Goal: Task Accomplishment & Management: Complete application form

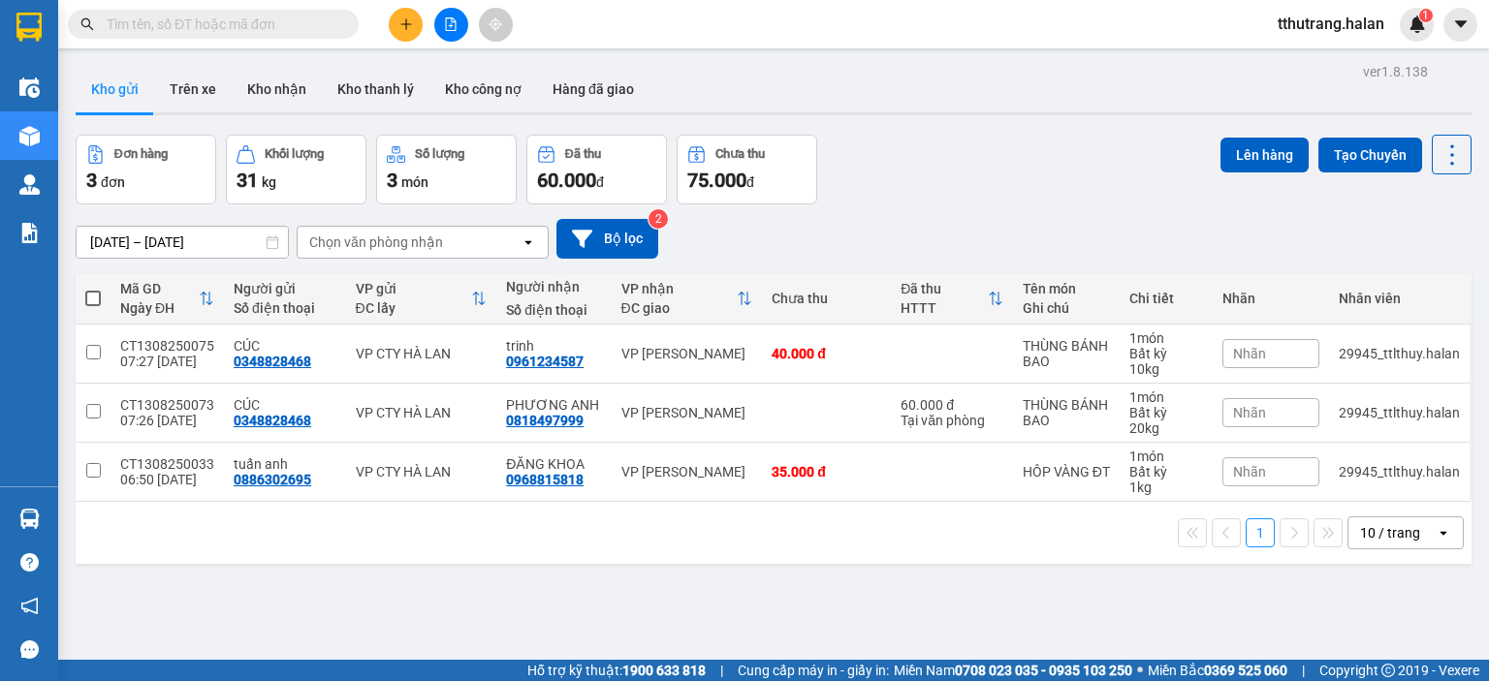
scroll to position [89, 0]
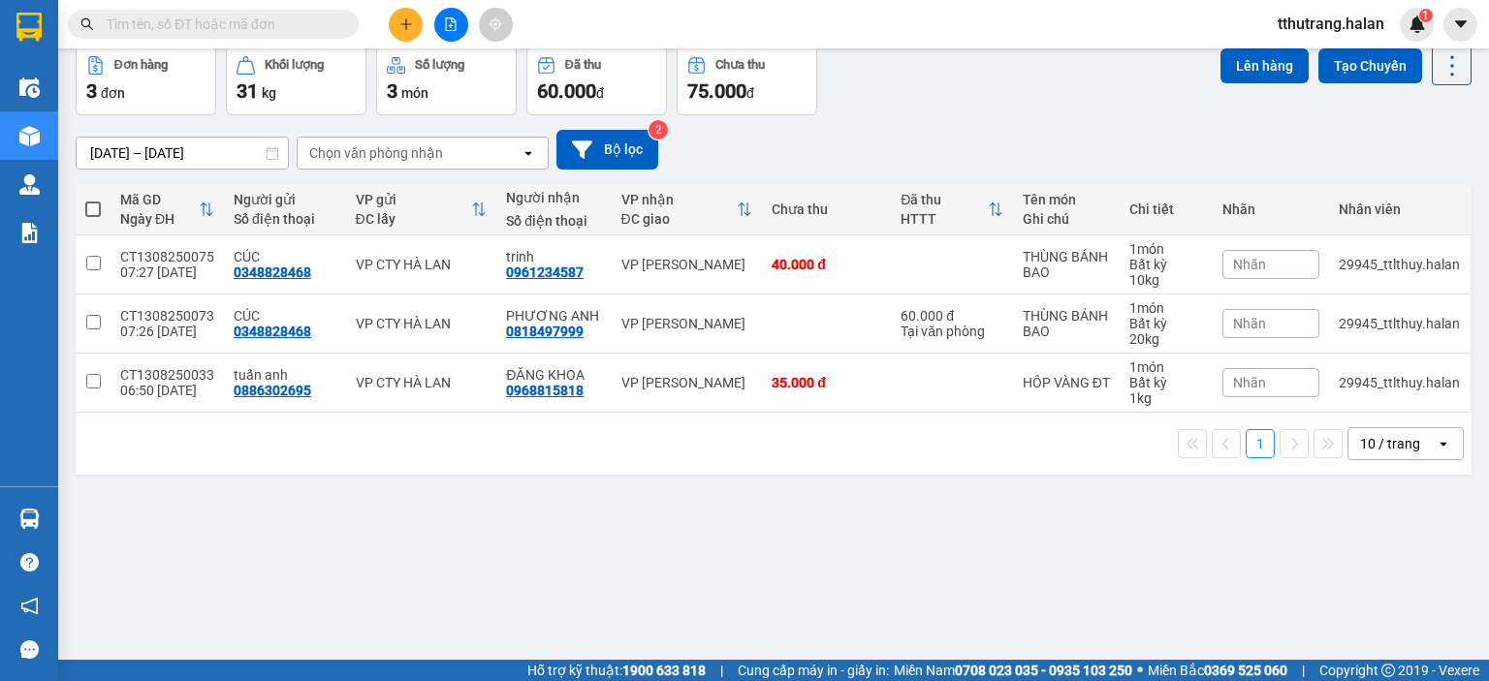
click at [966, 135] on div "[DATE] – [DATE] Press the down arrow key to interact with the calendar and sele…" at bounding box center [774, 150] width 1396 height 40
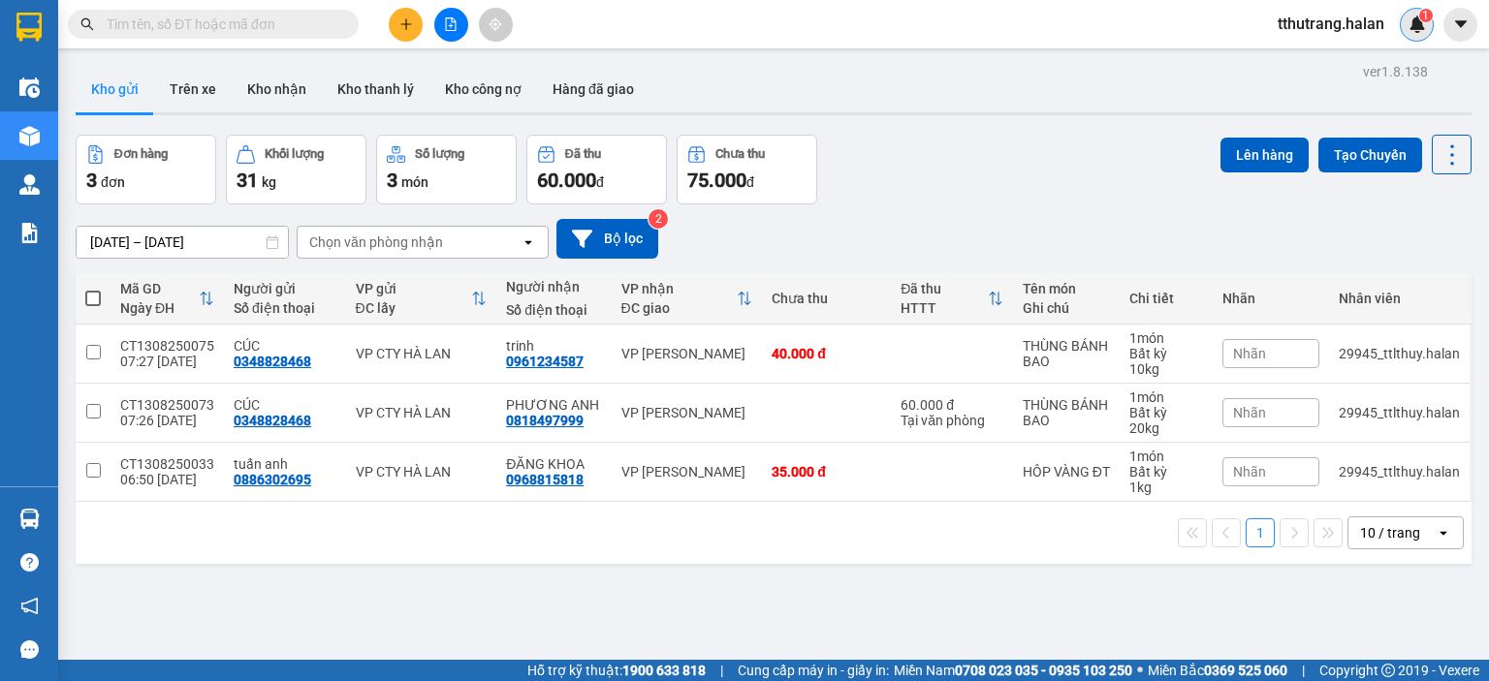
click at [1423, 35] on div "1" at bounding box center [1416, 25] width 34 height 34
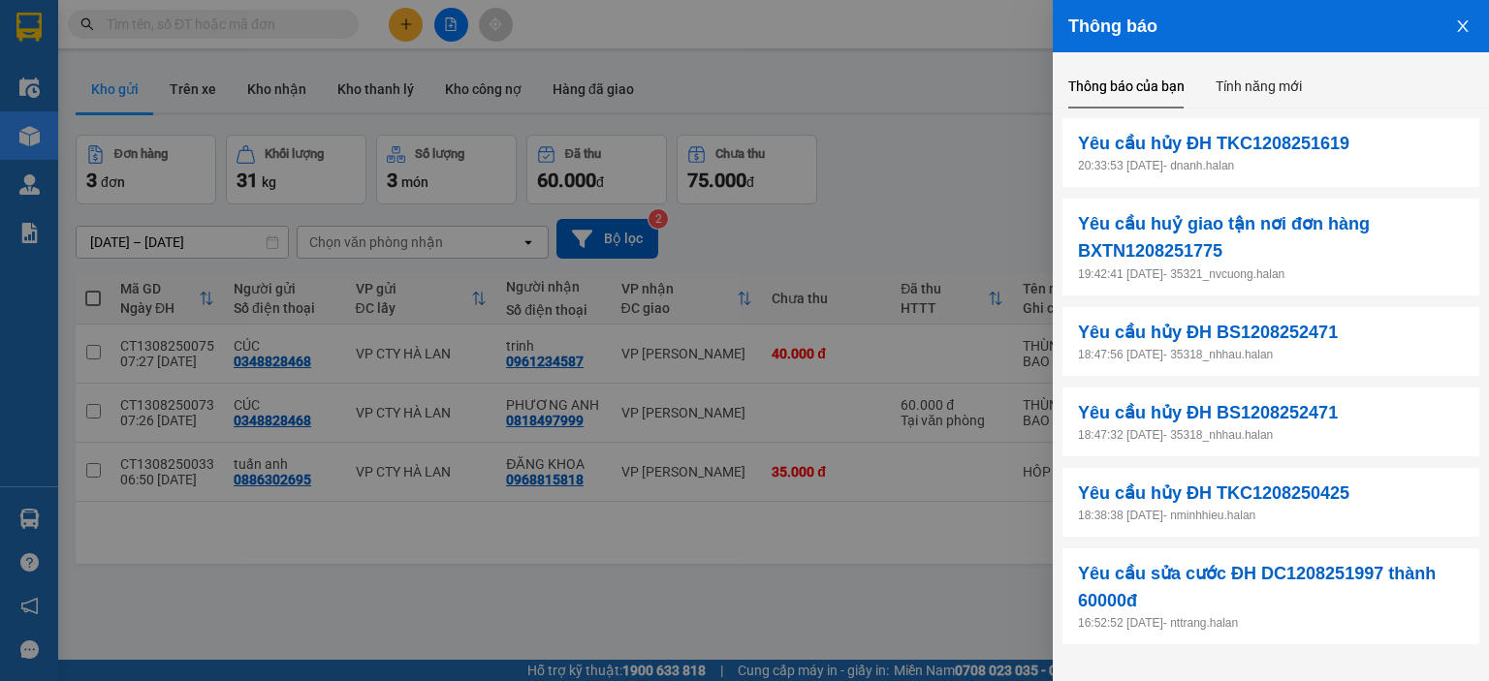
click at [1466, 28] on icon "close" at bounding box center [1463, 26] width 16 height 16
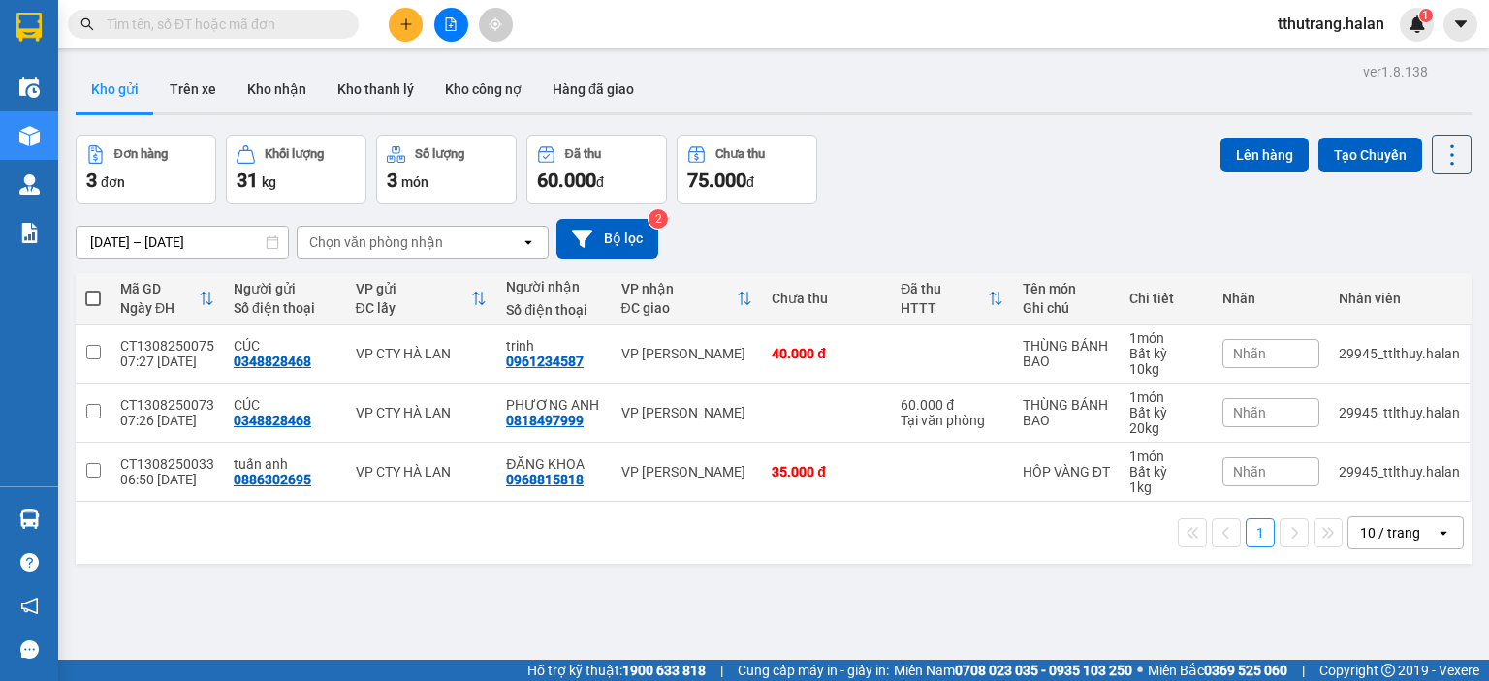
click at [1101, 172] on div "Đơn hàng 3 đơn Khối lượng 31 kg Số lượng 3 món Đã thu 60.000 đ Chưa thu 75.000 …" at bounding box center [774, 170] width 1396 height 70
click at [1098, 171] on div "Đơn hàng 3 đơn Khối lượng 31 kg Số lượng 3 món Đã thu 60.000 đ Chưa thu 75.000 …" at bounding box center [774, 170] width 1396 height 70
click at [823, 201] on div "Đơn hàng 3 đơn Khối lượng 31 kg Số lượng 3 món Đã thu 60.000 đ Chưa thu 75.000 …" at bounding box center [774, 170] width 1396 height 70
click at [946, 170] on div "Đơn hàng 3 đơn Khối lượng 31 kg Số lượng 3 món Đã thu 60.000 đ Chưa thu 75.000 …" at bounding box center [774, 170] width 1396 height 70
click at [949, 170] on div "Đơn hàng 3 đơn Khối lượng 31 kg Số lượng 3 món Đã thu 60.000 đ Chưa thu 75.000 …" at bounding box center [774, 170] width 1396 height 70
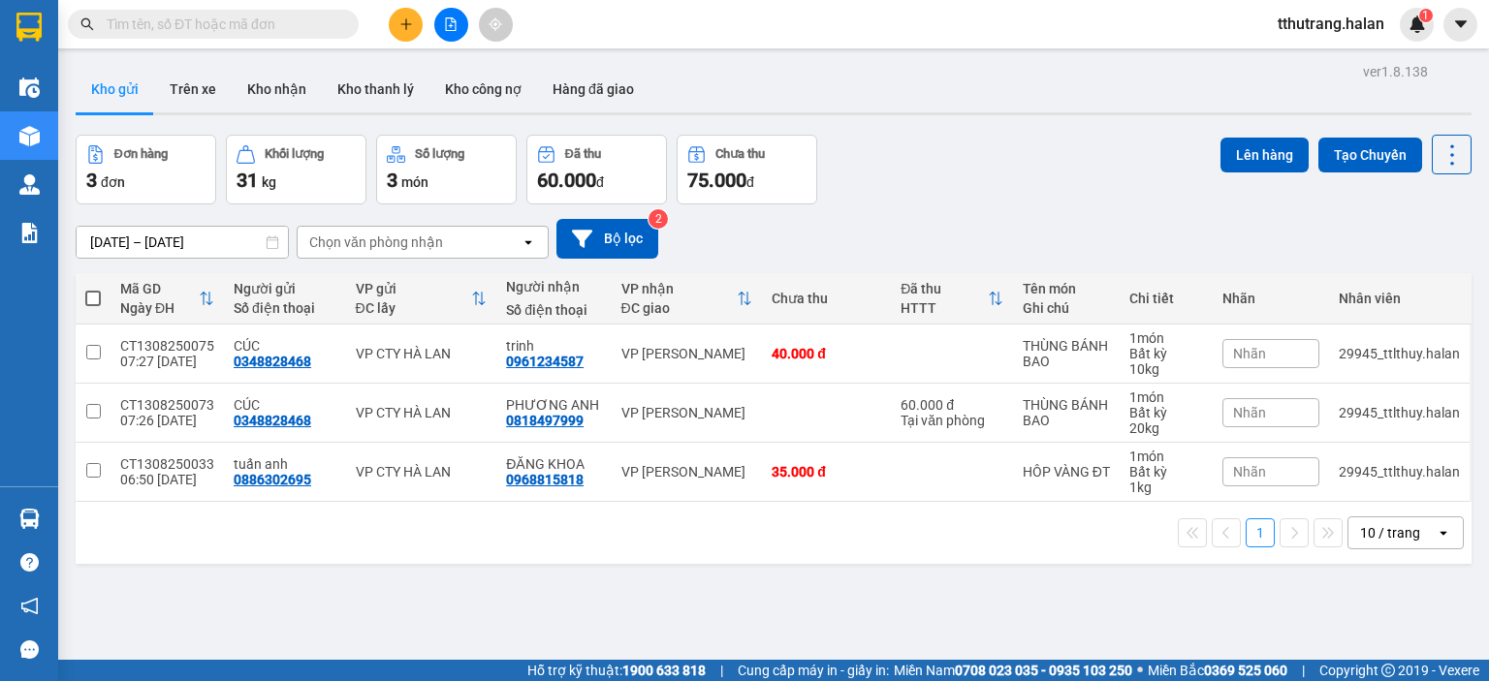
click at [949, 170] on div "Đơn hàng 3 đơn Khối lượng 31 kg Số lượng 3 món Đã thu 60.000 đ Chưa thu 75.000 …" at bounding box center [774, 170] width 1396 height 70
click at [1409, 23] on img at bounding box center [1416, 24] width 17 height 17
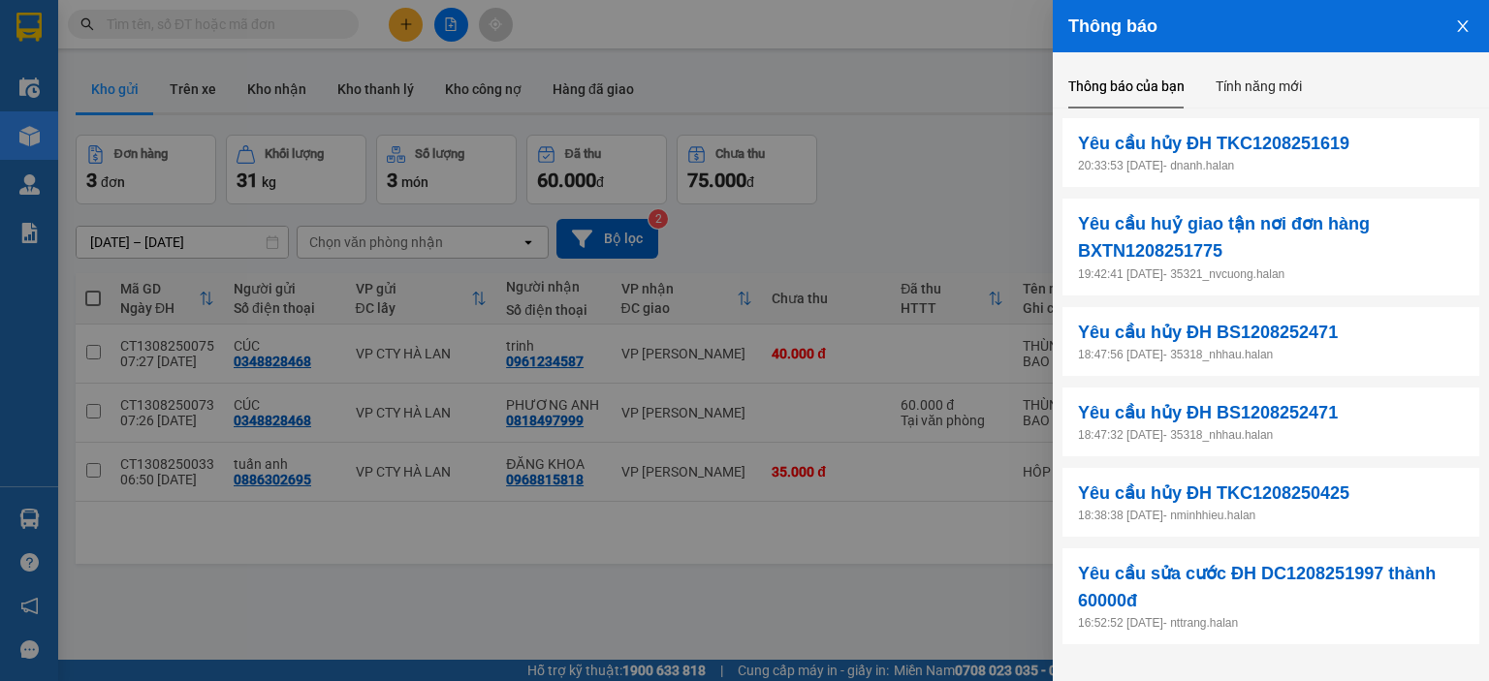
click at [1320, 158] on p "20:33:53 12/08/2025 - dnanh.halan" at bounding box center [1271, 166] width 386 height 18
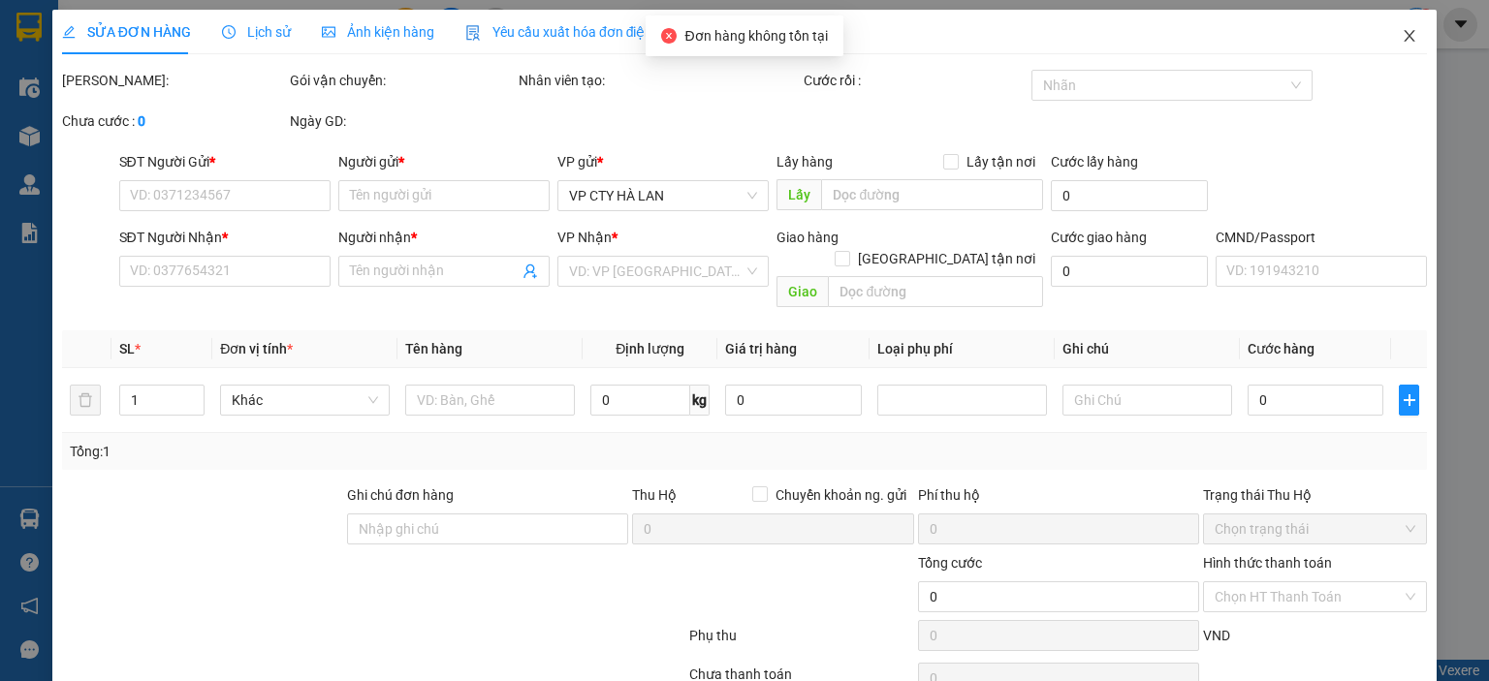
drag, startPoint x: 1397, startPoint y: 41, endPoint x: 1428, endPoint y: 35, distance: 31.6
click at [1401, 42] on icon "close" at bounding box center [1409, 36] width 16 height 16
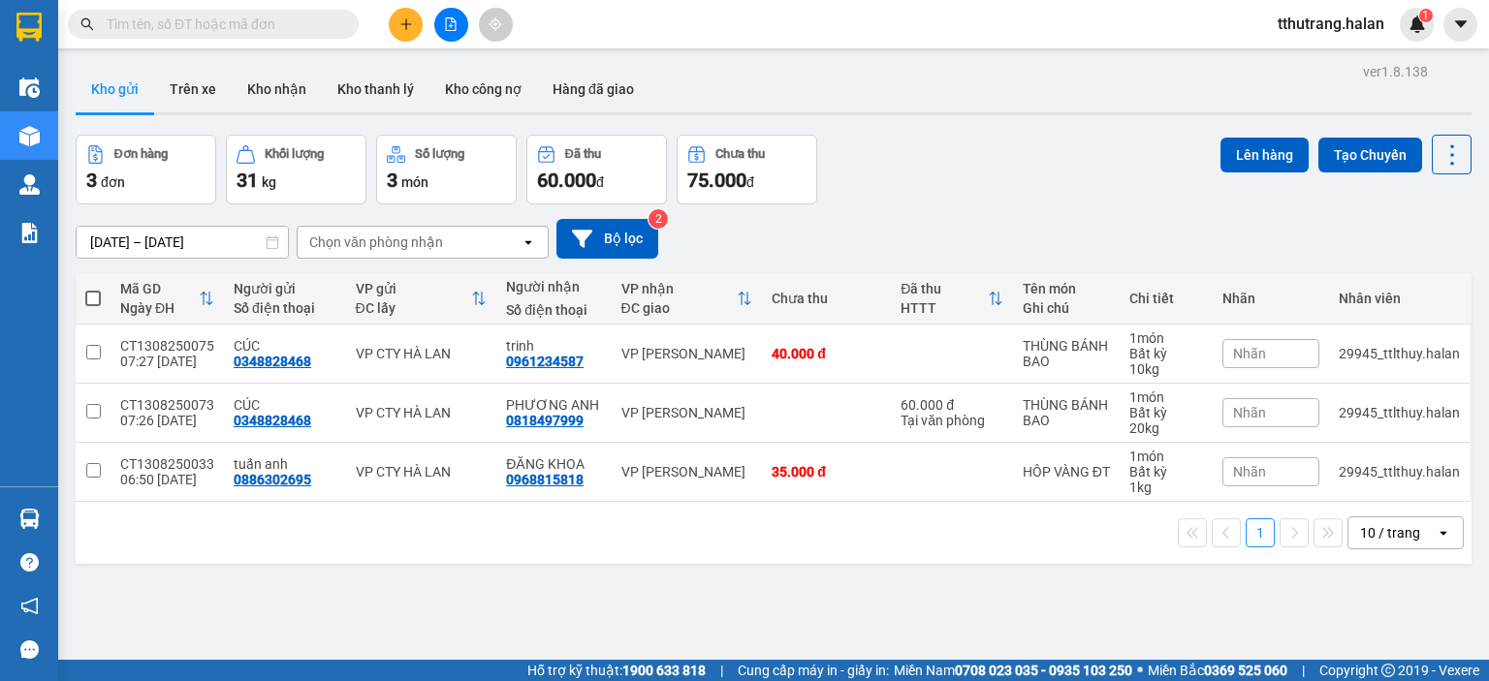
click at [208, 19] on input "text" at bounding box center [221, 24] width 229 height 21
paste input "BXTN1208251775"
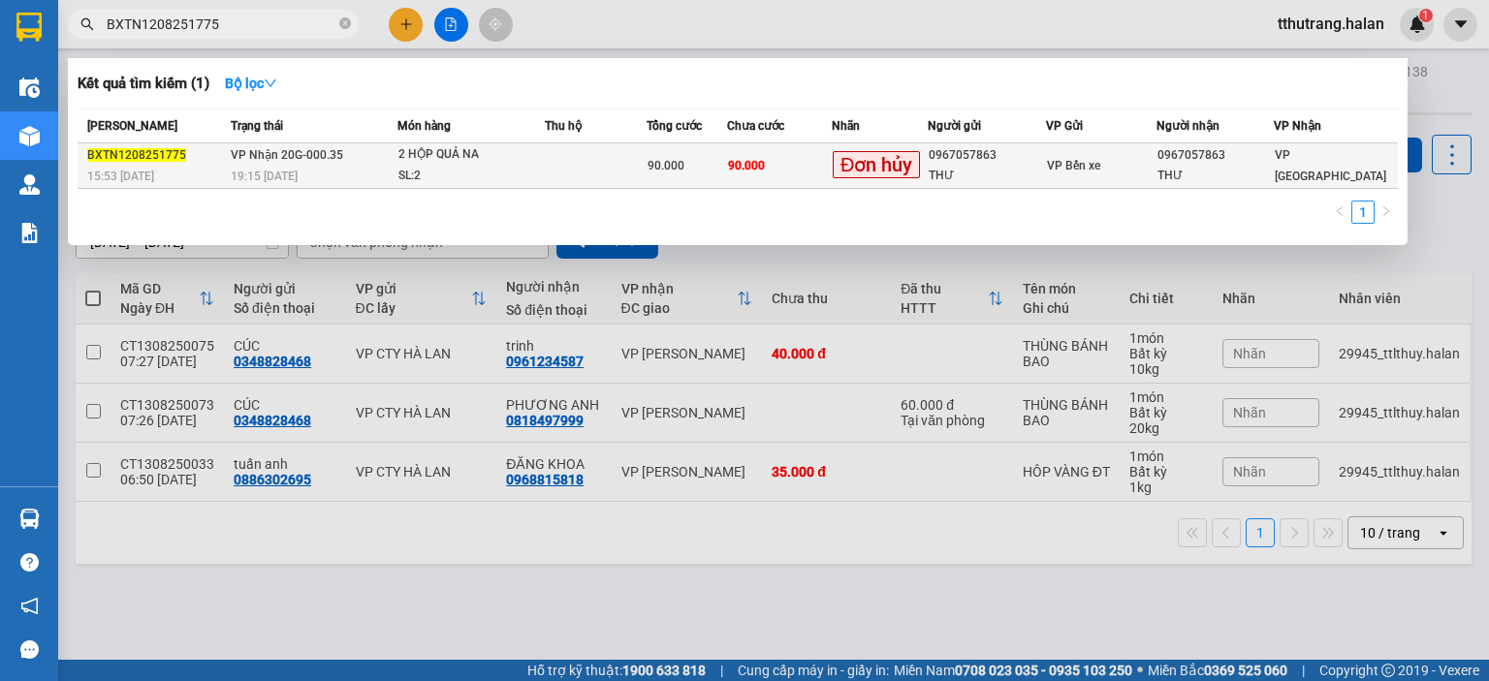
type input "BXTN1208251775"
click at [377, 157] on td "VP Nhận 20G-000.35 19:15 - 12/08" at bounding box center [312, 166] width 172 height 46
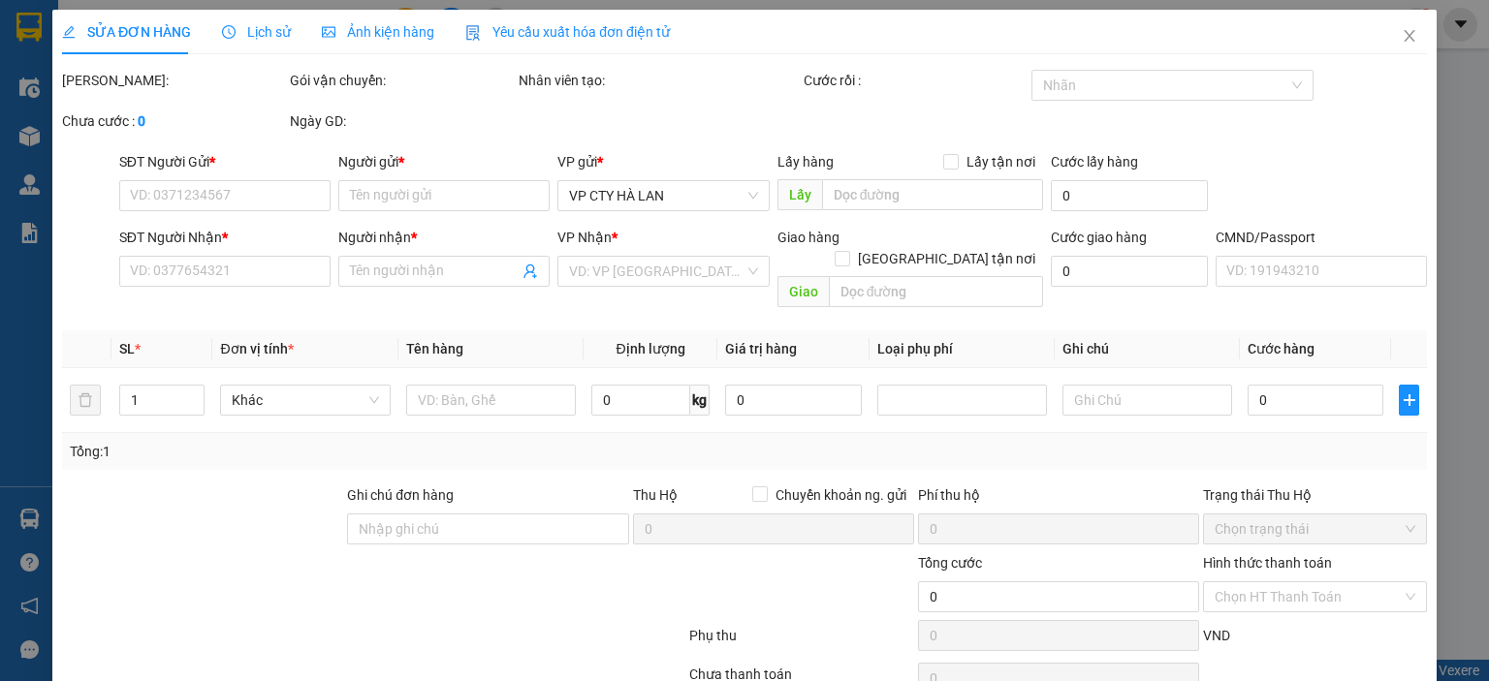
type input "0967057863"
type input "THƯ"
type input "0967057863"
type input "THƯ"
type input "90.000"
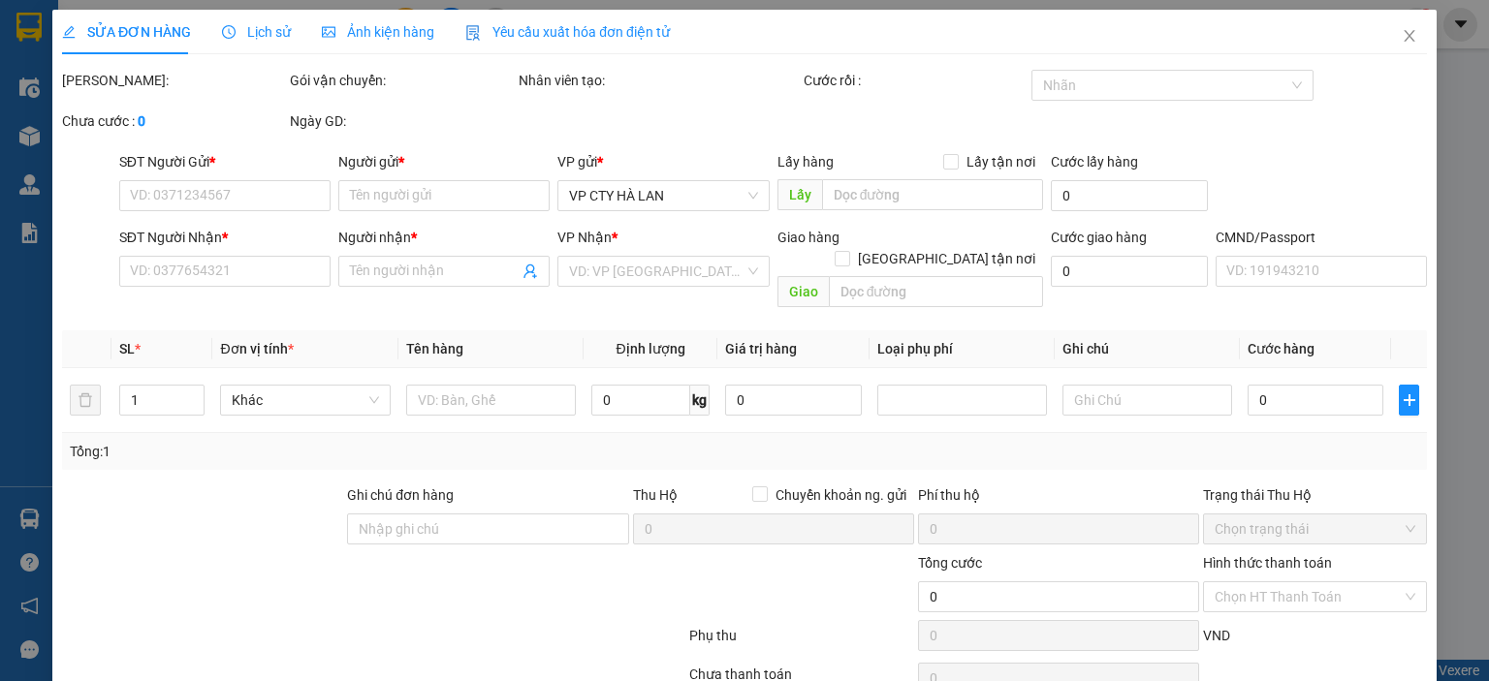
type input "90.000"
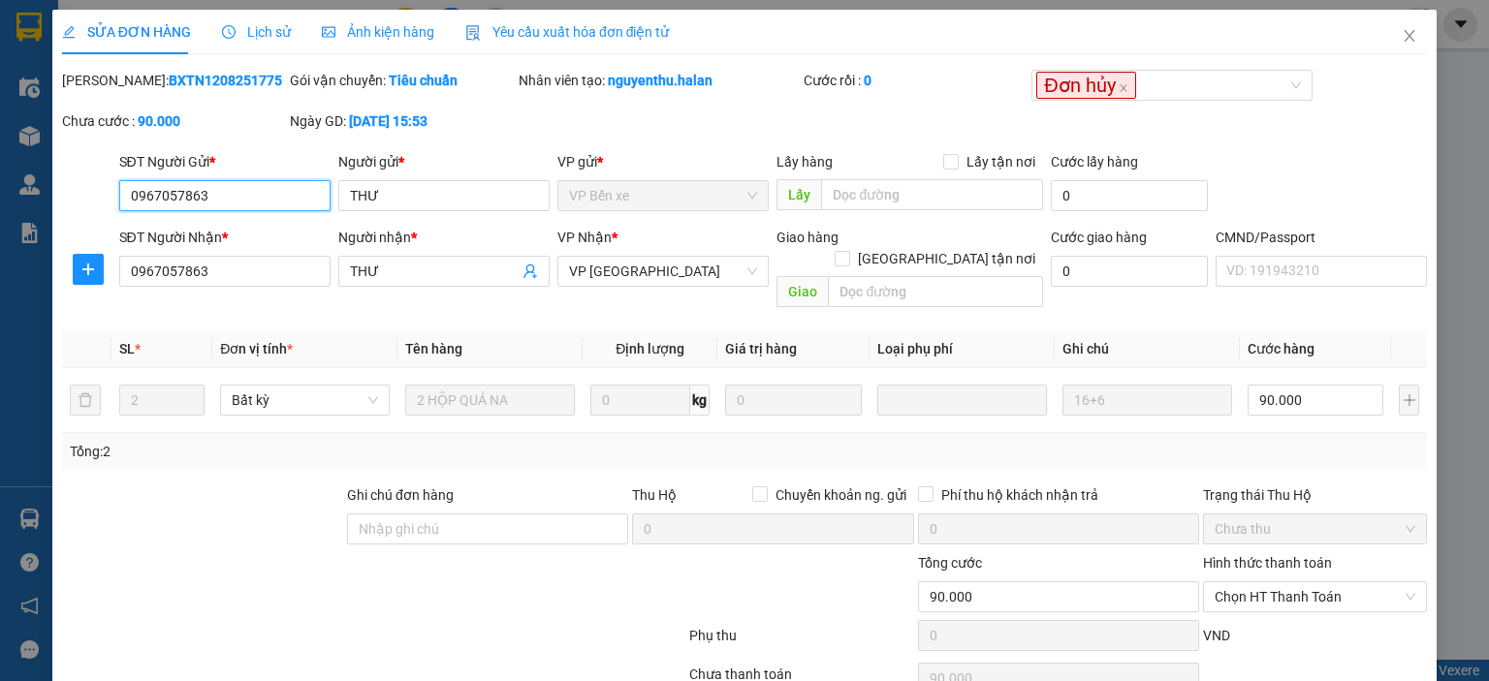
scroll to position [77, 0]
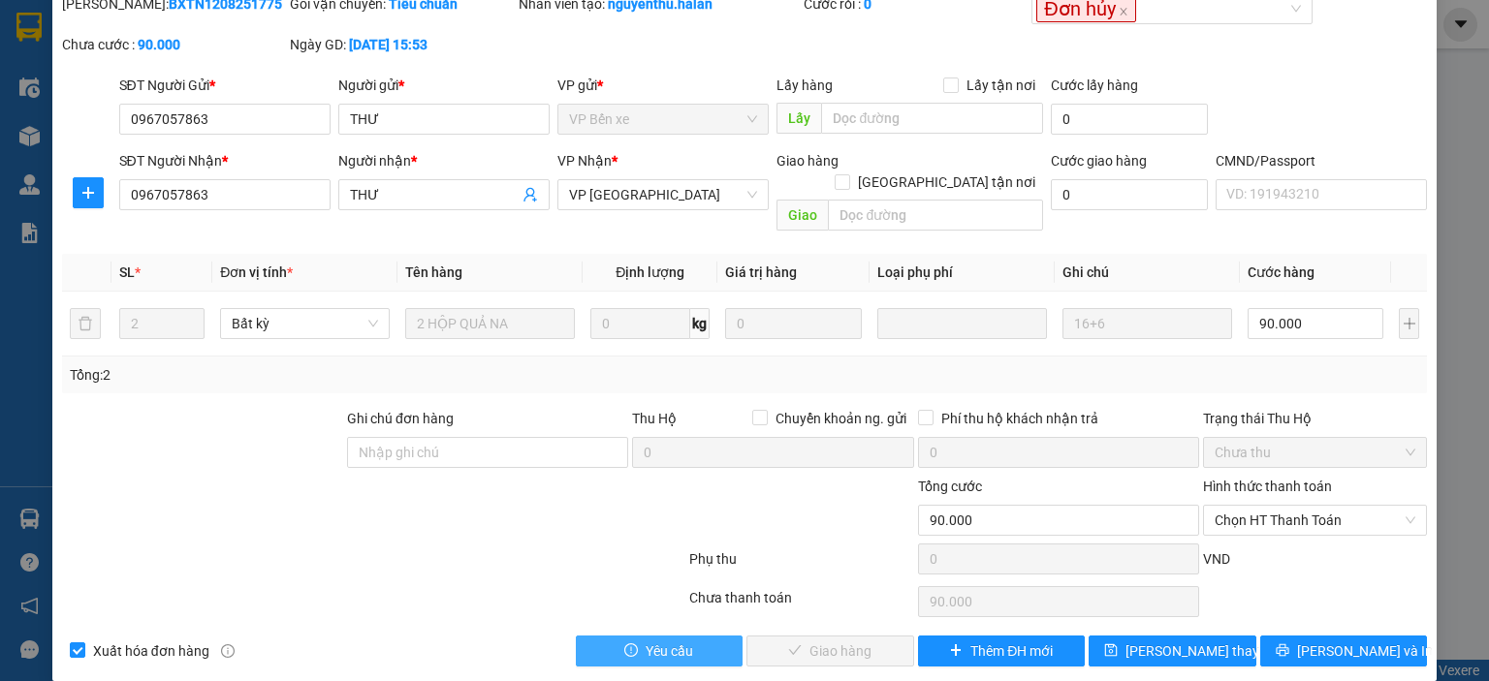
click at [652, 641] on span "Yêu cầu" at bounding box center [668, 651] width 47 height 21
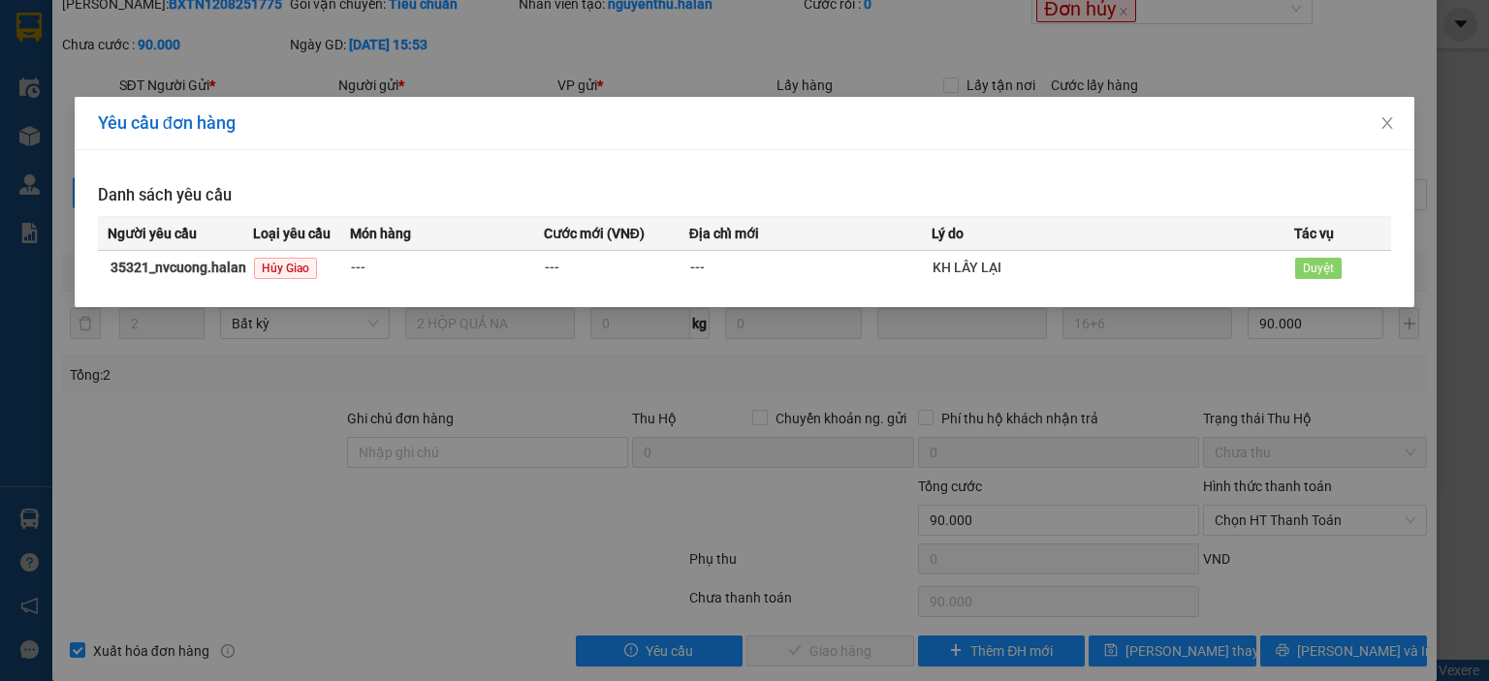
drag, startPoint x: 1316, startPoint y: 270, endPoint x: 1361, endPoint y: 230, distance: 60.4
click at [1316, 267] on span "Duyệt" at bounding box center [1318, 268] width 47 height 21
click at [1392, 121] on icon "close" at bounding box center [1387, 123] width 16 height 16
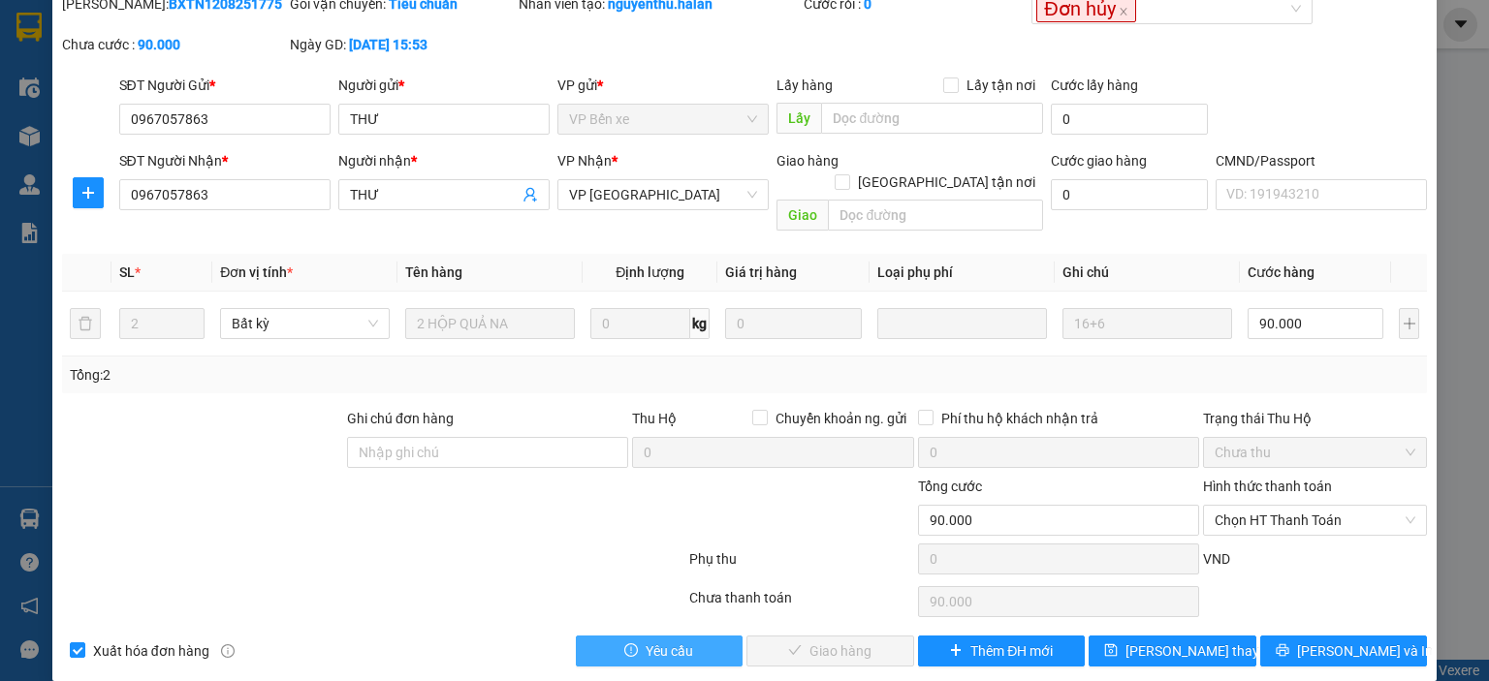
scroll to position [0, 0]
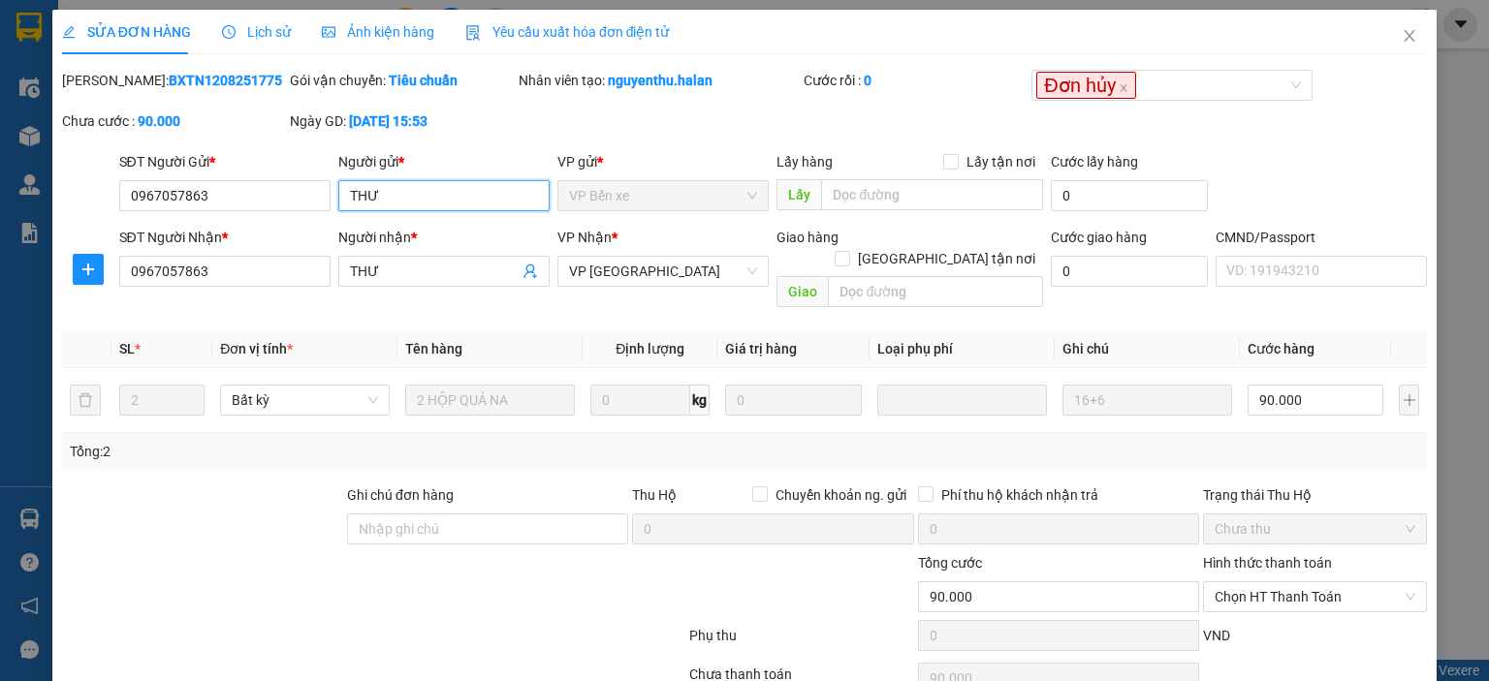
click at [422, 190] on input "THƯ" at bounding box center [443, 195] width 211 height 31
click at [665, 272] on span "VP Yên Bình" at bounding box center [663, 271] width 188 height 29
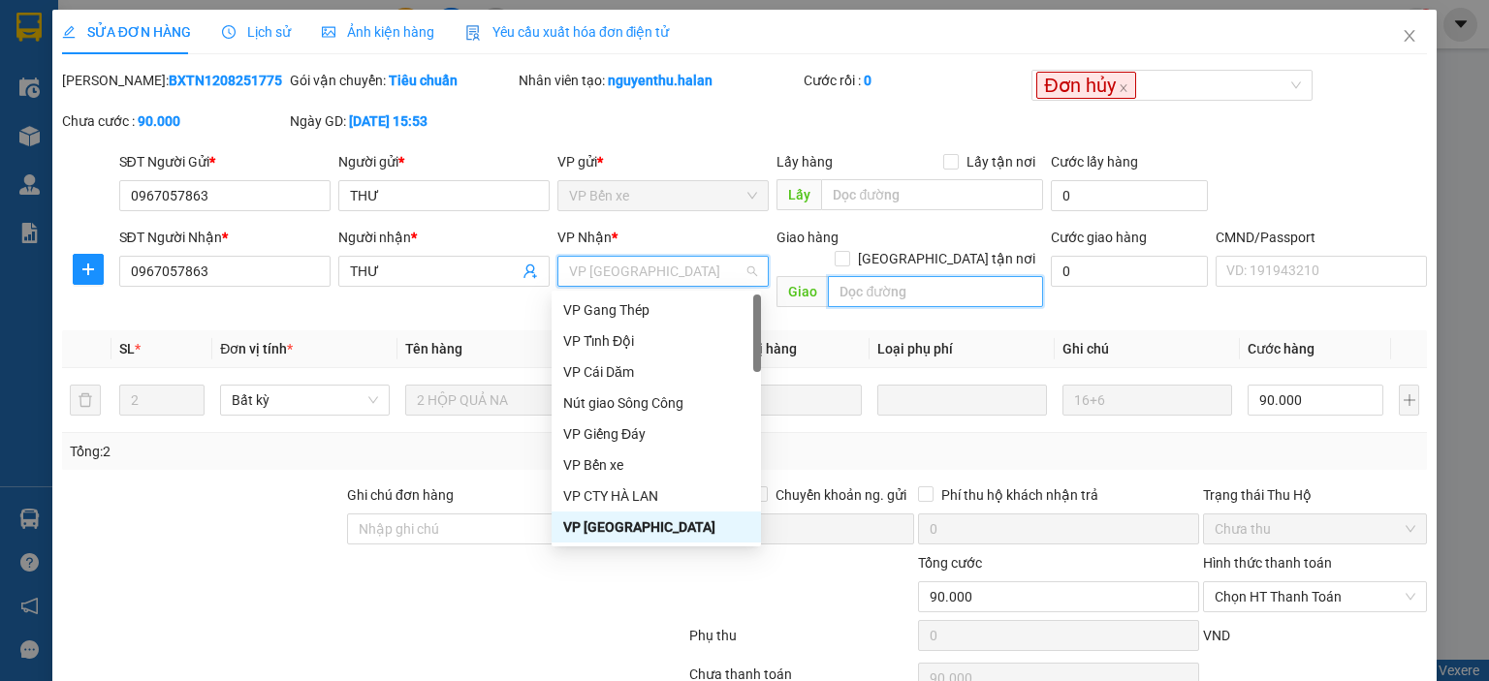
click at [903, 276] on input "text" at bounding box center [935, 291] width 215 height 31
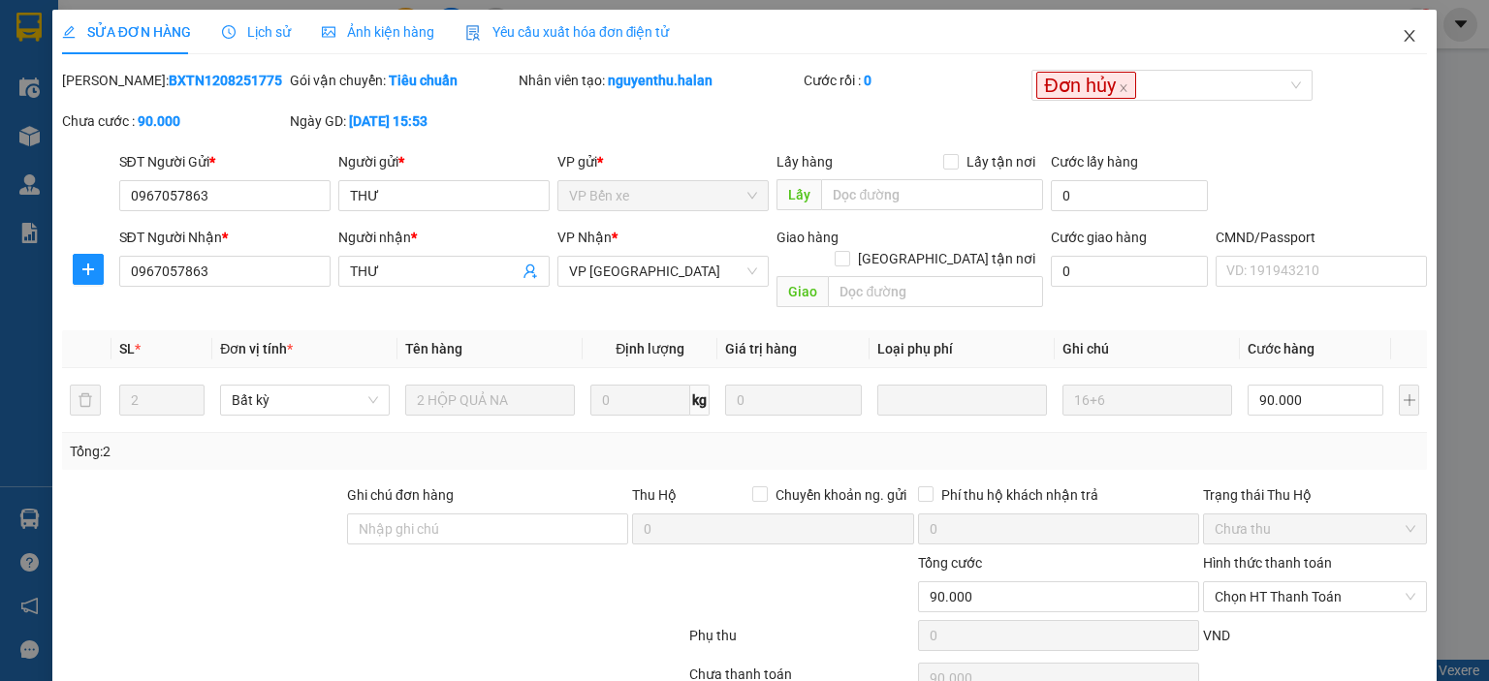
click at [1404, 37] on icon "close" at bounding box center [1409, 36] width 11 height 12
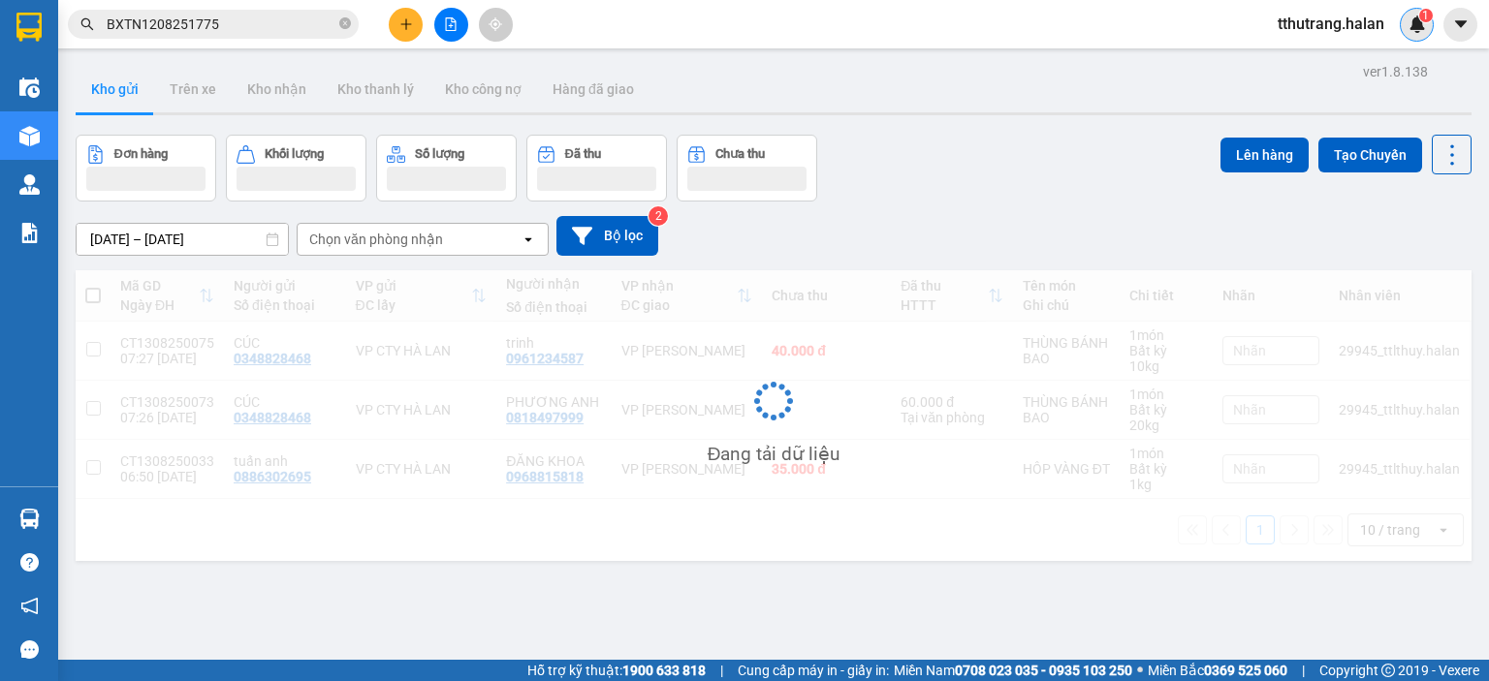
click at [1423, 25] on img at bounding box center [1416, 24] width 17 height 17
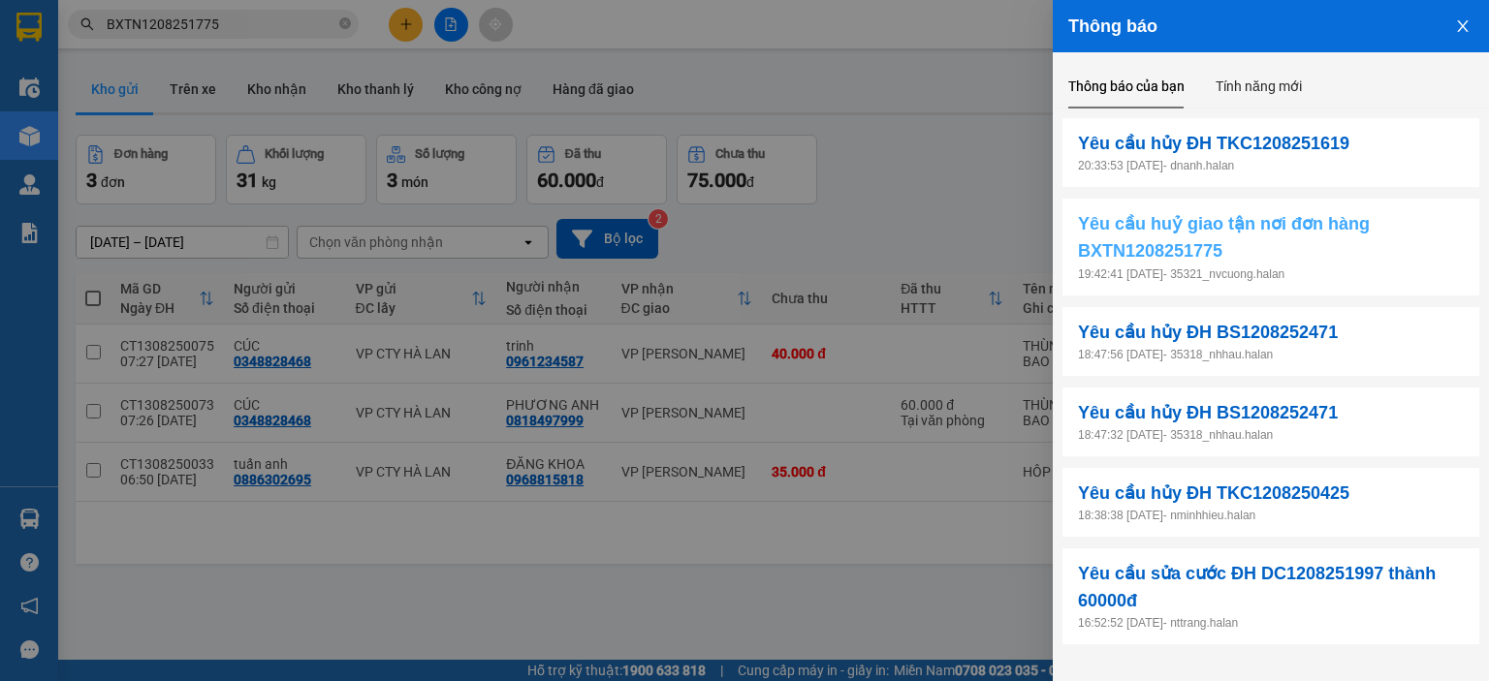
click at [1255, 248] on span "Yêu cầu huỷ giao tận nơi đơn hàng BXTN1208251775" at bounding box center [1271, 237] width 386 height 55
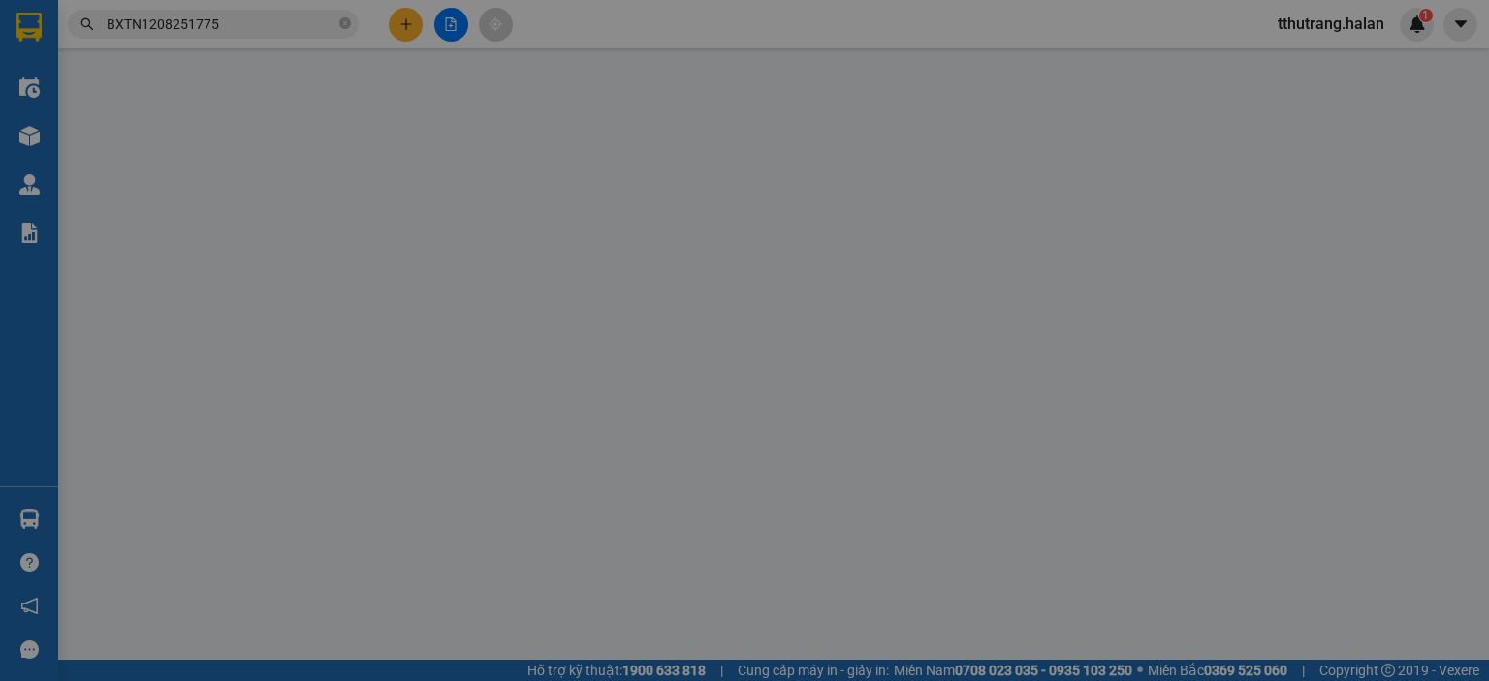
type input "0967057863"
type input "THƯ"
type input "0967057863"
type input "THƯ"
type input "90.000"
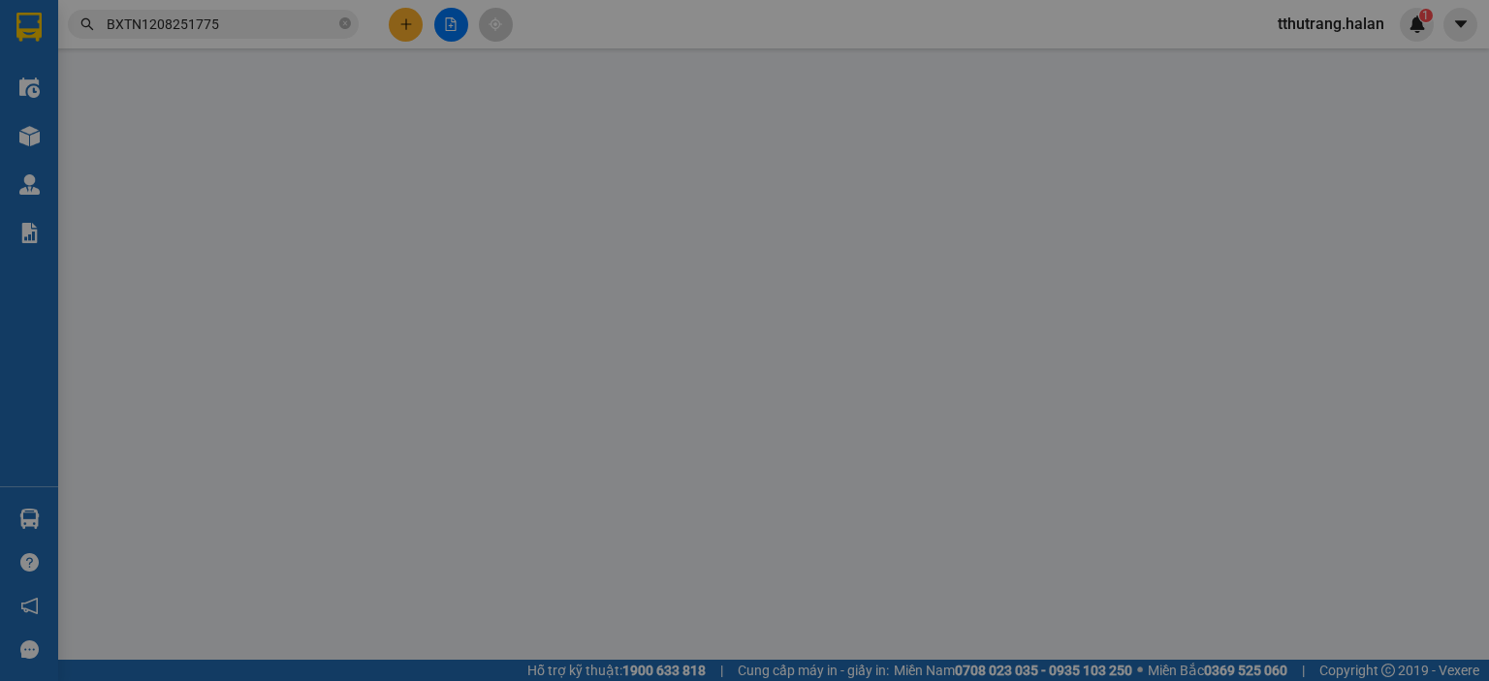
type input "90.000"
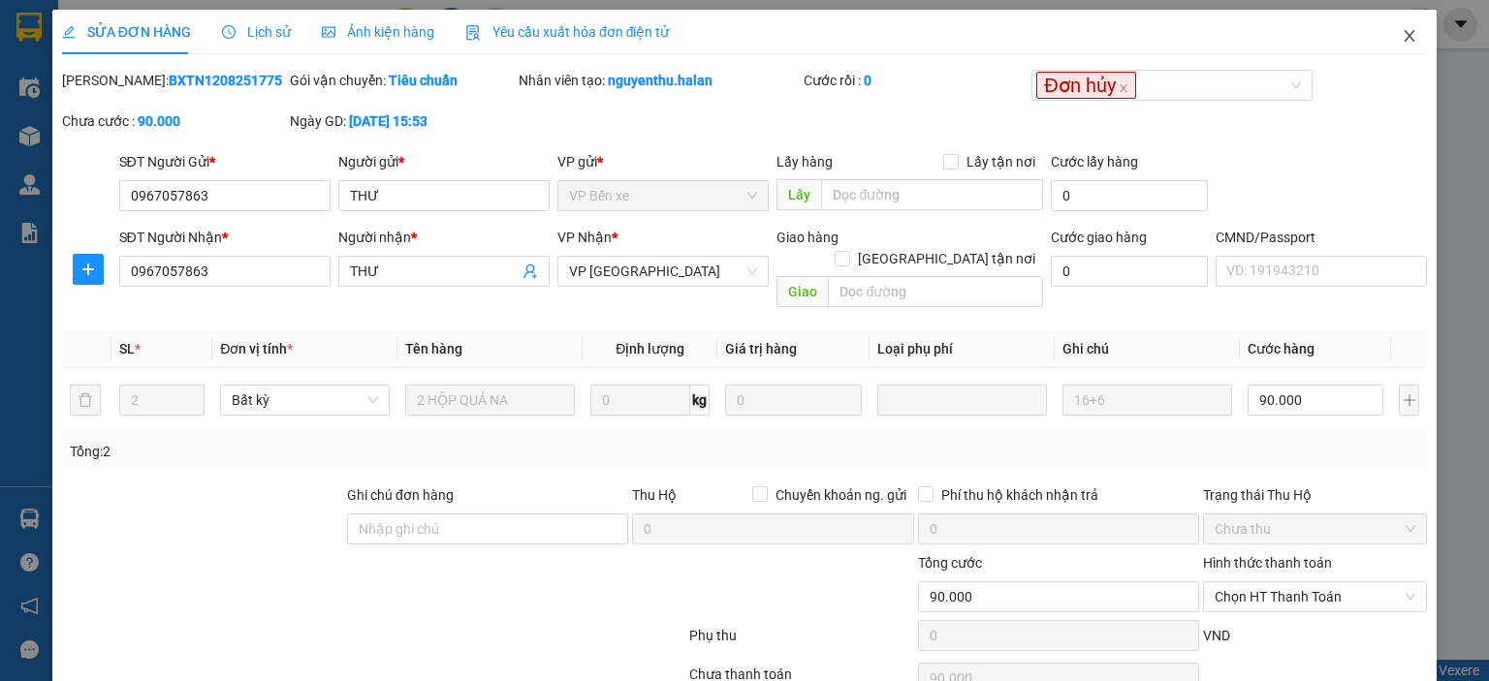
click at [1401, 40] on icon "close" at bounding box center [1409, 36] width 16 height 16
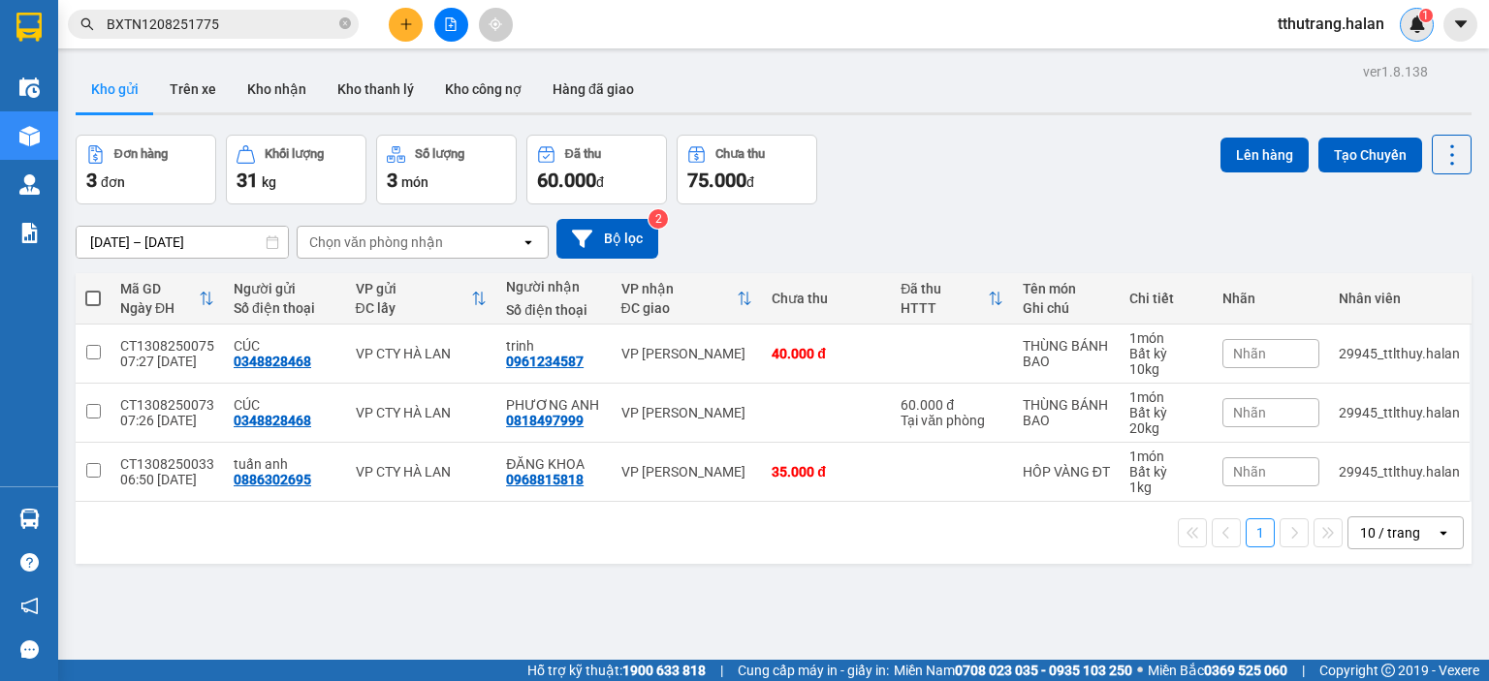
click at [1403, 26] on div "1" at bounding box center [1416, 25] width 34 height 34
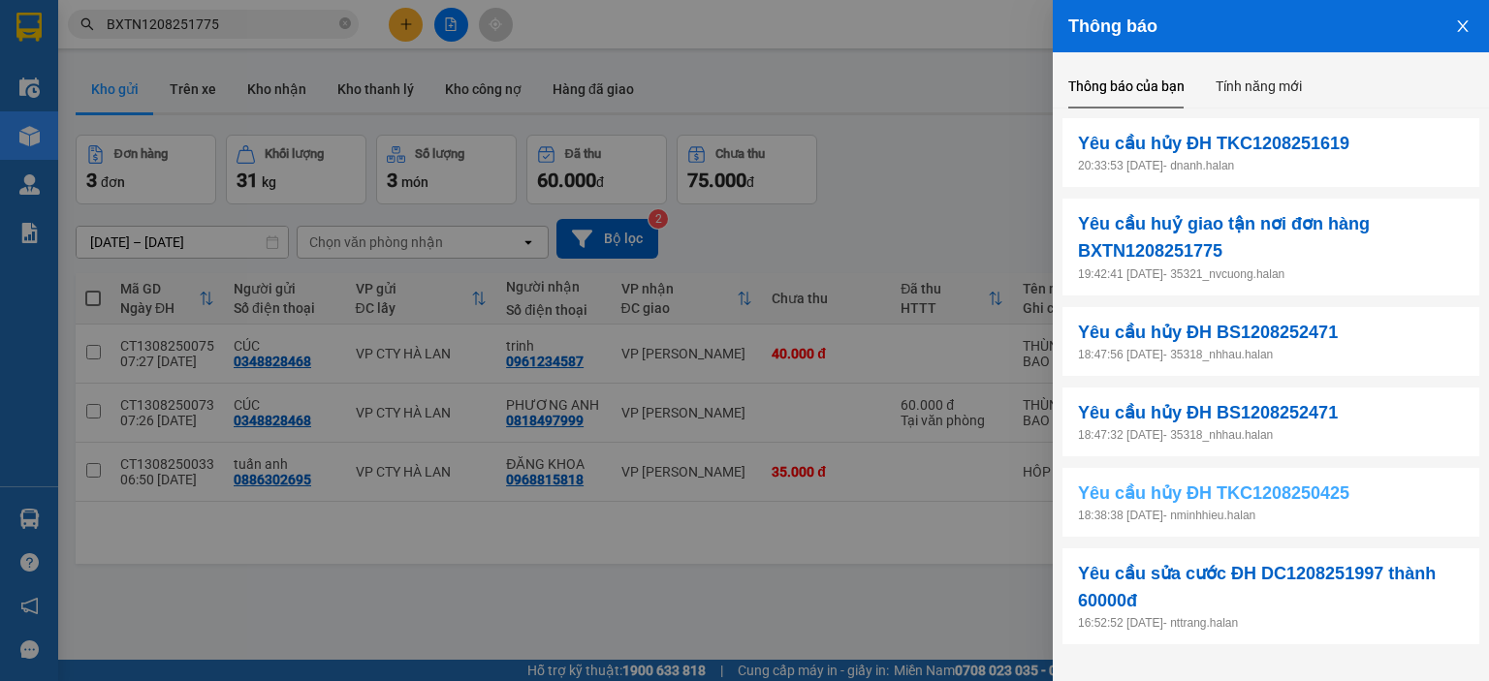
scroll to position [97, 0]
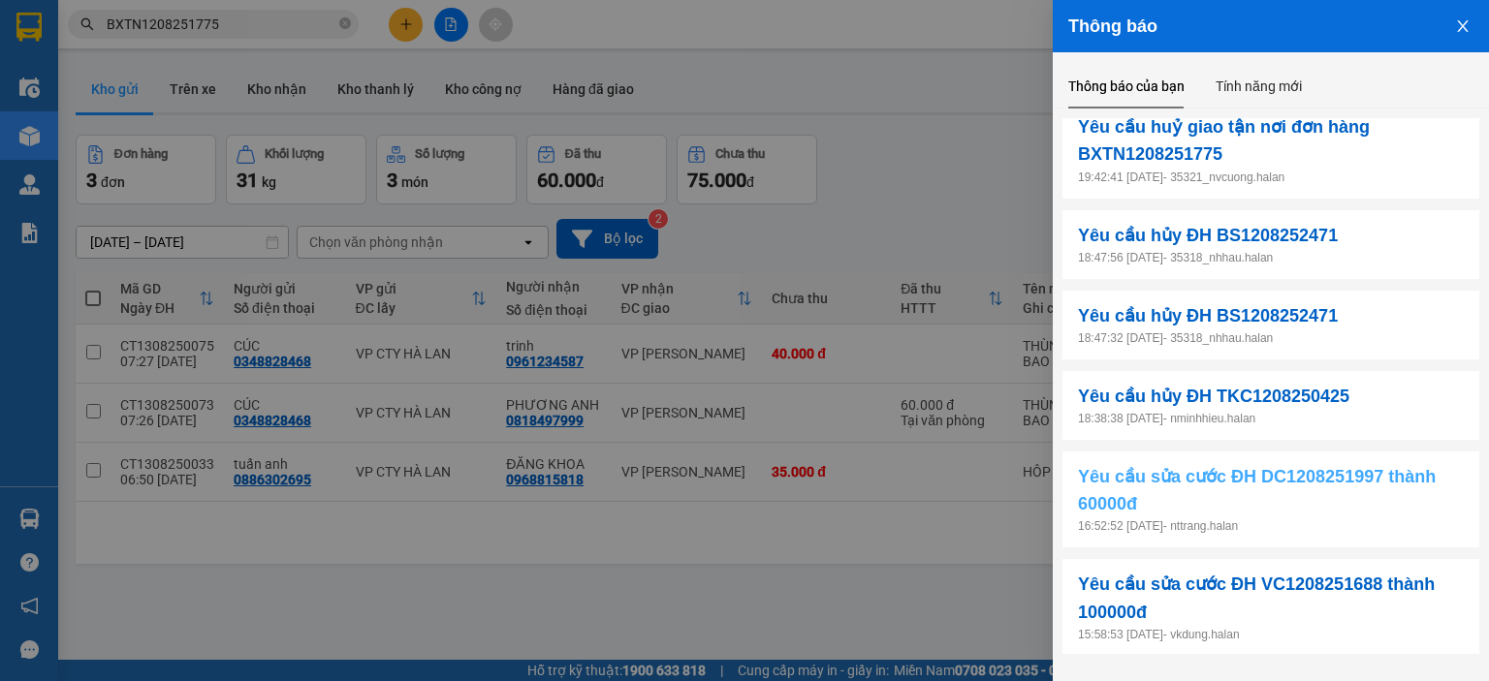
click at [1318, 488] on span "Yêu cầu sửa cước ĐH DC1208251997 thành 60000đ" at bounding box center [1271, 490] width 386 height 55
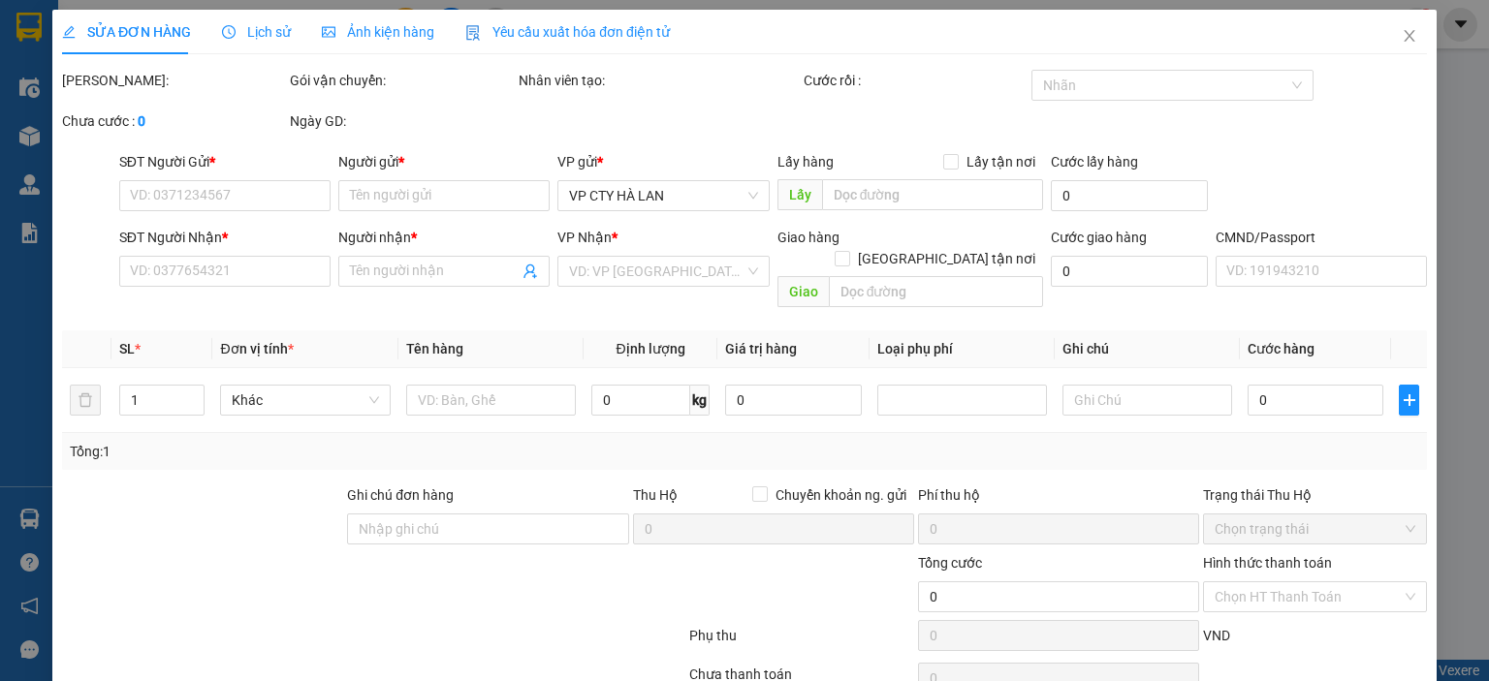
type input "0705289703"
type input "KH"
type input "0915600267"
type input "THẢO"
type input "60.000"
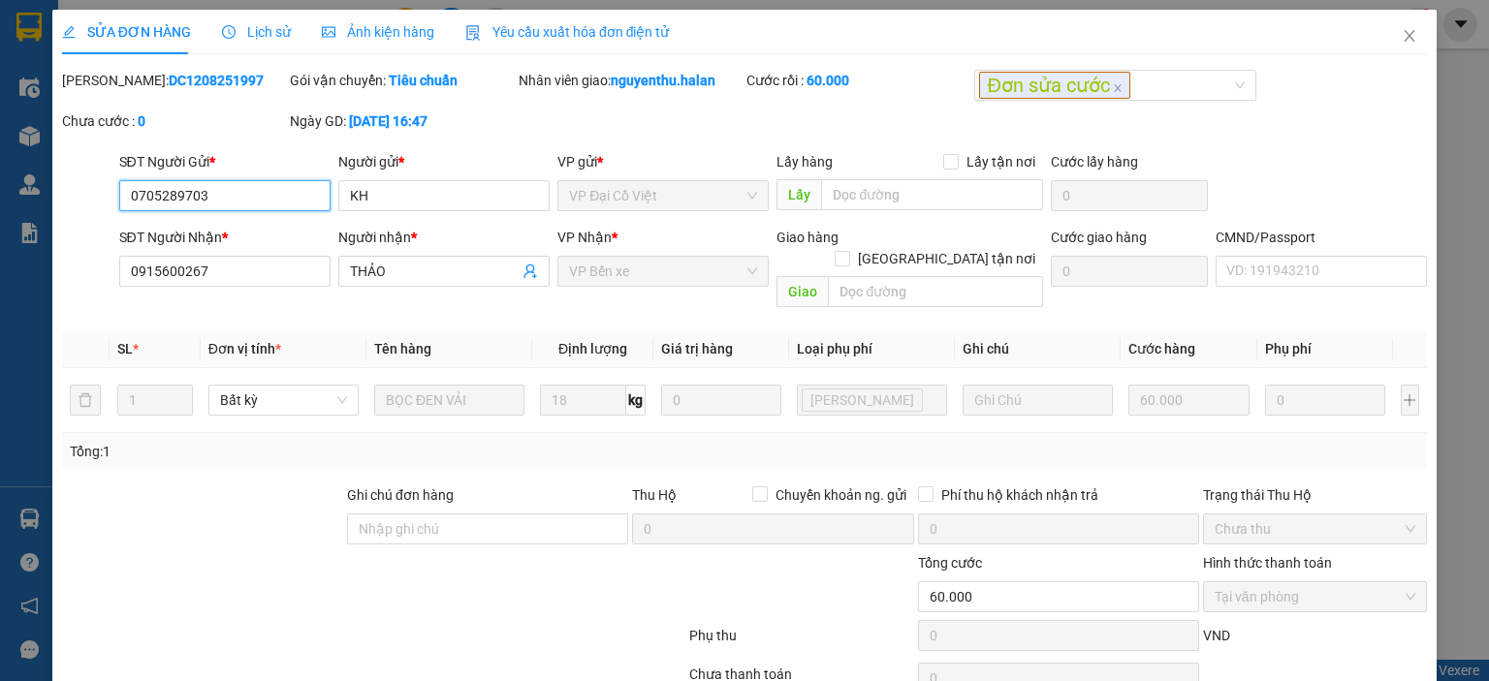
scroll to position [77, 0]
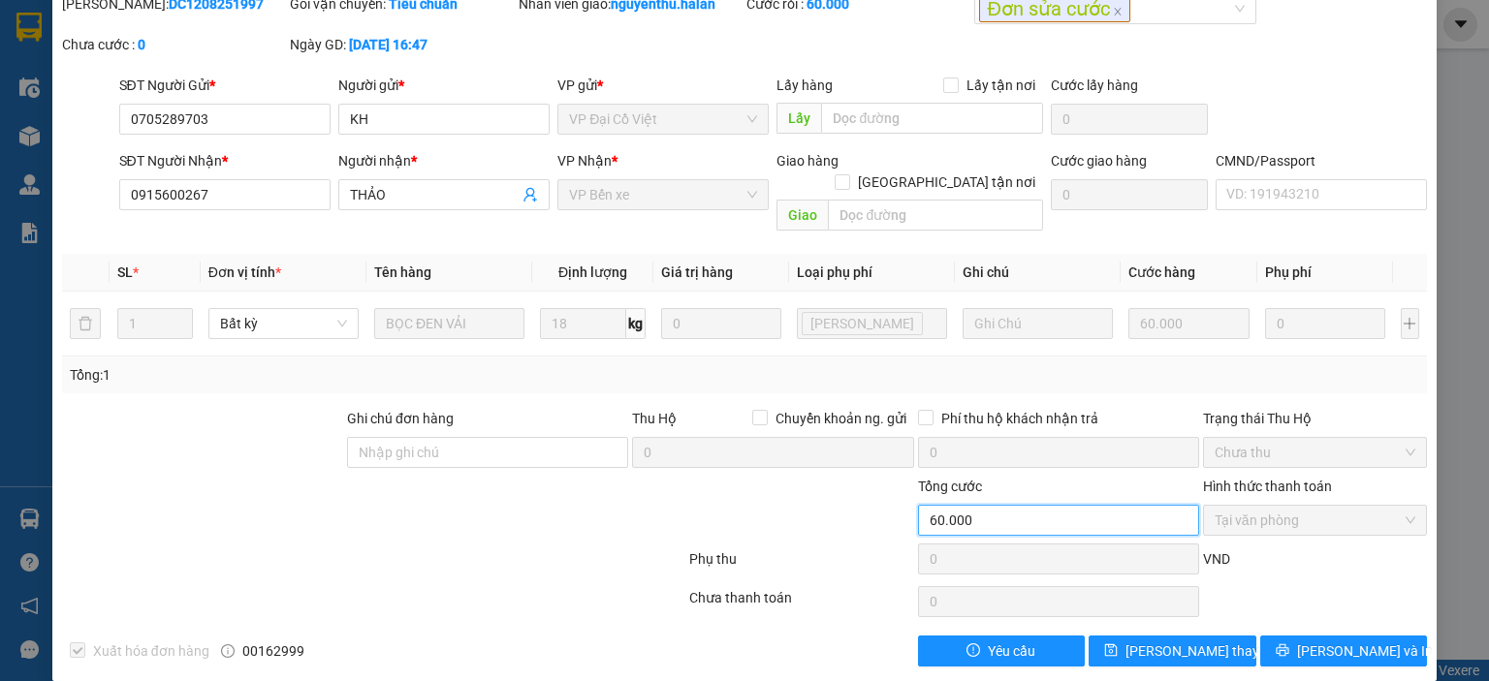
click at [1009, 505] on input "60.000" at bounding box center [1058, 520] width 281 height 31
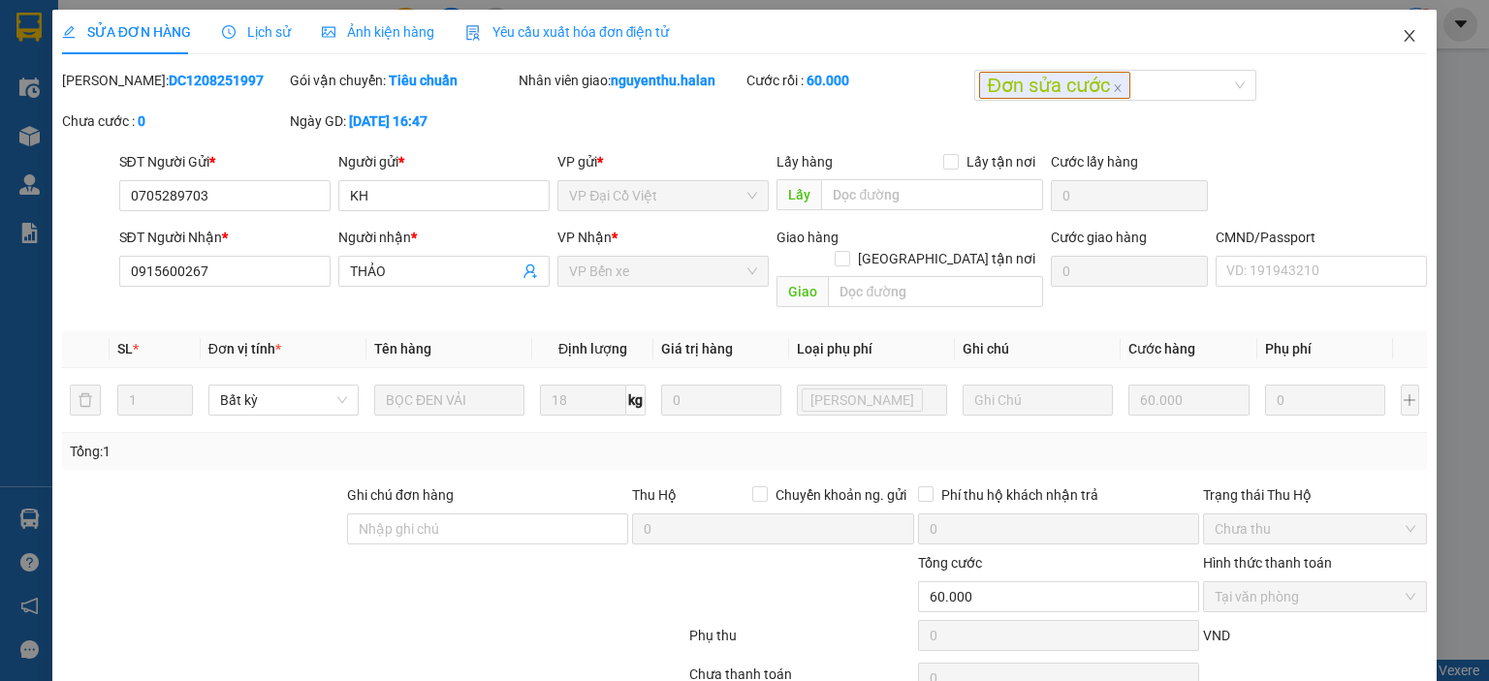
drag, startPoint x: 1389, startPoint y: 34, endPoint x: 1423, endPoint y: 19, distance: 36.9
click at [1401, 31] on icon "close" at bounding box center [1409, 36] width 16 height 16
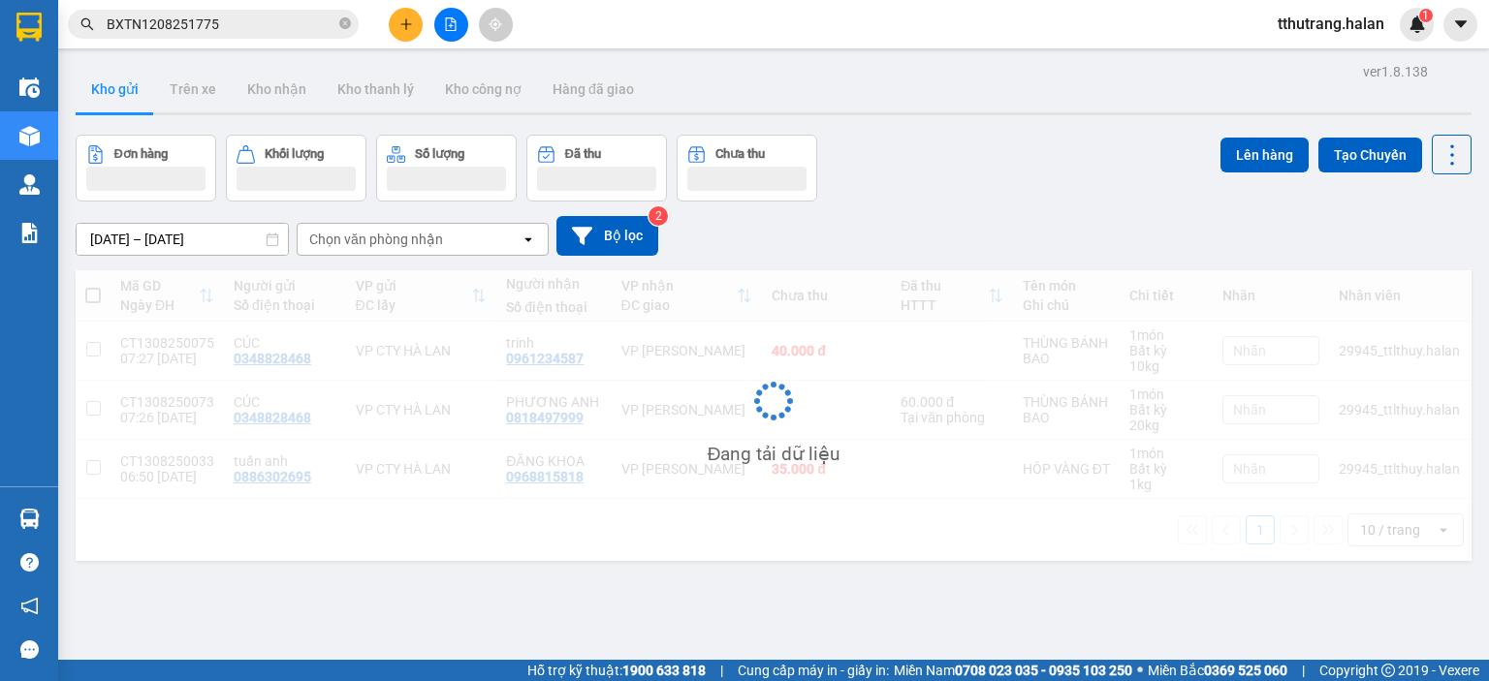
click at [1421, 19] on sup "1" at bounding box center [1426, 16] width 14 height 14
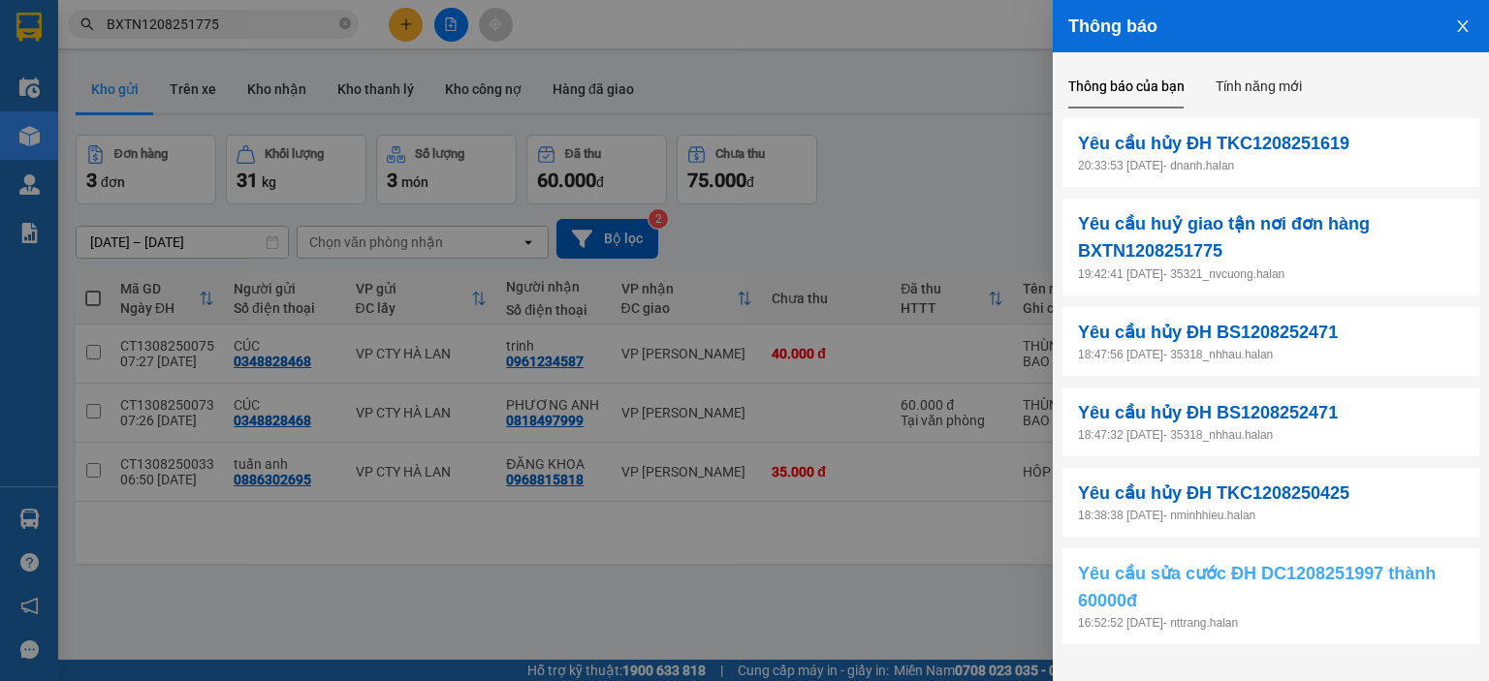
click at [1385, 612] on span "Yêu cầu sửa cước ĐH DC1208251997 thành 60000đ" at bounding box center [1271, 587] width 386 height 55
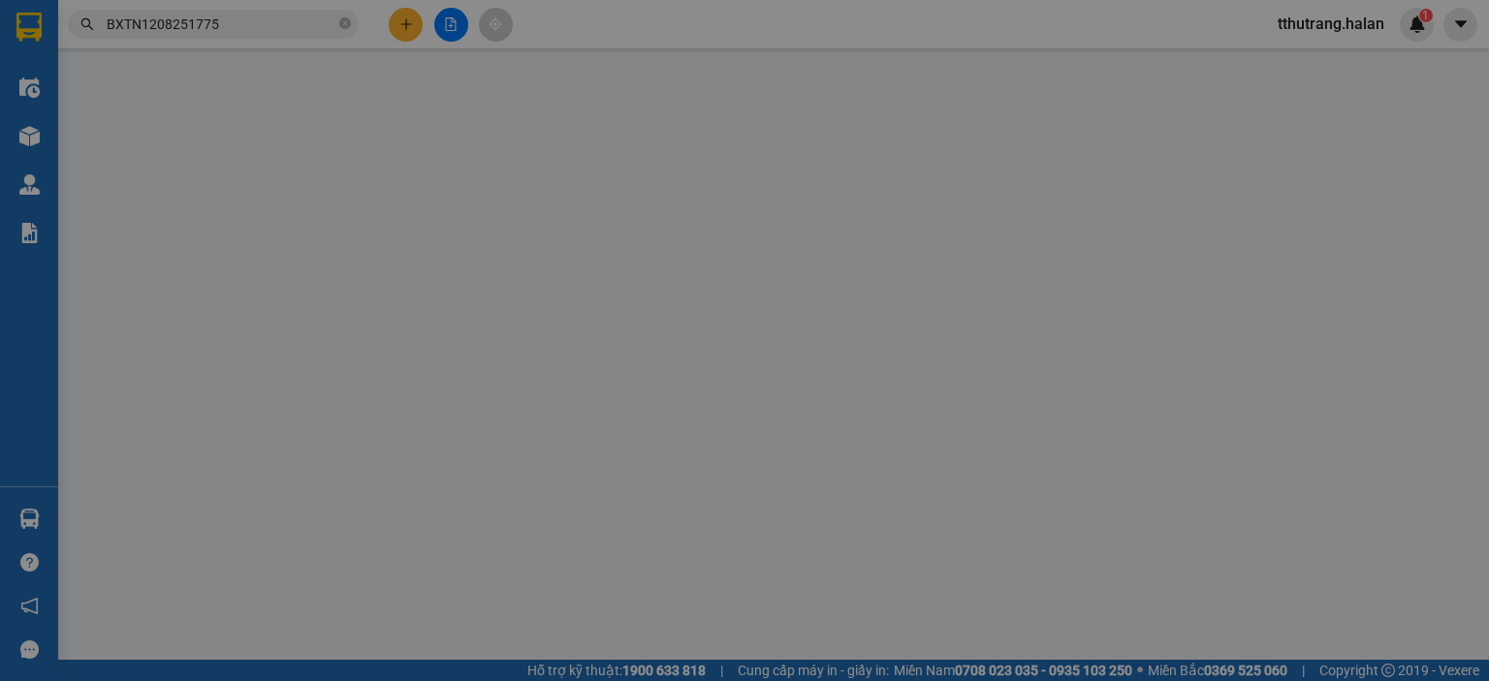
type input "0705289703"
type input "KH"
type input "0915600267"
type input "THẢO"
type input "60.000"
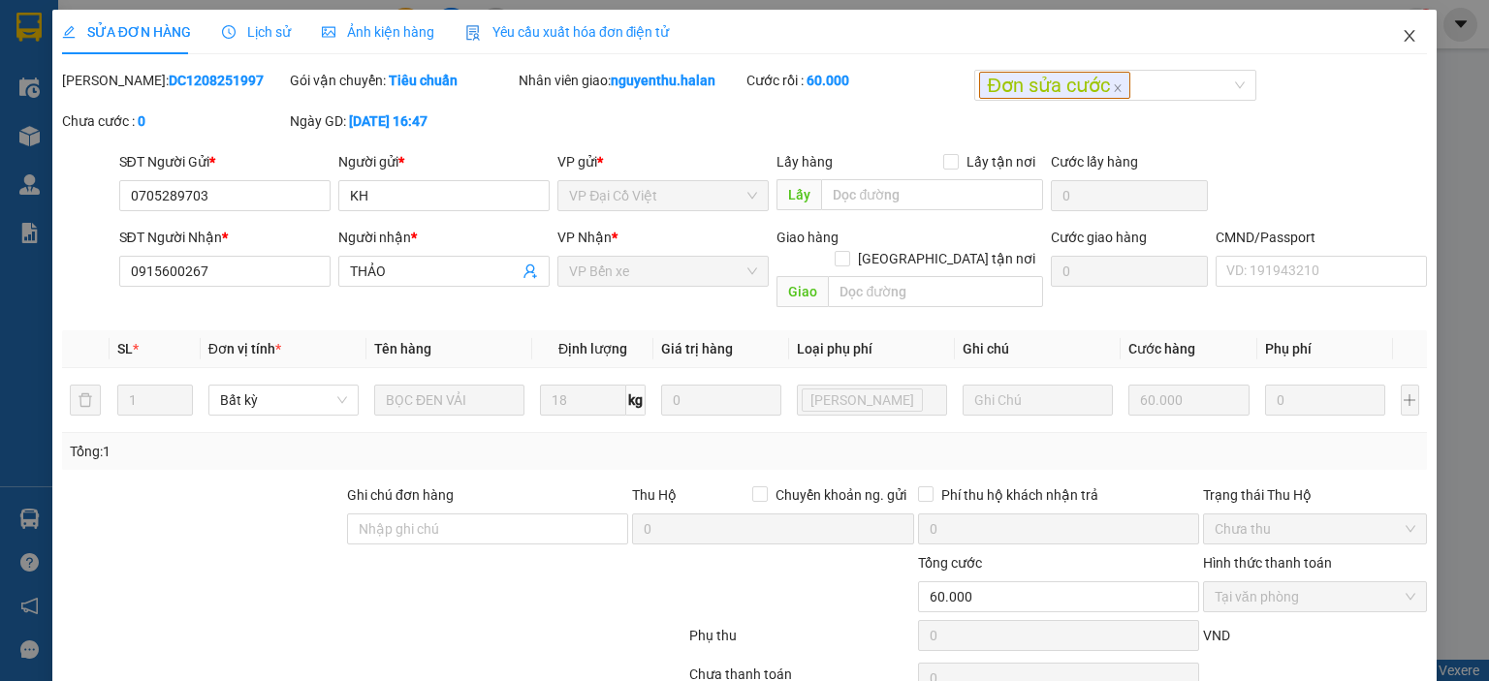
click at [1401, 34] on icon "close" at bounding box center [1409, 36] width 16 height 16
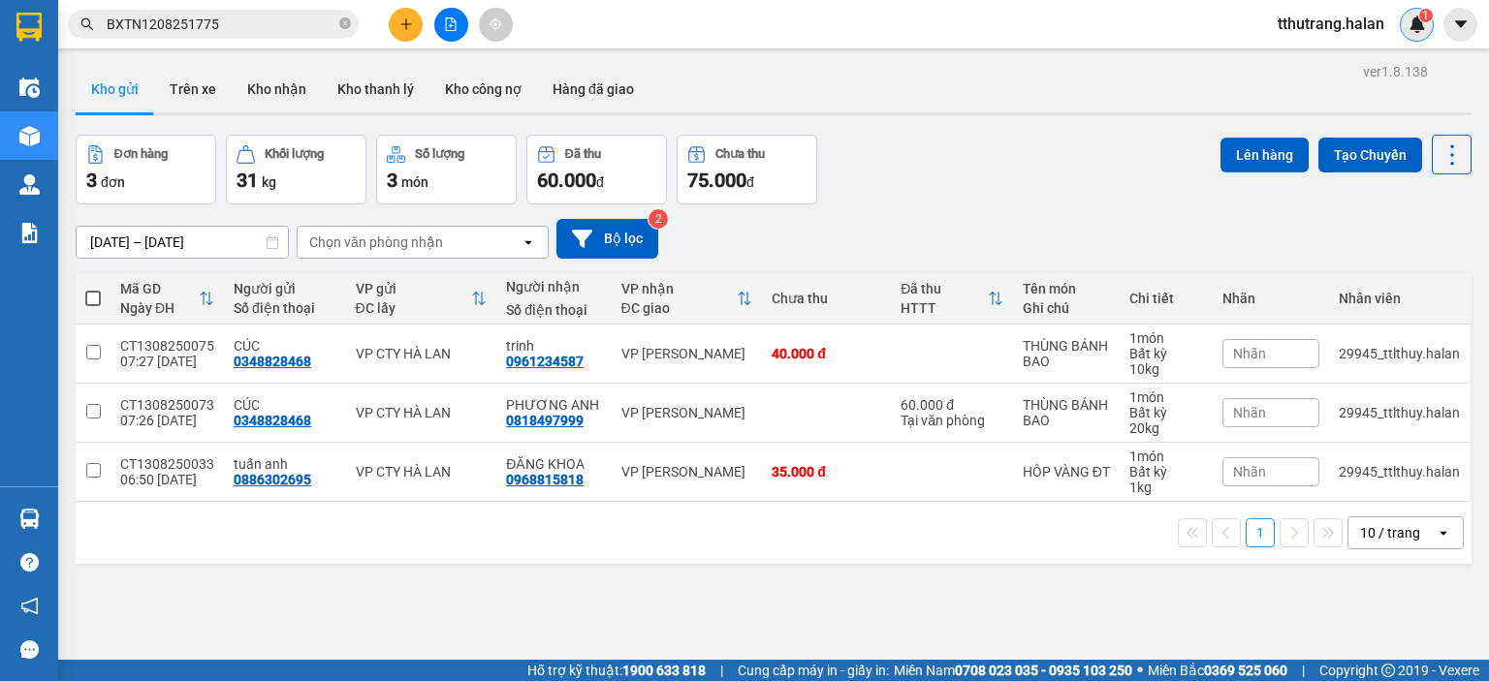
click at [1411, 23] on img at bounding box center [1416, 24] width 17 height 17
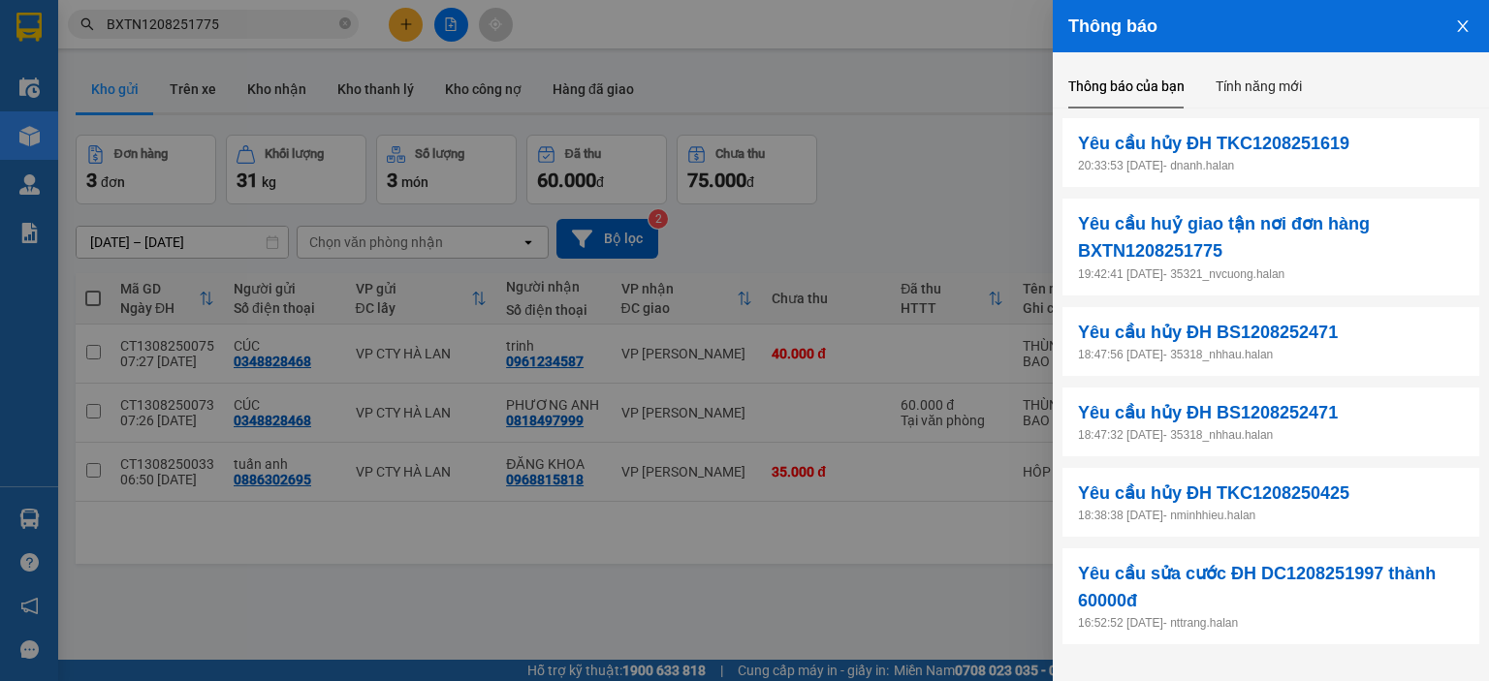
click at [1466, 23] on icon "close" at bounding box center [1463, 26] width 16 height 16
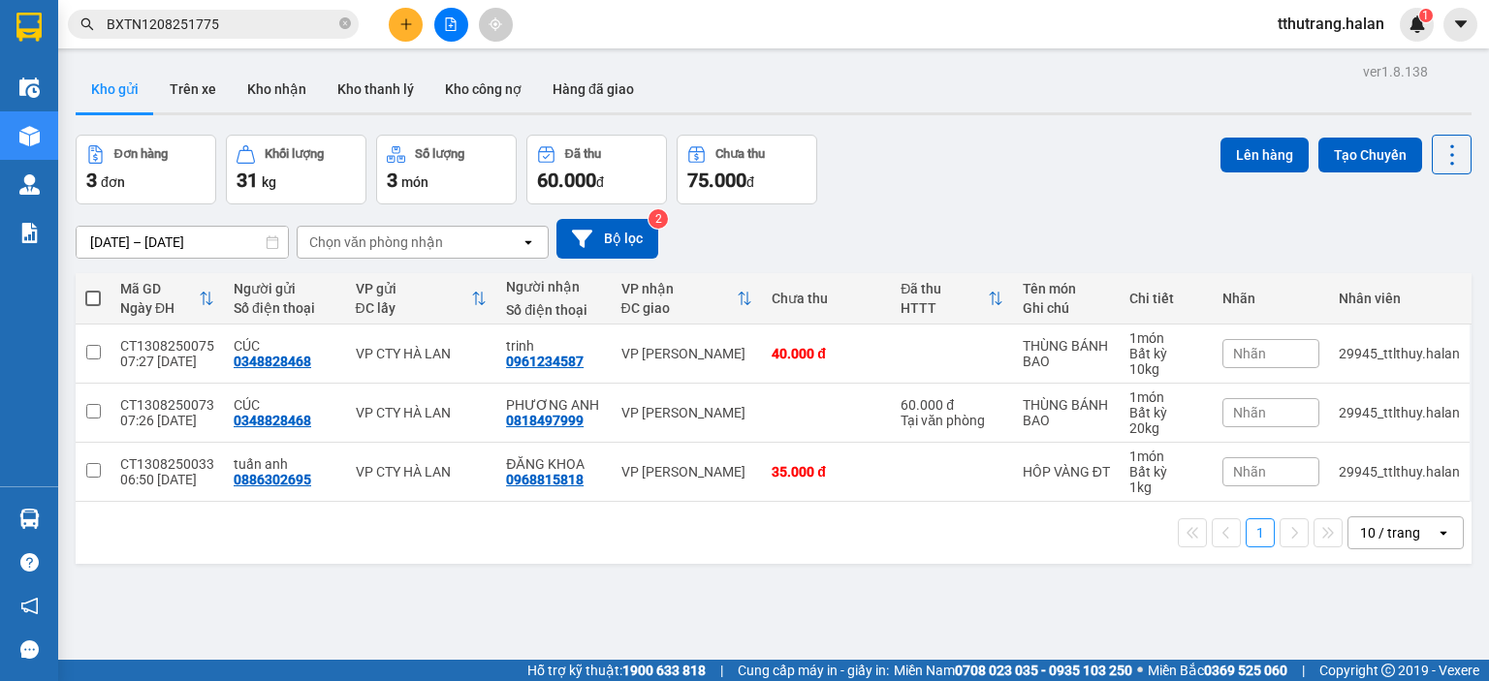
scroll to position [89, 0]
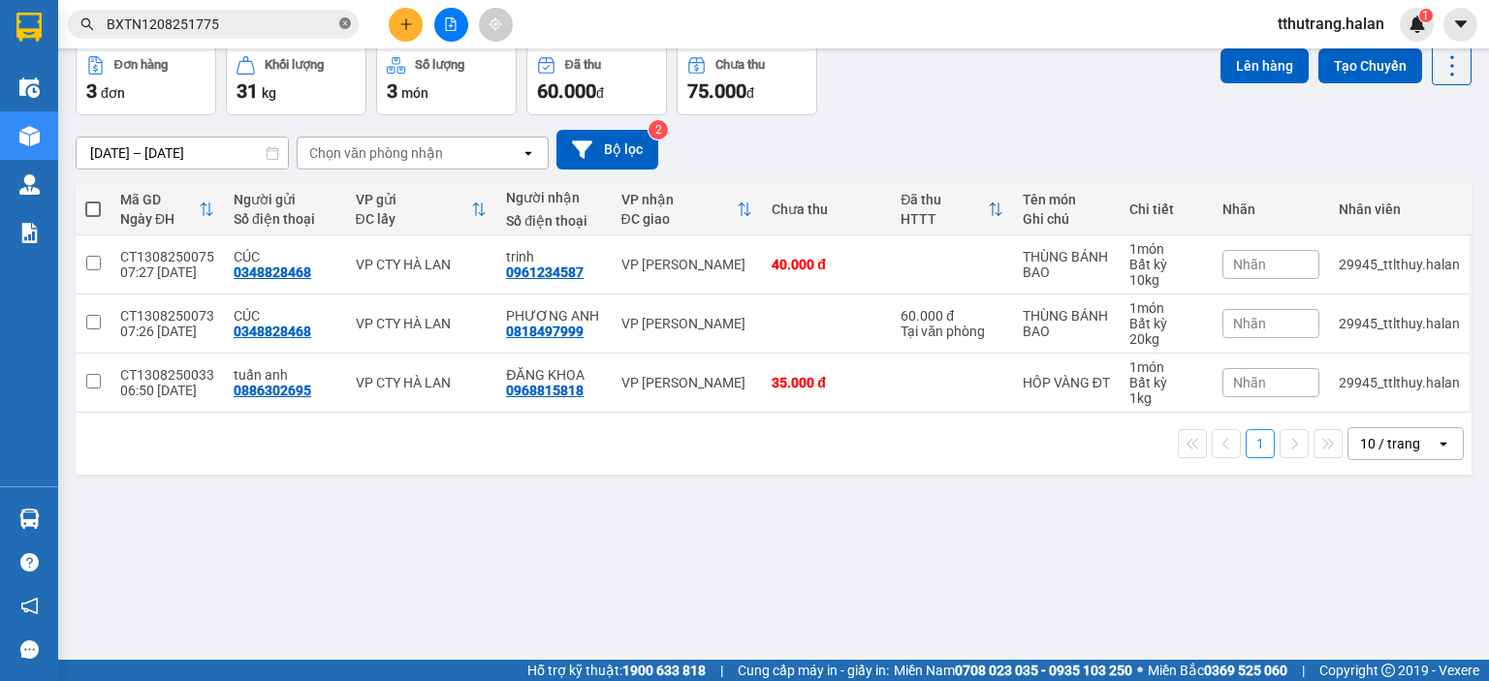
click at [344, 24] on icon "close-circle" at bounding box center [345, 23] width 12 height 12
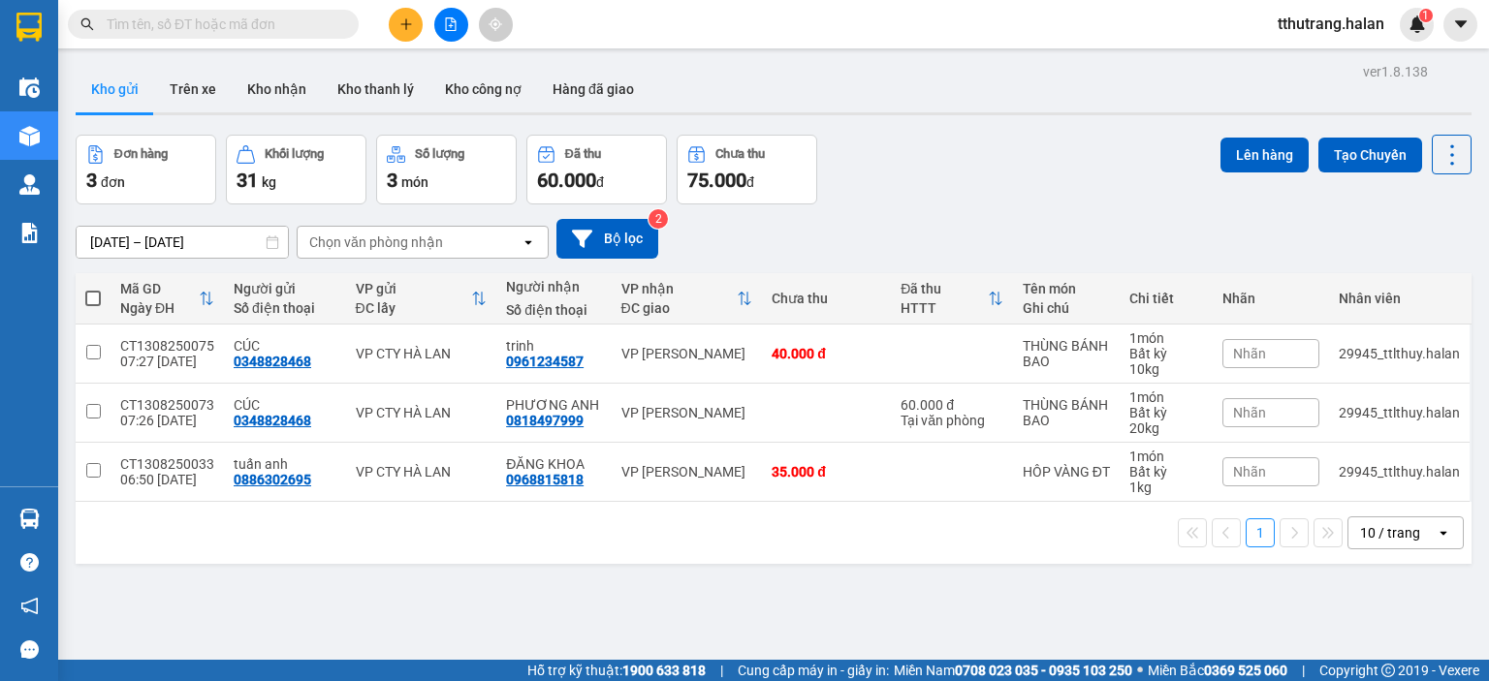
click at [984, 165] on div "Đơn hàng 3 đơn Khối lượng 31 kg Số lượng 3 món Đã thu 60.000 đ Chưa thu 75.000 …" at bounding box center [774, 170] width 1396 height 70
click at [1423, 28] on img at bounding box center [1416, 24] width 17 height 17
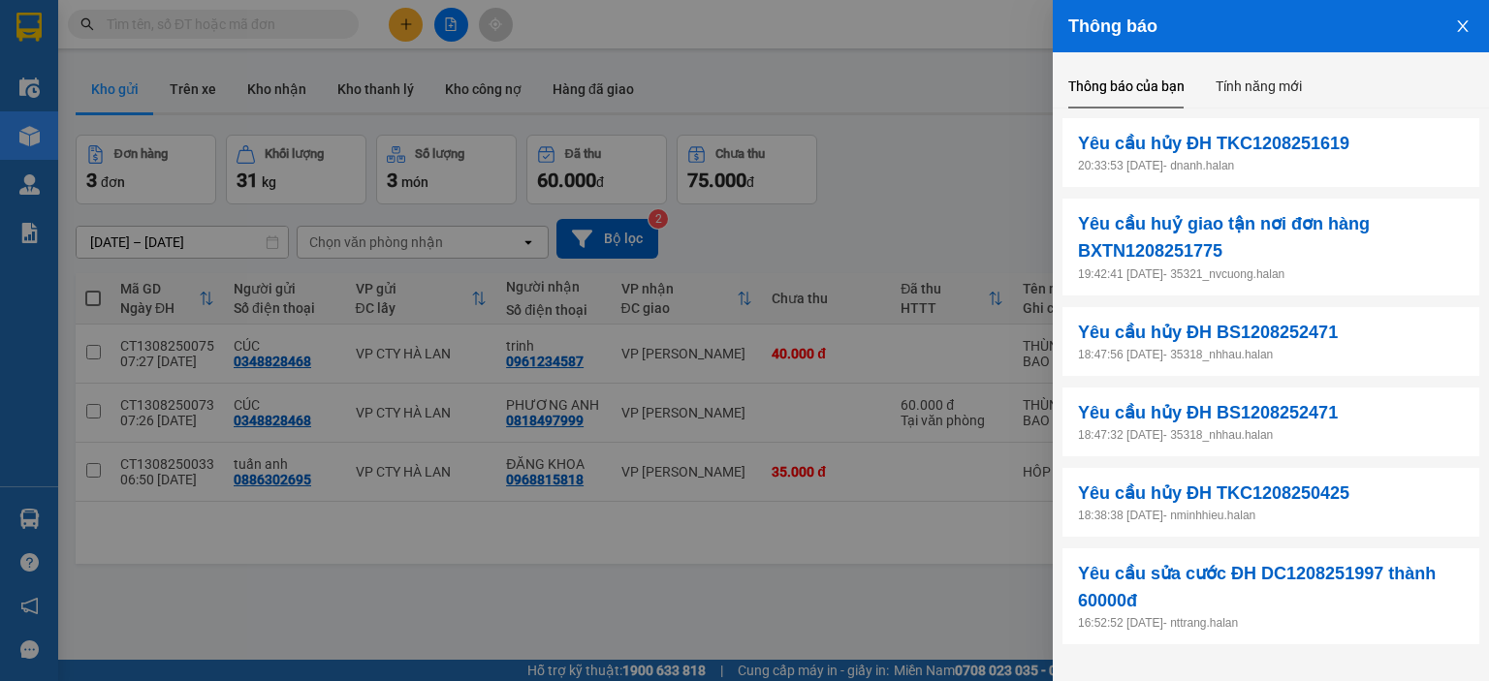
click at [1423, 28] on div "Thông báo" at bounding box center [1270, 26] width 405 height 21
click at [1450, 28] on button "Close" at bounding box center [1462, 24] width 52 height 49
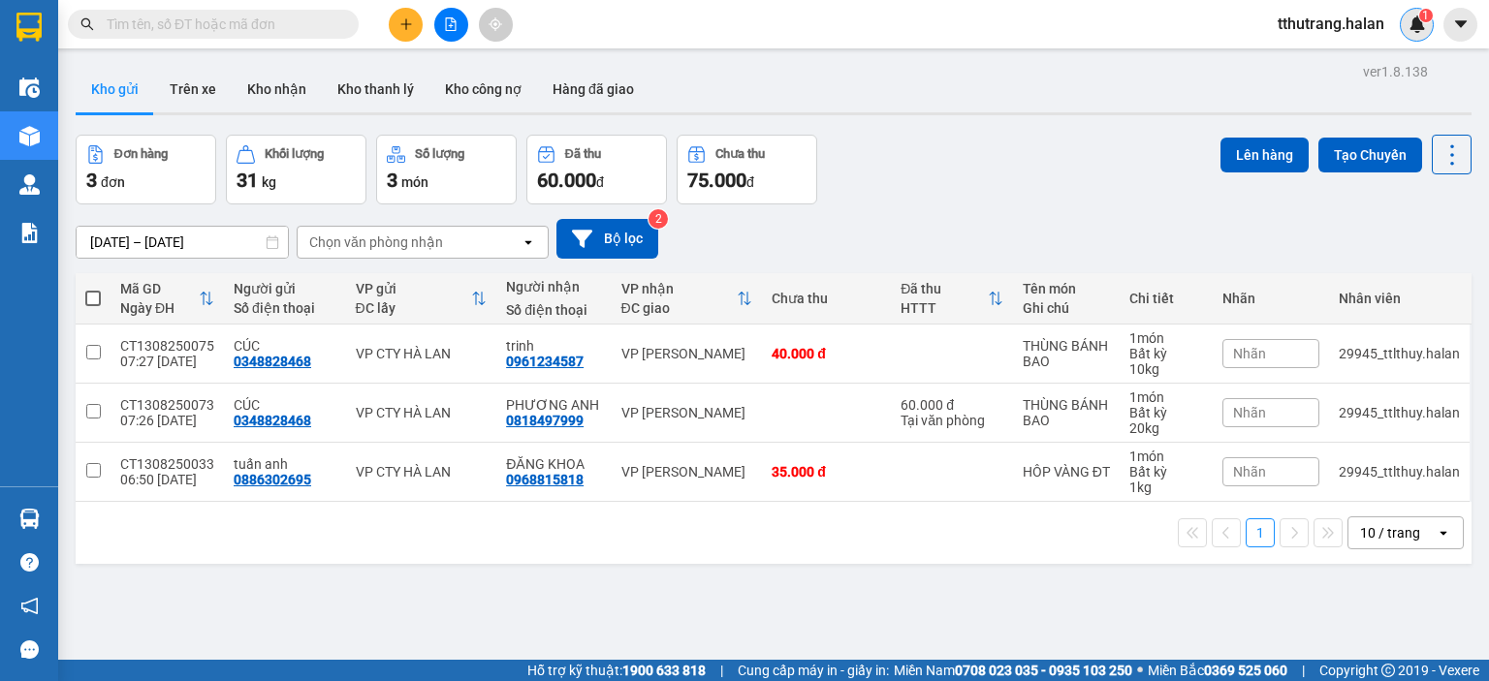
click at [1423, 29] on img at bounding box center [1416, 24] width 17 height 17
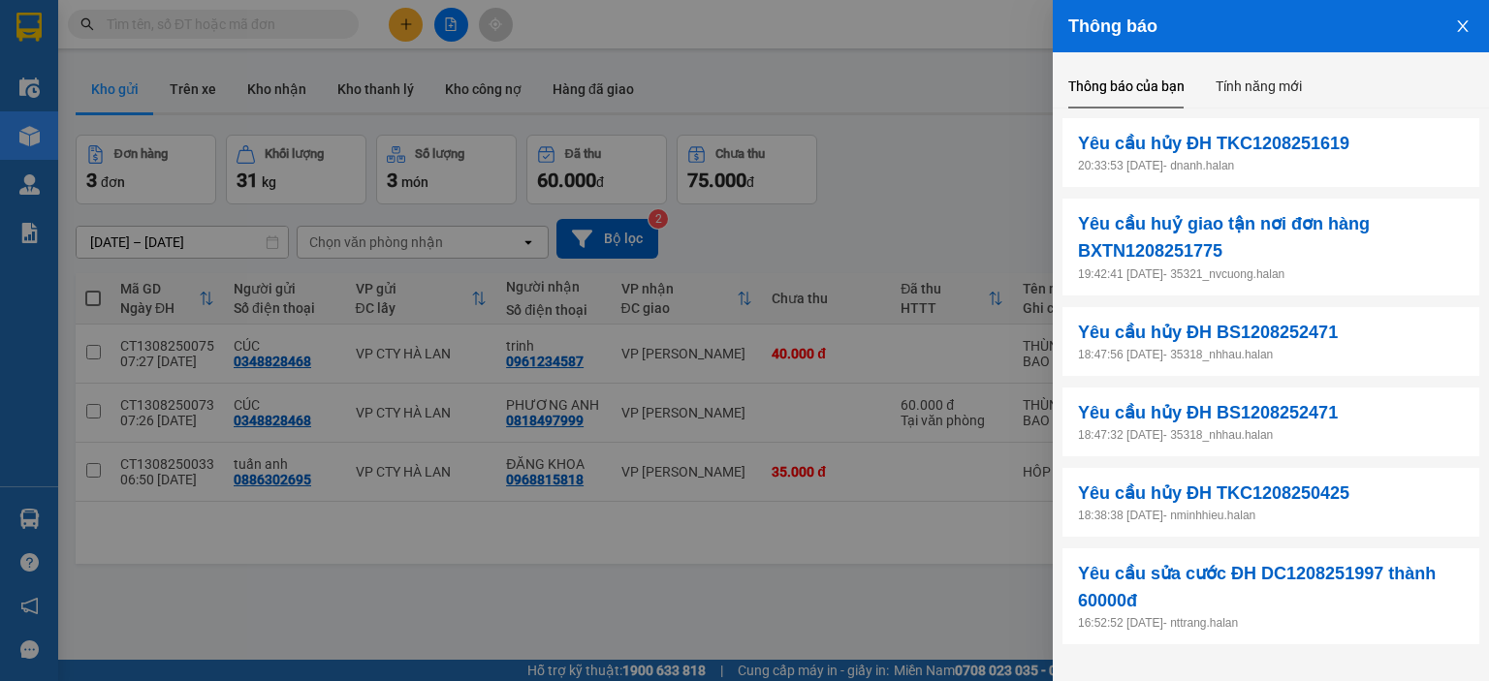
click at [1463, 18] on icon "close" at bounding box center [1463, 26] width 16 height 16
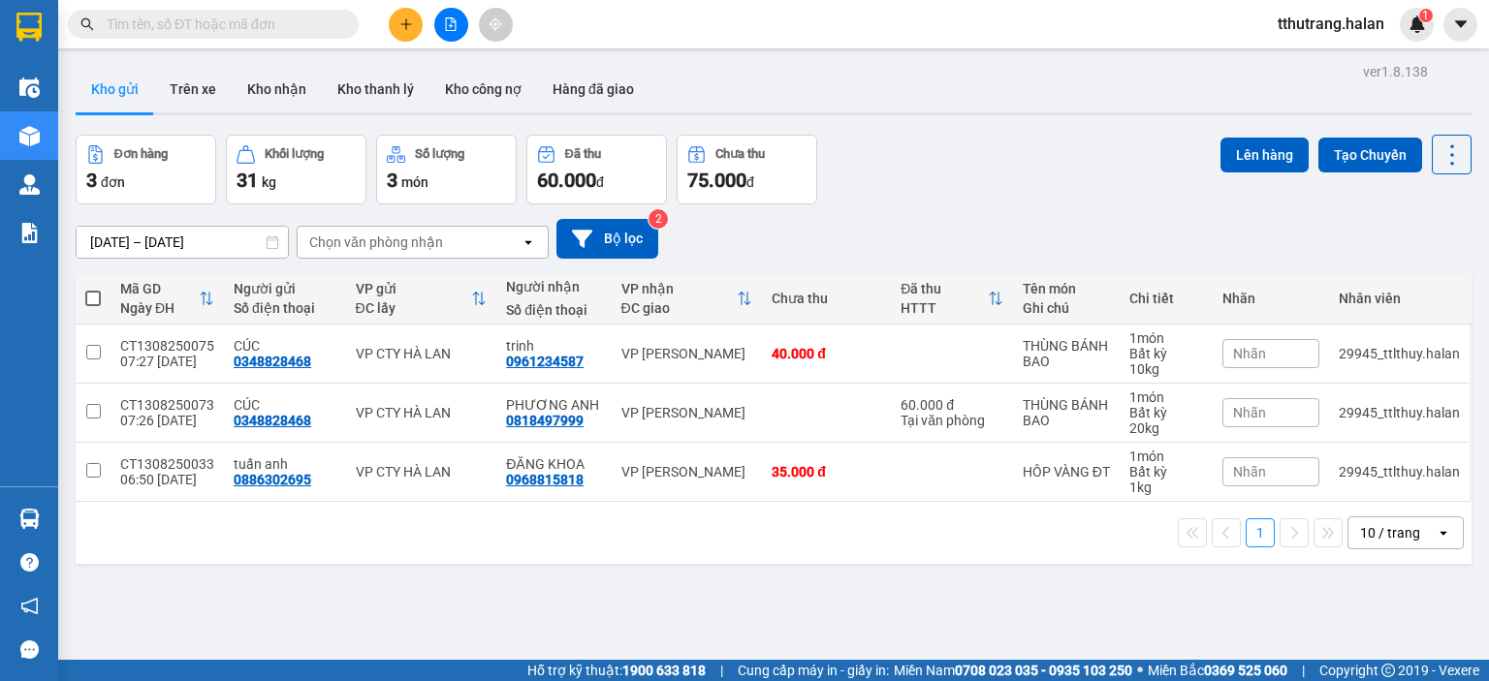
drag, startPoint x: 1327, startPoint y: 219, endPoint x: 1316, endPoint y: 215, distance: 11.3
click at [1327, 219] on div "30/06/2025 – 13/08/2025 Press the down arrow key to interact with the calendar …" at bounding box center [774, 239] width 1396 height 40
click at [1434, 21] on div "tthutrang.halan 1" at bounding box center [1375, 25] width 227 height 34
click at [1419, 22] on img at bounding box center [1416, 24] width 17 height 17
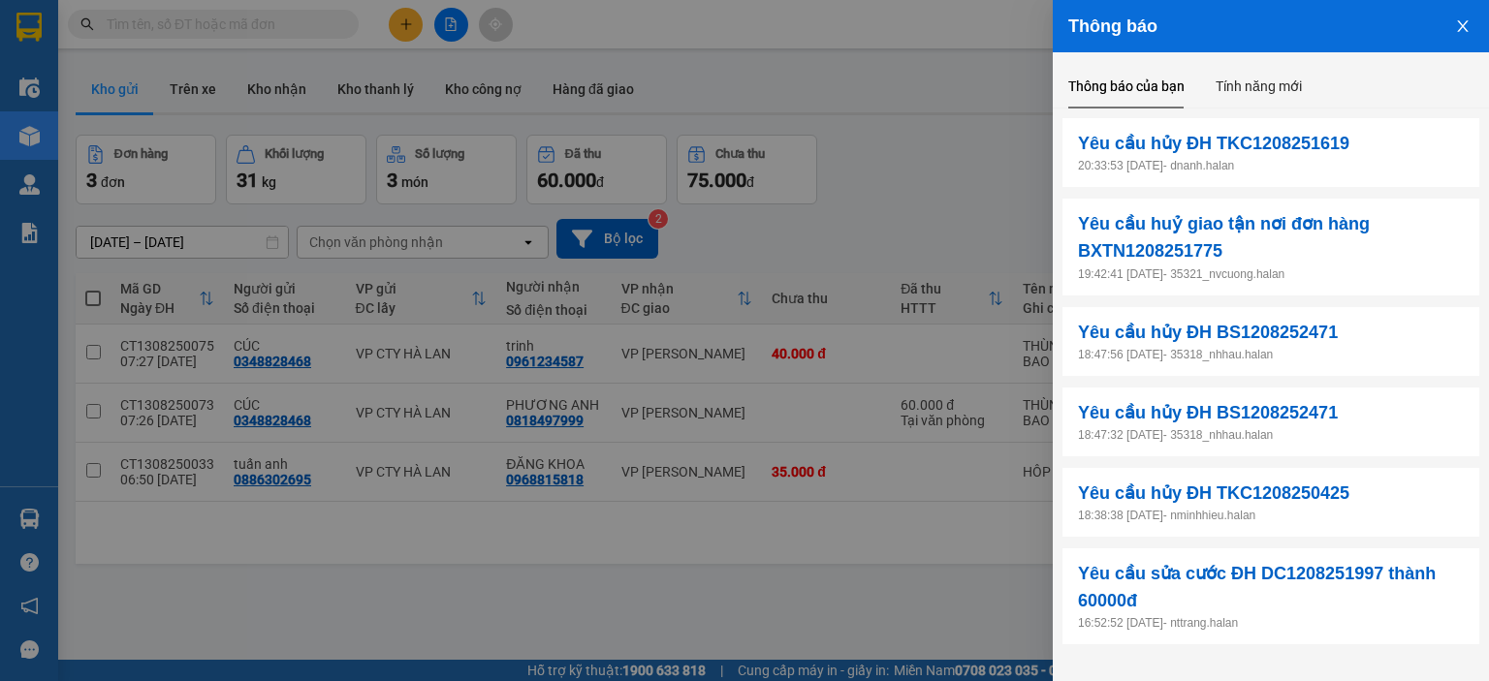
click at [1459, 33] on icon "close" at bounding box center [1463, 26] width 16 height 16
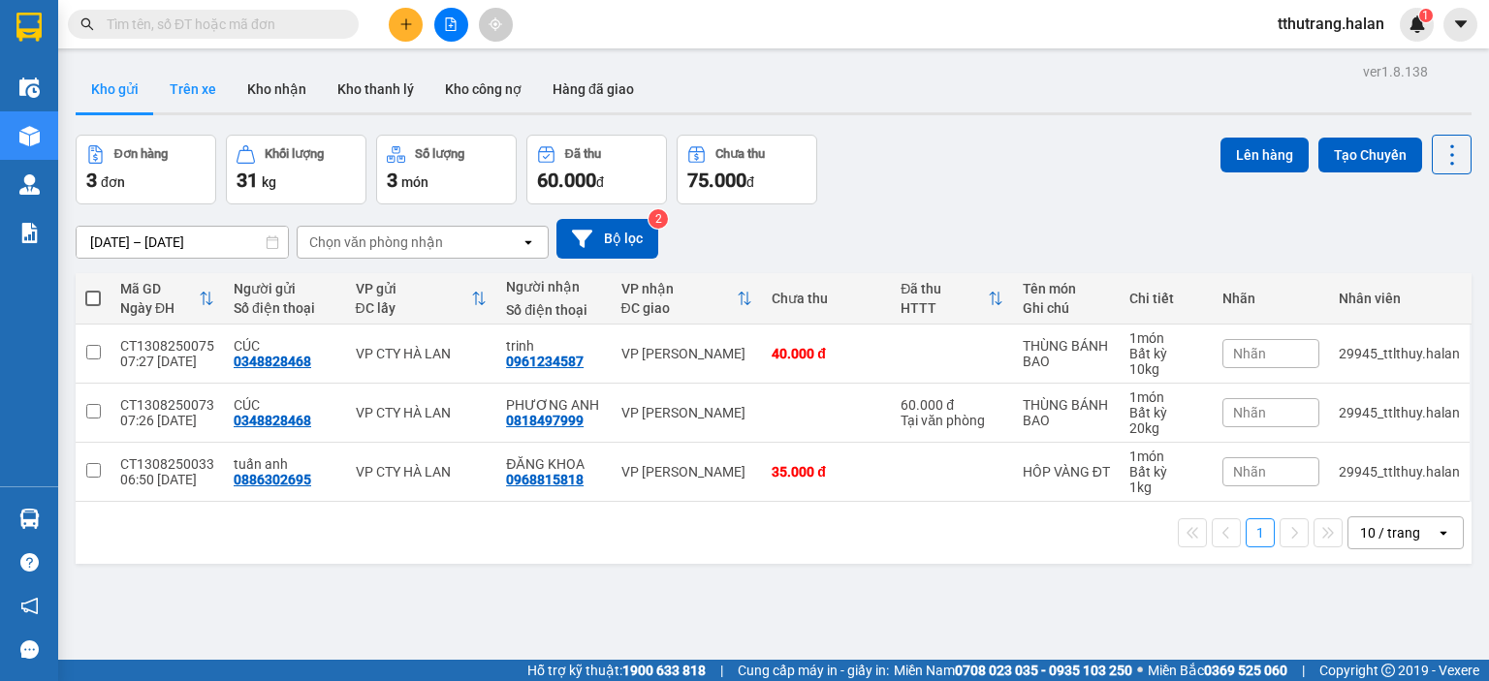
click at [203, 77] on button "Trên xe" at bounding box center [193, 89] width 78 height 47
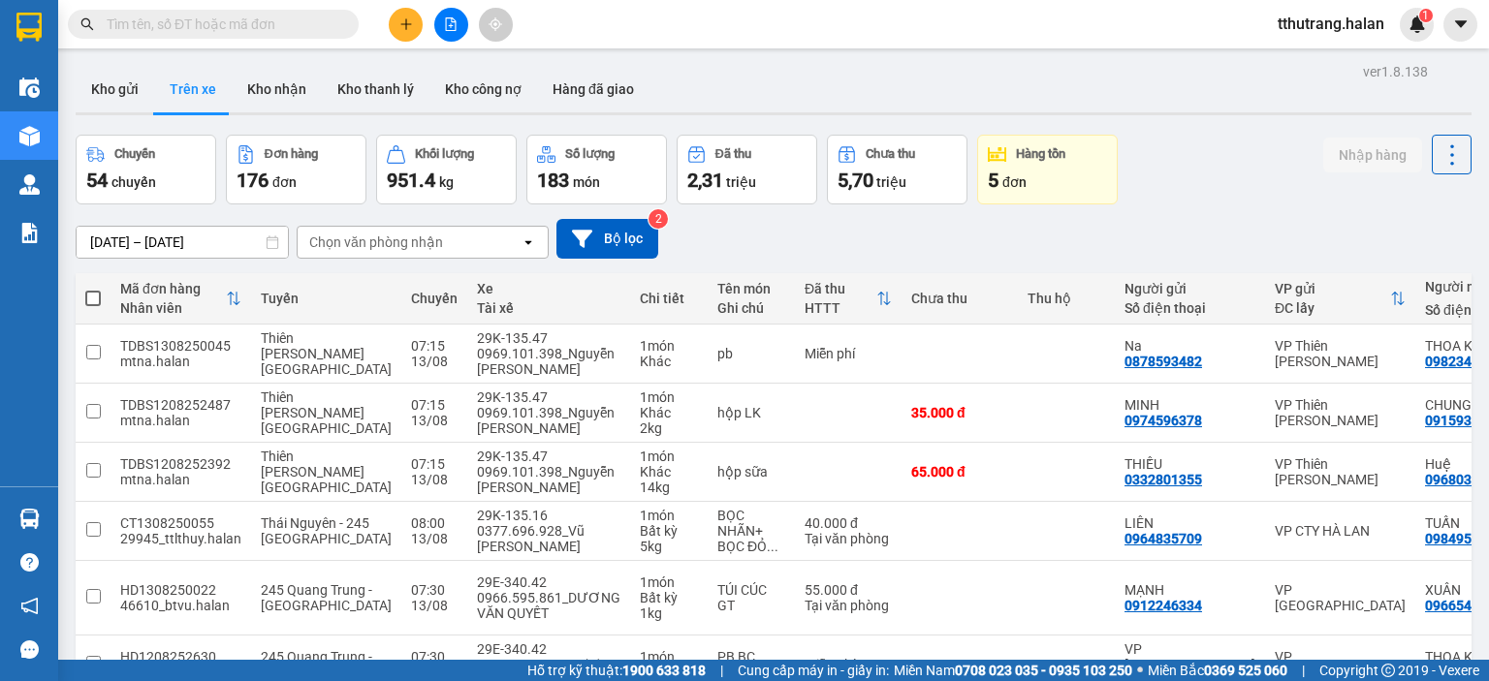
click at [1043, 170] on div "5 đơn" at bounding box center [1047, 180] width 119 height 27
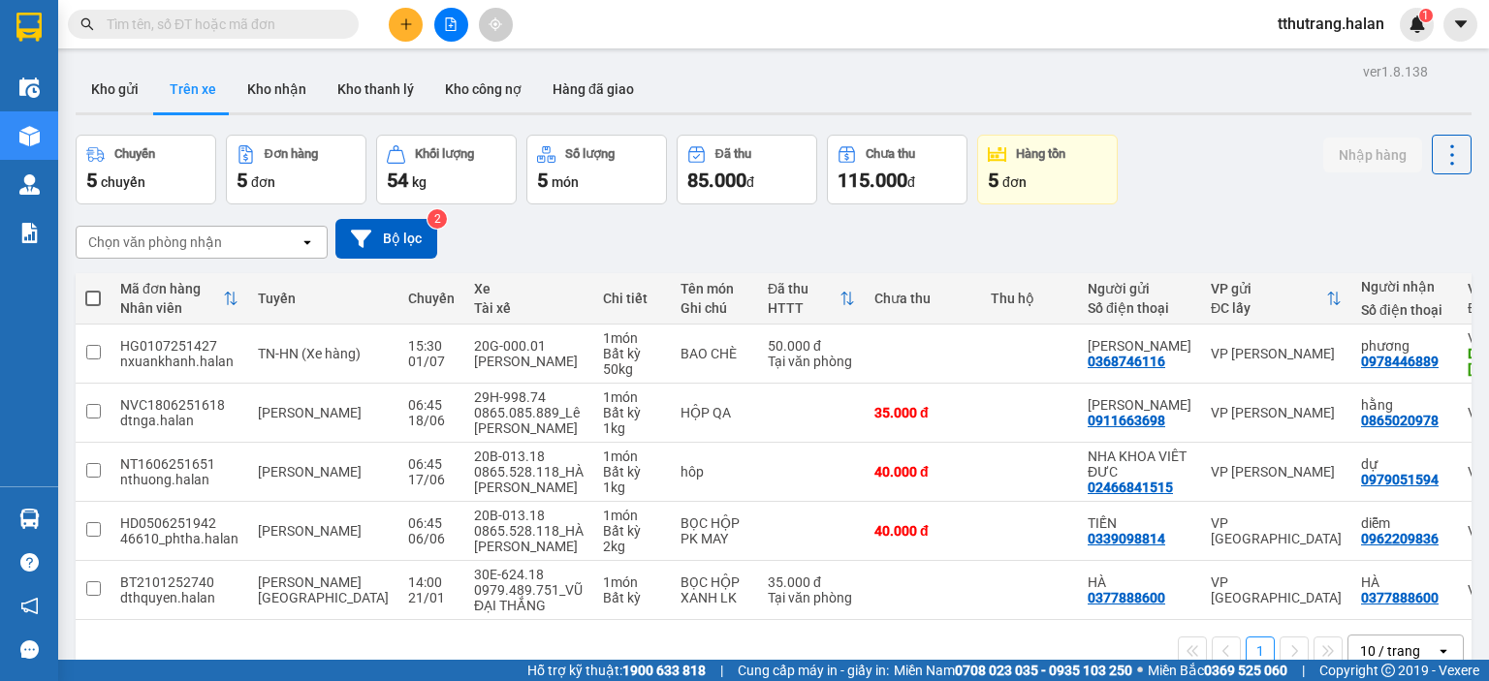
click at [484, 173] on div "54 kg" at bounding box center [446, 180] width 119 height 27
click at [267, 95] on button "Kho nhận" at bounding box center [277, 89] width 90 height 47
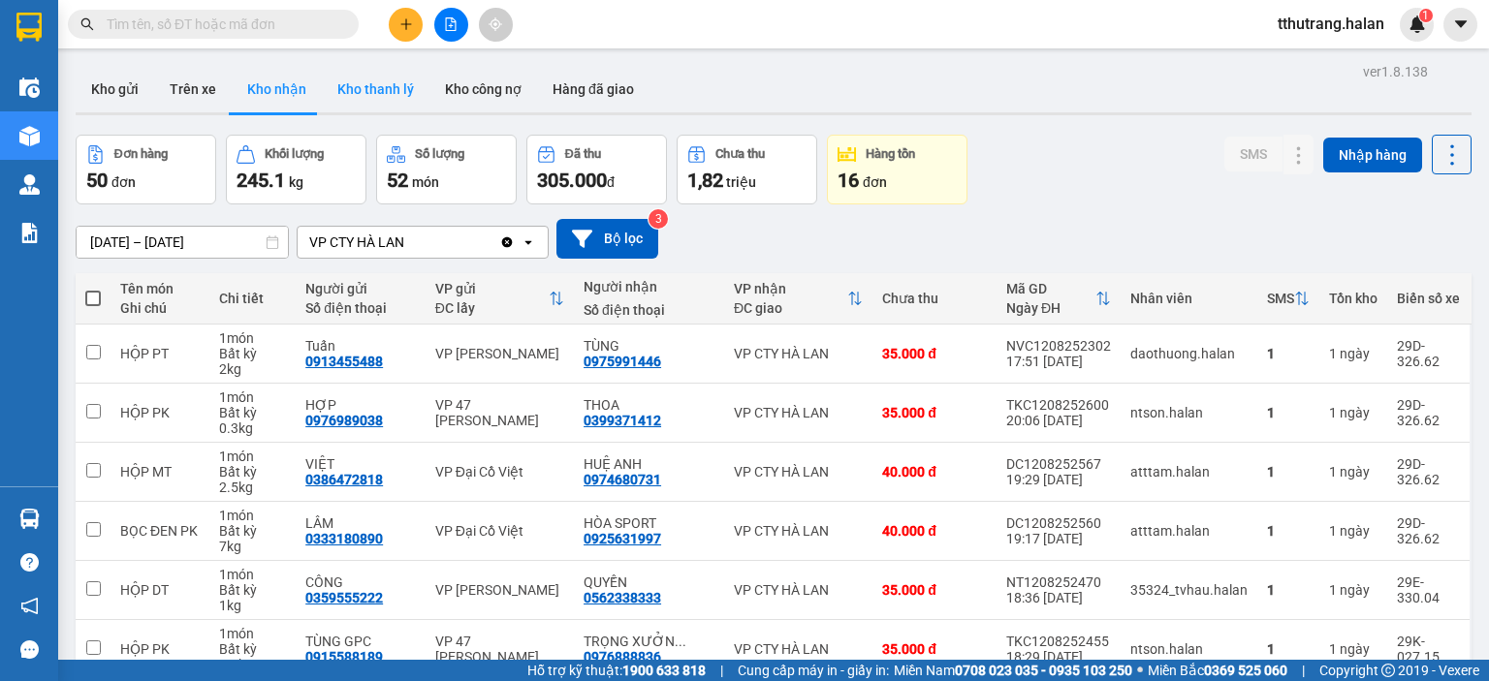
click at [384, 96] on button "Kho thanh lý" at bounding box center [376, 89] width 108 height 47
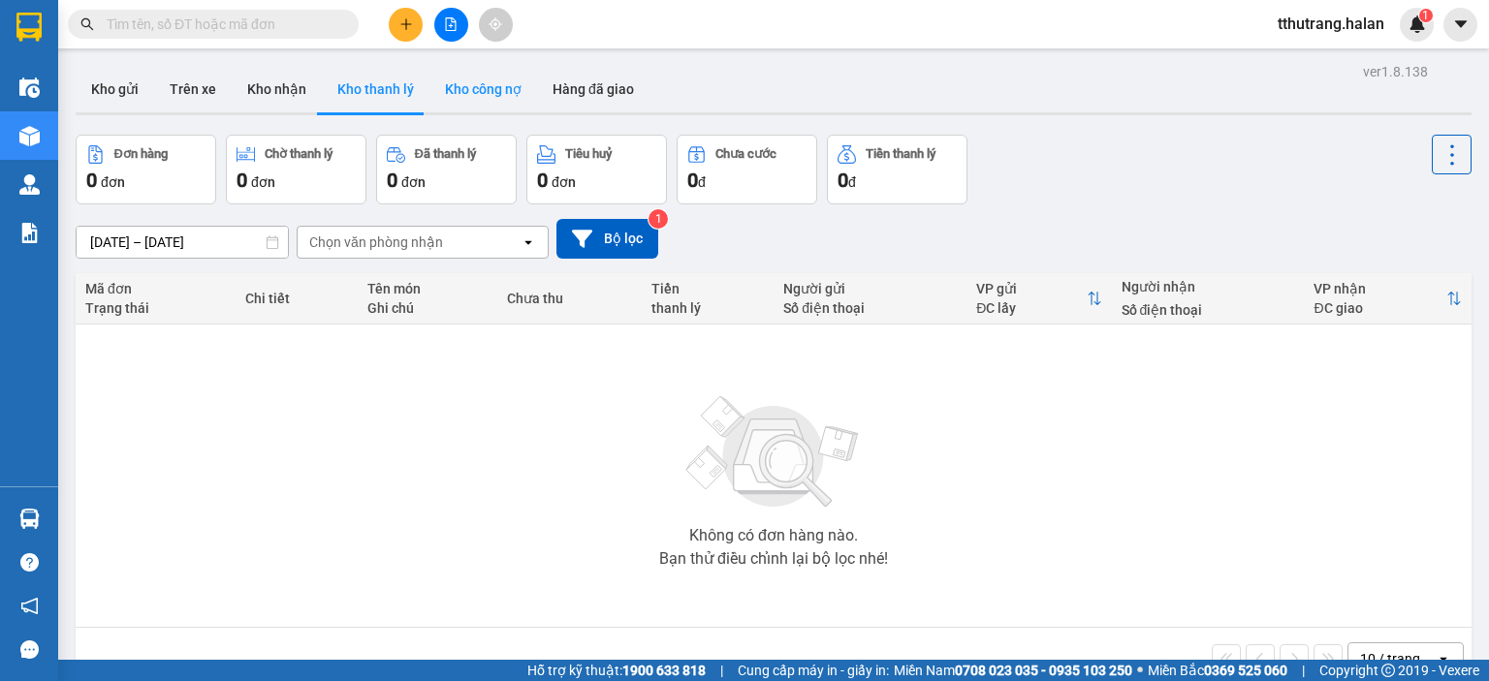
click at [489, 92] on button "Kho công nợ" at bounding box center [483, 89] width 108 height 47
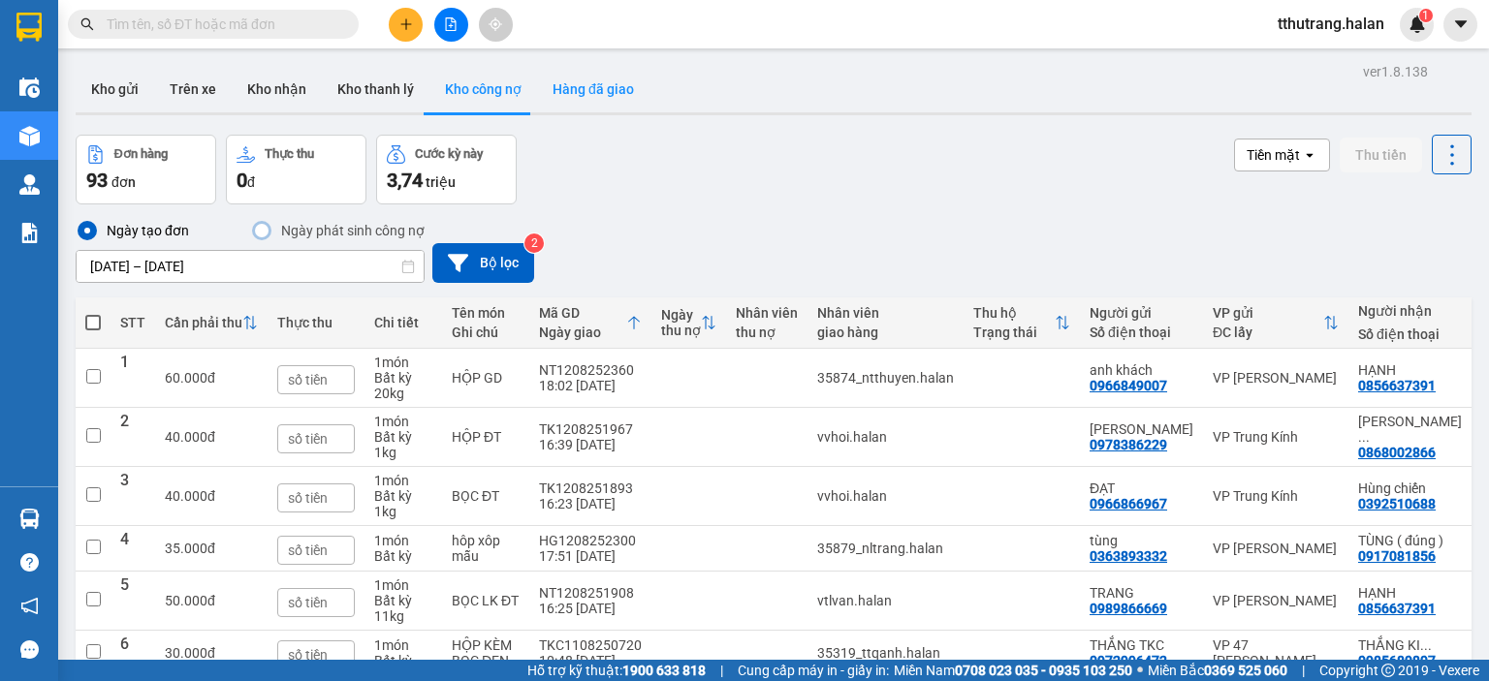
click at [577, 89] on button "Hàng đã giao" at bounding box center [593, 89] width 112 height 47
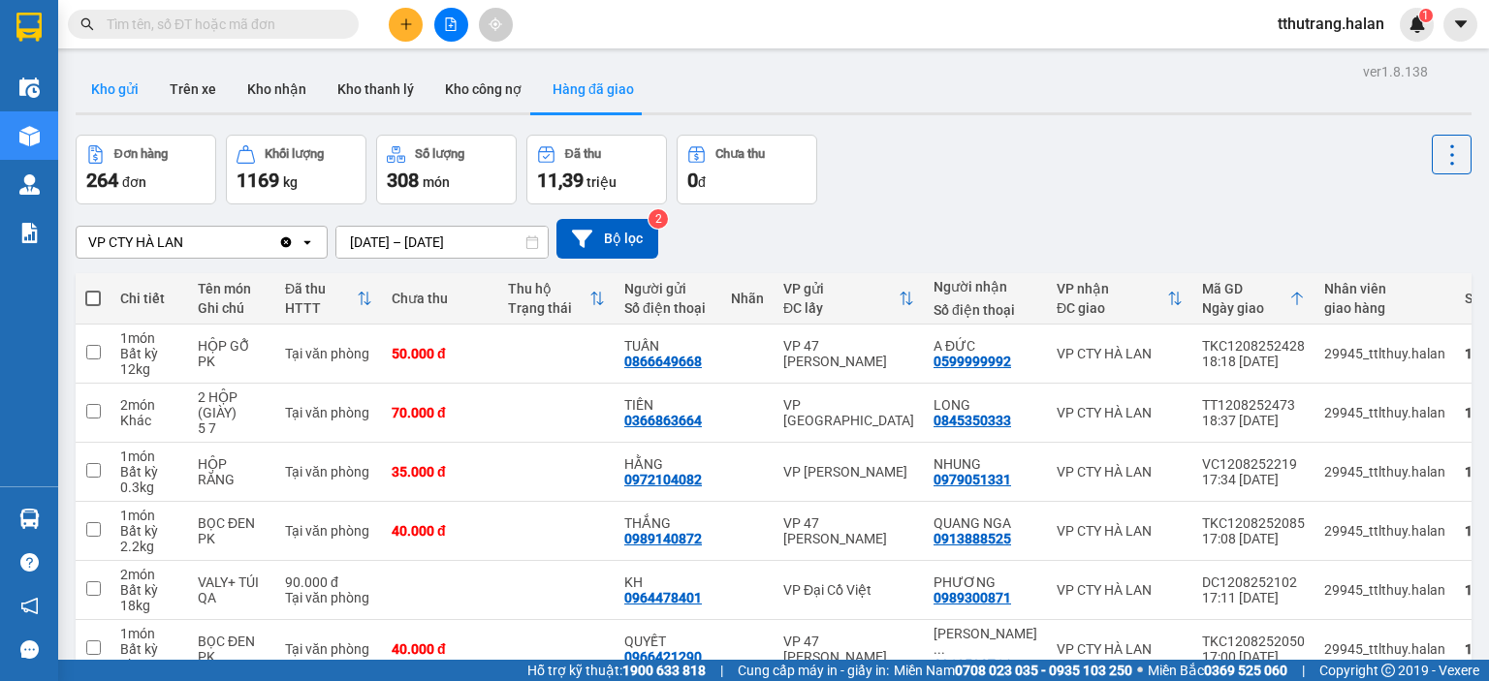
click at [148, 100] on button "Kho gửi" at bounding box center [115, 89] width 79 height 47
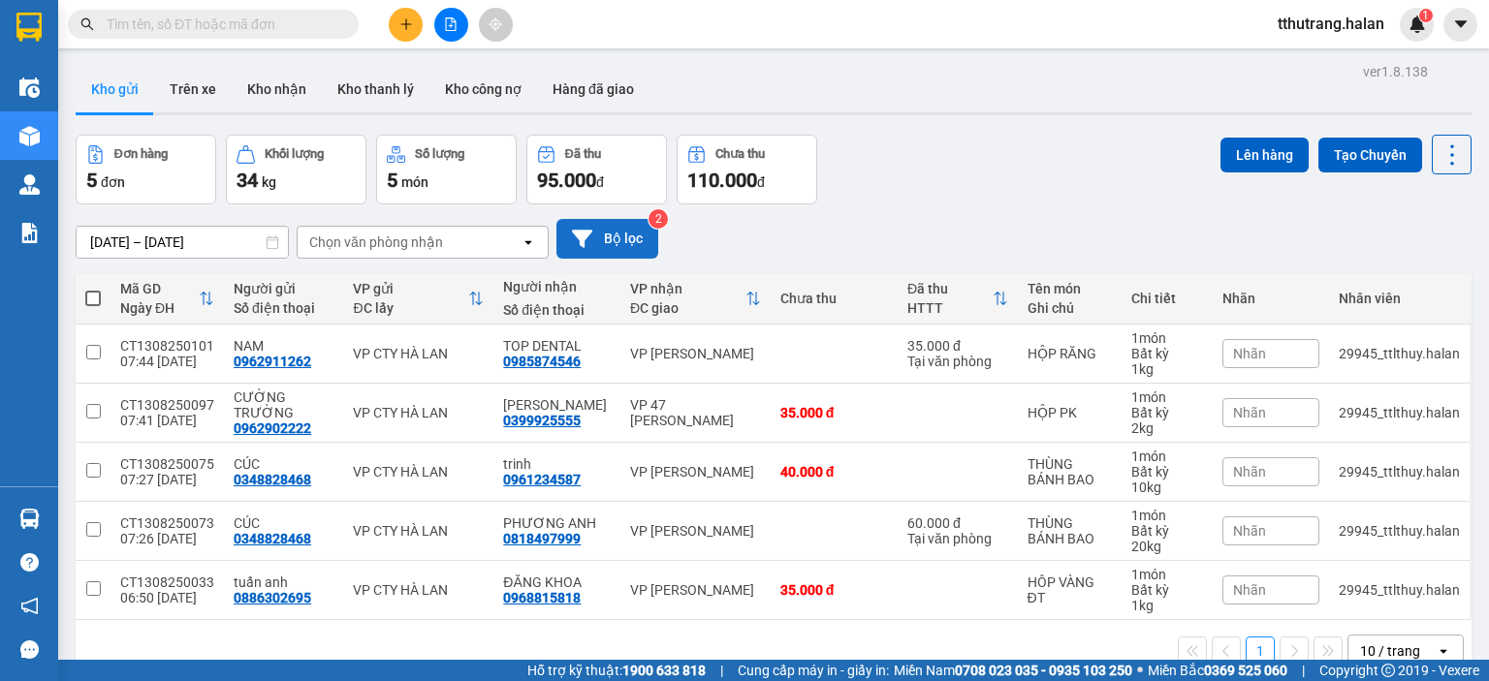
click at [614, 246] on button "Bộ lọc" at bounding box center [607, 239] width 102 height 40
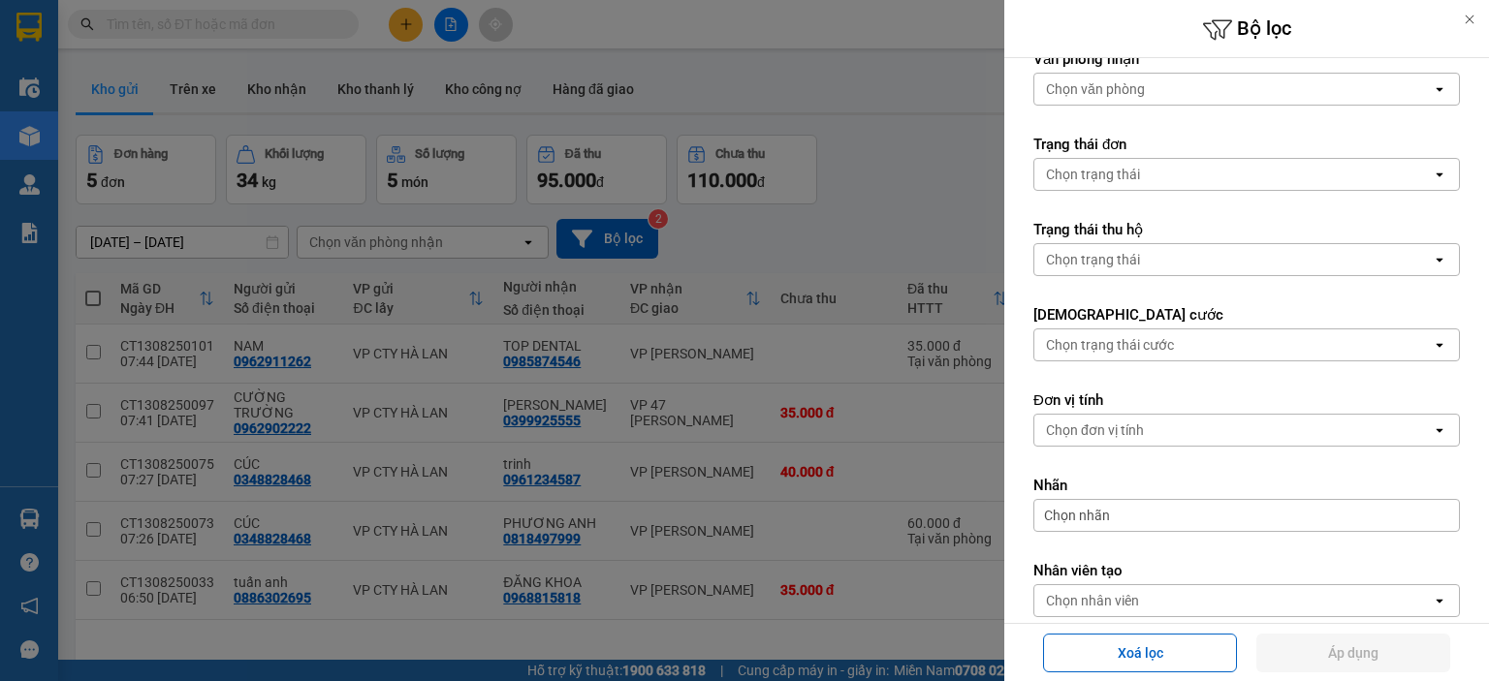
scroll to position [296, 0]
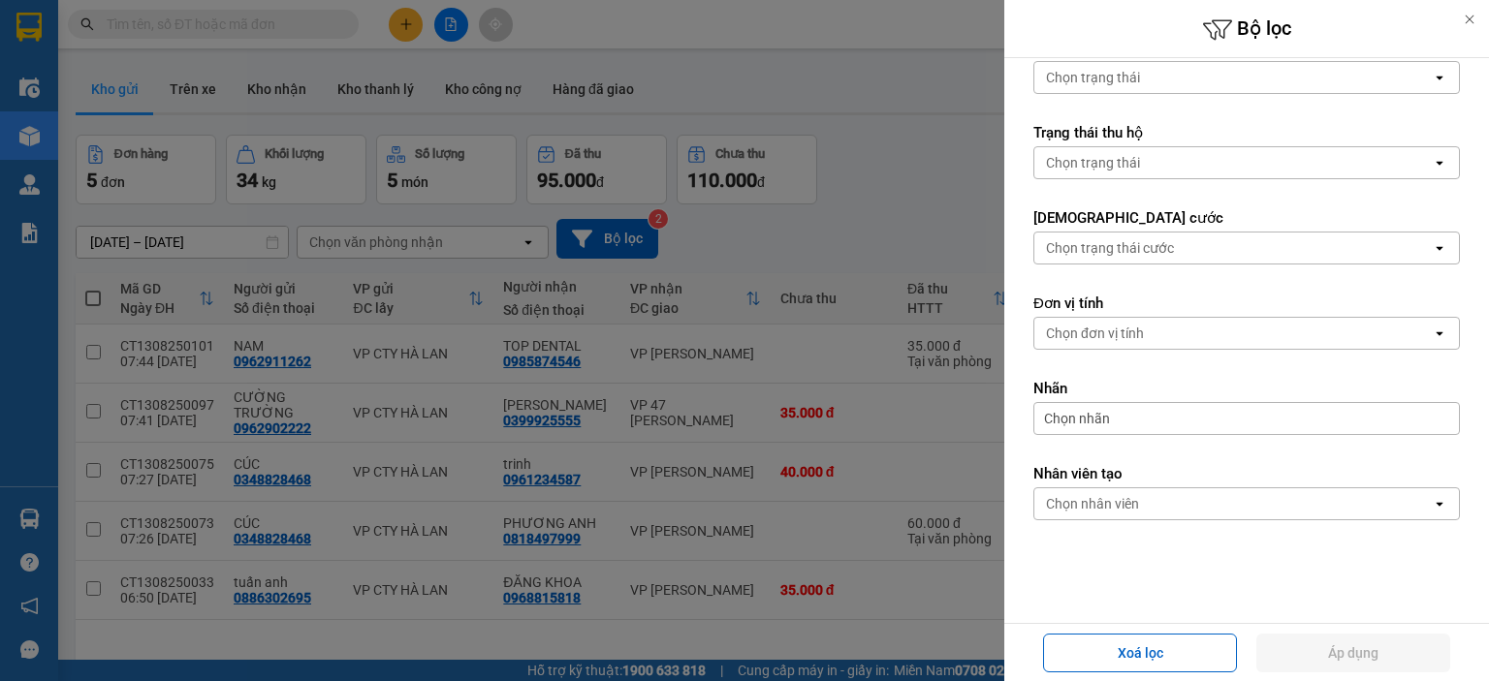
click at [907, 96] on div at bounding box center [744, 340] width 1489 height 681
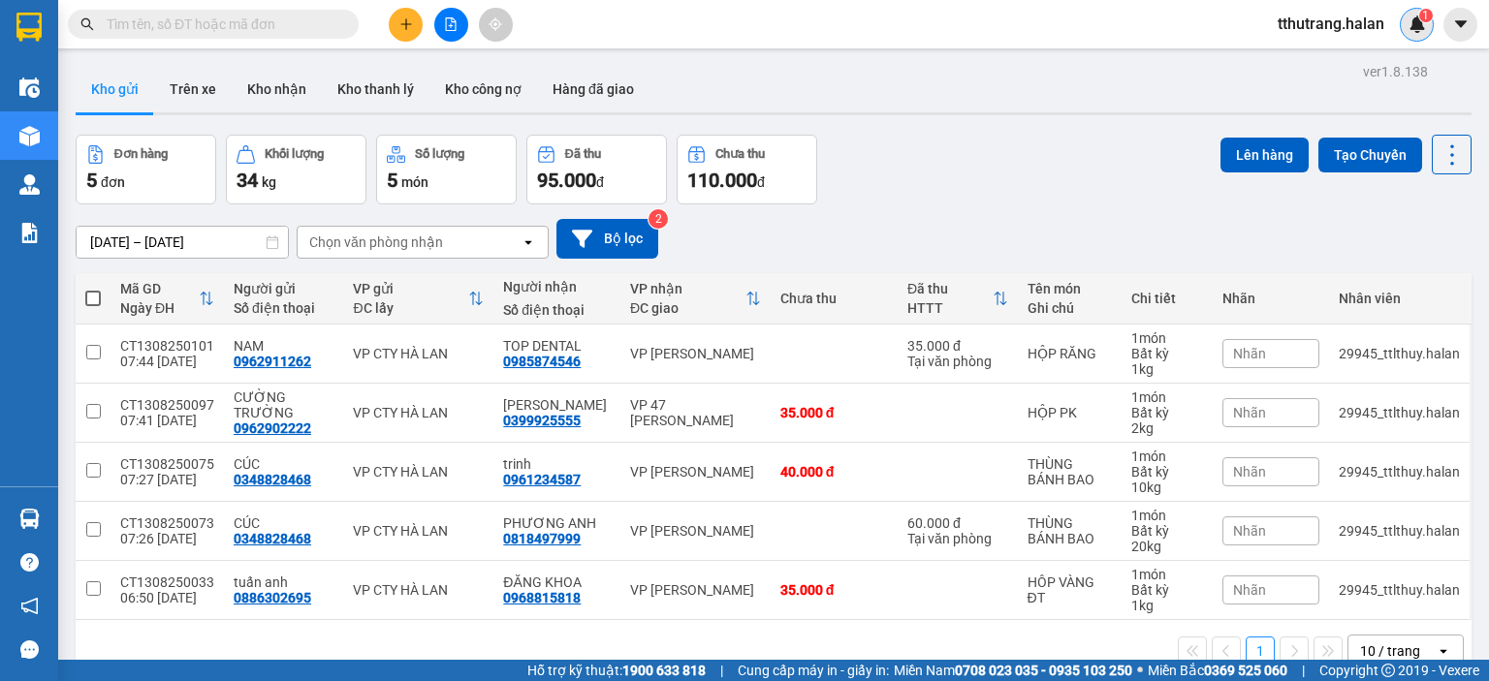
click at [1422, 22] on div "1" at bounding box center [1416, 25] width 34 height 34
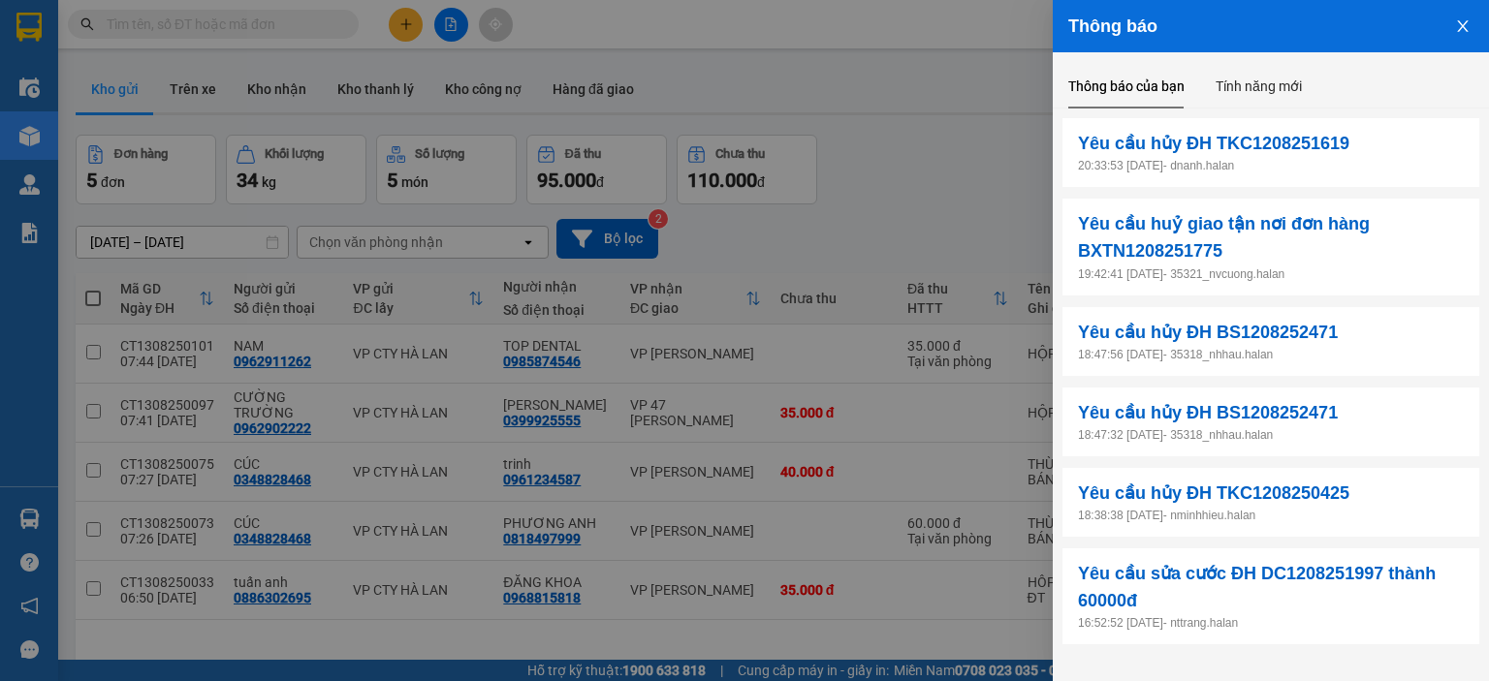
click at [1463, 29] on icon "close" at bounding box center [1463, 26] width 16 height 16
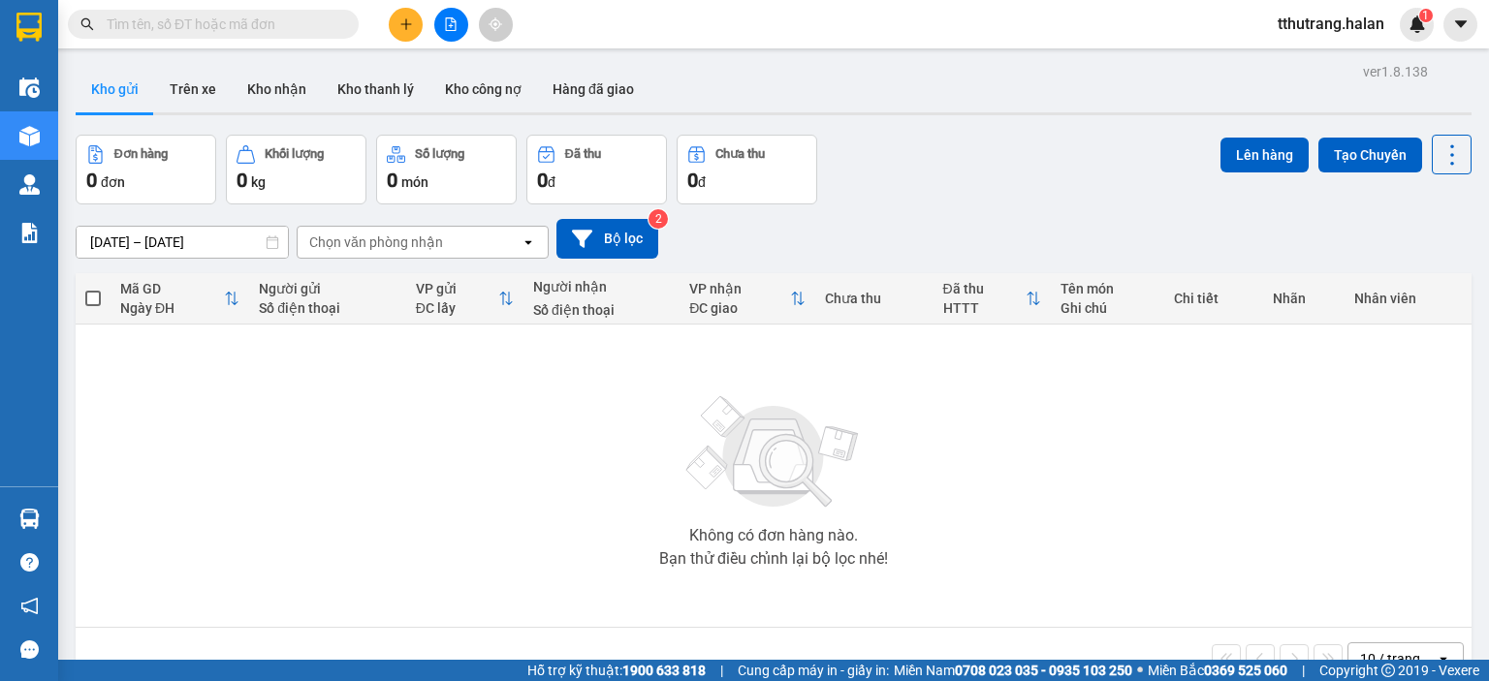
scroll to position [89, 0]
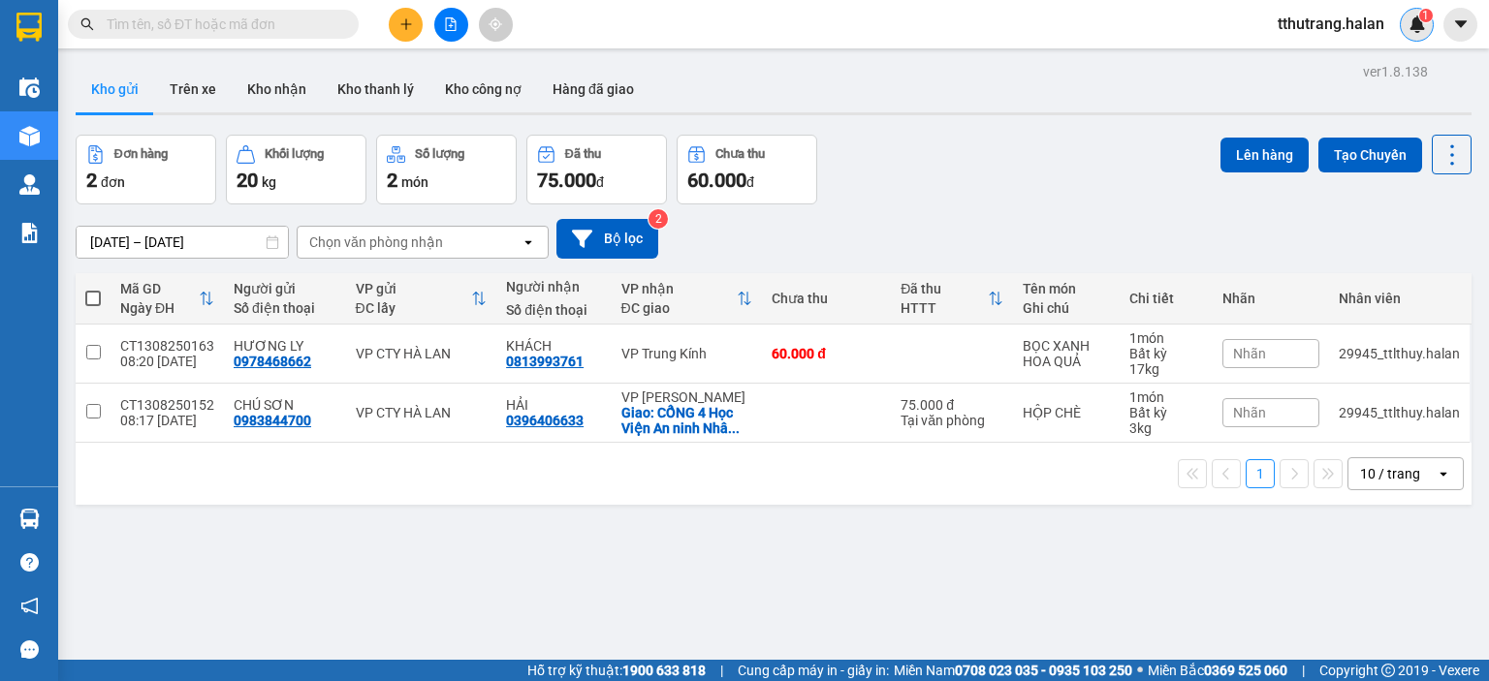
click at [1403, 23] on div "1" at bounding box center [1416, 25] width 34 height 34
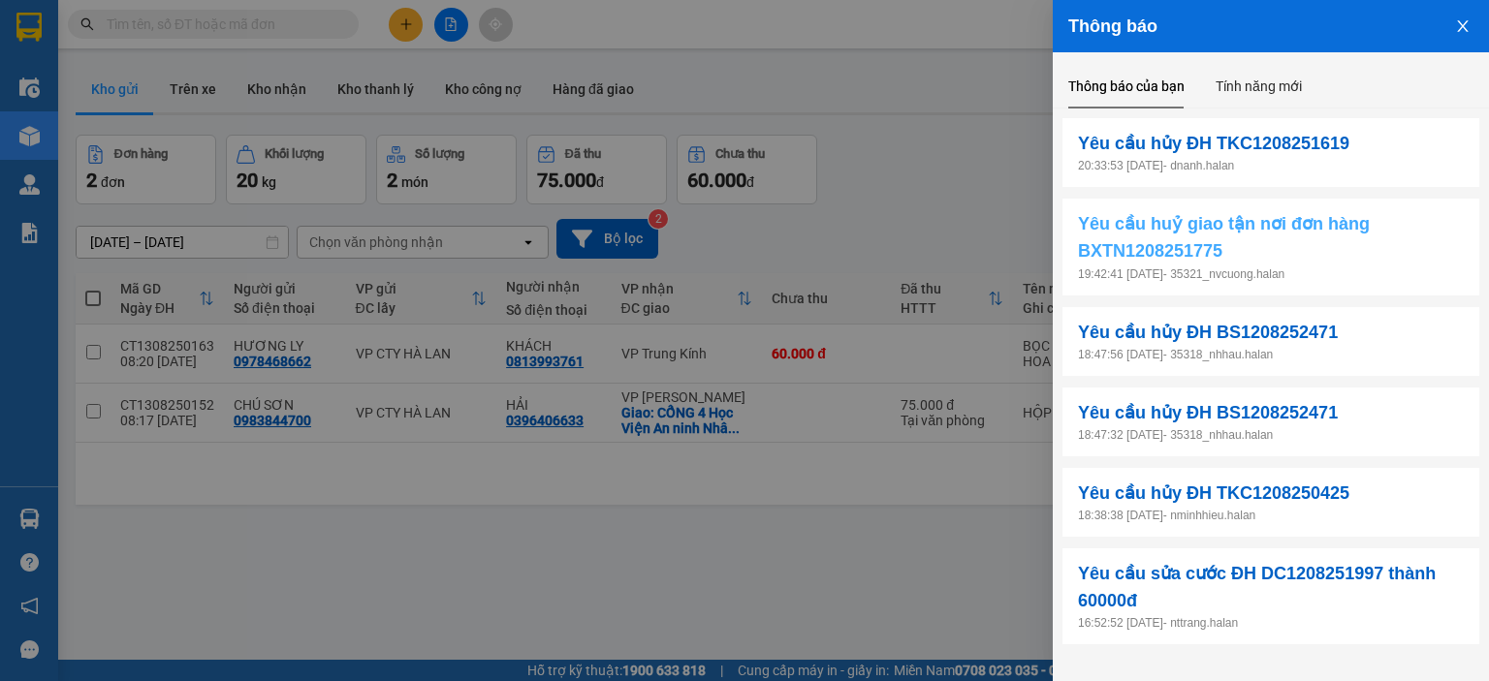
click at [1423, 254] on span "Yêu cầu huỷ giao tận nơi đơn hàng BXTN1208251775" at bounding box center [1271, 237] width 386 height 55
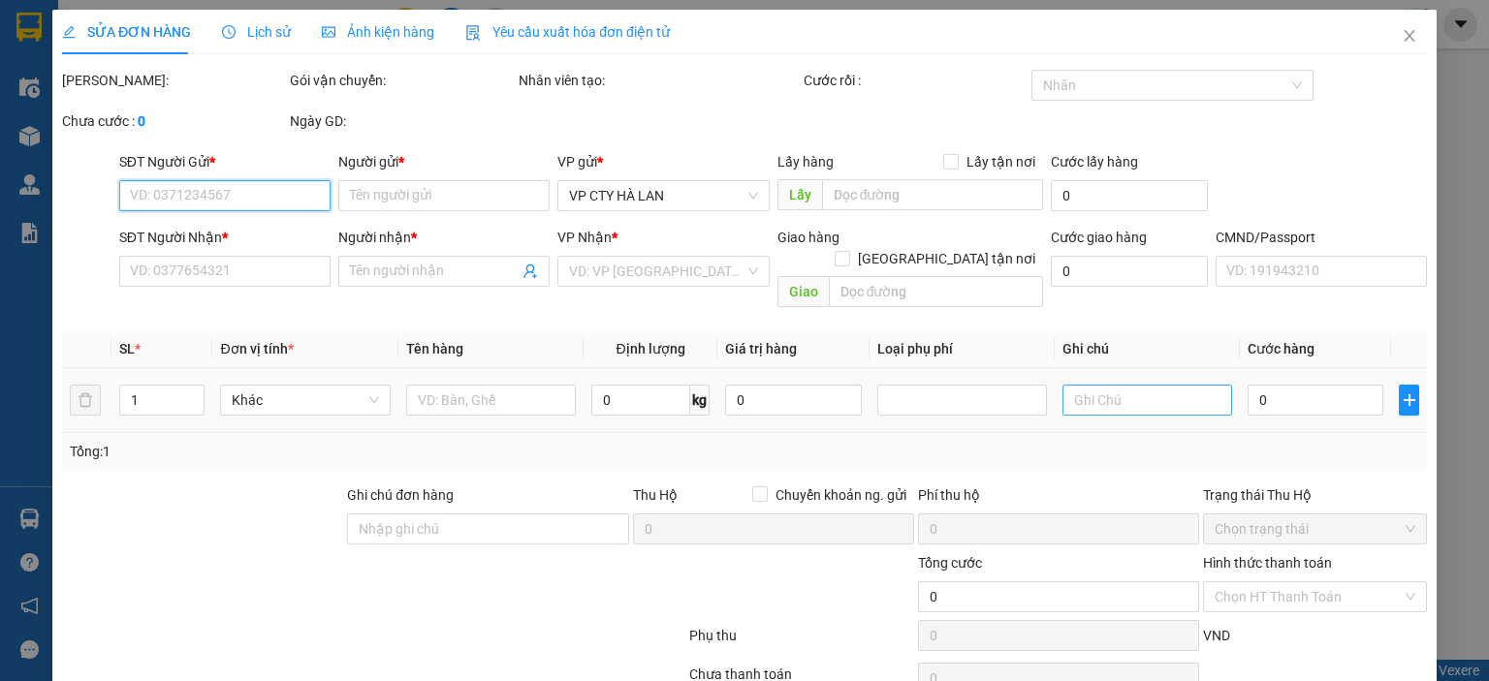
type input "0967057863"
type input "THƯ"
type input "0967057863"
type input "THƯ"
type input "90.000"
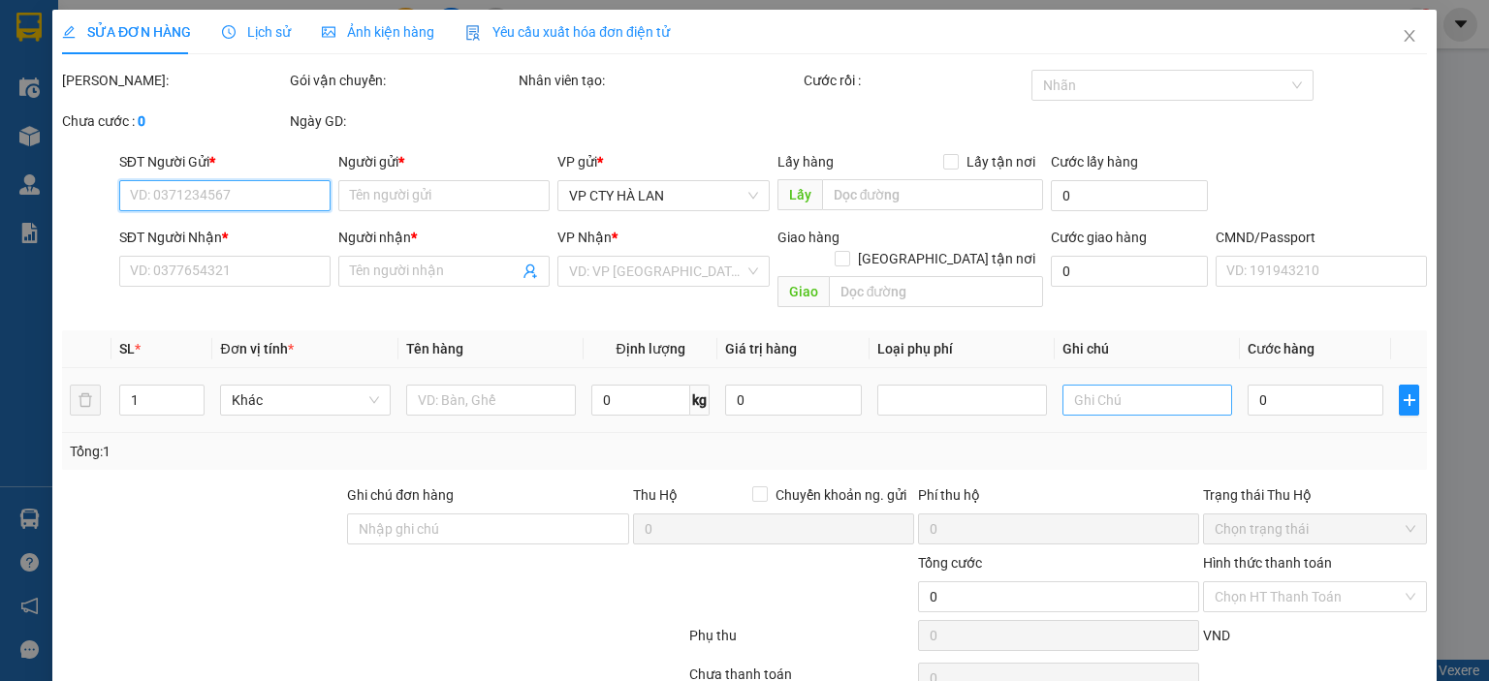
type input "90.000"
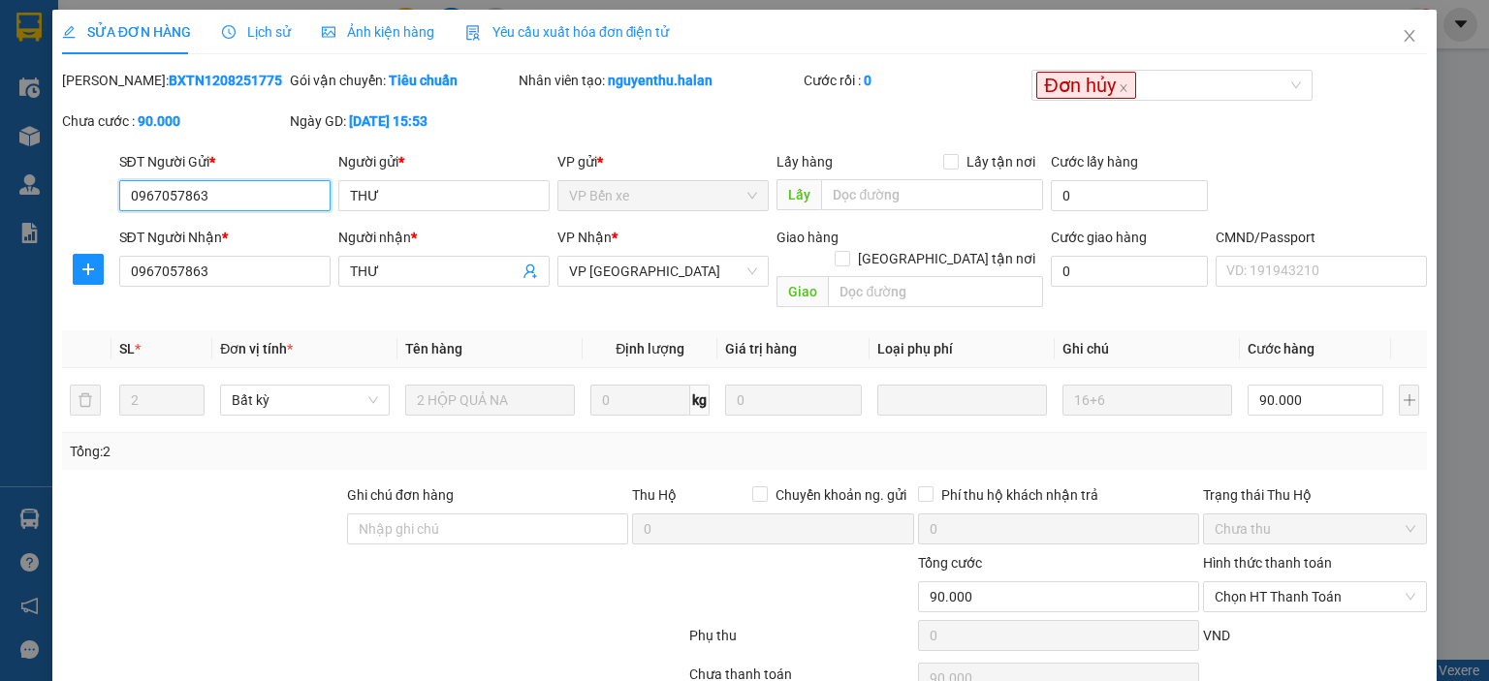
scroll to position [77, 0]
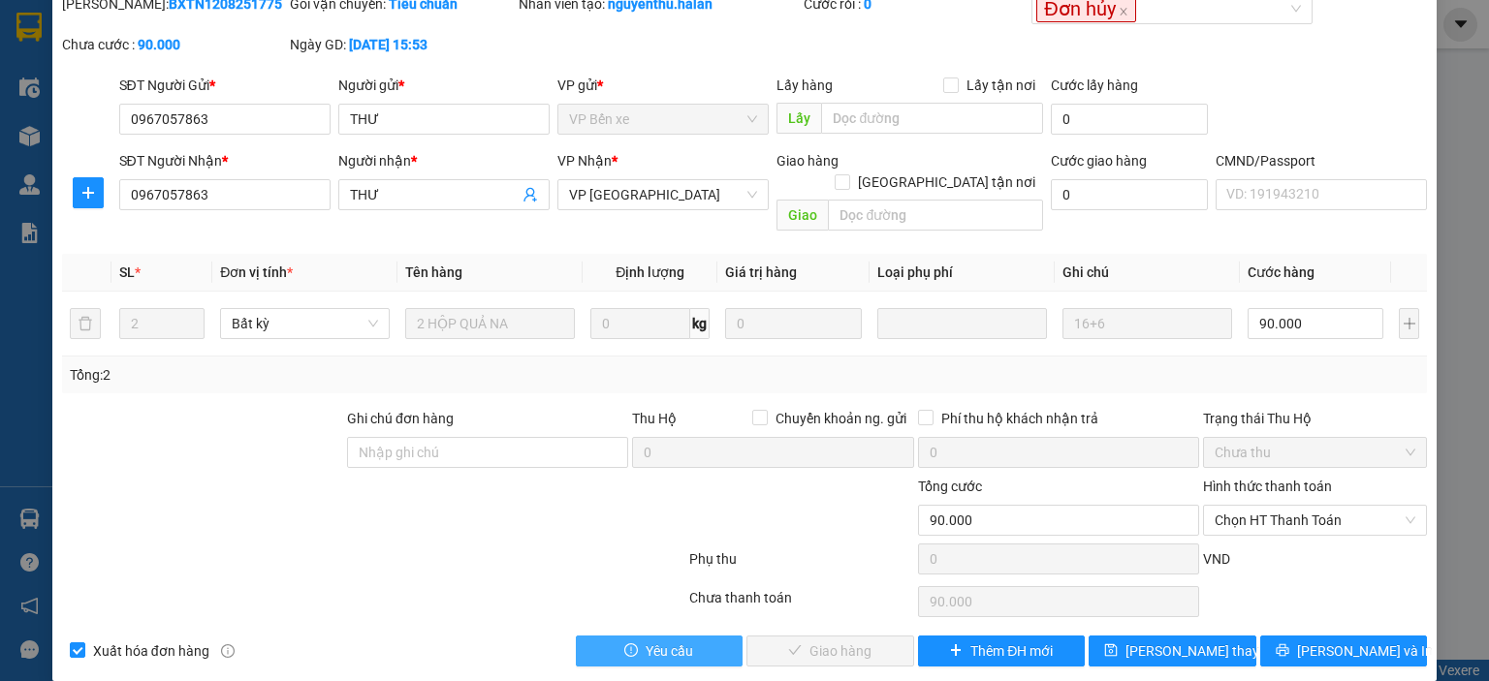
click at [660, 641] on span "Yêu cầu" at bounding box center [668, 651] width 47 height 21
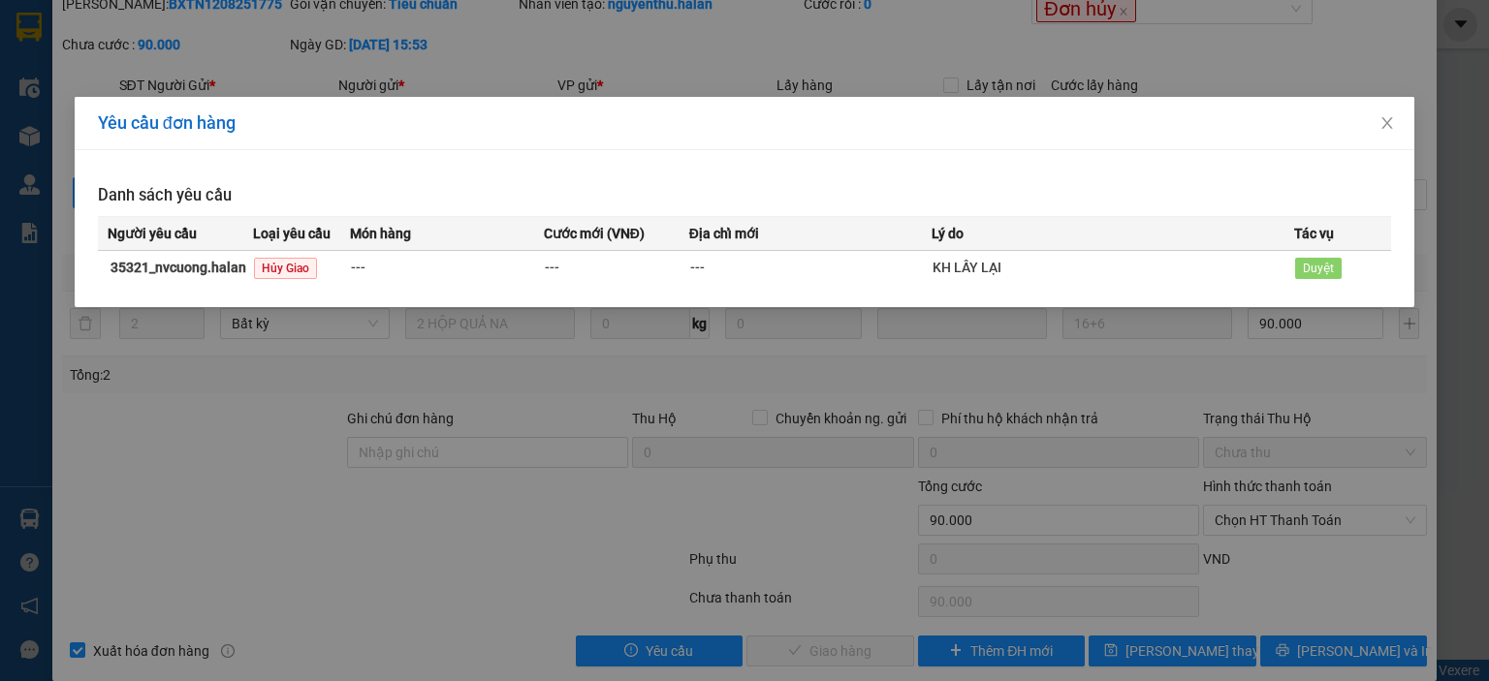
click at [1317, 266] on span "Duyệt" at bounding box center [1318, 268] width 47 height 21
click at [1318, 267] on span "Duyệt" at bounding box center [1318, 268] width 47 height 21
drag, startPoint x: 1382, startPoint y: 201, endPoint x: 1384, endPoint y: 161, distance: 39.8
click at [1382, 198] on h3 "Danh sách yêu cầu" at bounding box center [744, 195] width 1293 height 25
click at [1386, 125] on icon "close" at bounding box center [1387, 123] width 11 height 12
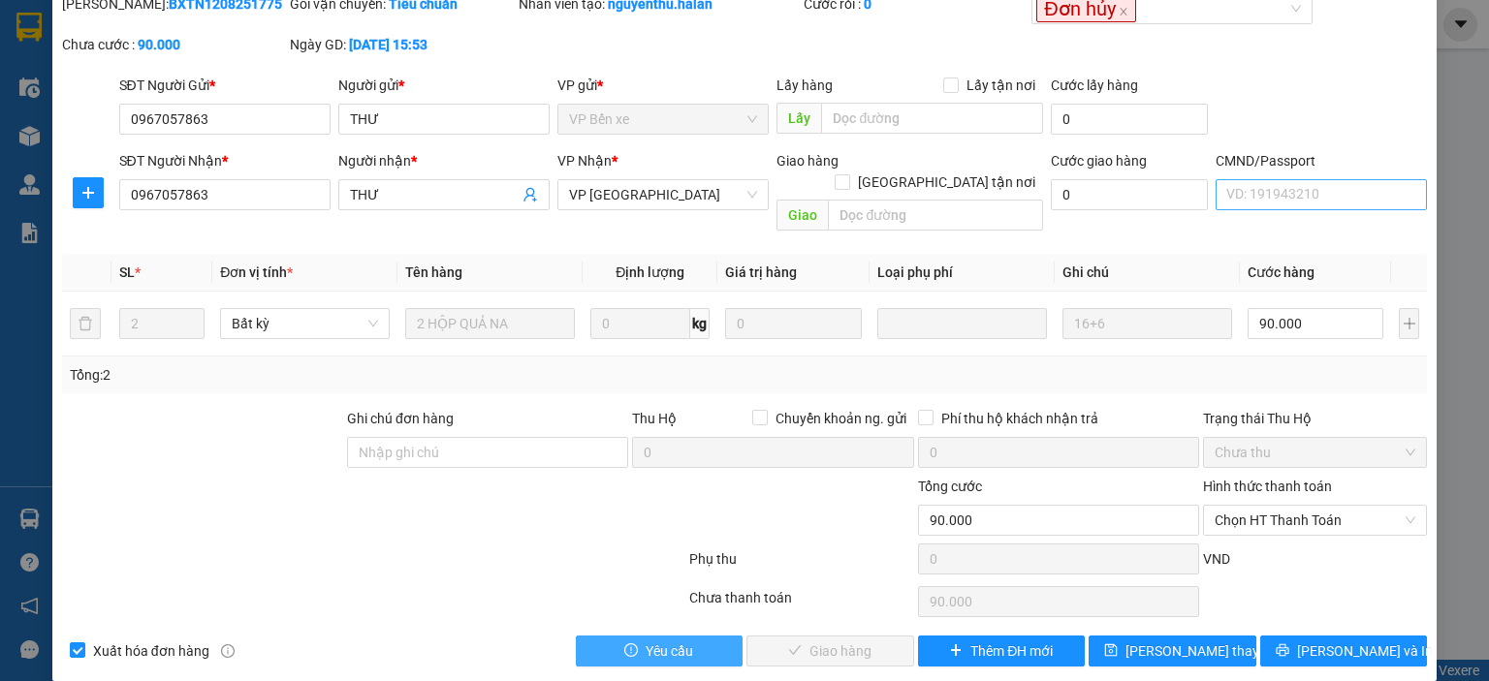
scroll to position [0, 0]
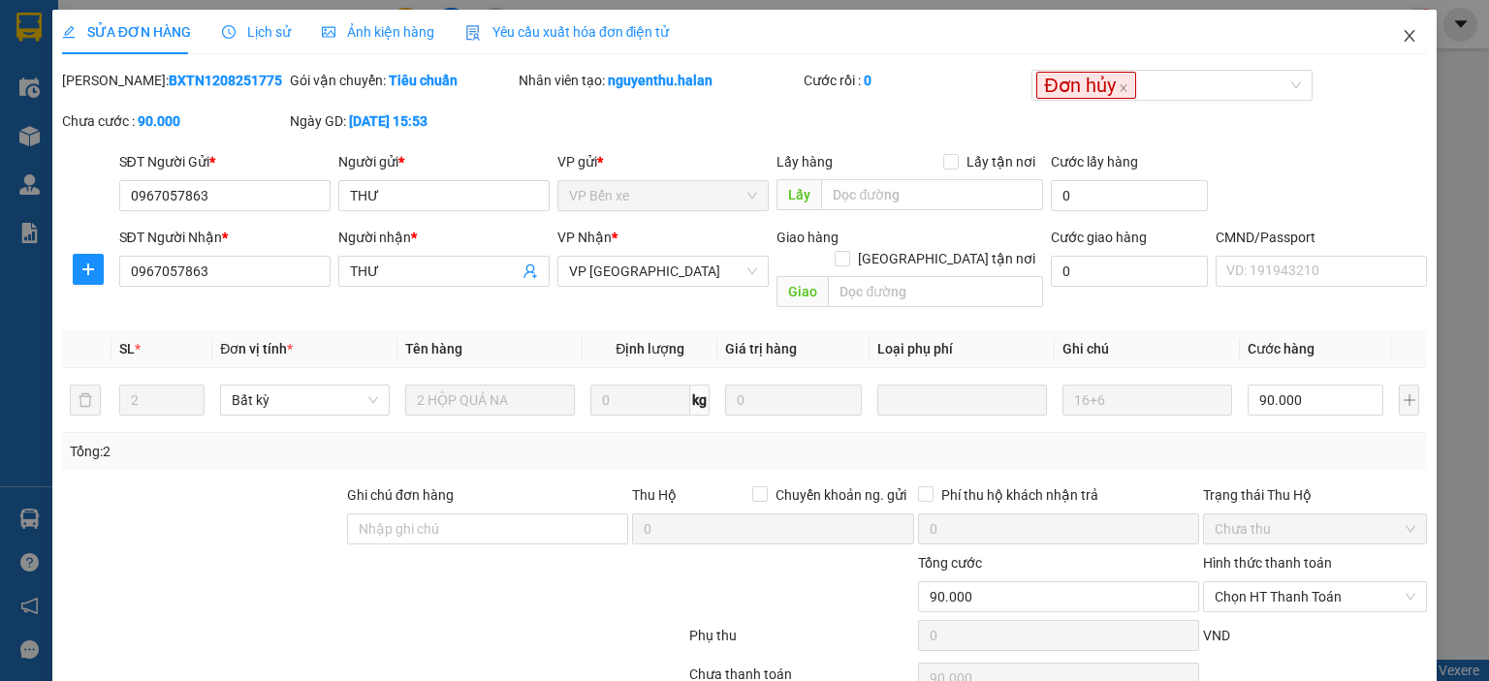
drag, startPoint x: 1388, startPoint y: 34, endPoint x: 1418, endPoint y: 14, distance: 36.3
click at [1401, 34] on icon "close" at bounding box center [1409, 36] width 16 height 16
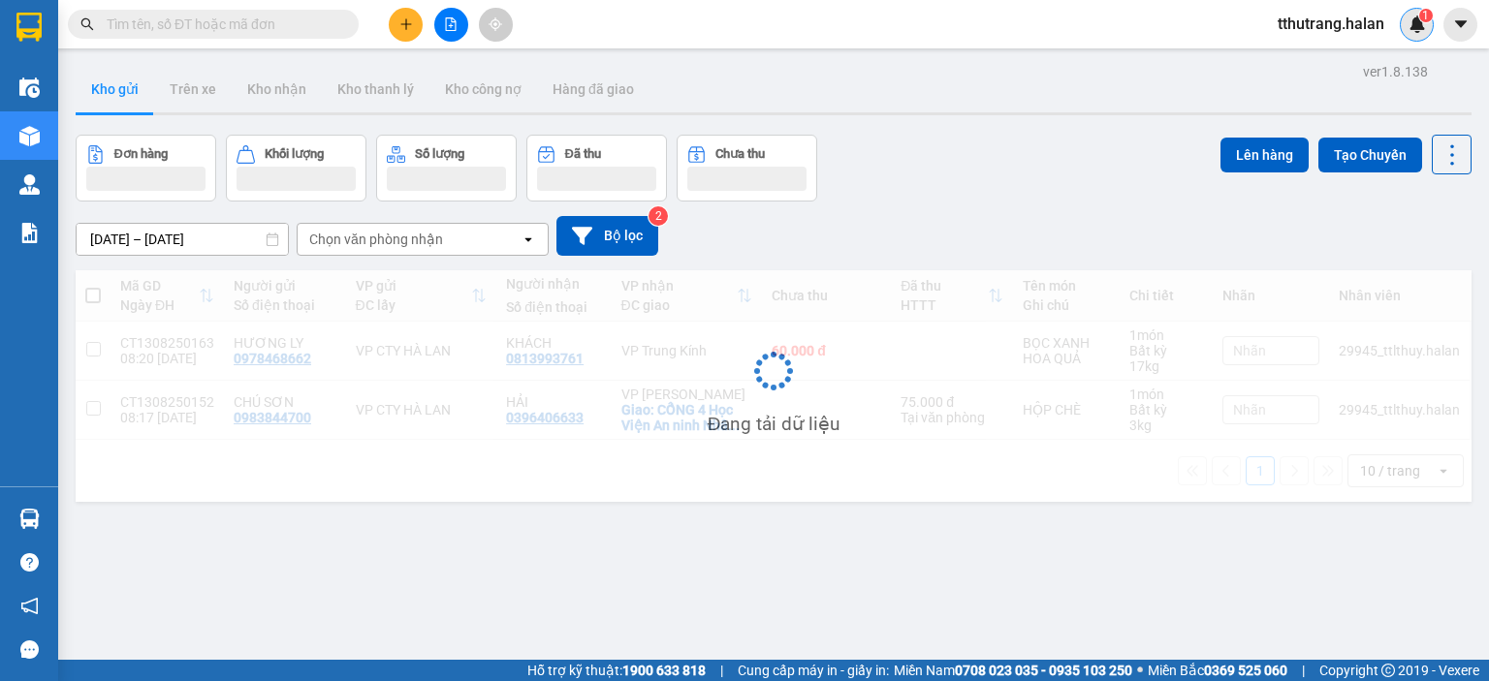
click at [1431, 17] on div "1" at bounding box center [1416, 25] width 34 height 34
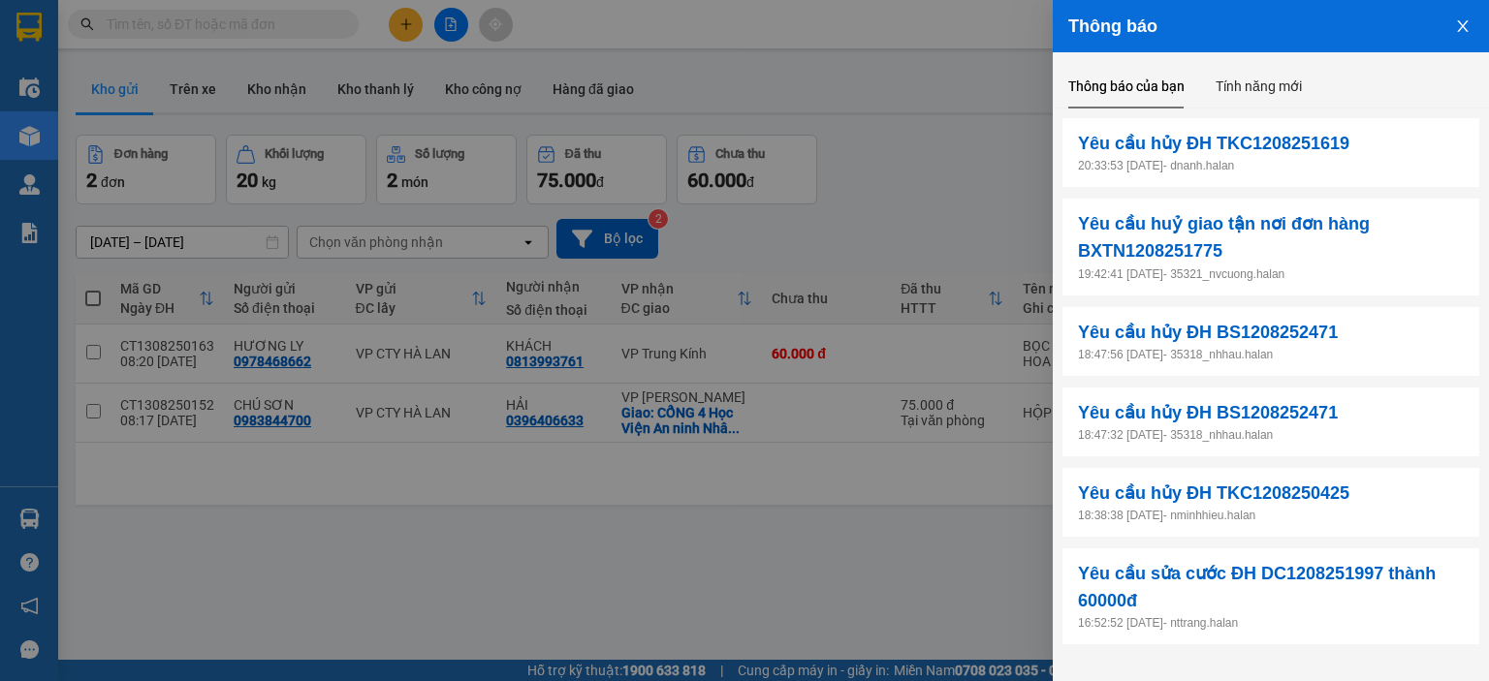
click at [1465, 22] on icon "close" at bounding box center [1462, 26] width 11 height 12
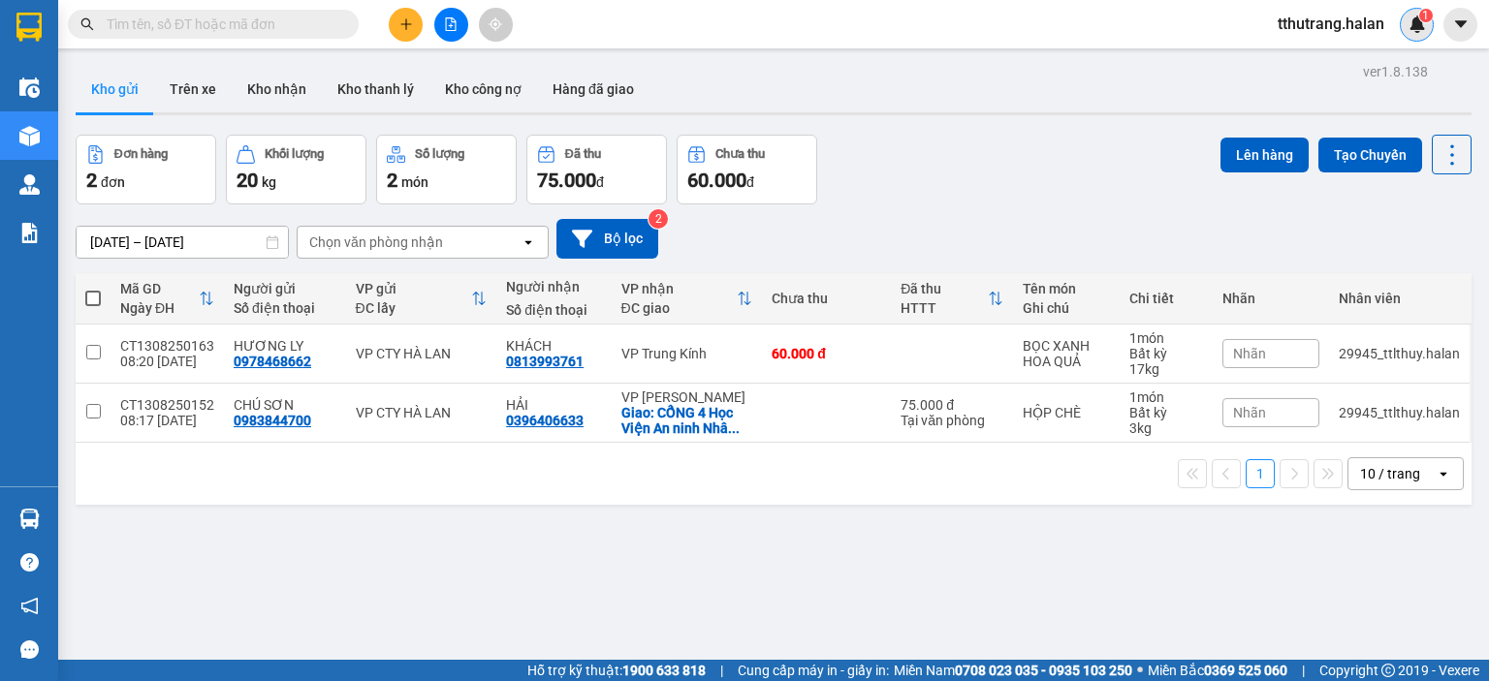
click at [1411, 23] on img at bounding box center [1416, 24] width 17 height 17
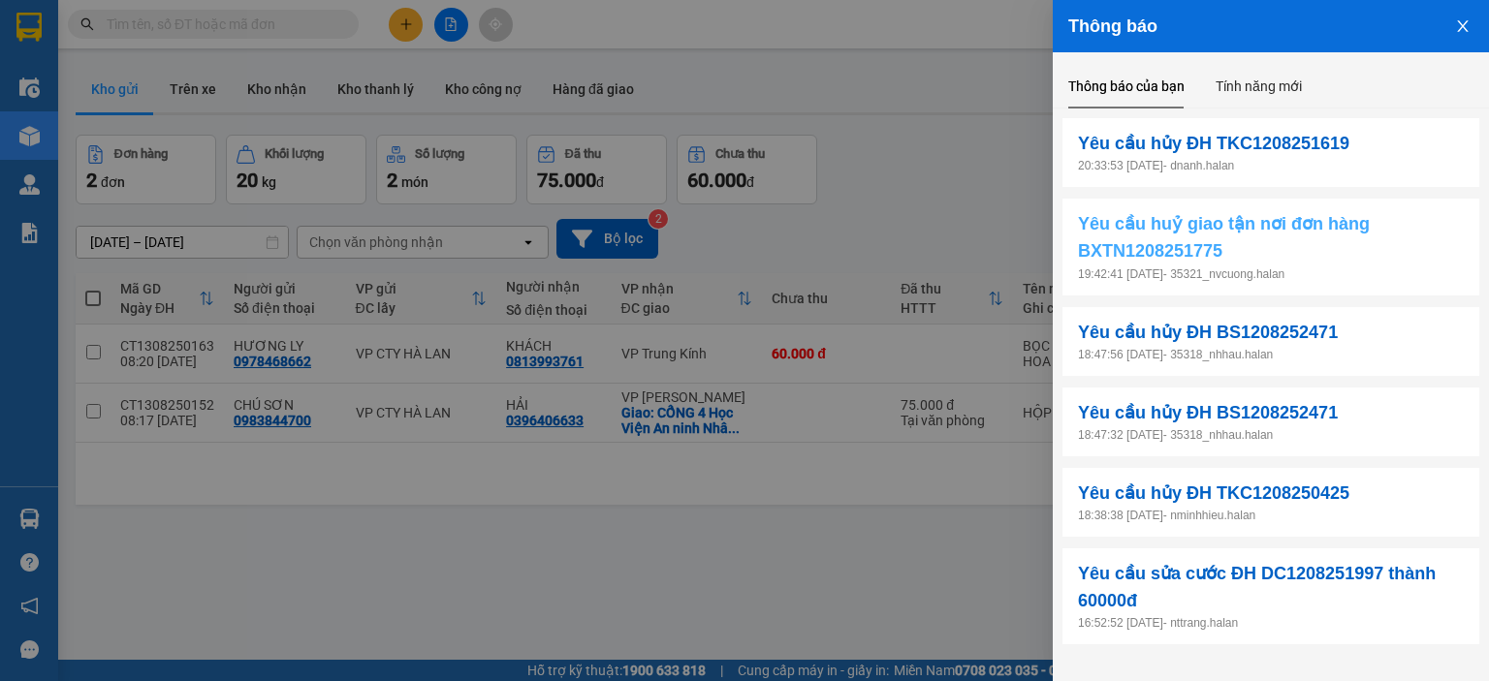
click at [1379, 246] on span "Yêu cầu huỷ giao tận nơi đơn hàng BXTN1208251775" at bounding box center [1271, 237] width 386 height 55
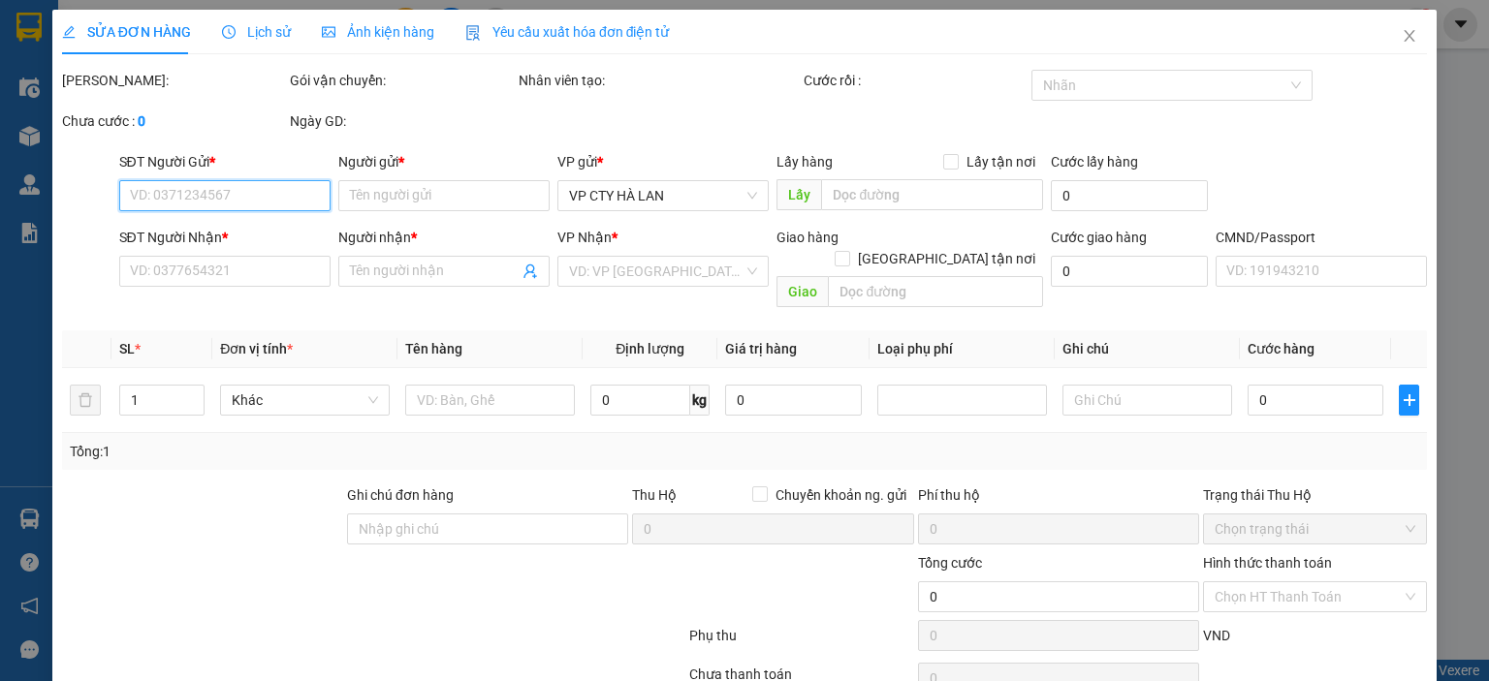
type input "0967057863"
type input "THƯ"
type input "0967057863"
type input "THƯ"
type input "90.000"
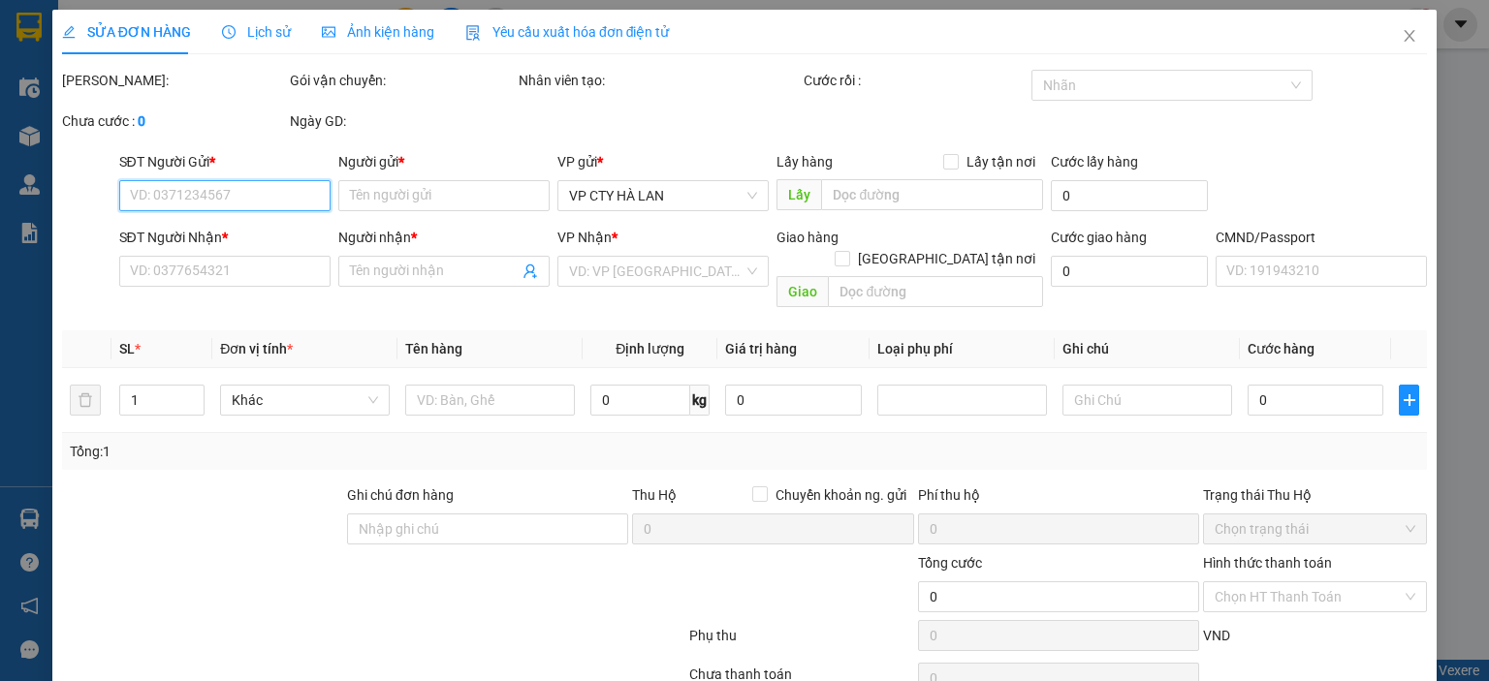
type input "90.000"
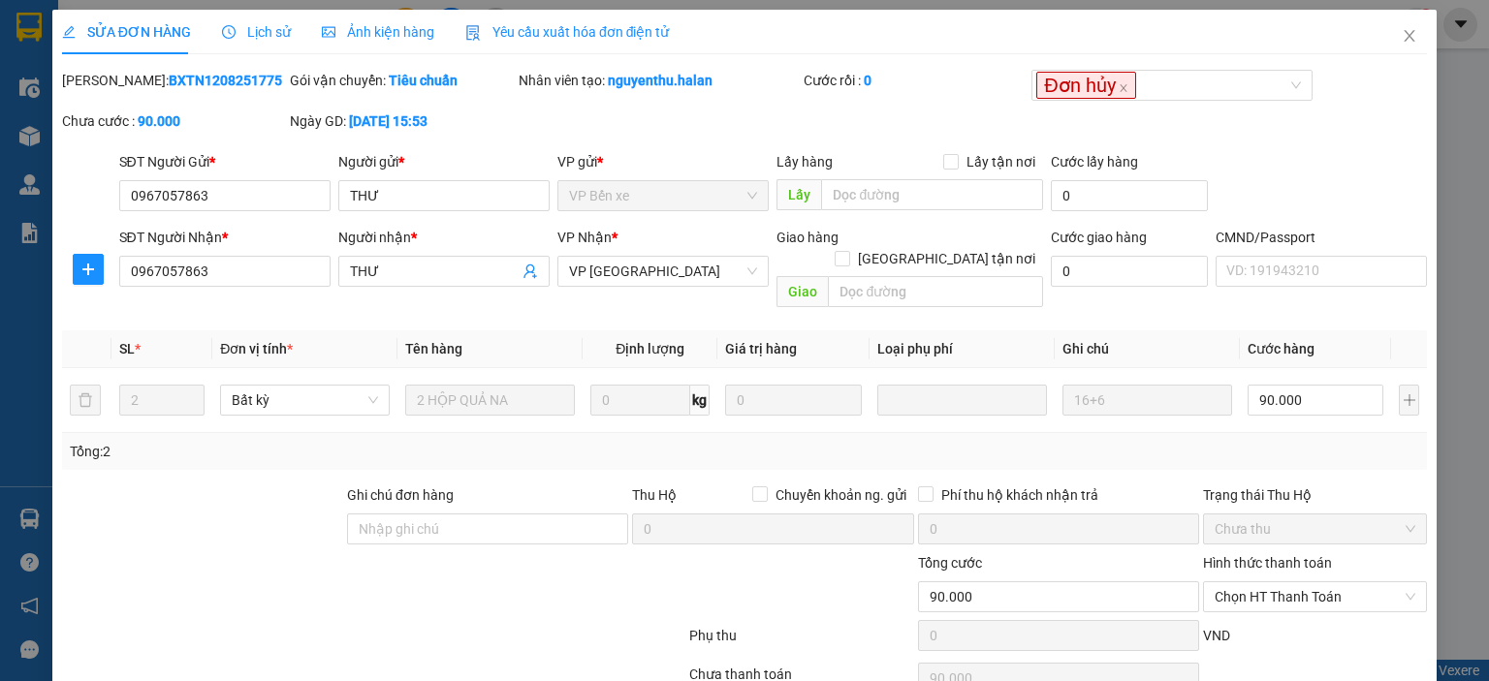
click at [163, 34] on span "SỬA ĐƠN HÀNG" at bounding box center [126, 32] width 129 height 16
click at [1401, 30] on icon "close" at bounding box center [1409, 36] width 16 height 16
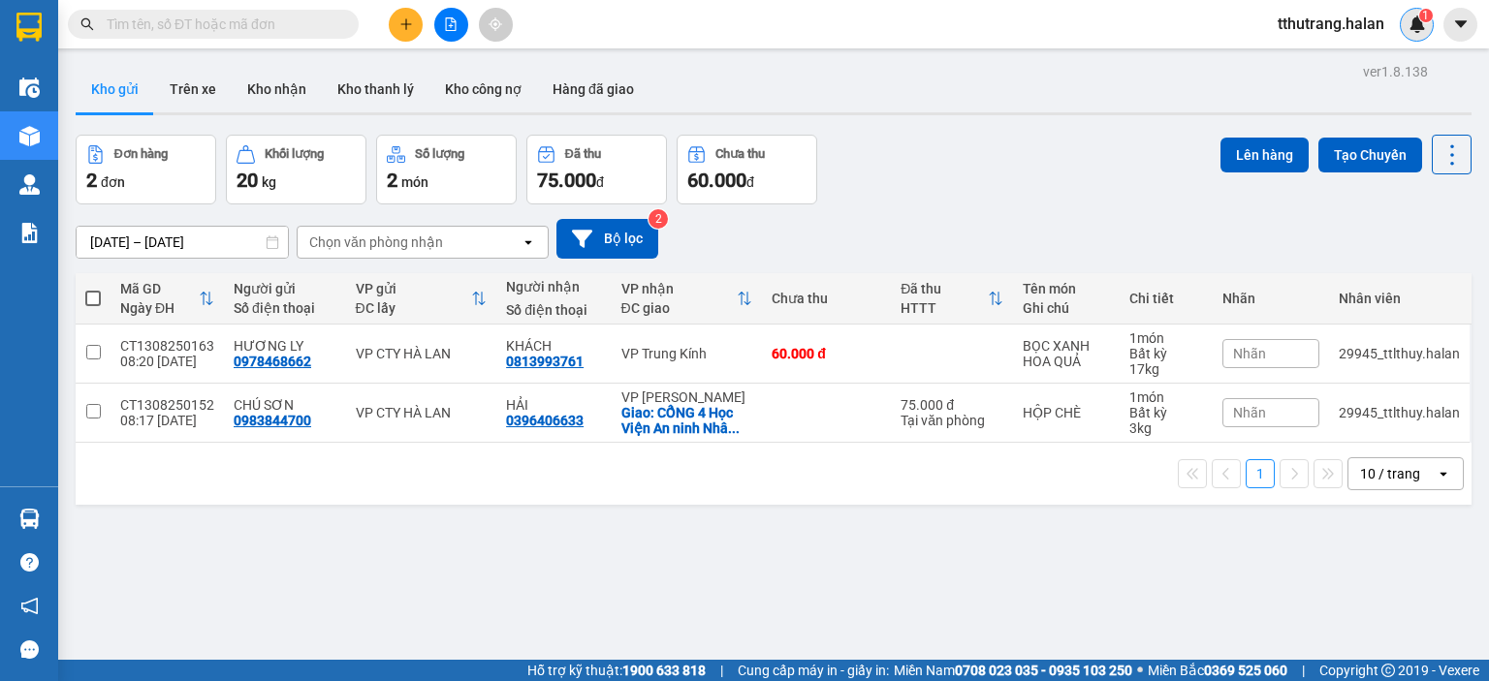
click at [1419, 16] on sup "1" at bounding box center [1426, 16] width 14 height 14
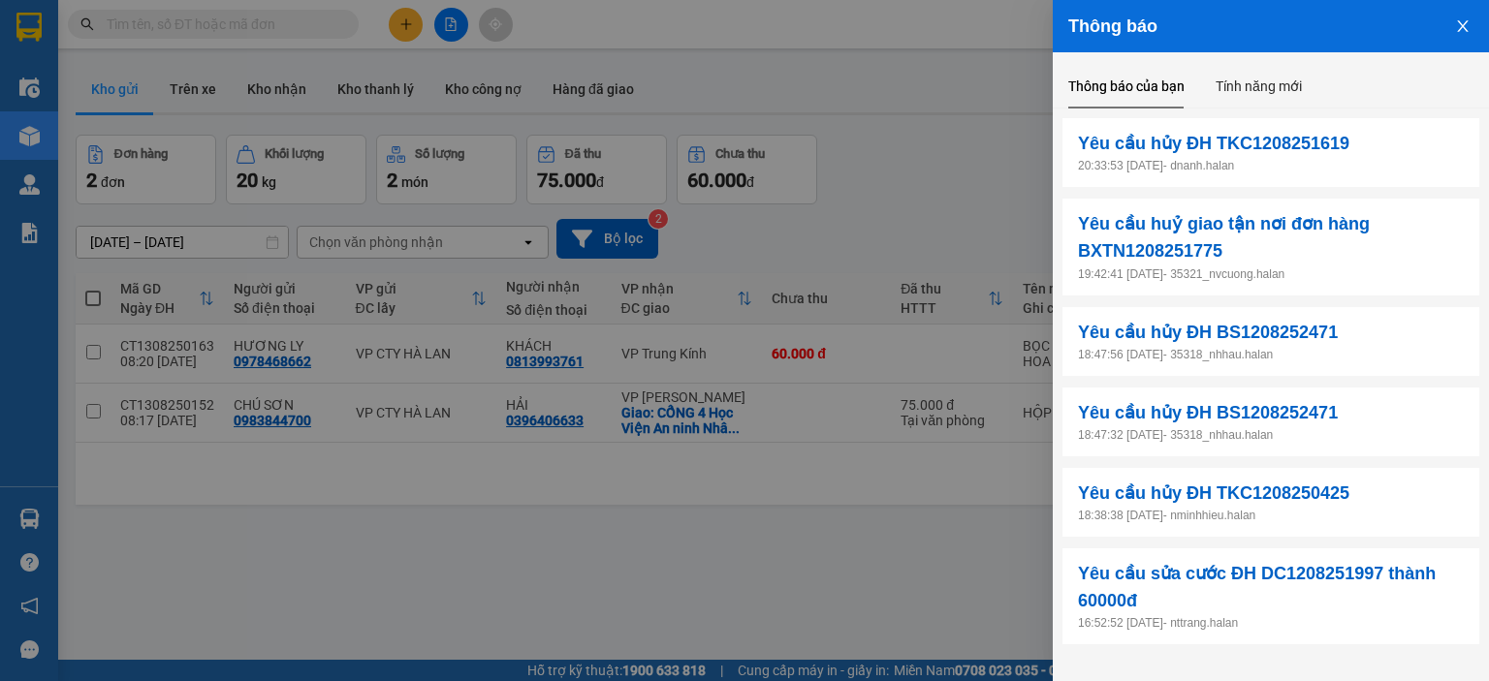
click at [1464, 19] on icon "close" at bounding box center [1463, 26] width 16 height 16
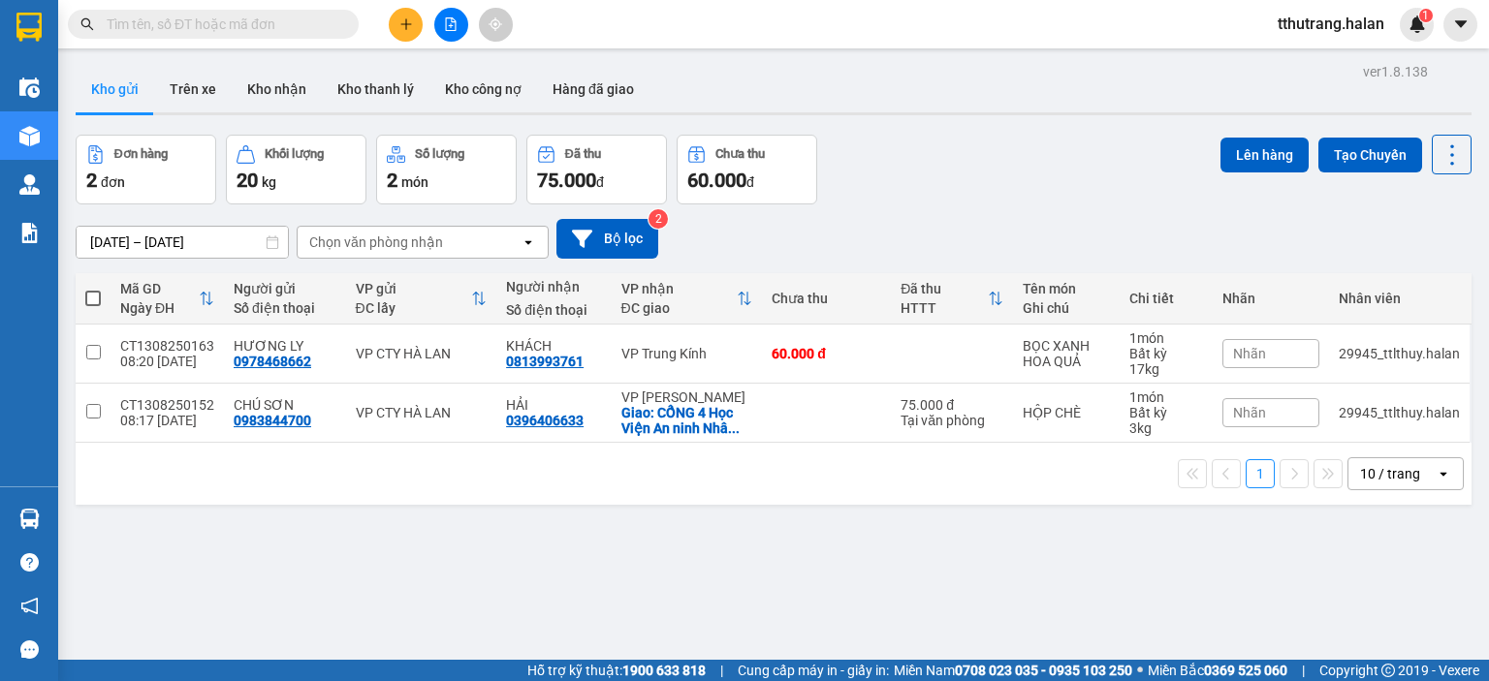
click at [1434, 37] on div "tthutrang.halan 1" at bounding box center [1375, 25] width 227 height 34
click at [1410, 21] on img at bounding box center [1416, 24] width 17 height 17
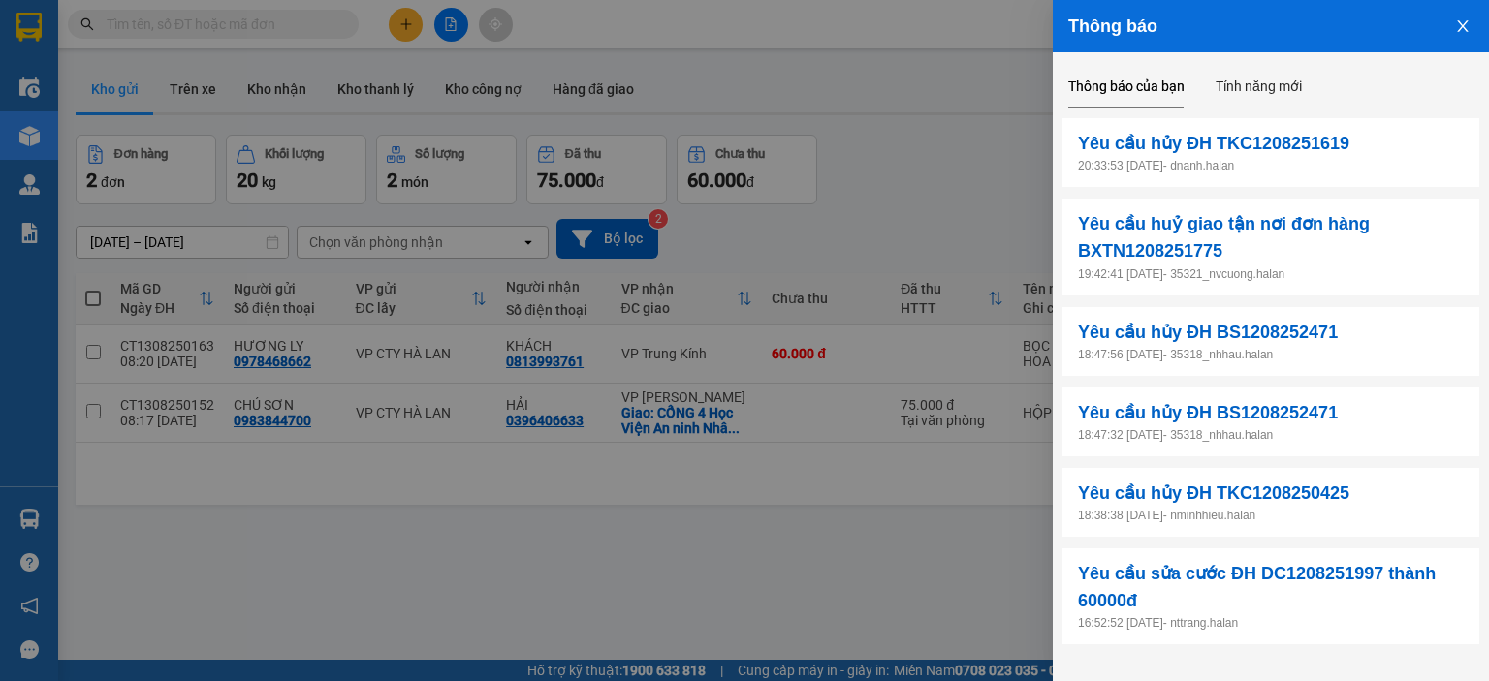
click at [1455, 20] on icon "close" at bounding box center [1463, 26] width 16 height 16
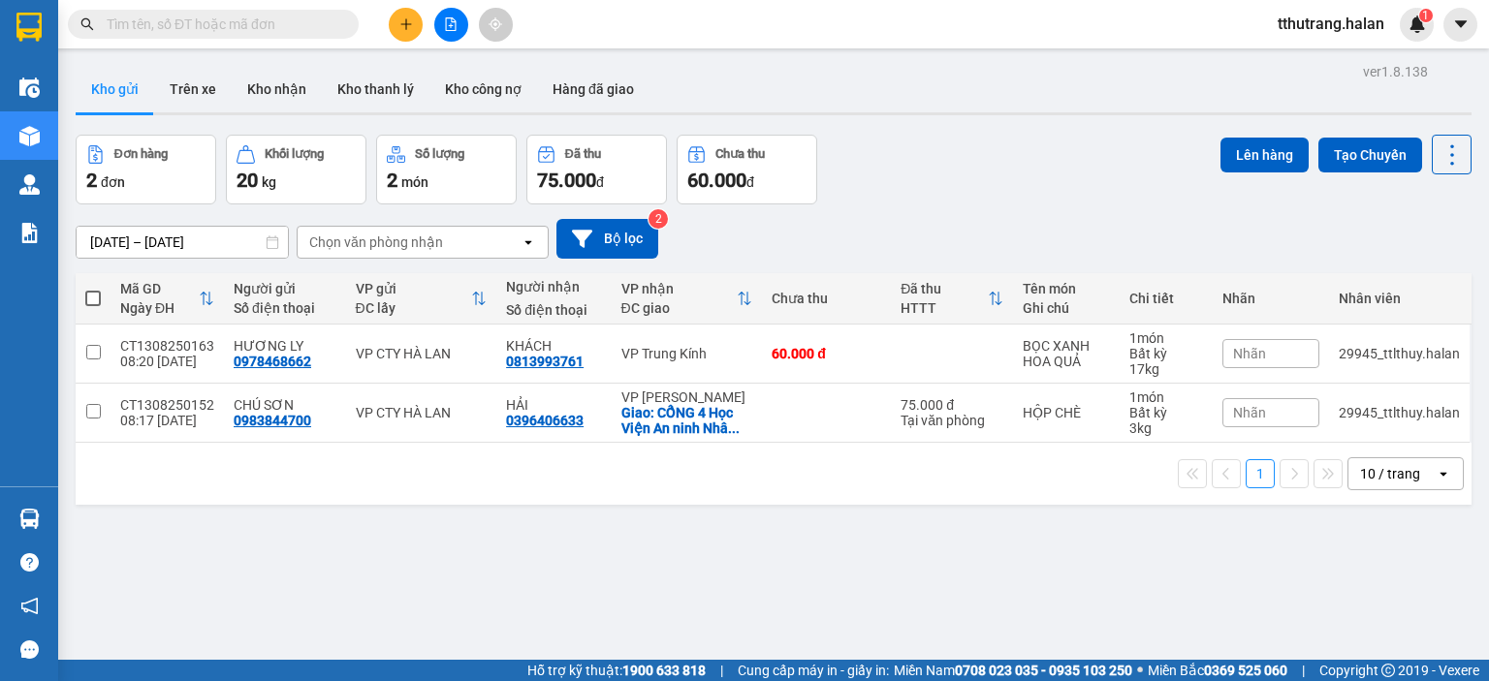
click at [256, 11] on span at bounding box center [213, 24] width 291 height 29
click at [245, 29] on input "text" at bounding box center [221, 24] width 229 height 21
paste input "0408252405"
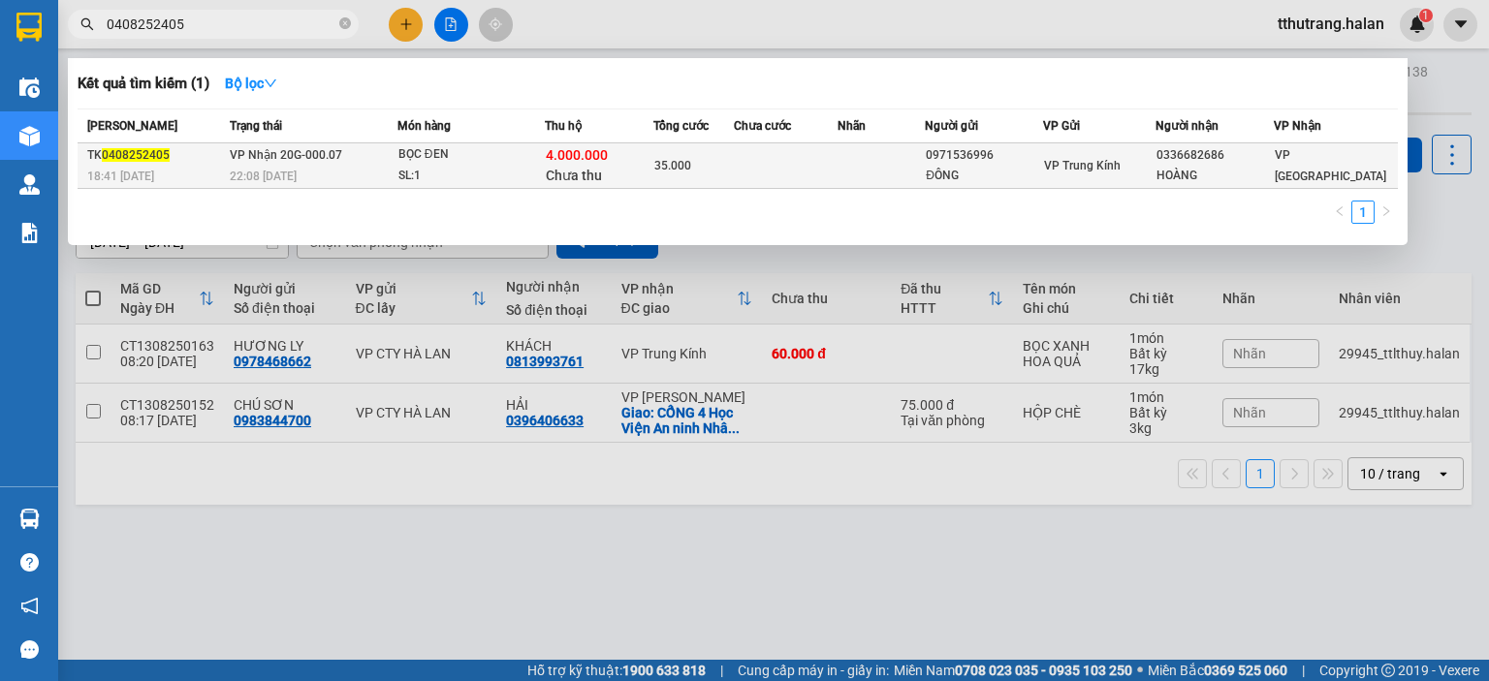
type input "0408252405"
click at [352, 166] on div "22:08 - 04/08" at bounding box center [313, 176] width 167 height 21
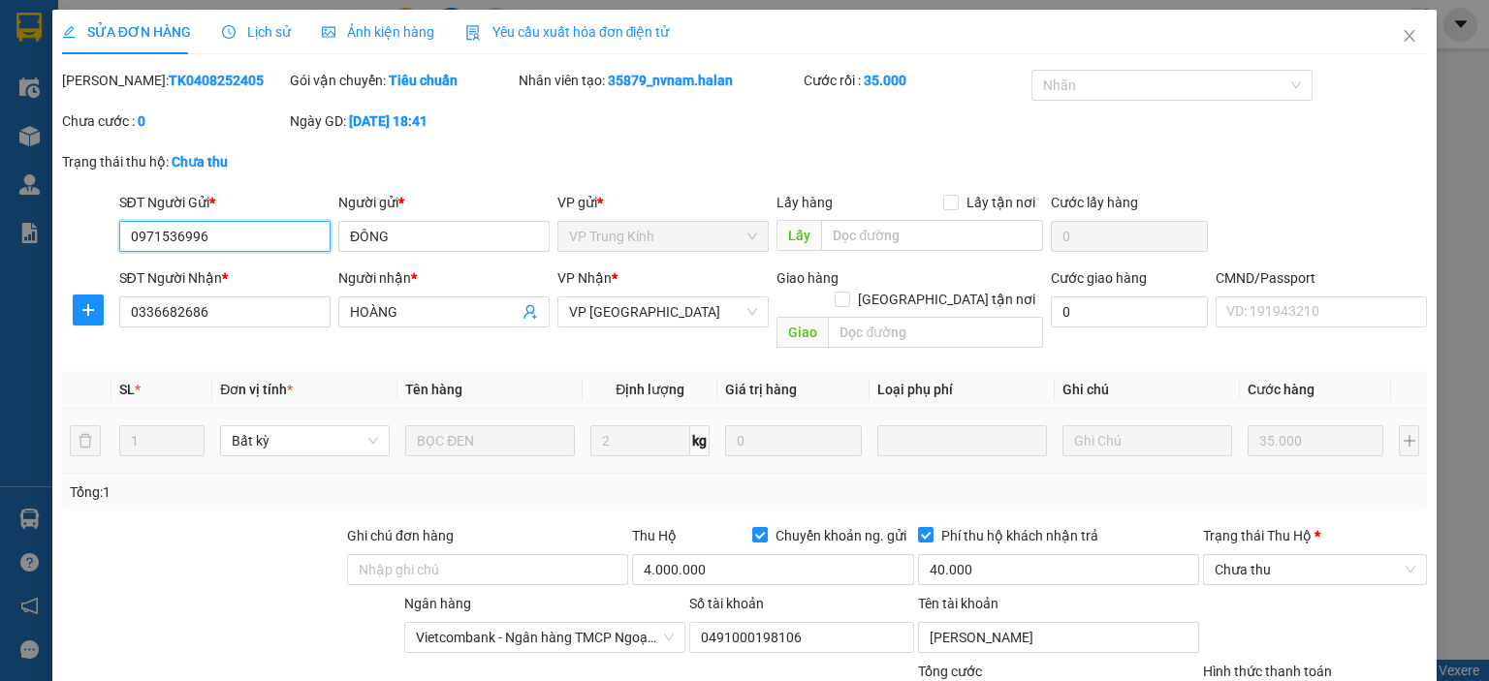
type input "0971536996"
type input "ĐÔNG"
type input "0336682686"
type input "HOÀNG"
type input "35.000"
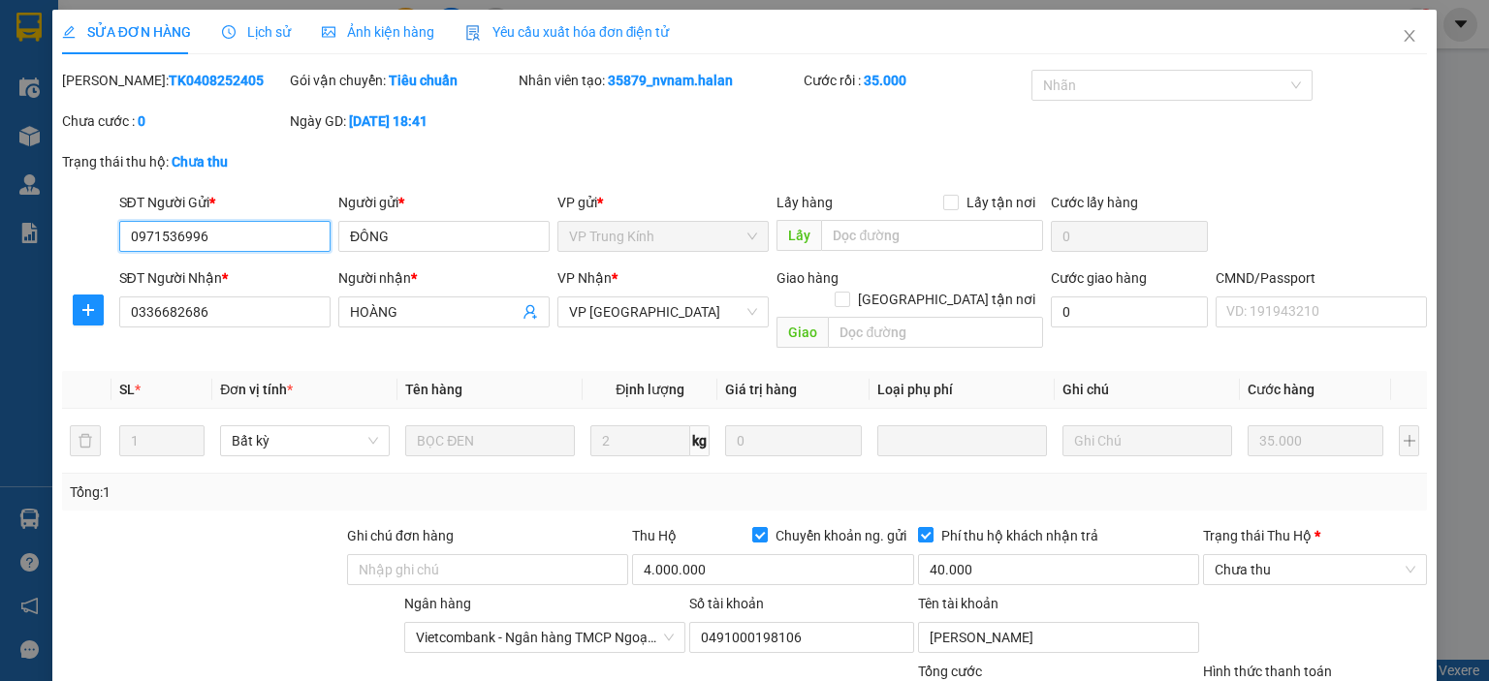
scroll to position [185, 0]
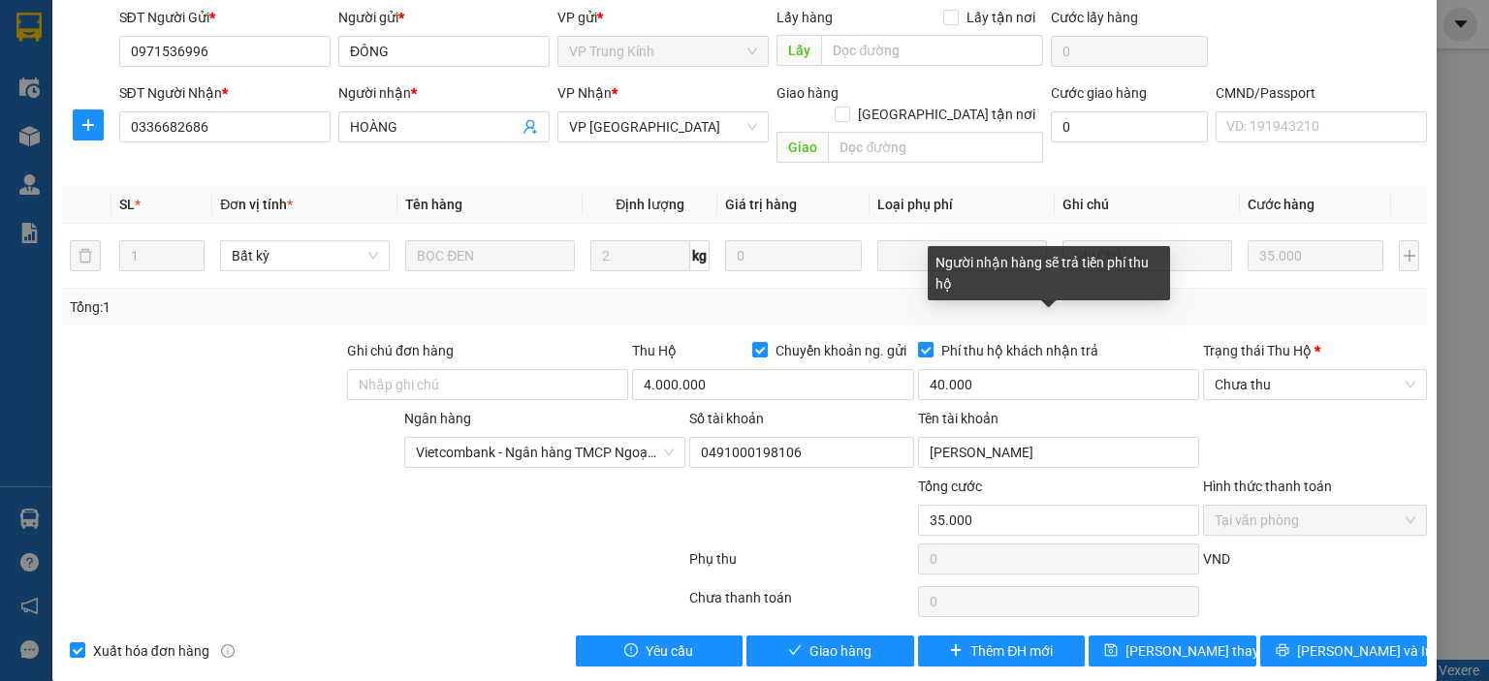
click at [919, 342] on input "Phí thu hộ khách nhận trả" at bounding box center [925, 349] width 14 height 14
checkbox input "false"
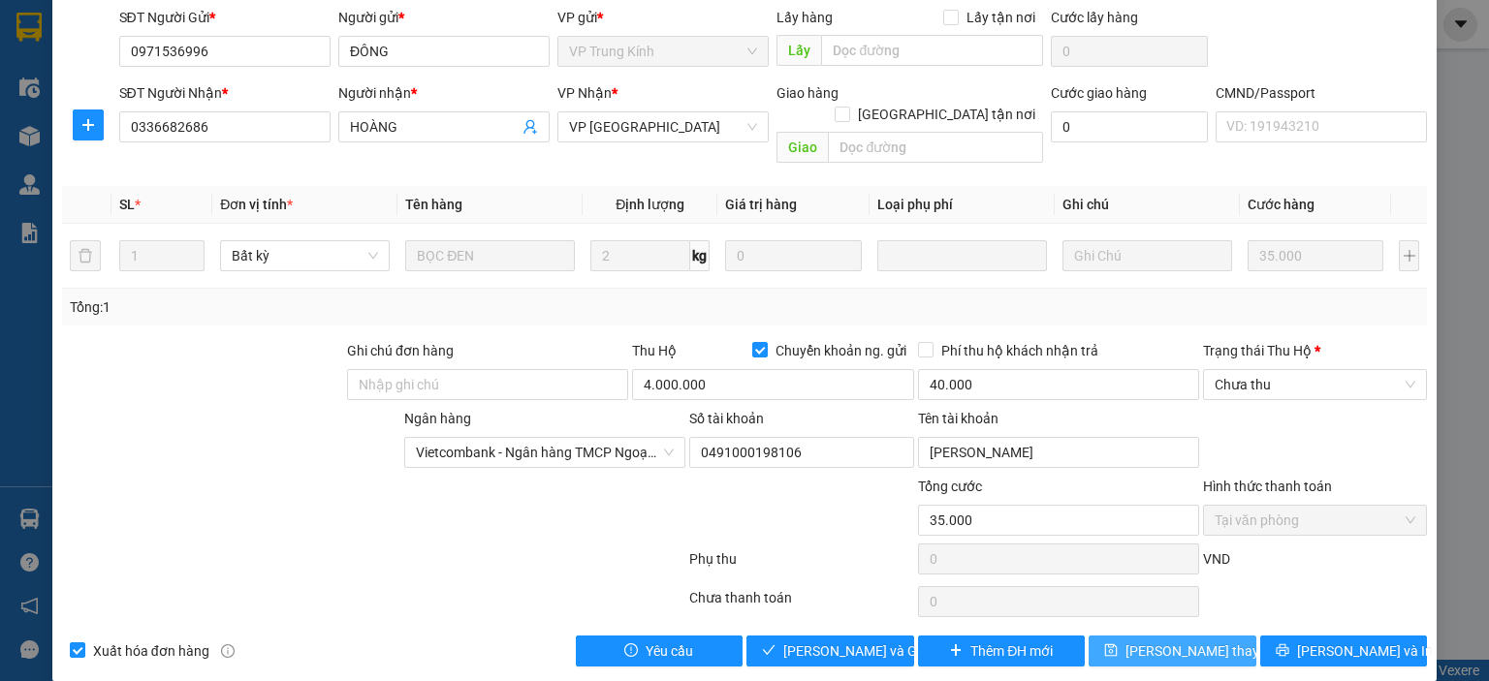
click at [1174, 641] on span "Lưu thay đổi" at bounding box center [1202, 651] width 155 height 21
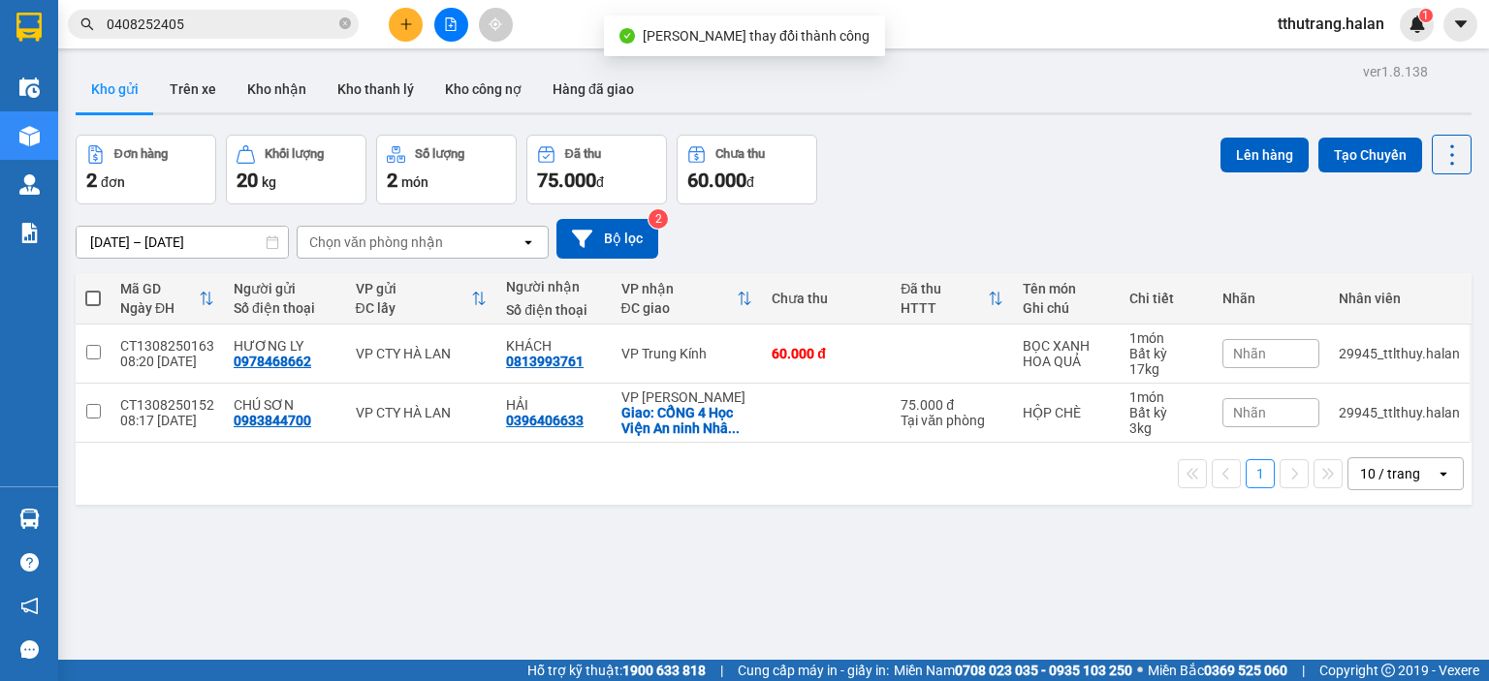
scroll to position [89, 0]
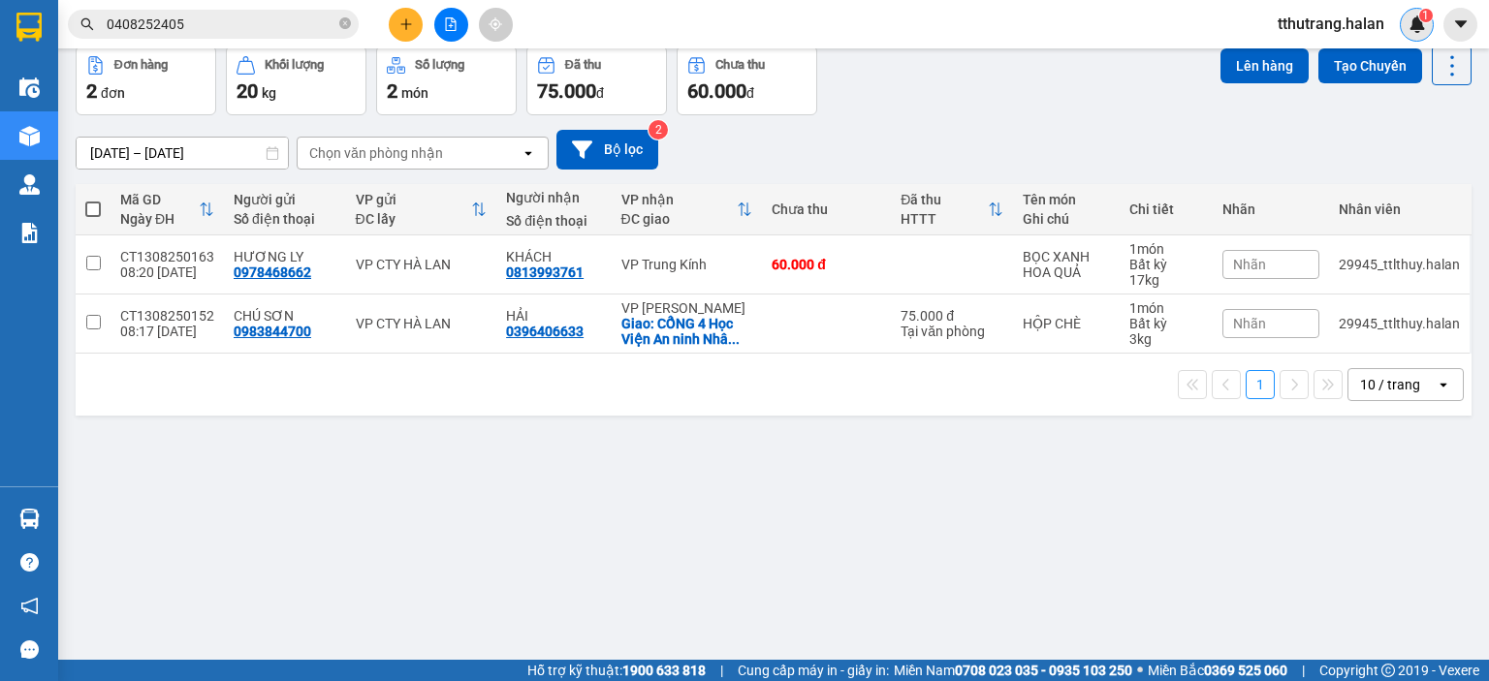
click at [1407, 12] on div "1" at bounding box center [1416, 25] width 34 height 34
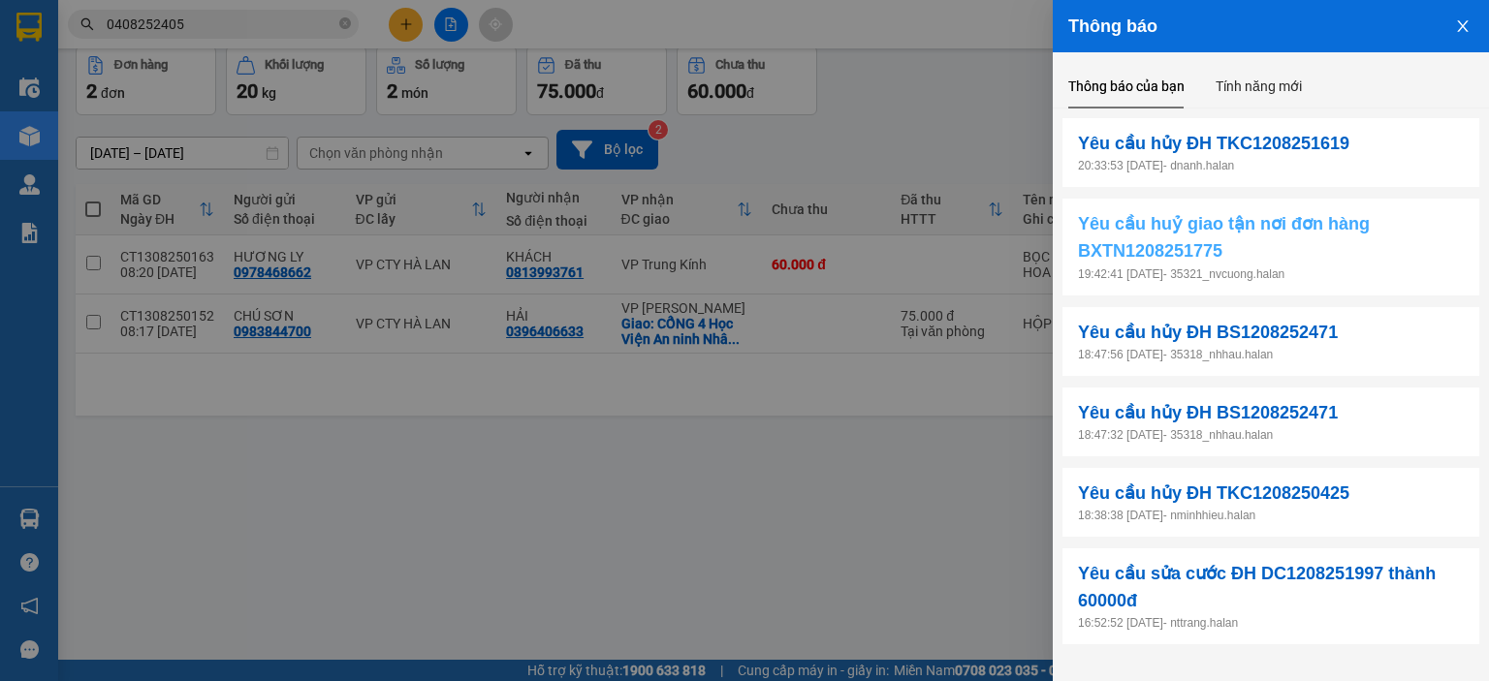
click at [1290, 238] on span "Yêu cầu huỷ giao tận nơi đơn hàng BXTN1208251775" at bounding box center [1271, 237] width 386 height 55
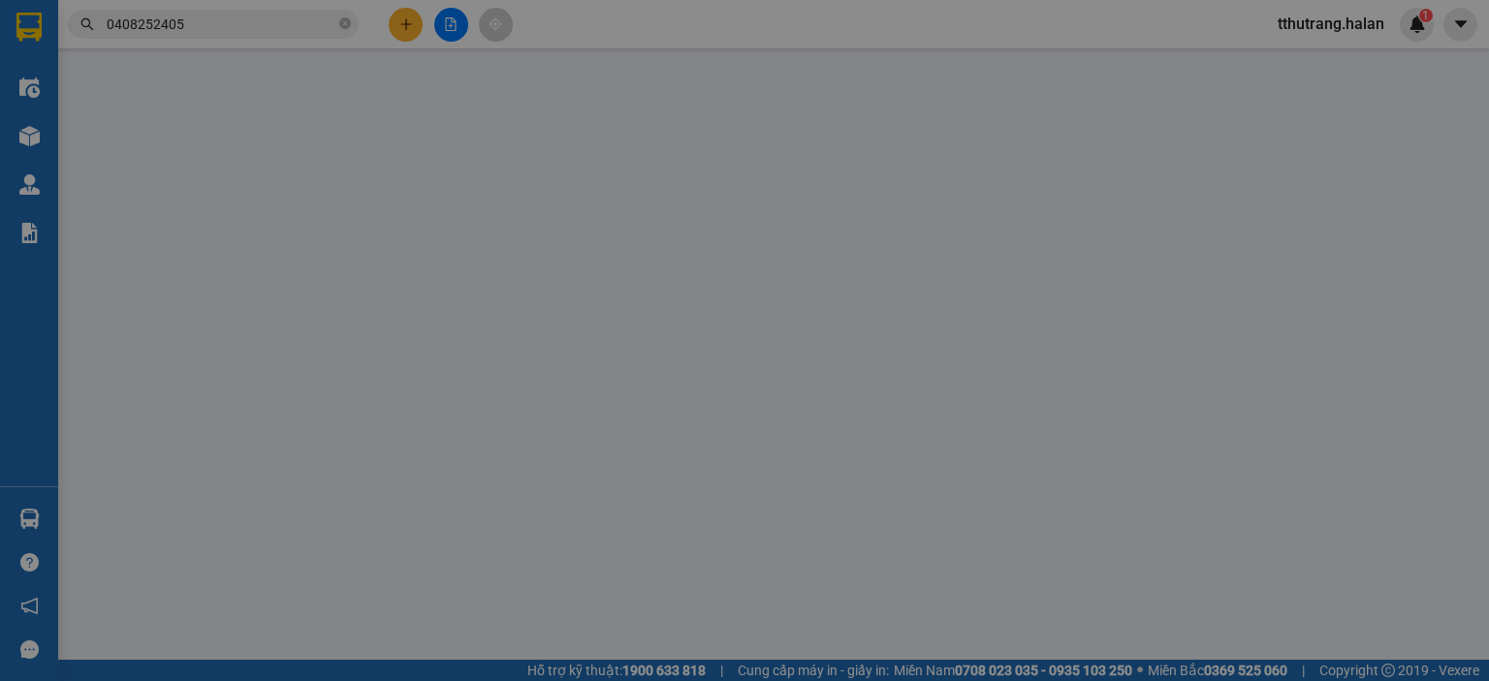
type input "0967057863"
type input "THƯ"
type input "0967057863"
type input "THƯ"
type input "90.000"
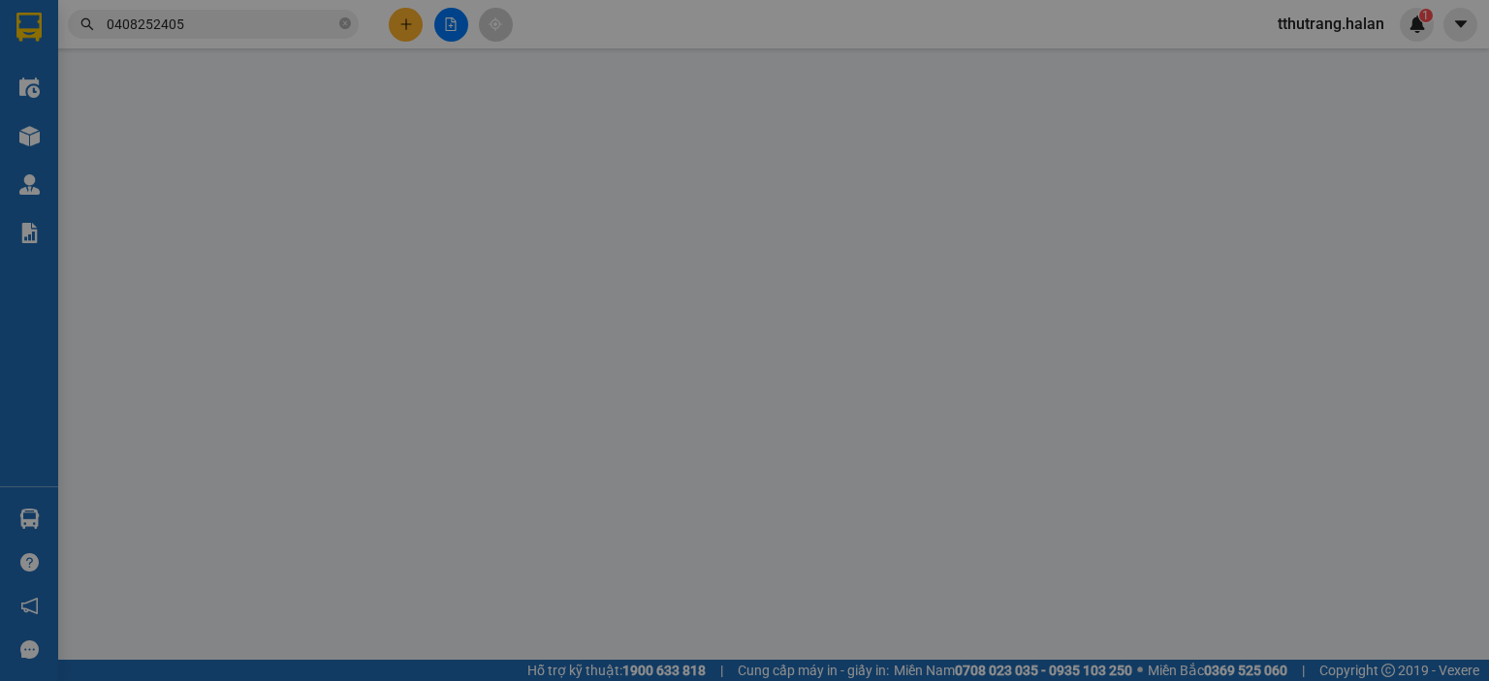
type input "90.000"
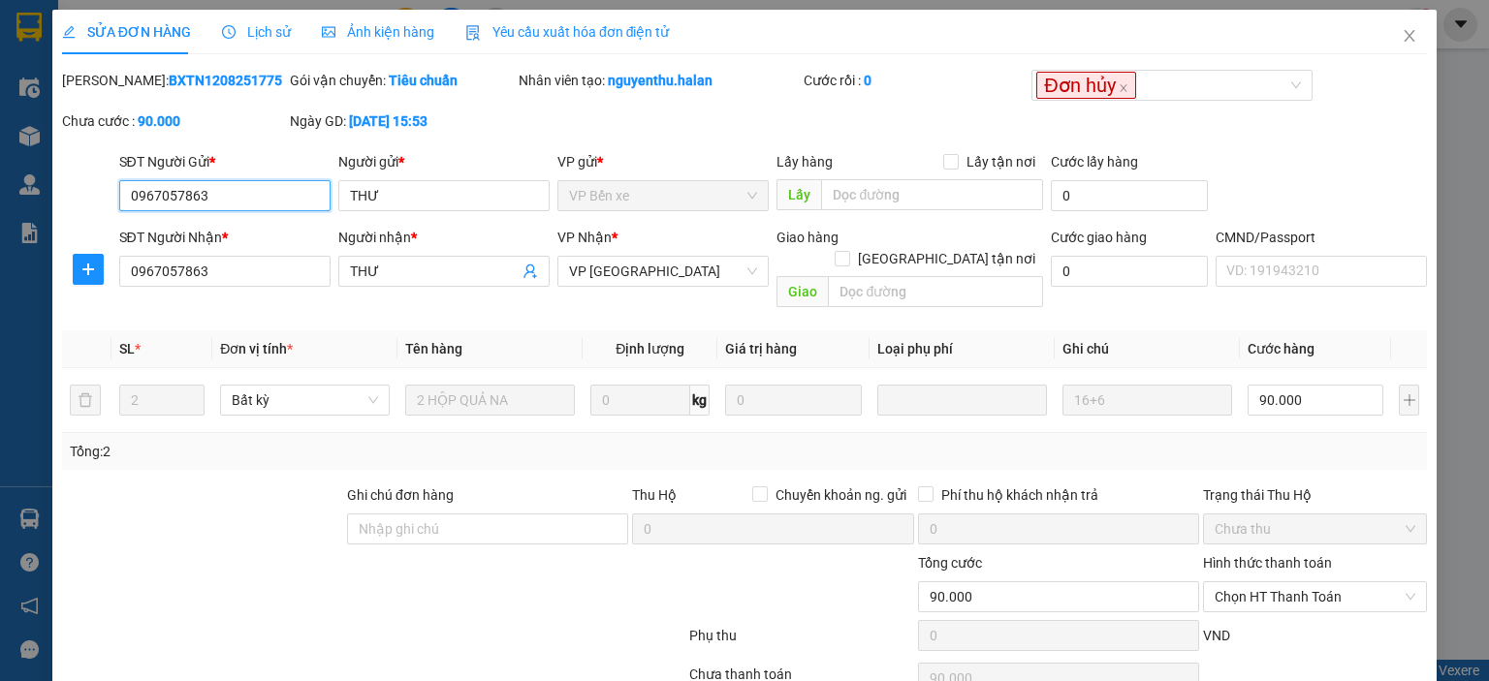
scroll to position [77, 0]
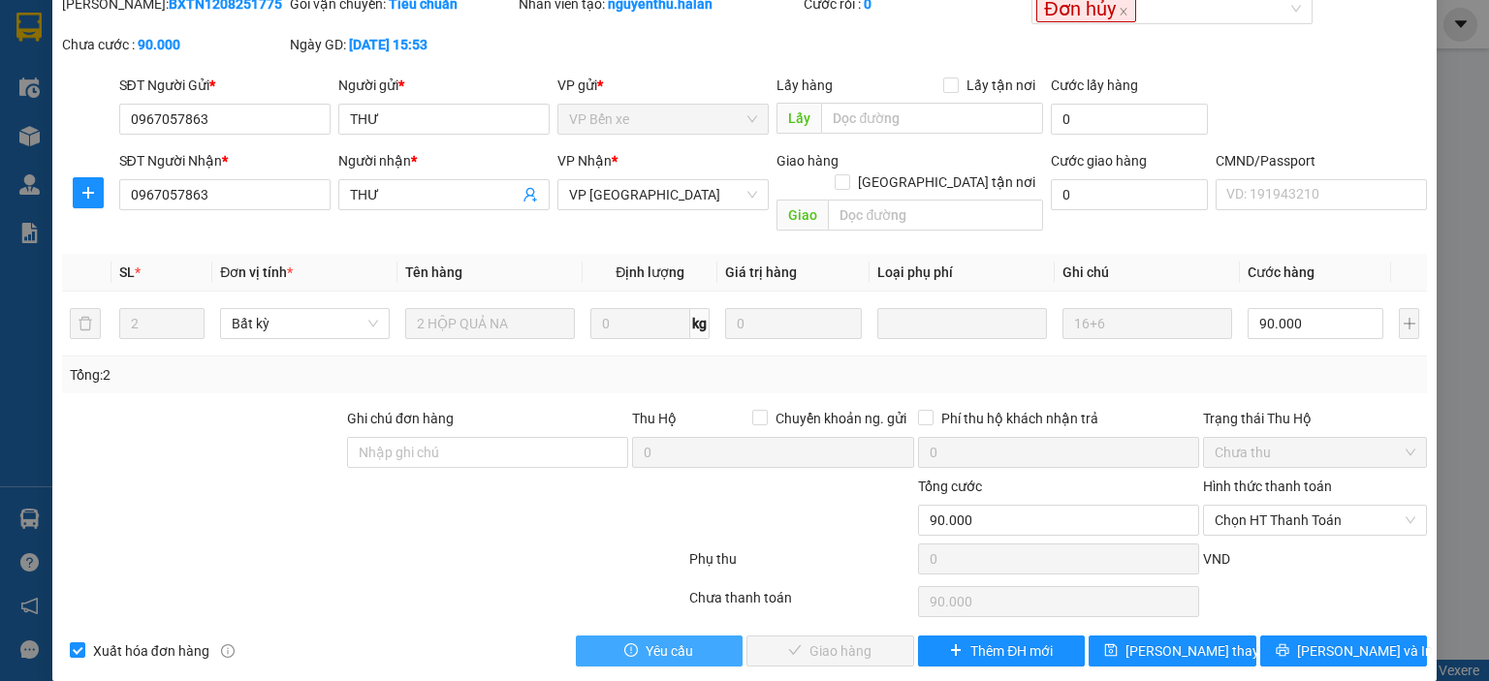
click at [710, 636] on button "Yêu cầu" at bounding box center [660, 651] width 168 height 31
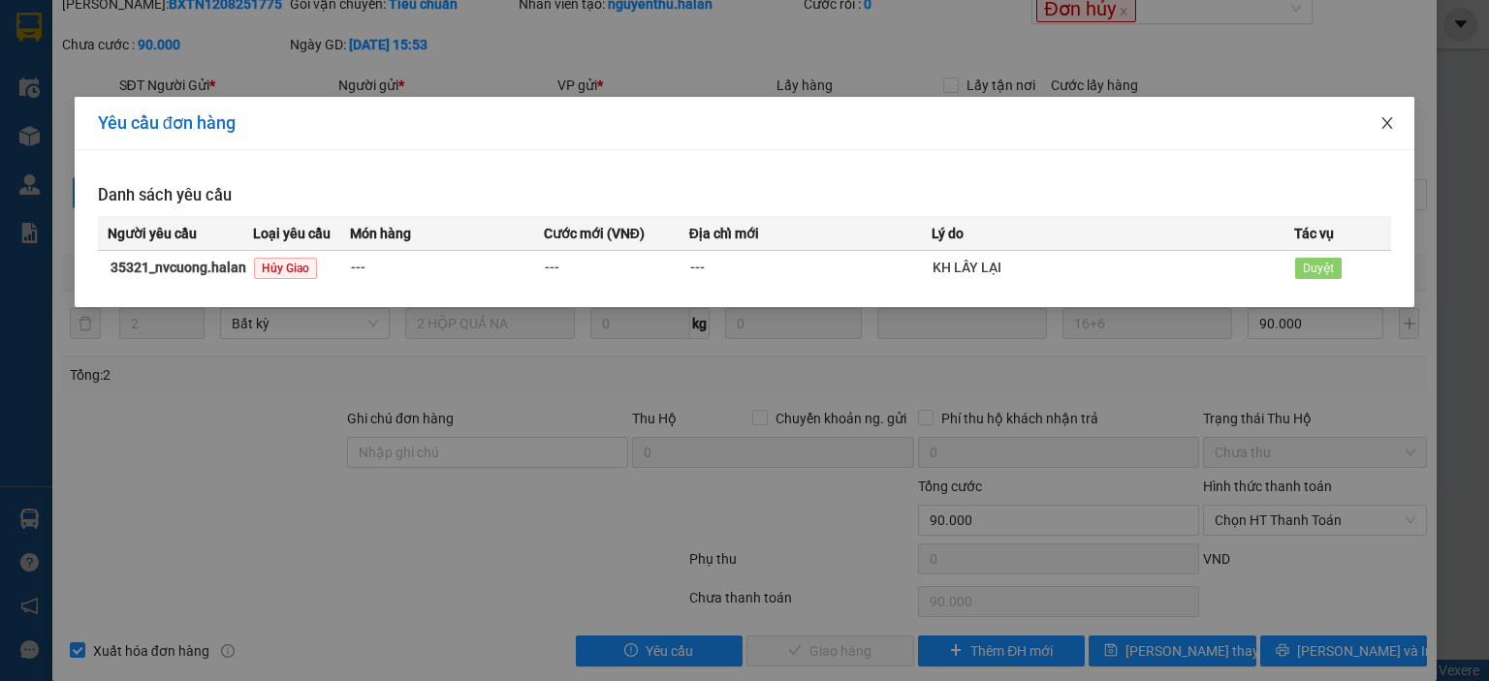
click at [1390, 123] on icon "close" at bounding box center [1387, 123] width 16 height 16
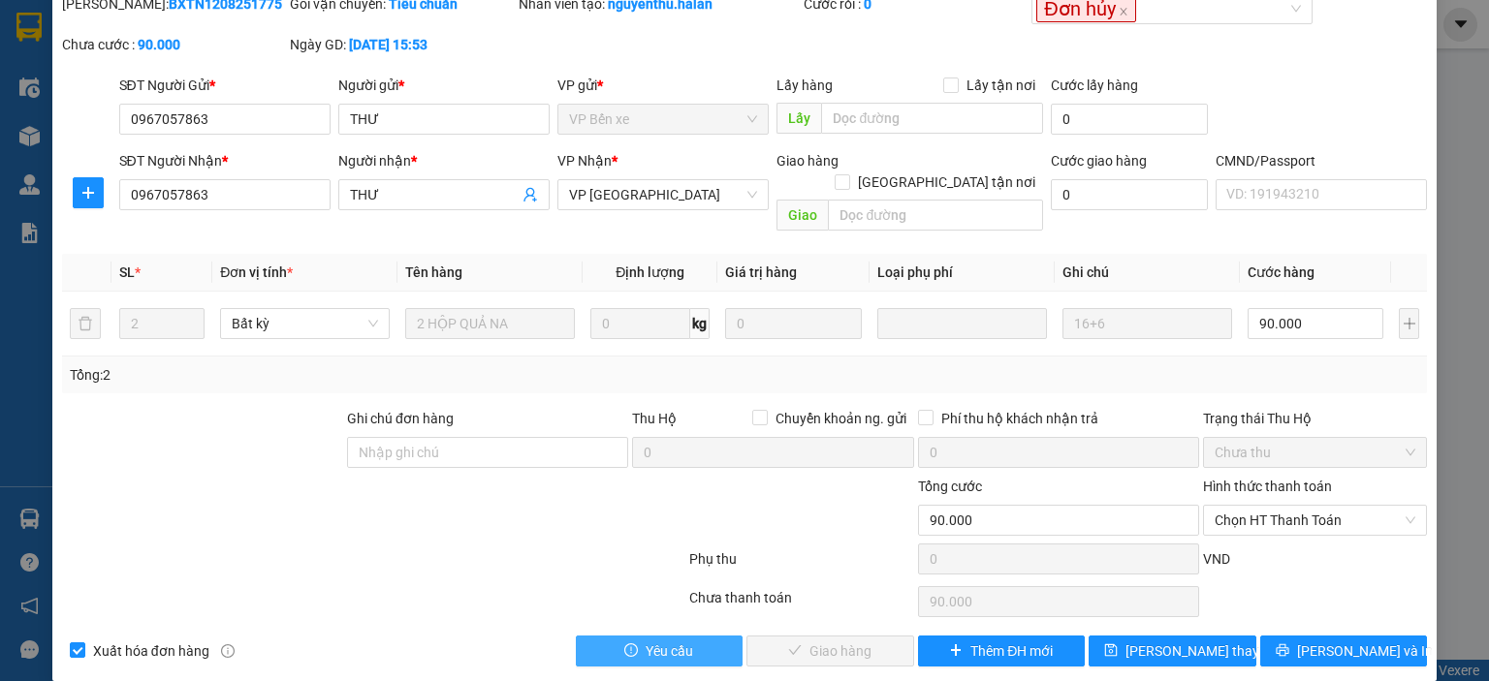
scroll to position [0, 0]
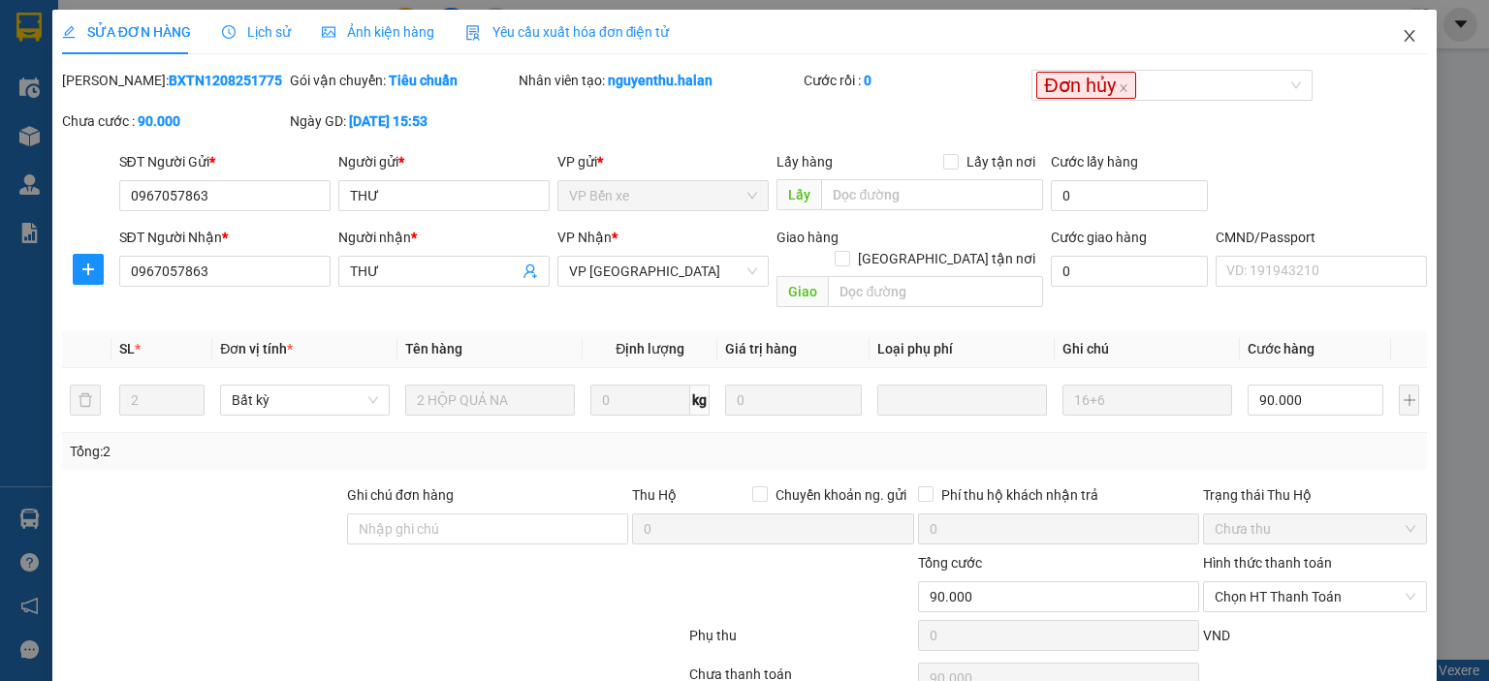
click at [1401, 34] on icon "close" at bounding box center [1409, 36] width 16 height 16
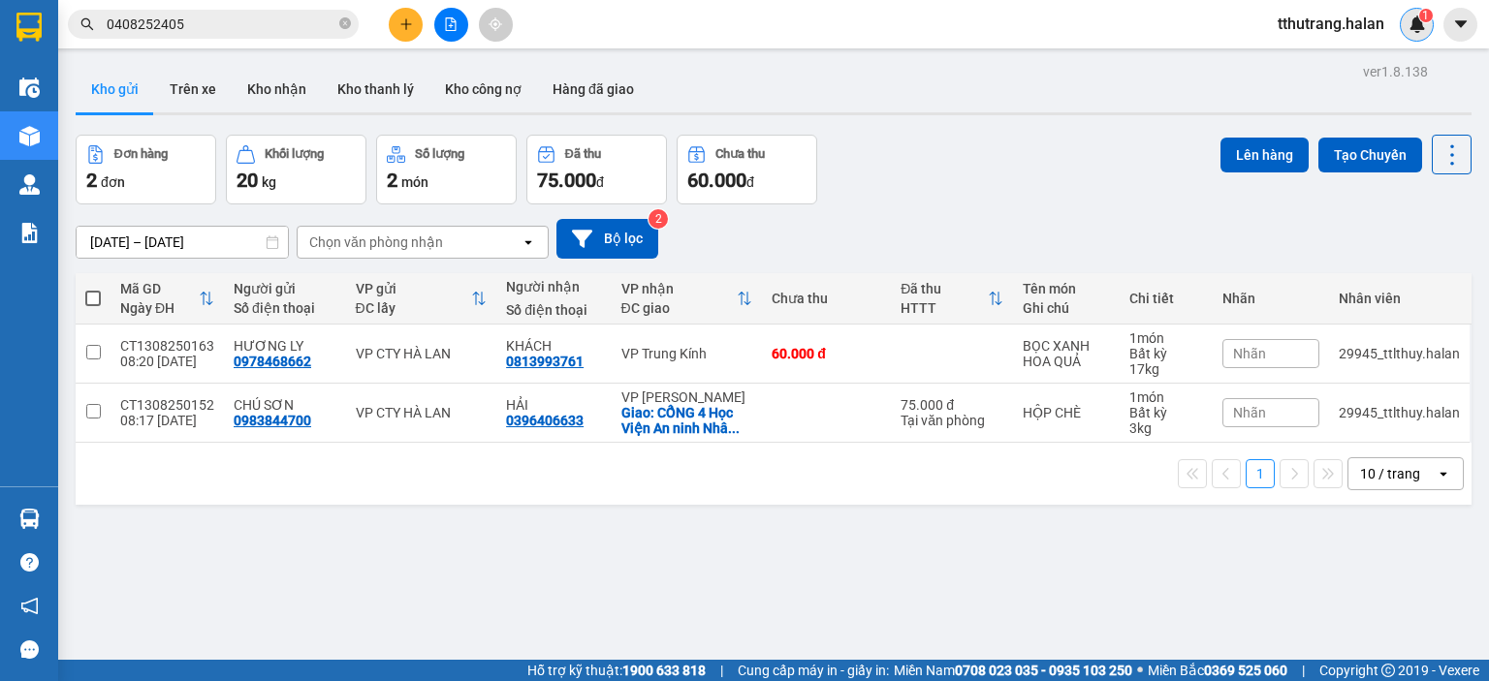
click at [1412, 38] on div "1" at bounding box center [1416, 25] width 34 height 34
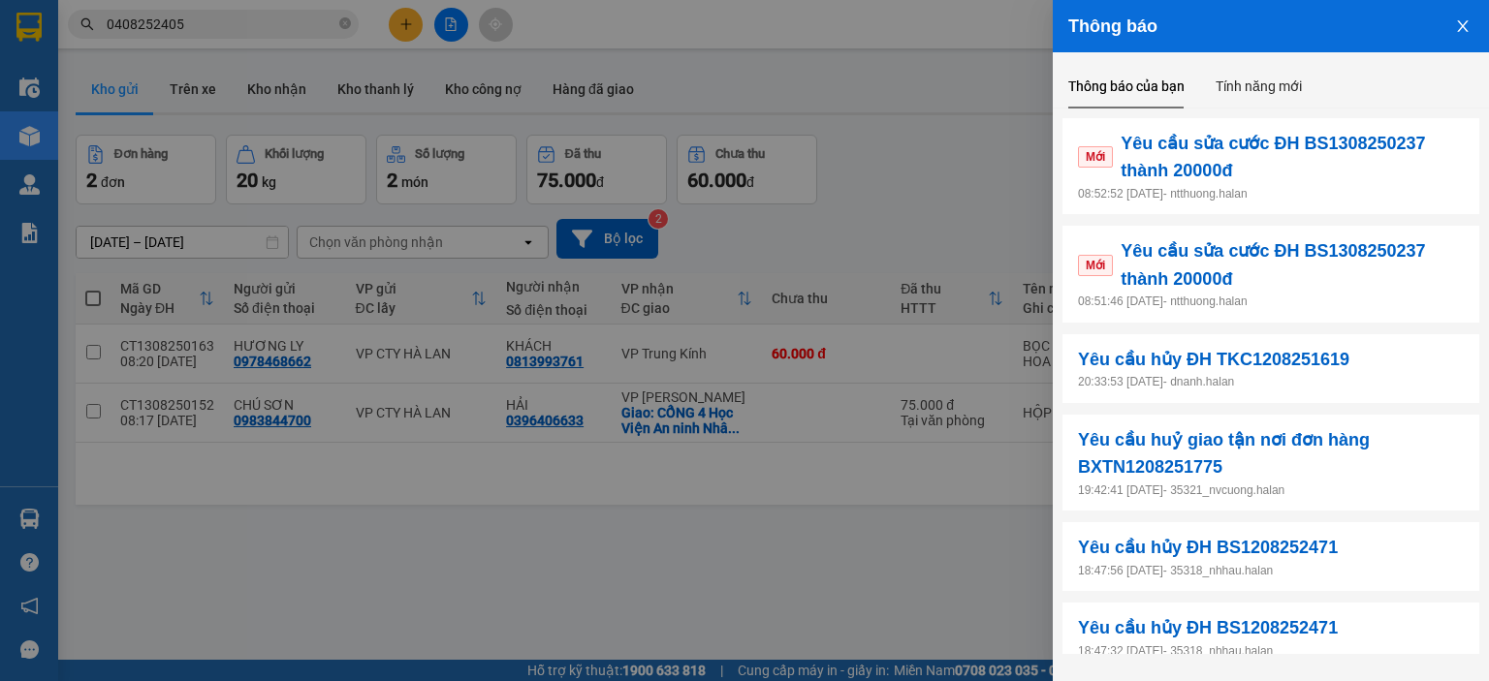
click at [491, 598] on div at bounding box center [744, 340] width 1489 height 681
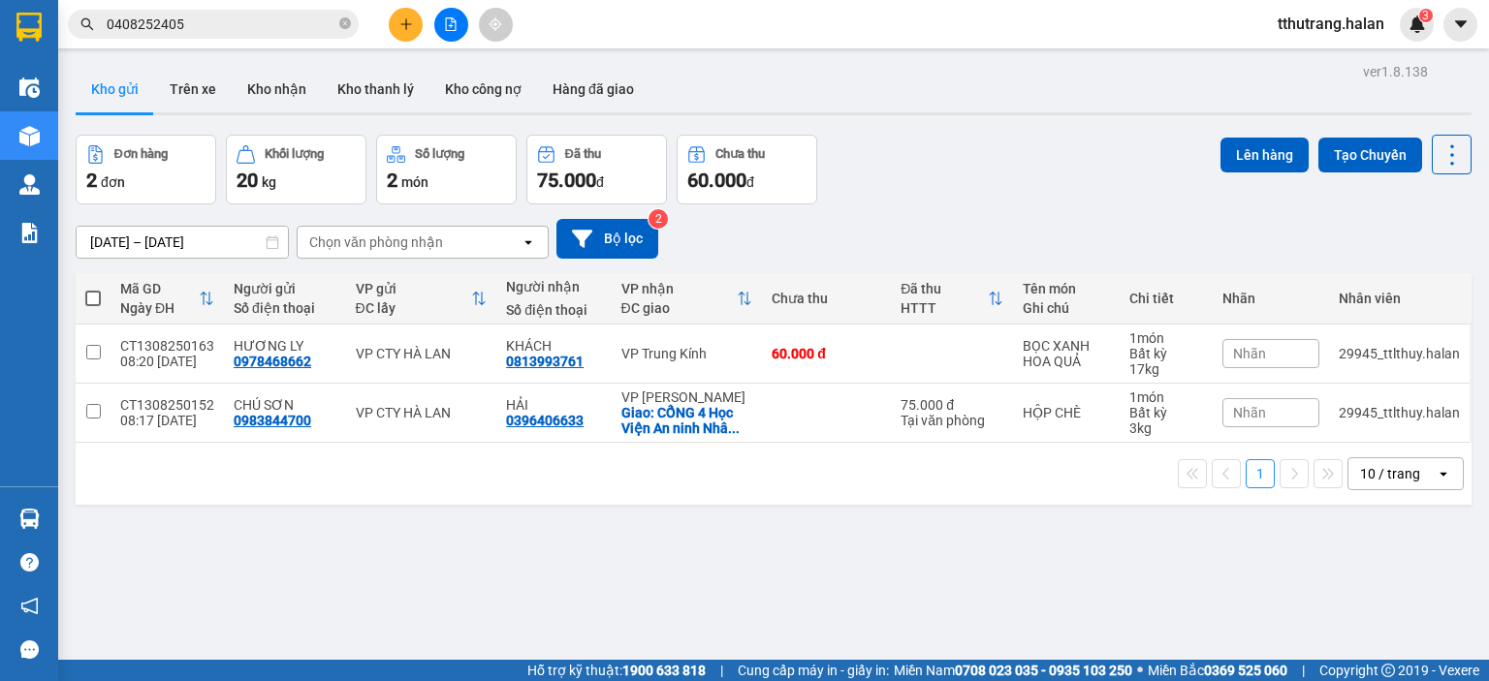
click at [319, 22] on input "0408252405" at bounding box center [221, 24] width 229 height 21
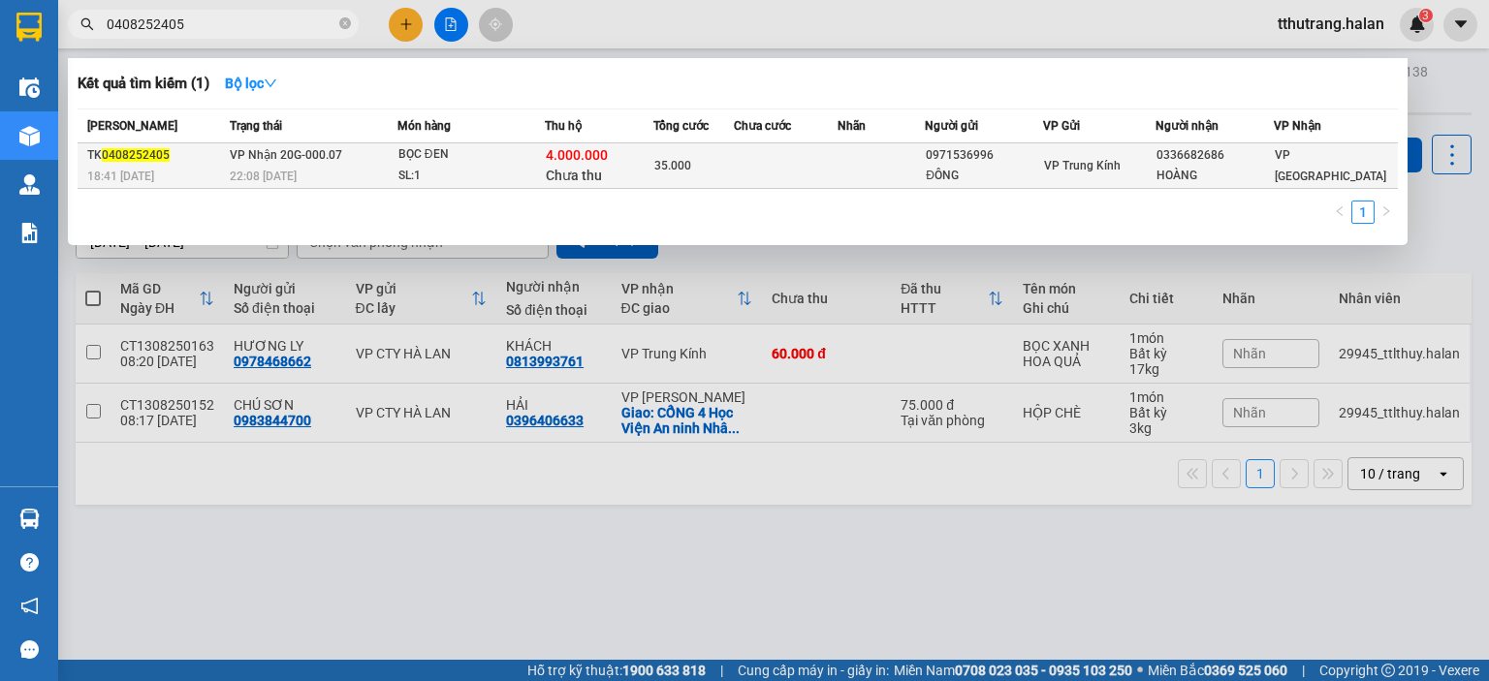
click at [293, 166] on div "22:08 - 04/08" at bounding box center [313, 176] width 167 height 21
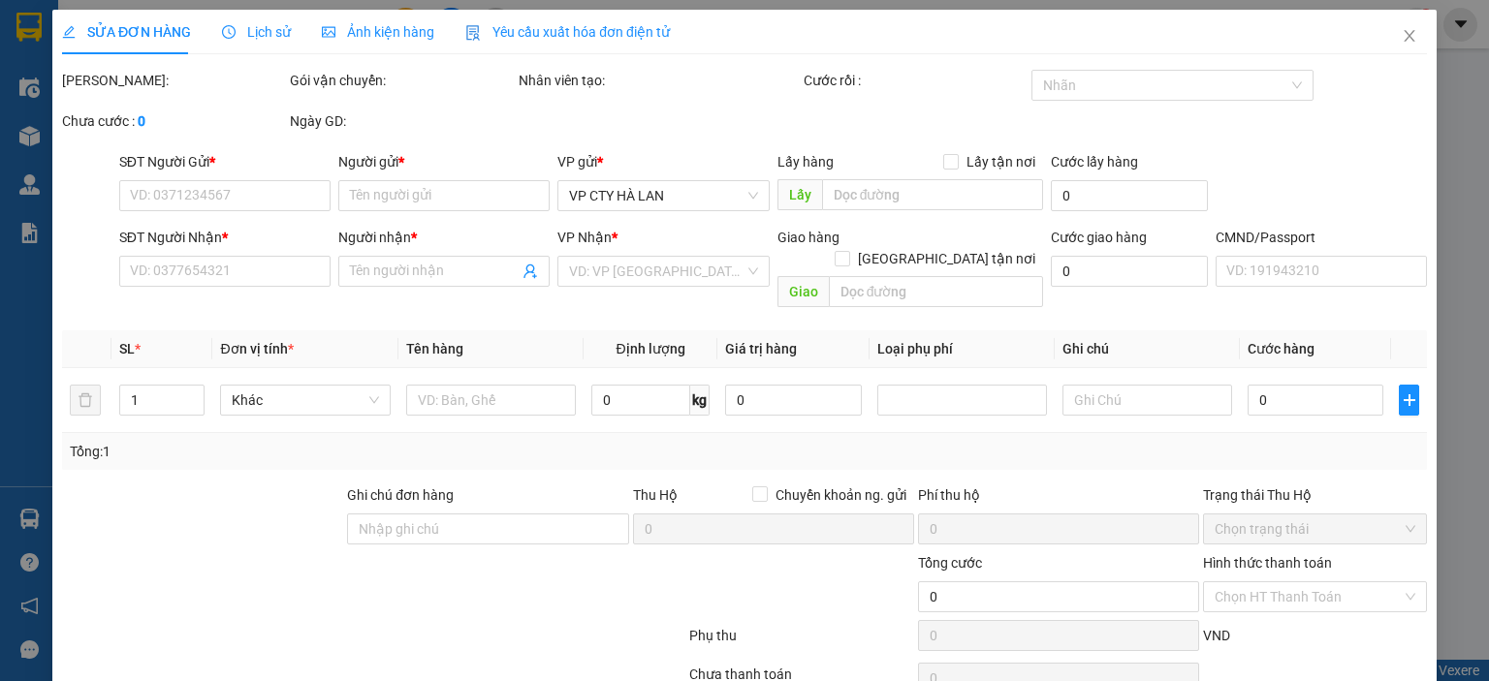
type input "0971536996"
type input "ĐÔNG"
type input "0336682686"
type input "HOÀNG"
type input "35.000"
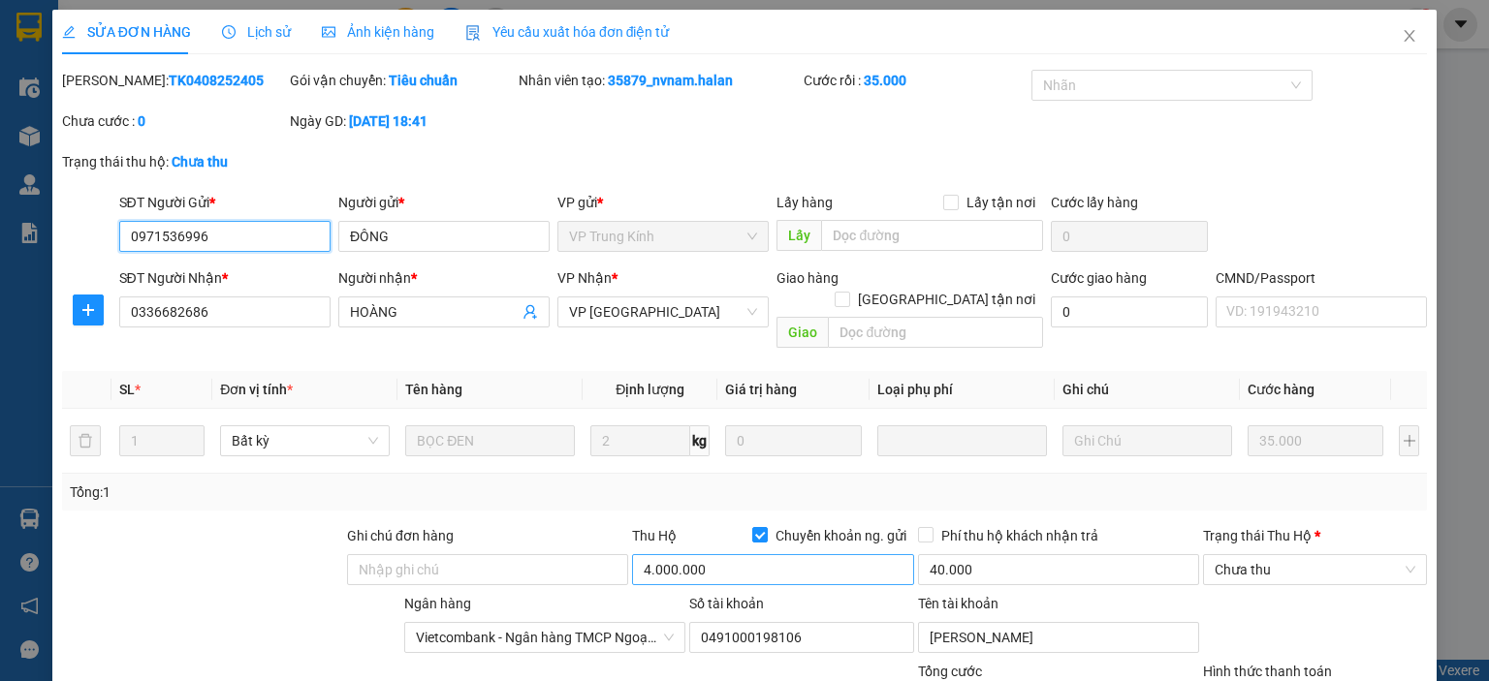
scroll to position [185, 0]
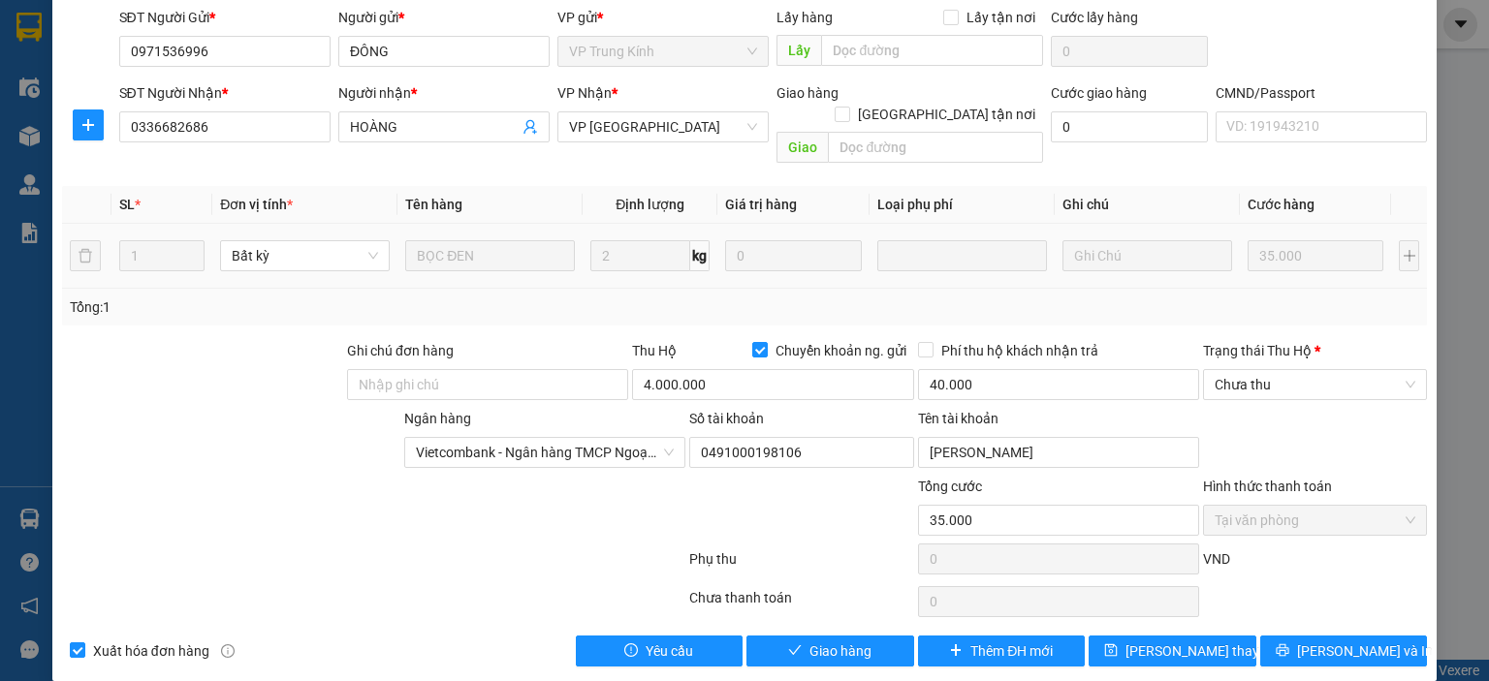
click at [752, 342] on input "Chuyển khoản ng. gửi" at bounding box center [759, 349] width 14 height 14
checkbox input "false"
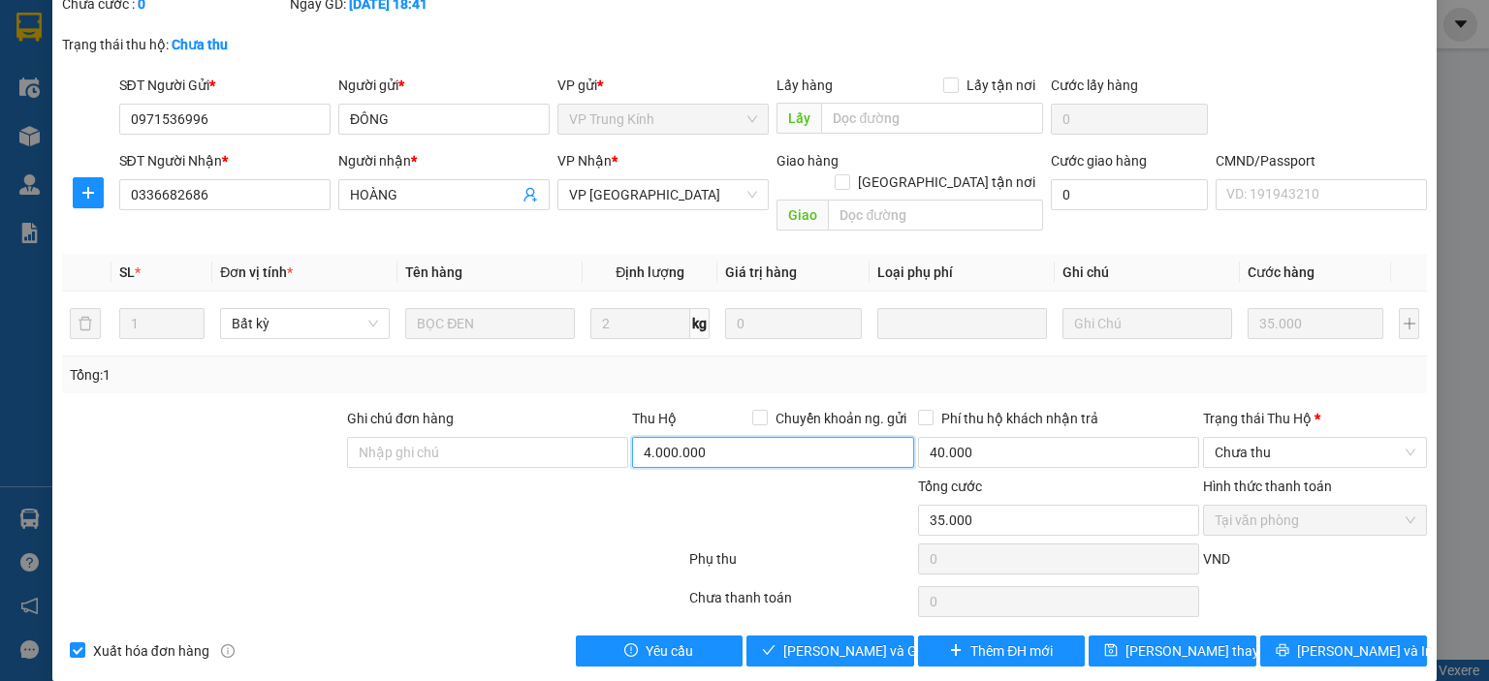
type input "0"
type input "4.000.000"
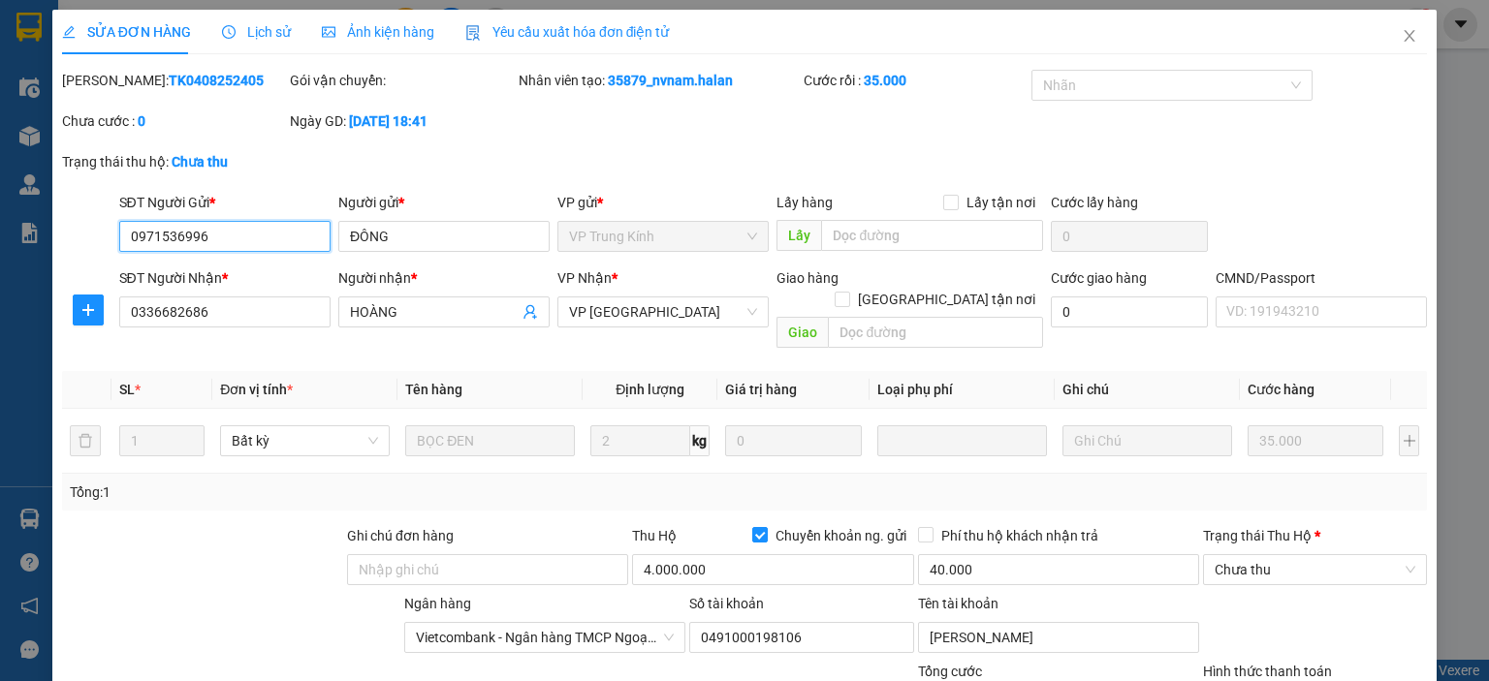
type input "0971536996"
type input "ĐÔNG"
type input "0336682686"
type input "HOÀNG"
type input "35.000"
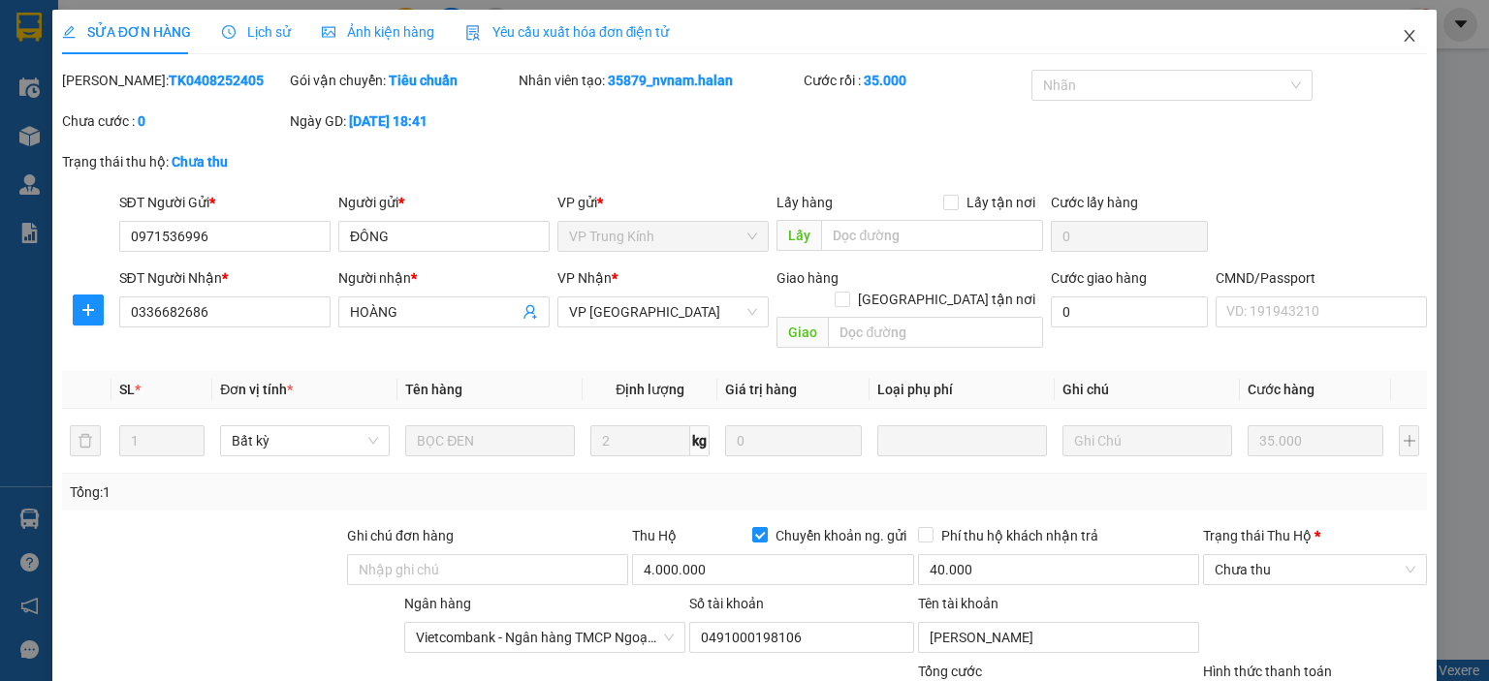
click at [1401, 31] on icon "close" at bounding box center [1409, 36] width 16 height 16
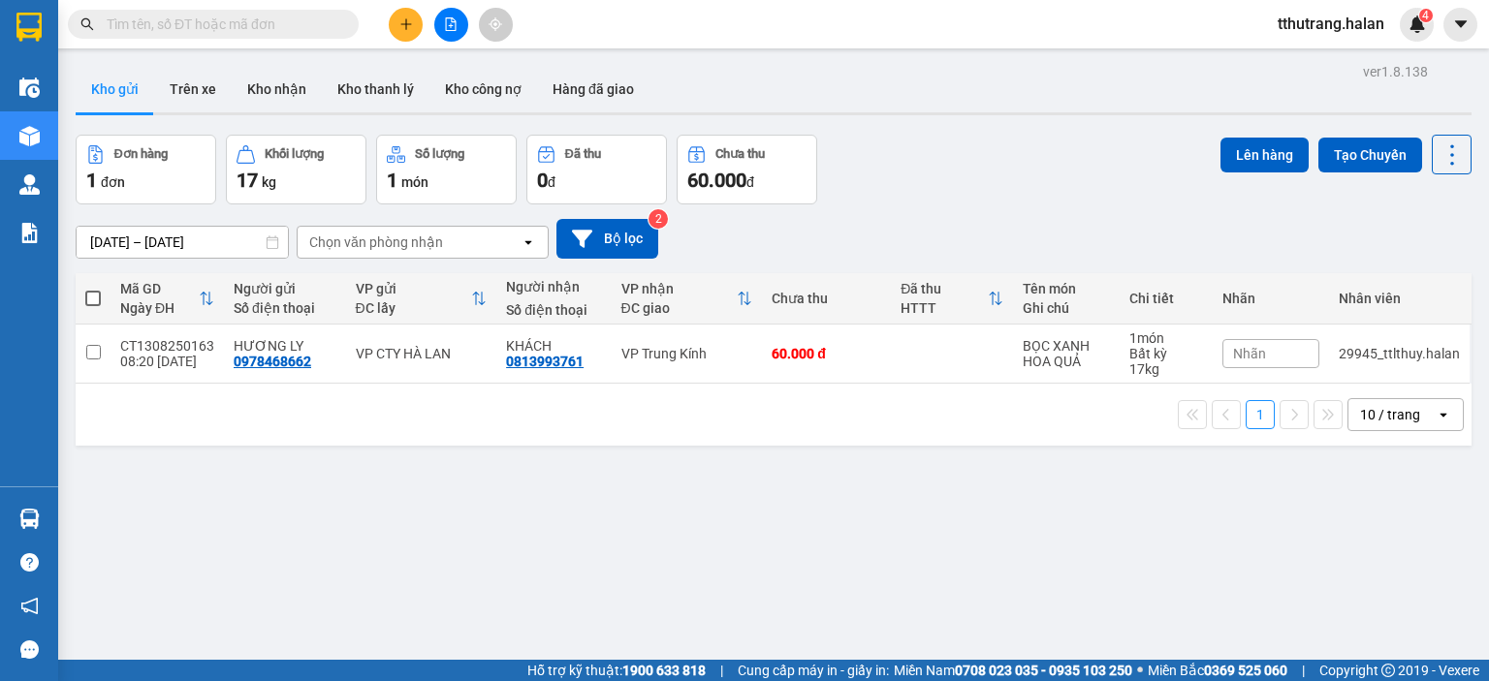
click at [261, 31] on input "text" at bounding box center [221, 24] width 229 height 21
paste input "0408252405"
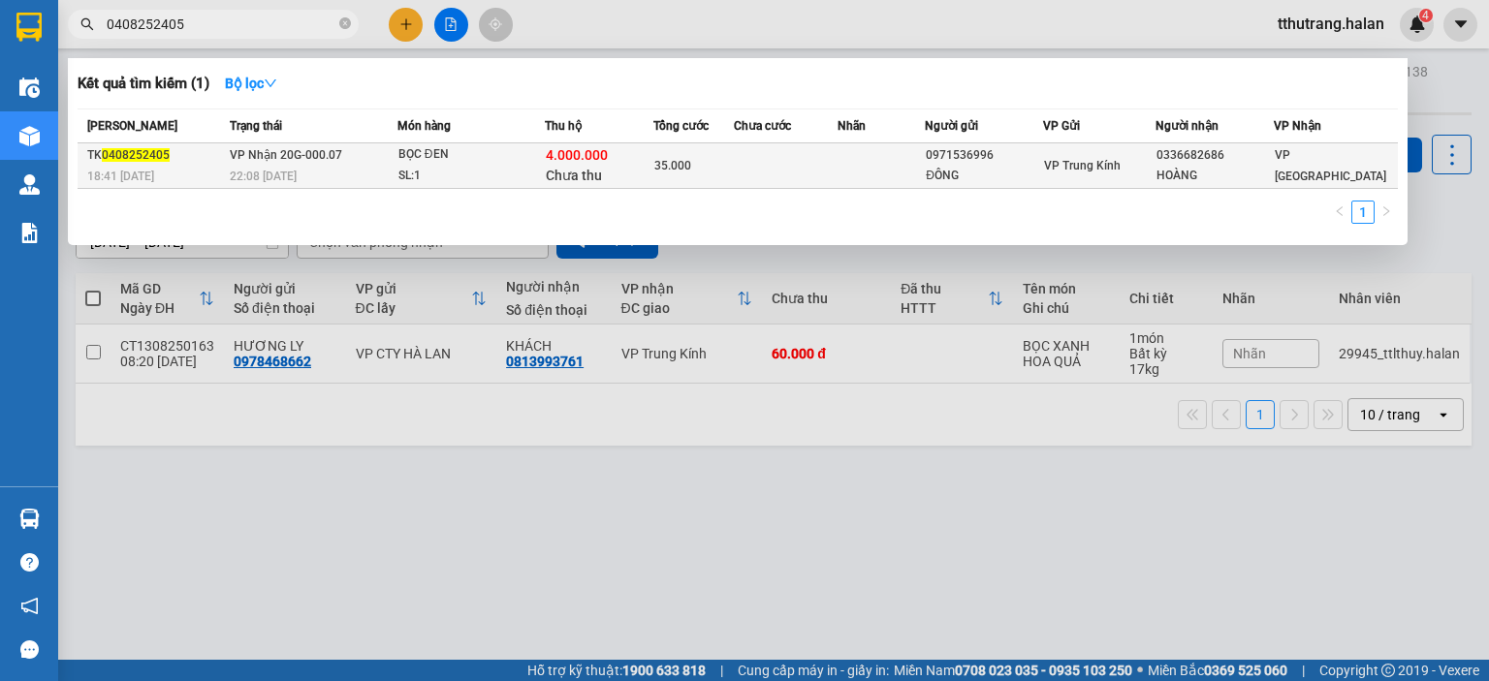
type input "0408252405"
click at [326, 169] on div "22:08 [DATE]" at bounding box center [313, 176] width 167 height 21
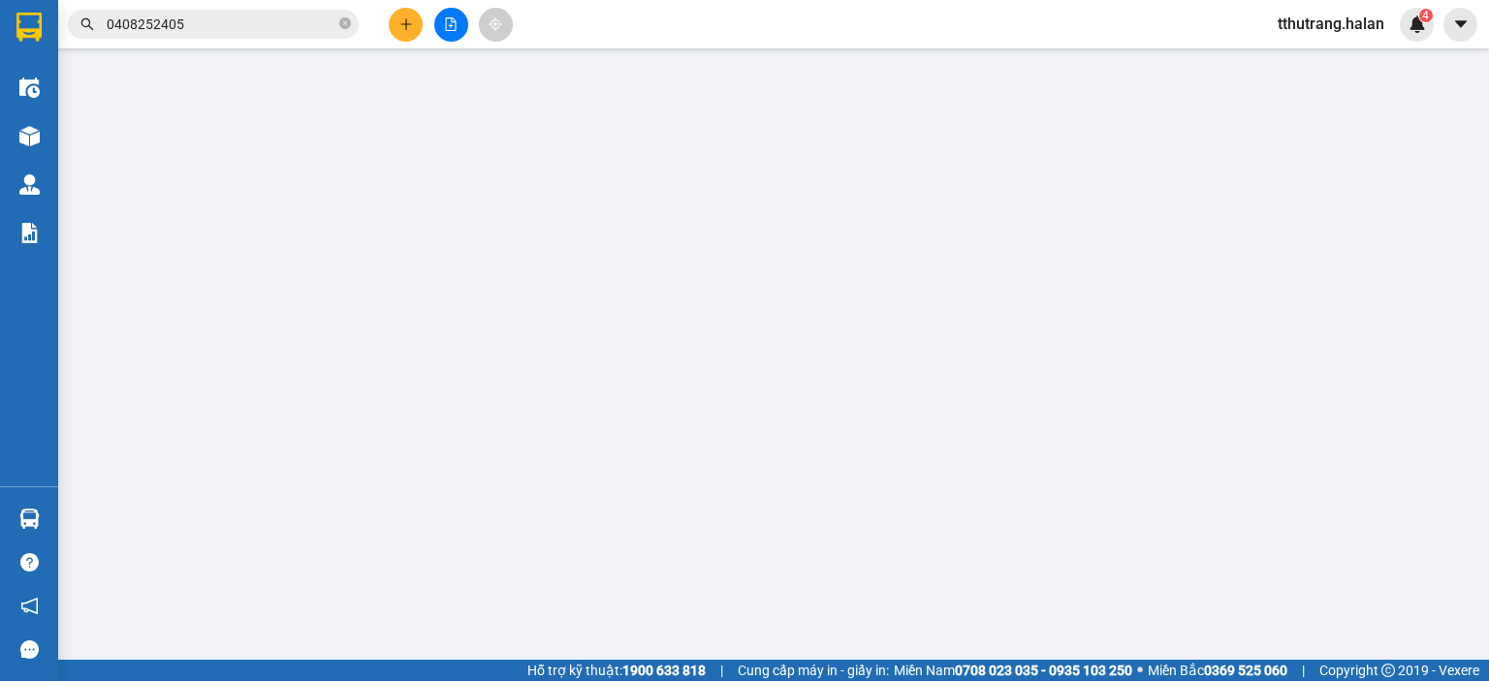
type input "0971536996"
type input "ĐÔNG"
type input "0336682686"
type input "HOÀNG"
type input "35.000"
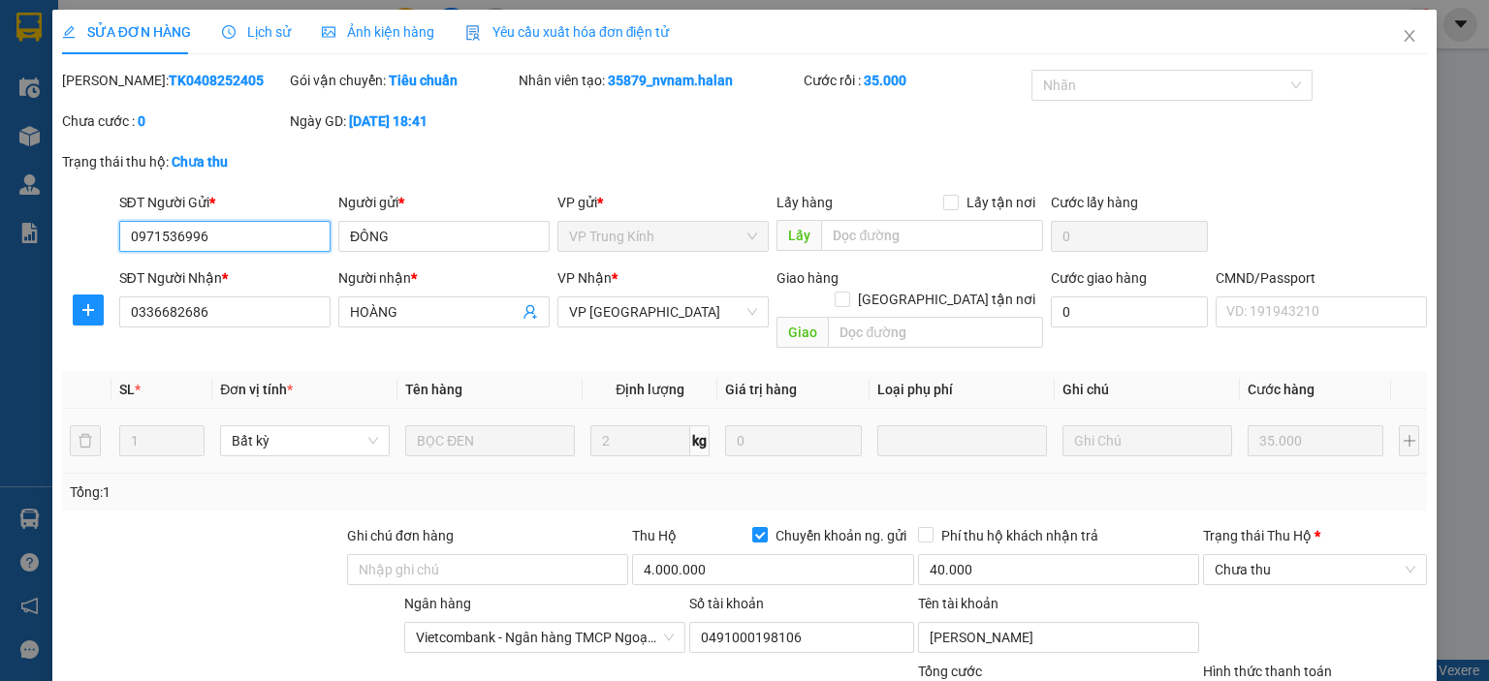
scroll to position [185, 0]
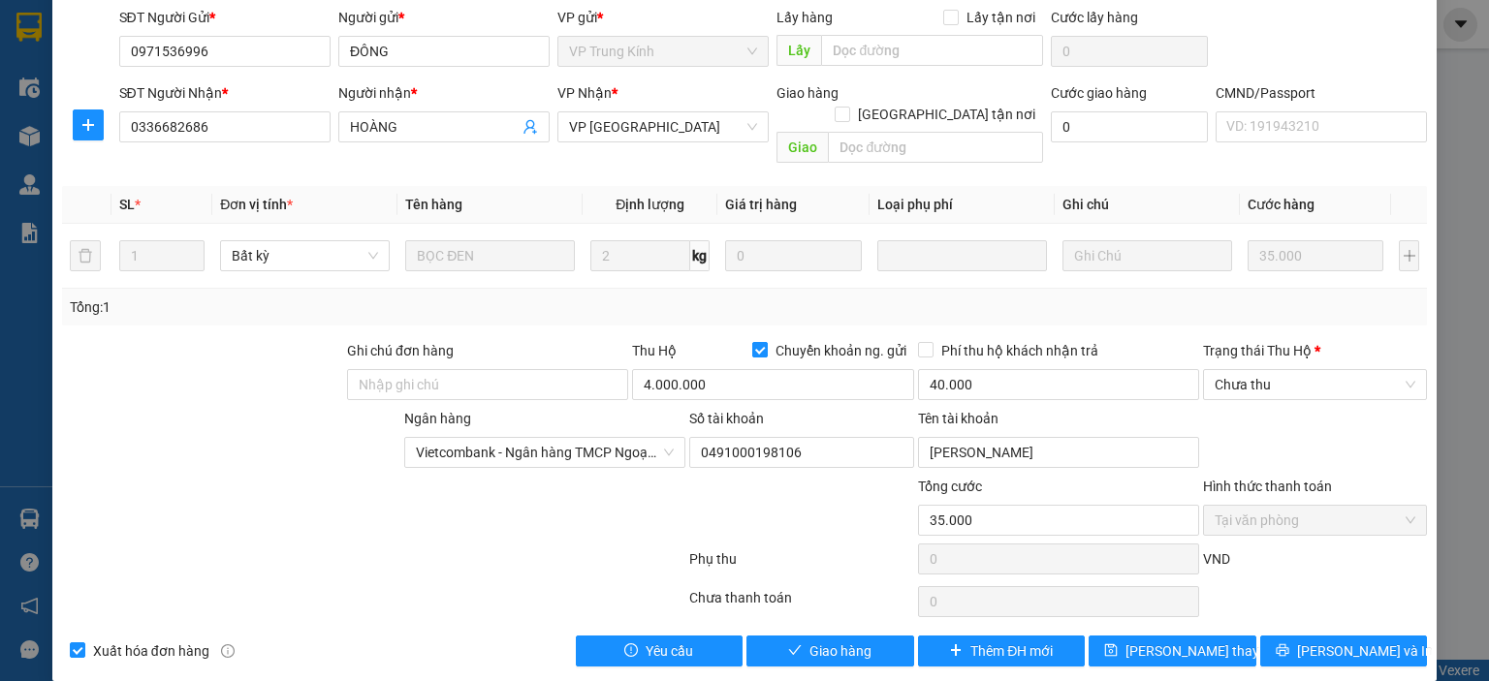
click at [753, 342] on input "Chuyển khoản ng. gửi" at bounding box center [759, 349] width 14 height 14
checkbox input "false"
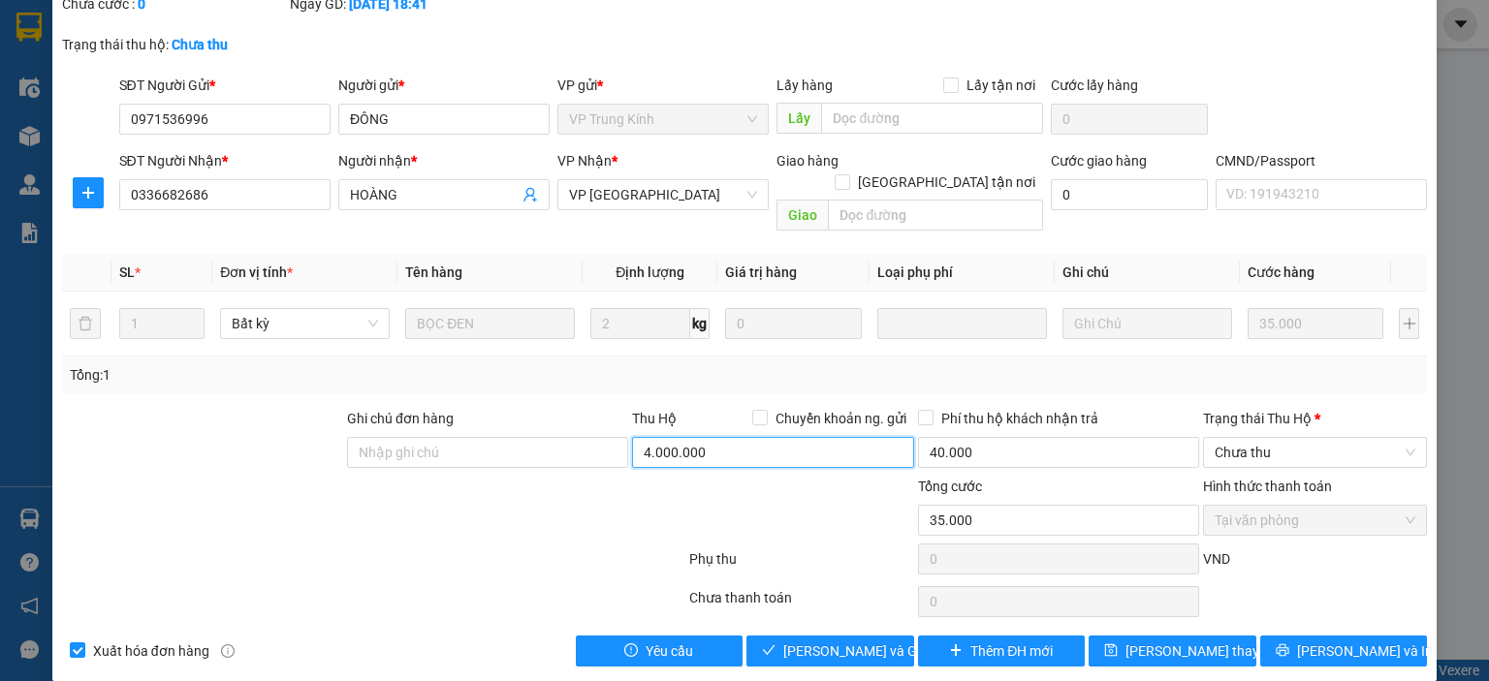
click at [738, 437] on input "4.000.000" at bounding box center [772, 452] width 281 height 31
click at [1274, 438] on span "Chưa thu" at bounding box center [1314, 452] width 201 height 29
type input "0"
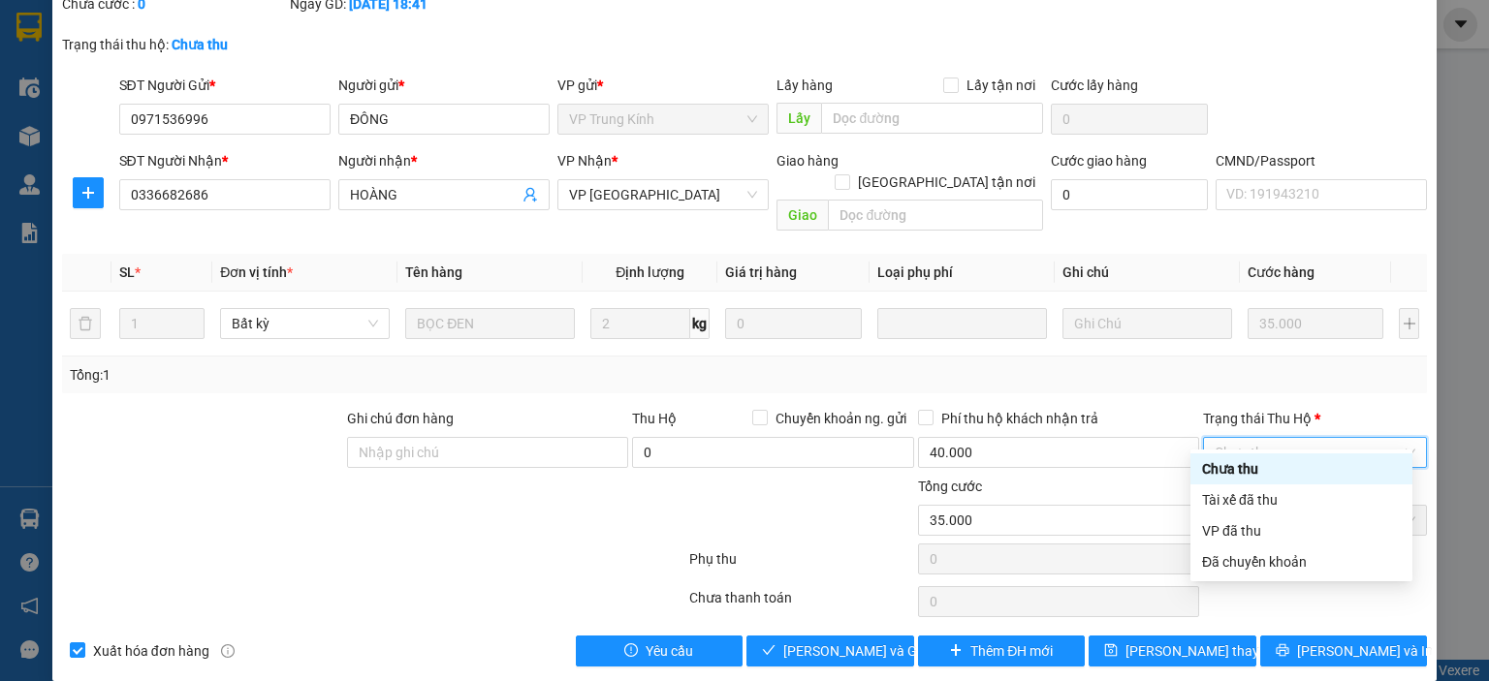
click at [572, 488] on div at bounding box center [573, 510] width 228 height 68
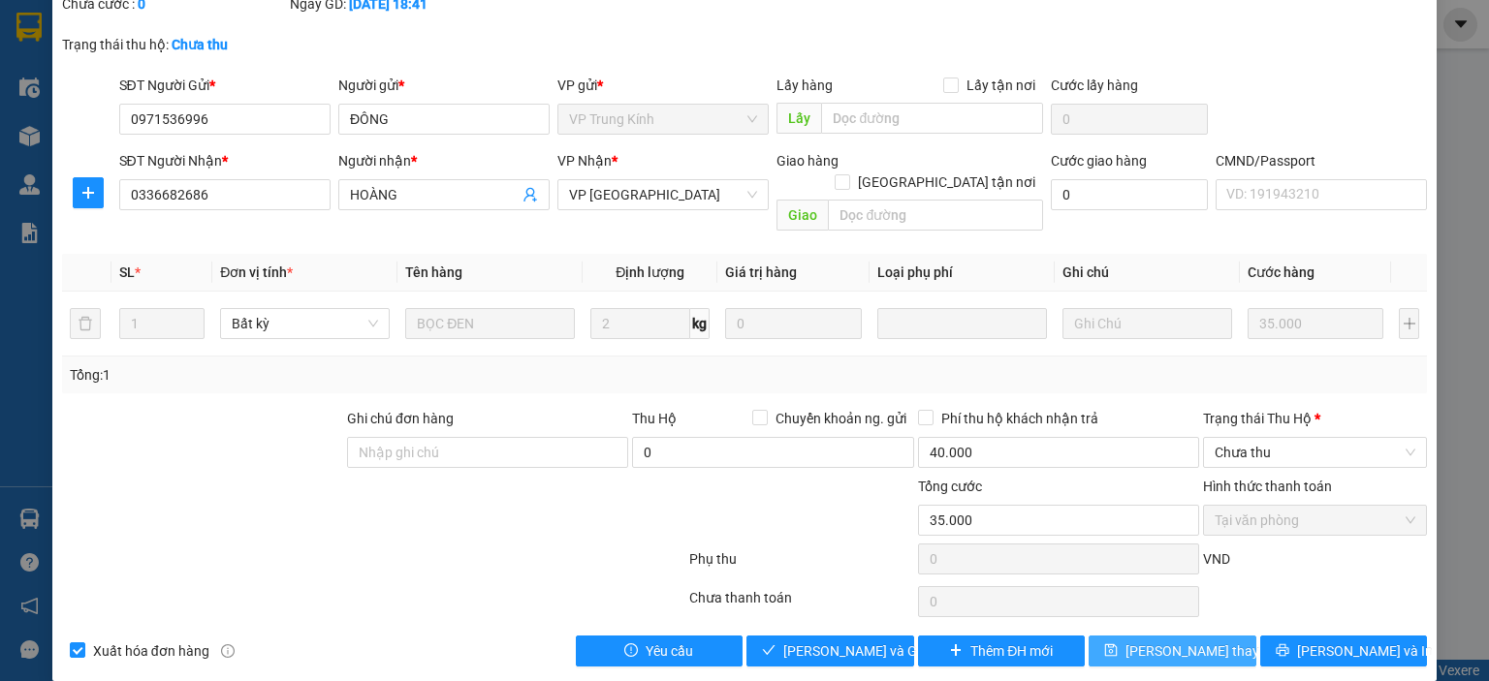
click at [1133, 641] on span "[PERSON_NAME] thay đổi" at bounding box center [1202, 651] width 155 height 21
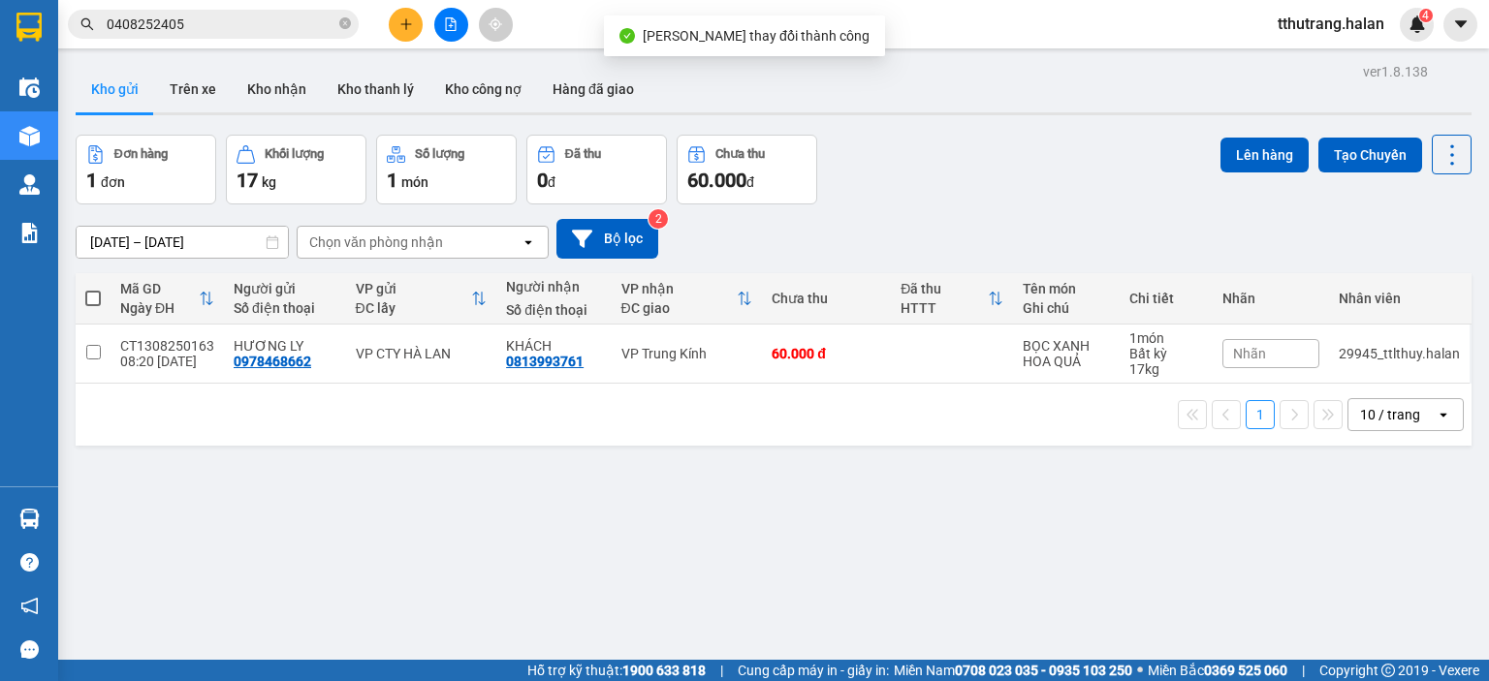
click at [296, 31] on input "0408252405" at bounding box center [221, 24] width 229 height 21
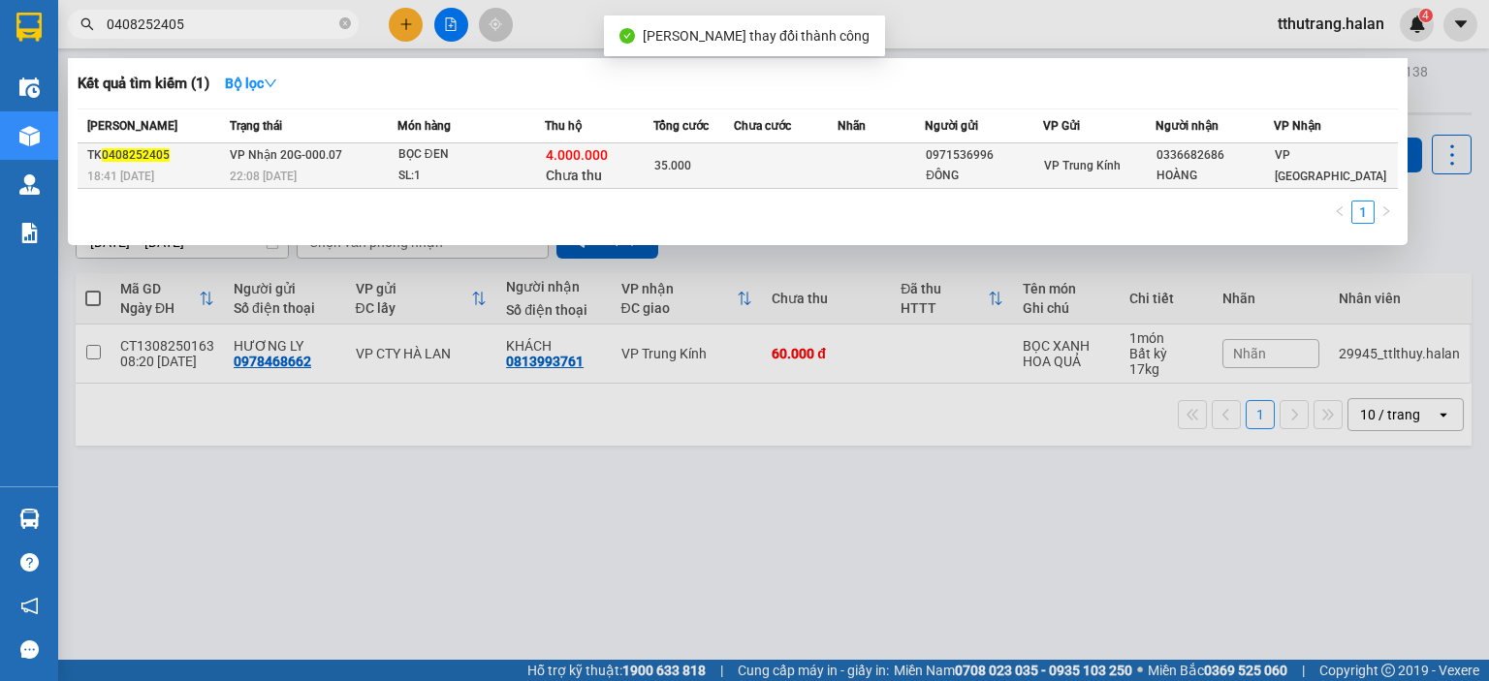
click at [297, 153] on span "VP Nhận 20G-000.07" at bounding box center [286, 155] width 112 height 14
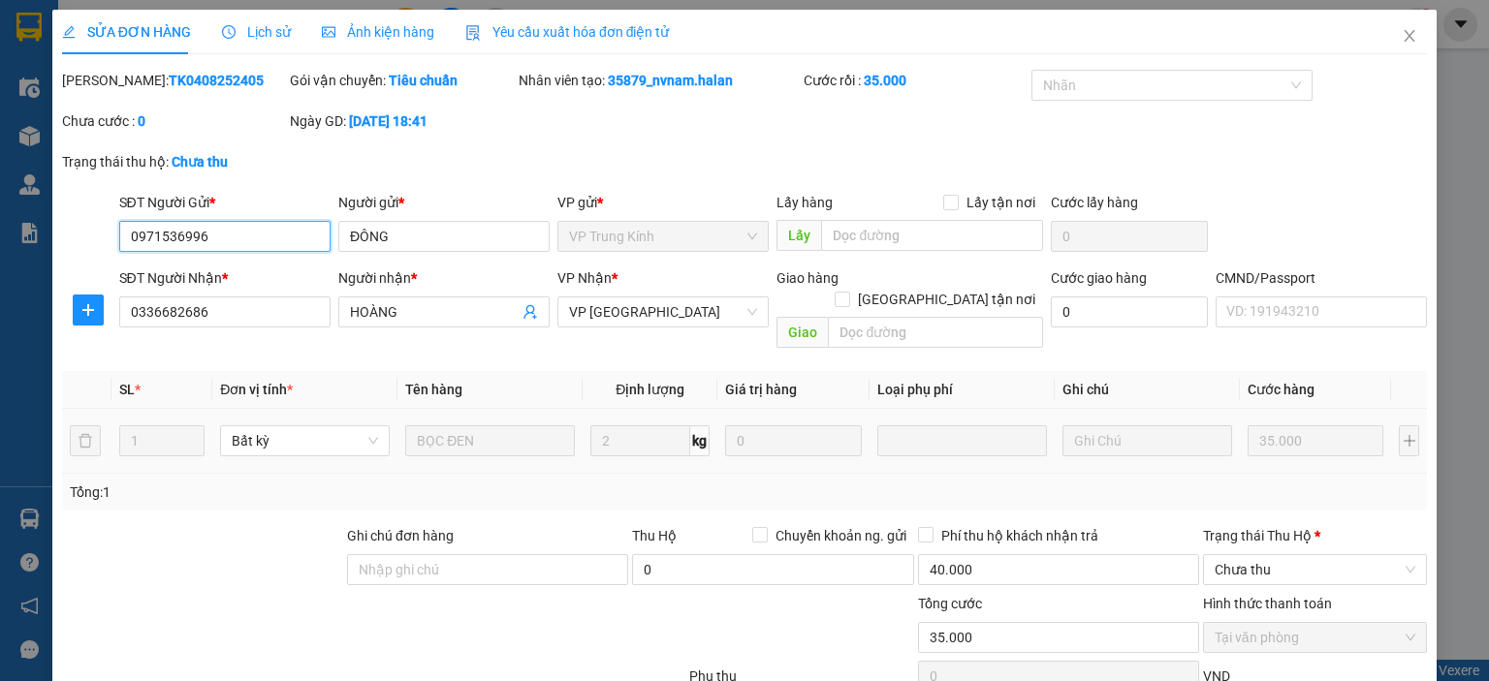
scroll to position [117, 0]
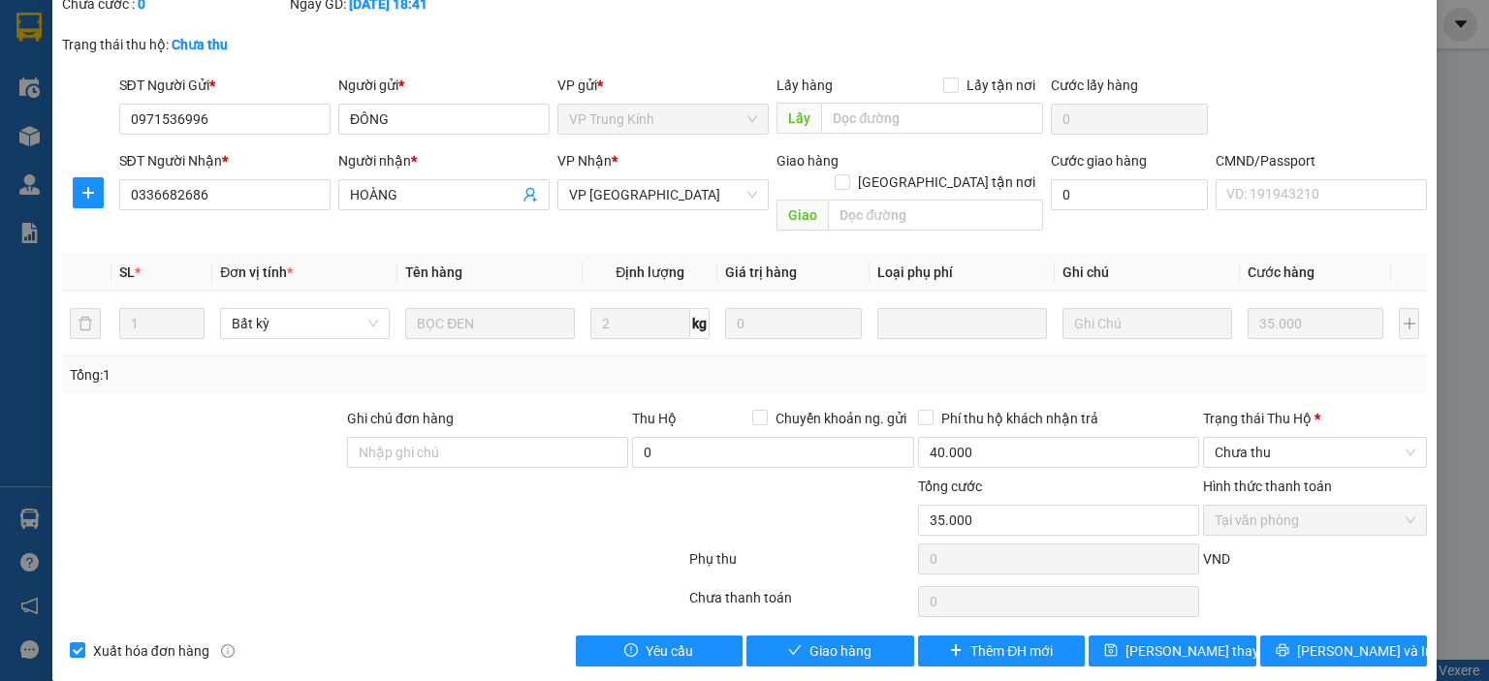
click at [1448, 38] on div "SỬA ĐƠN HÀNG Lịch sử Ảnh kiện hàng Yêu cầu xuất hóa đơn điện tử Total Paid Fee …" at bounding box center [744, 340] width 1489 height 681
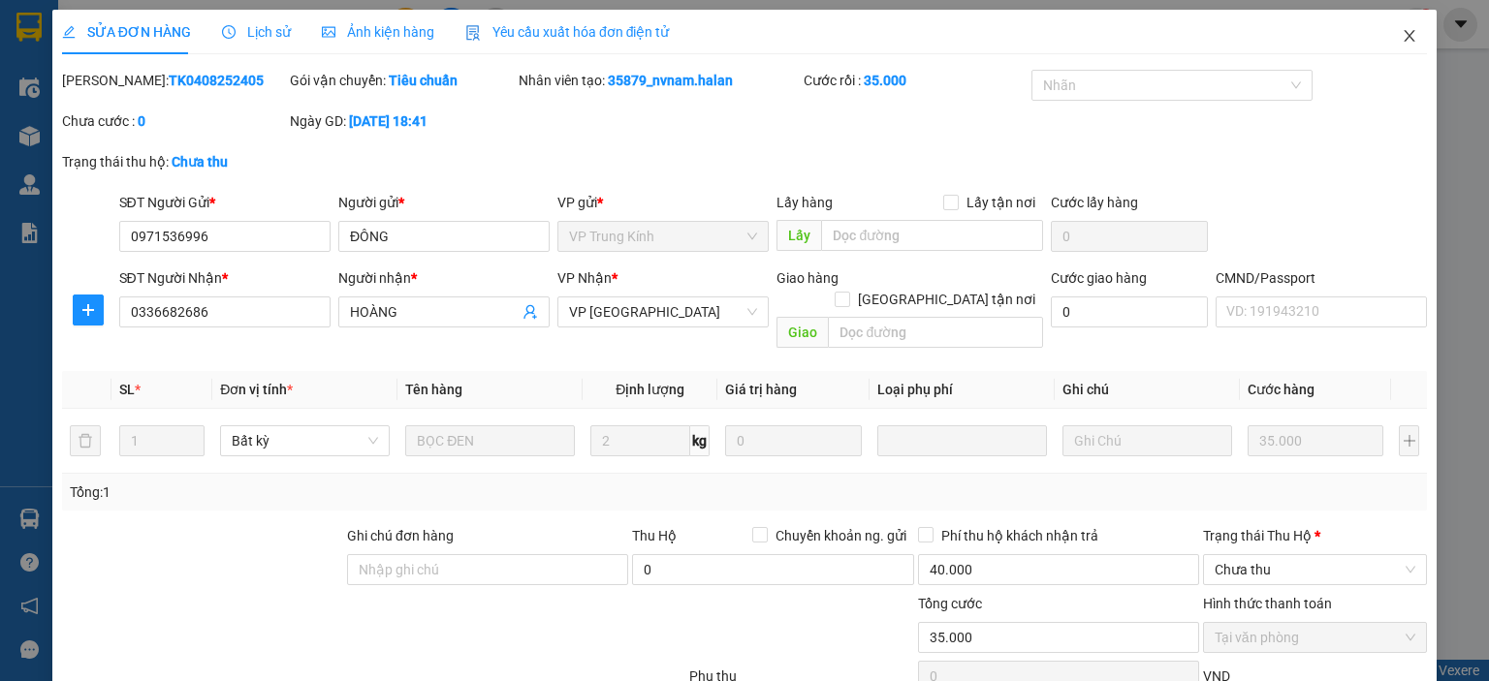
click at [1404, 42] on icon "close" at bounding box center [1409, 36] width 11 height 12
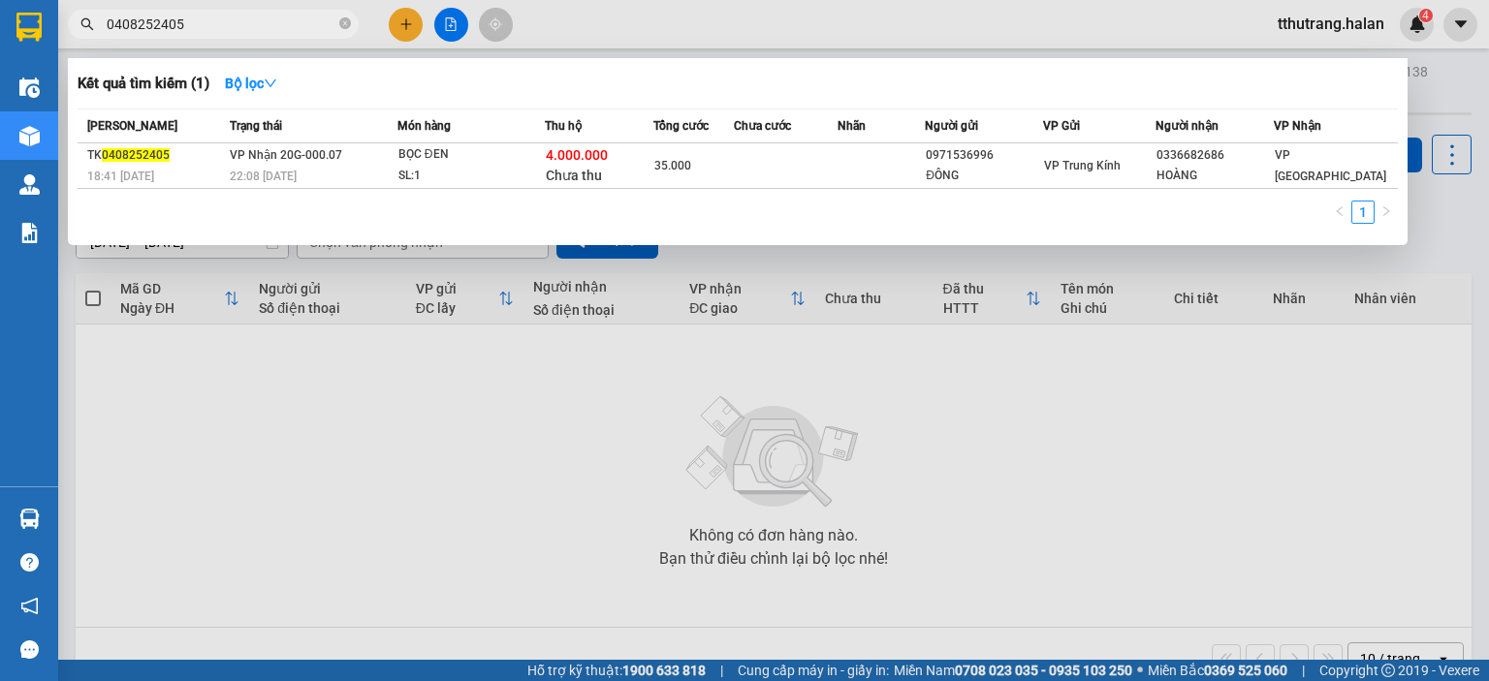
click at [235, 33] on input "0408252405" at bounding box center [221, 24] width 229 height 21
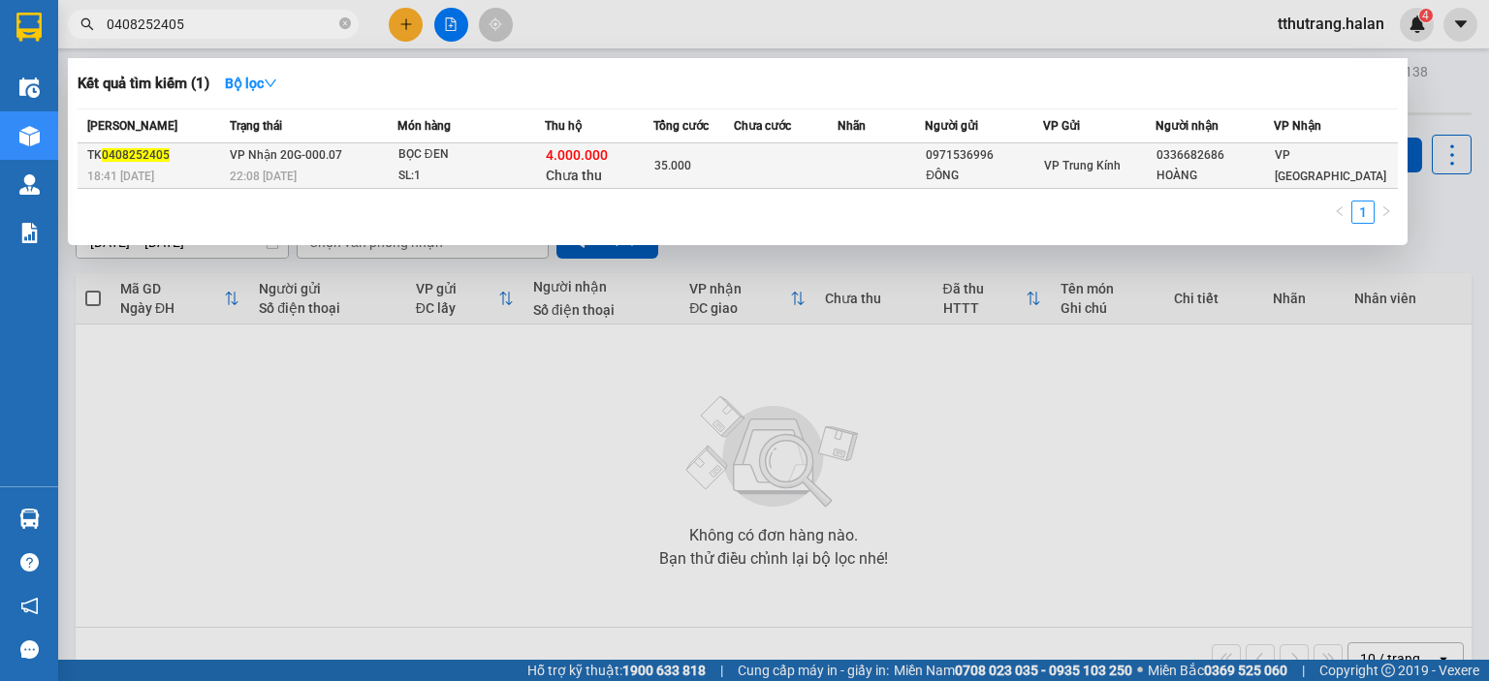
click at [207, 166] on div "18:41 - 04/08" at bounding box center [155, 176] width 137 height 21
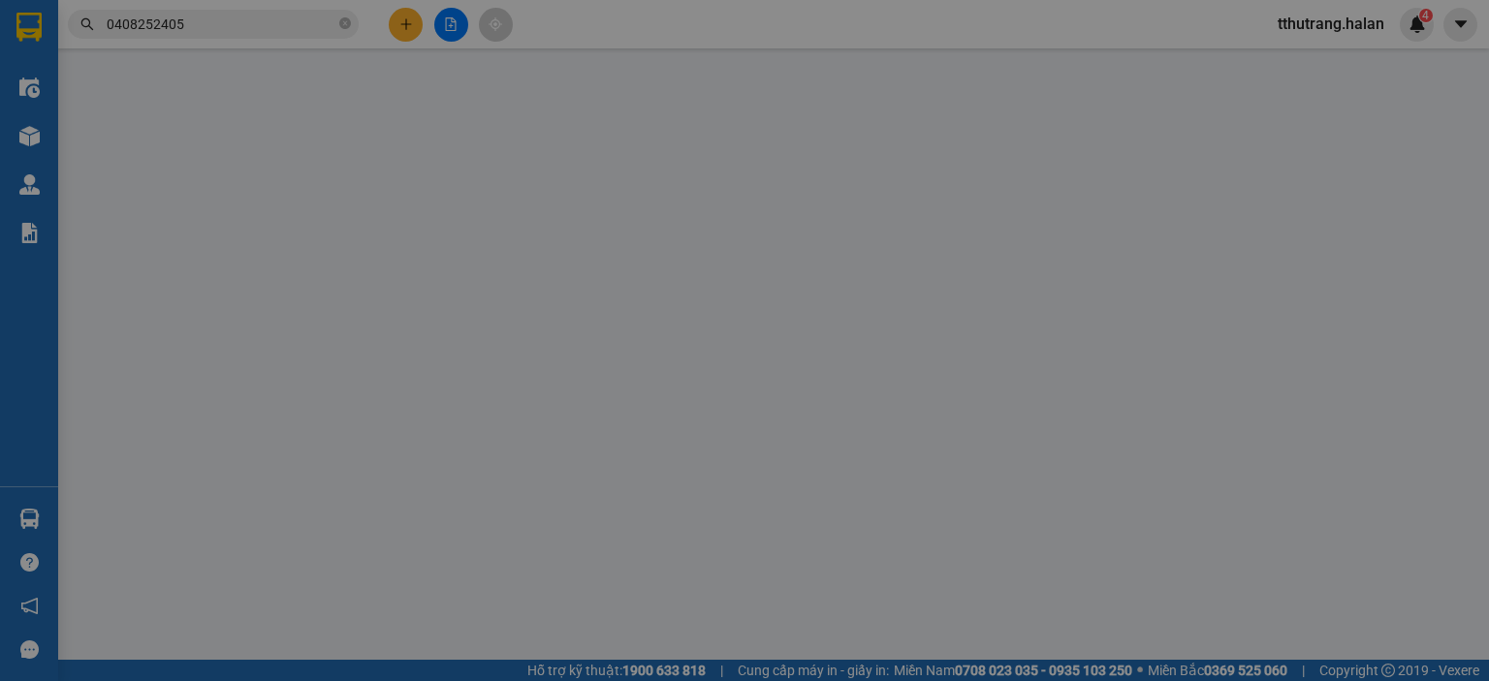
type input "0971536996"
type input "ĐÔNG"
type input "0336682686"
type input "HOÀNG"
type input "35.000"
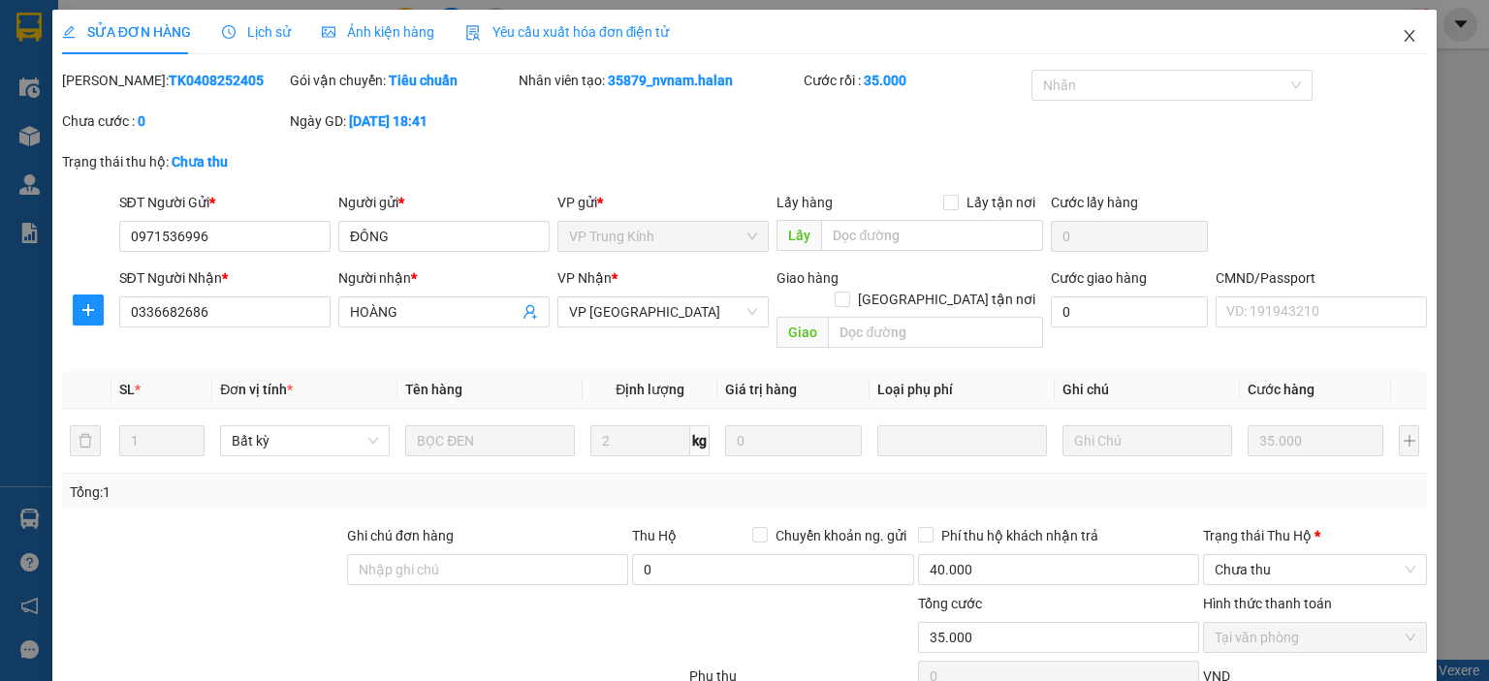
click at [1401, 33] on icon "close" at bounding box center [1409, 36] width 16 height 16
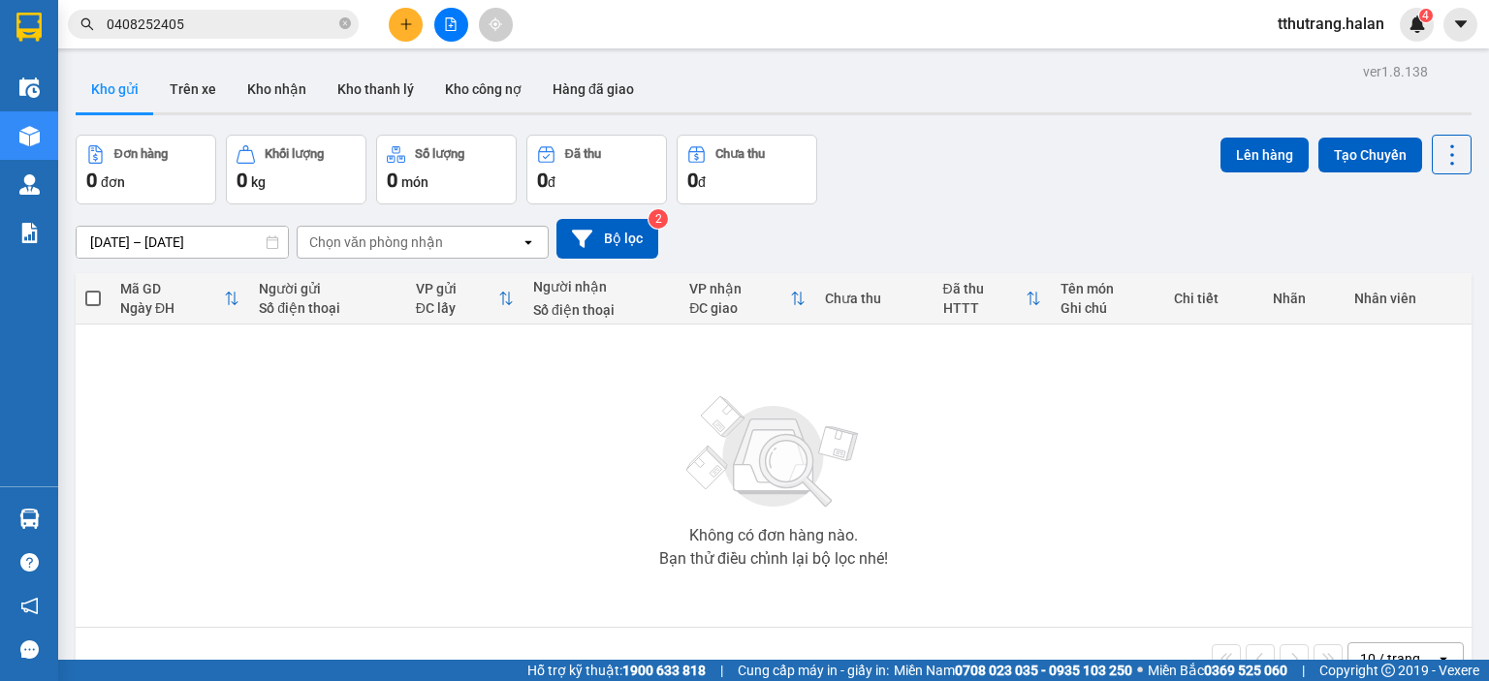
click at [342, 24] on icon "close-circle" at bounding box center [345, 23] width 12 height 12
paste input "0408252405"
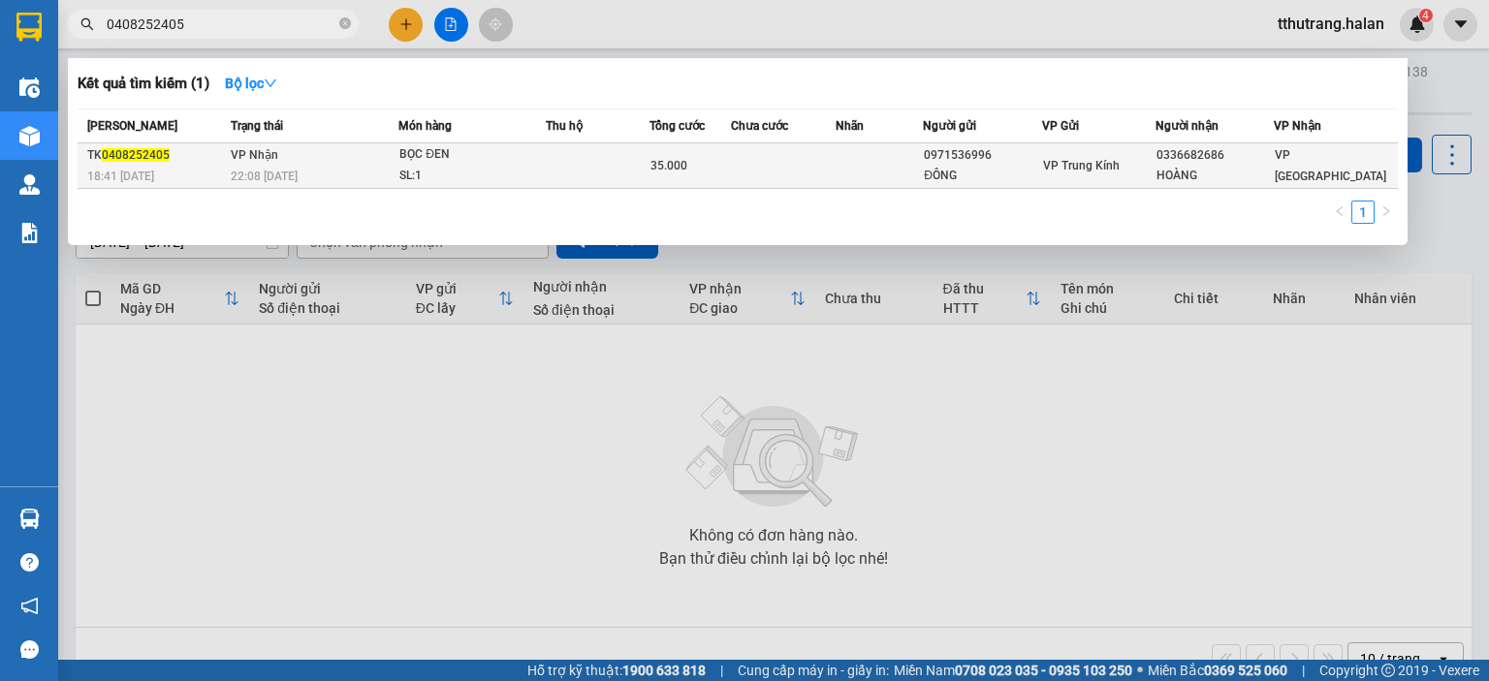
type input "0408252405"
click at [459, 166] on div "SL: 1" at bounding box center [471, 176] width 145 height 21
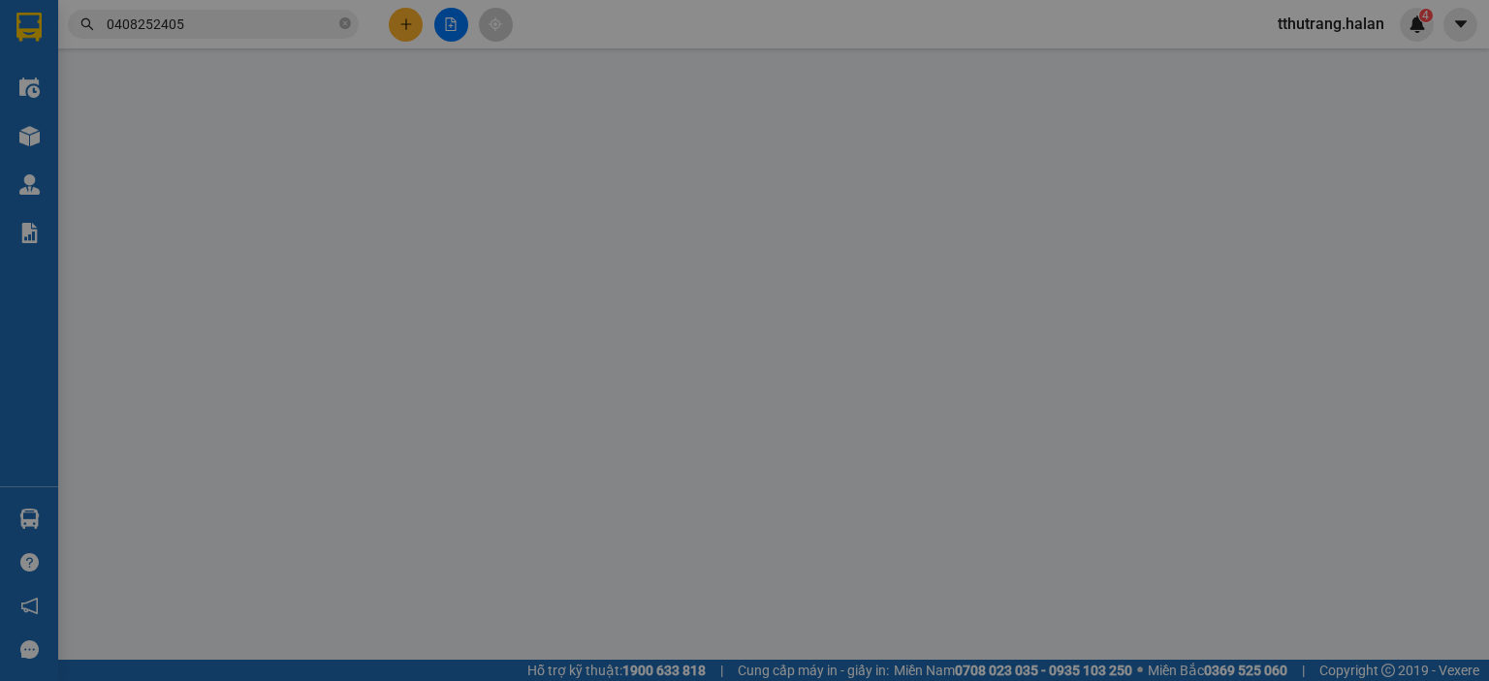
type input "0971536996"
type input "ĐÔNG"
type input "0336682686"
type input "HOÀNG"
type input "40.000"
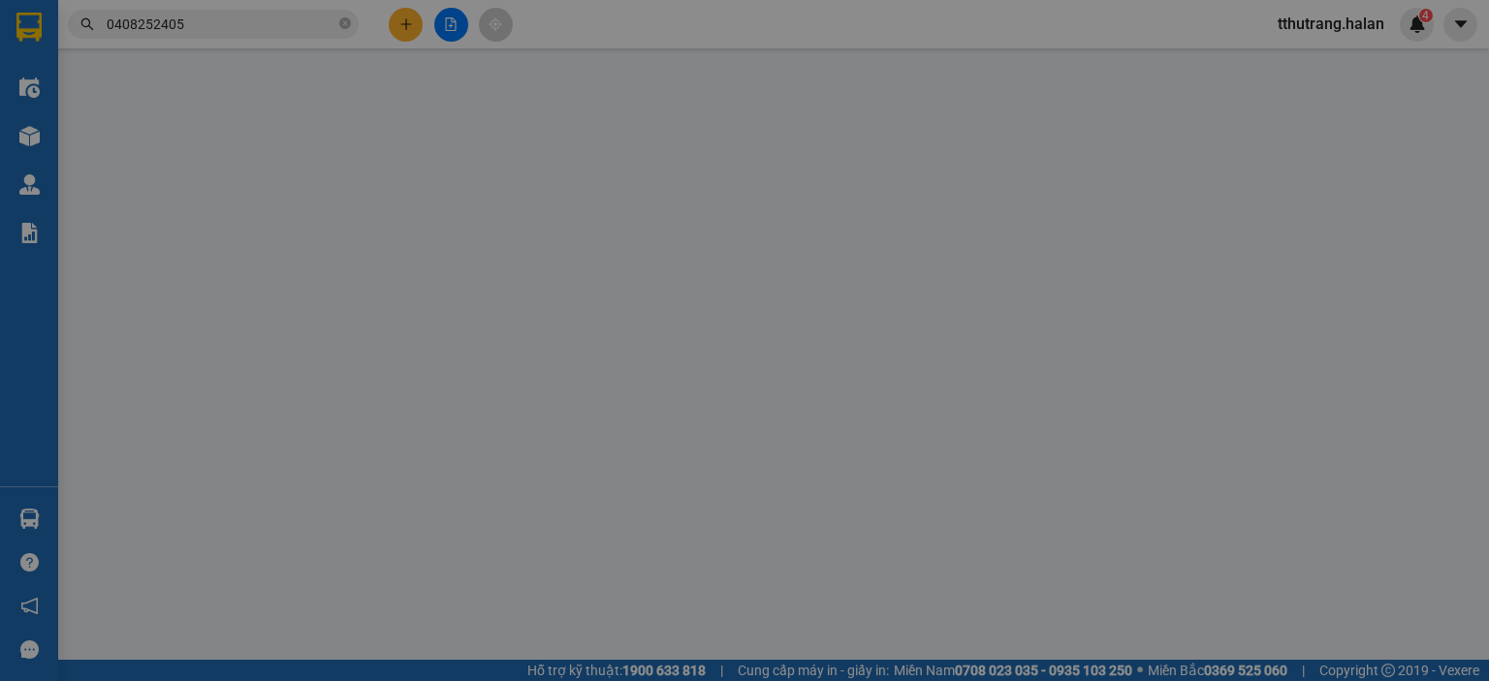
type input "50.000"
type input "35.000"
type input "15.000"
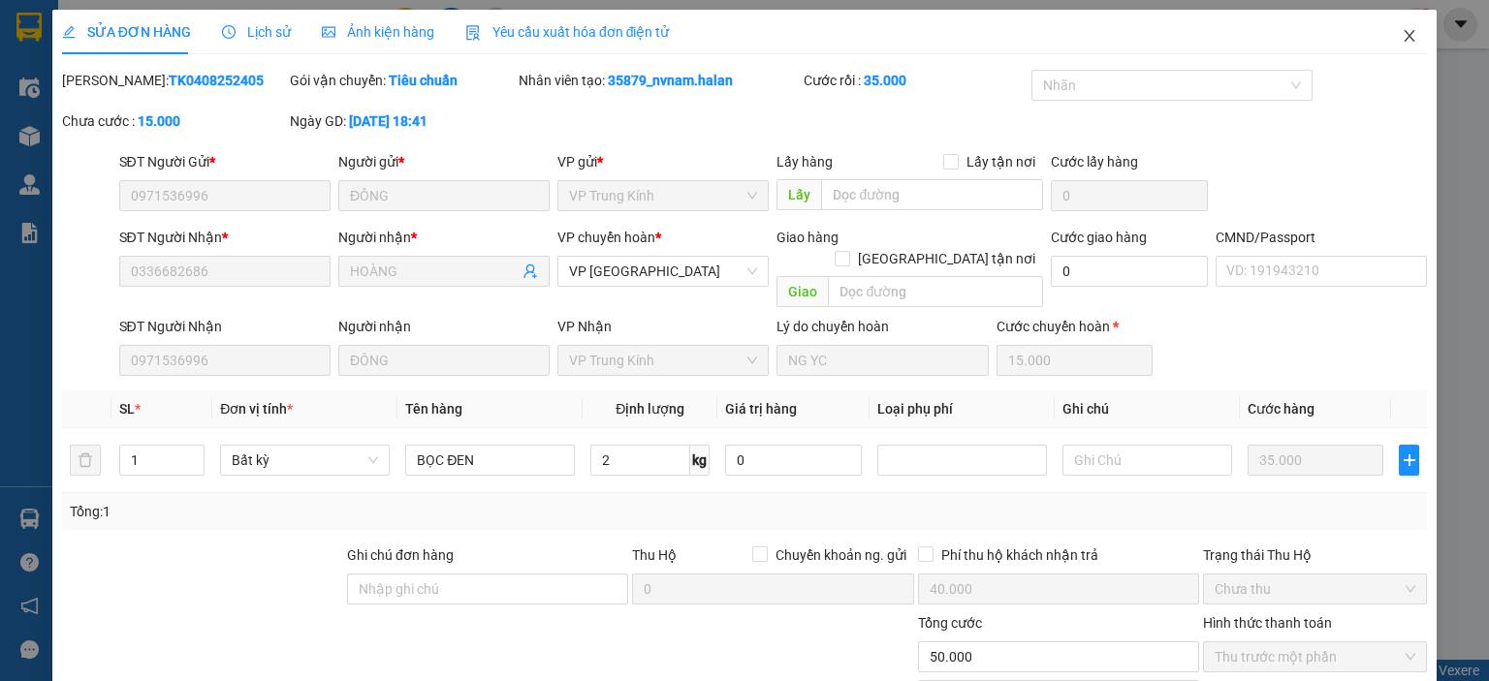
drag, startPoint x: 1376, startPoint y: 37, endPoint x: 1407, endPoint y: 40, distance: 31.1
click at [1382, 36] on span "Close" at bounding box center [1409, 37] width 54 height 54
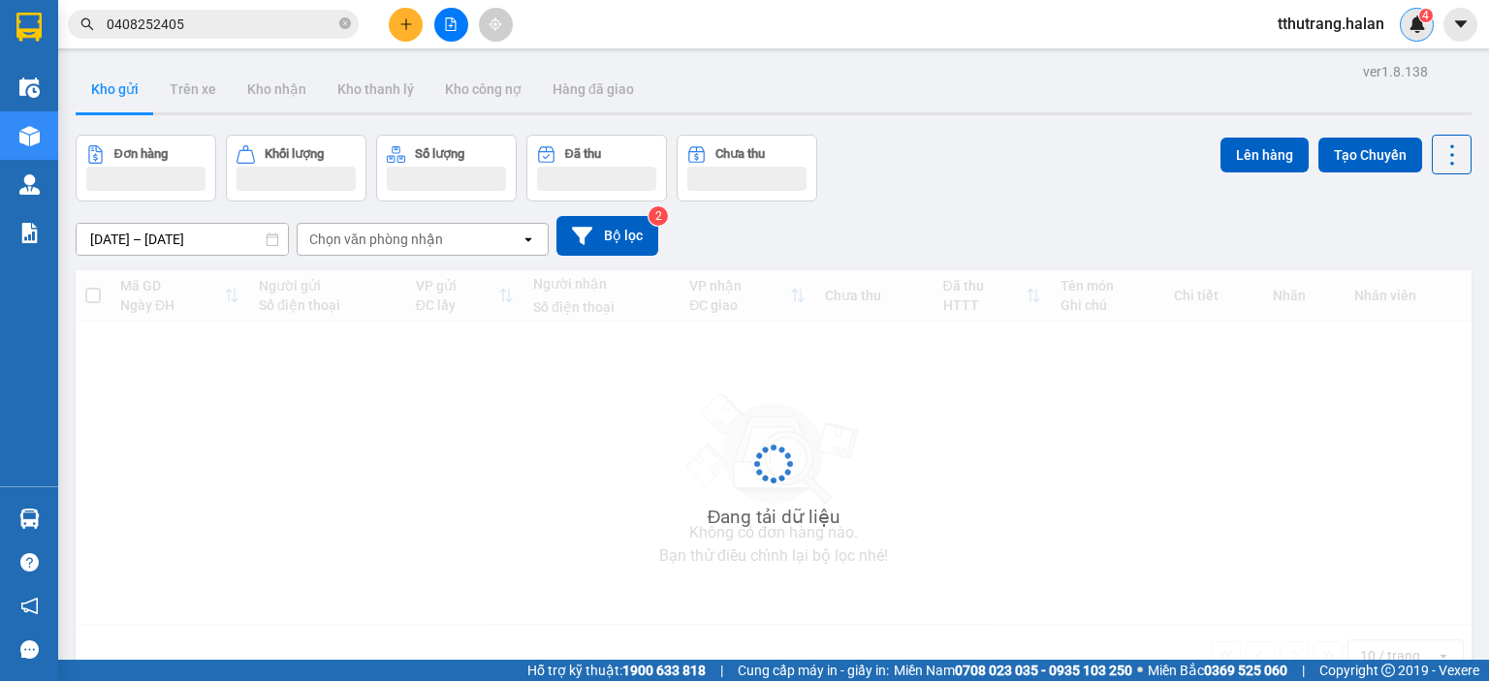
click at [1424, 26] on img at bounding box center [1416, 24] width 17 height 17
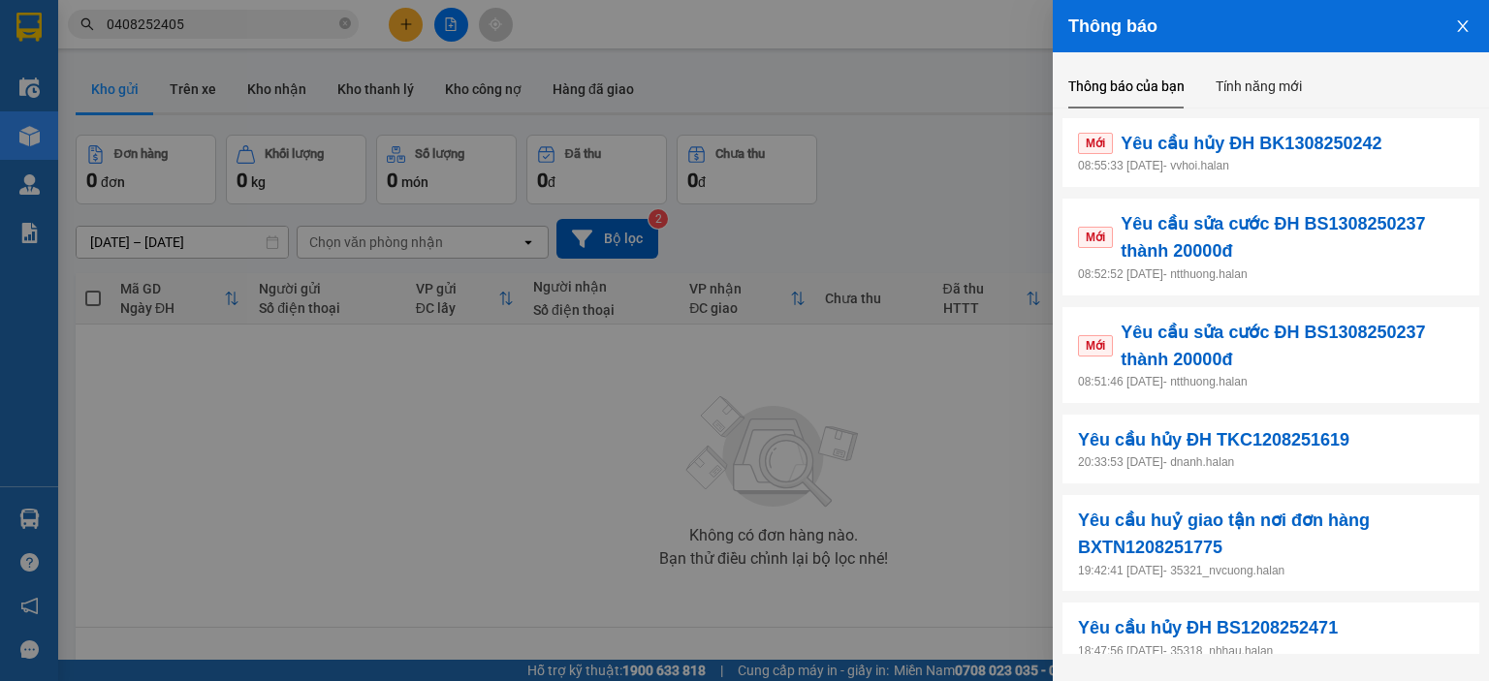
click at [1307, 162] on p "08:55:33 13/08/2025 - vvhoi.halan" at bounding box center [1271, 166] width 386 height 18
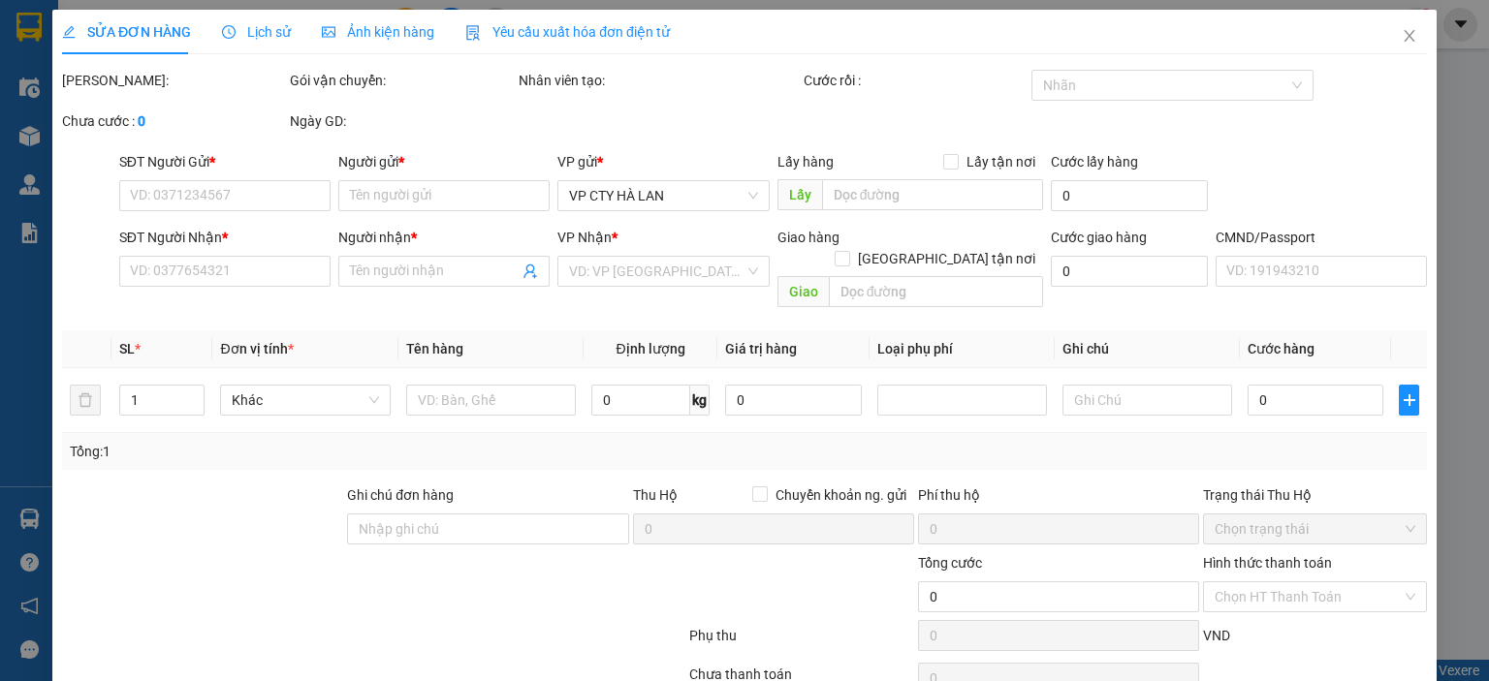
type input "0904702415"
type input "NGHIỆP-BK"
type input "0983668012"
type input "CHUNG SINO"
type input "55.000"
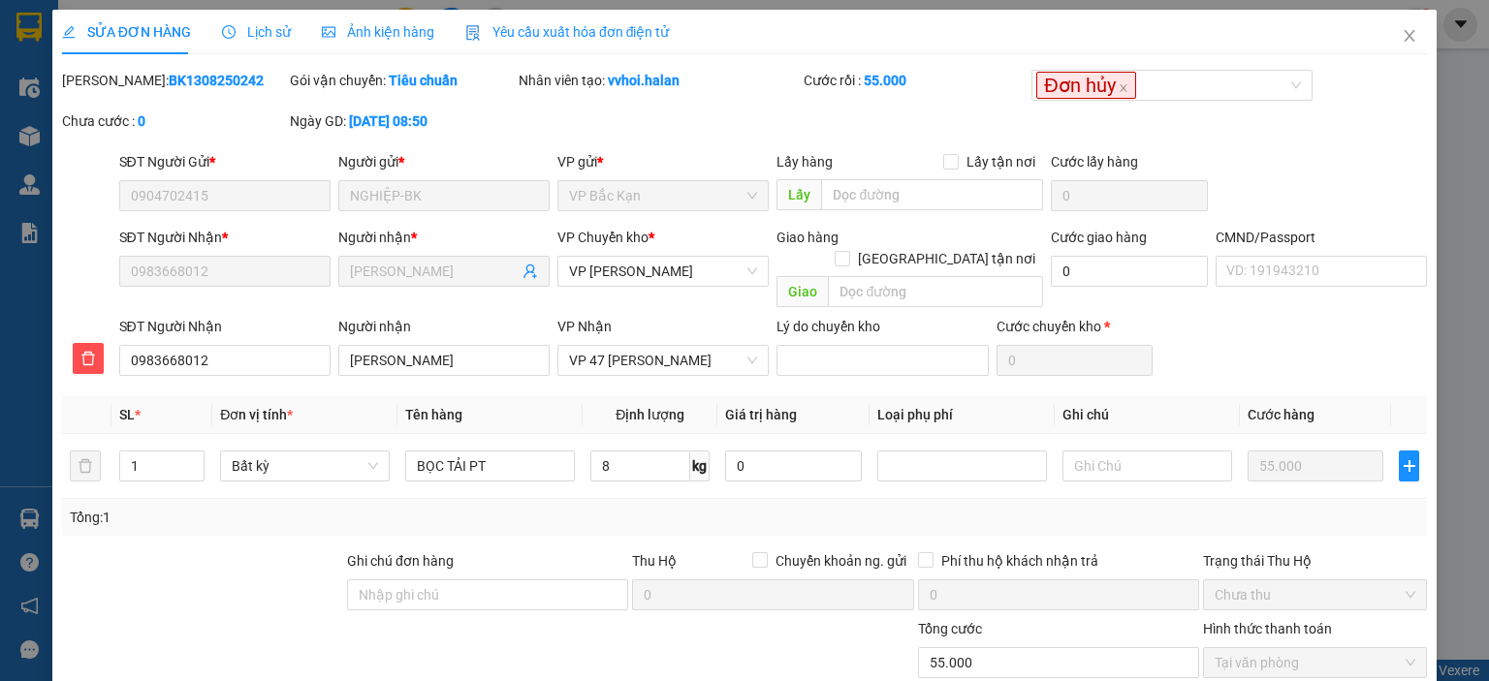
scroll to position [142, 0]
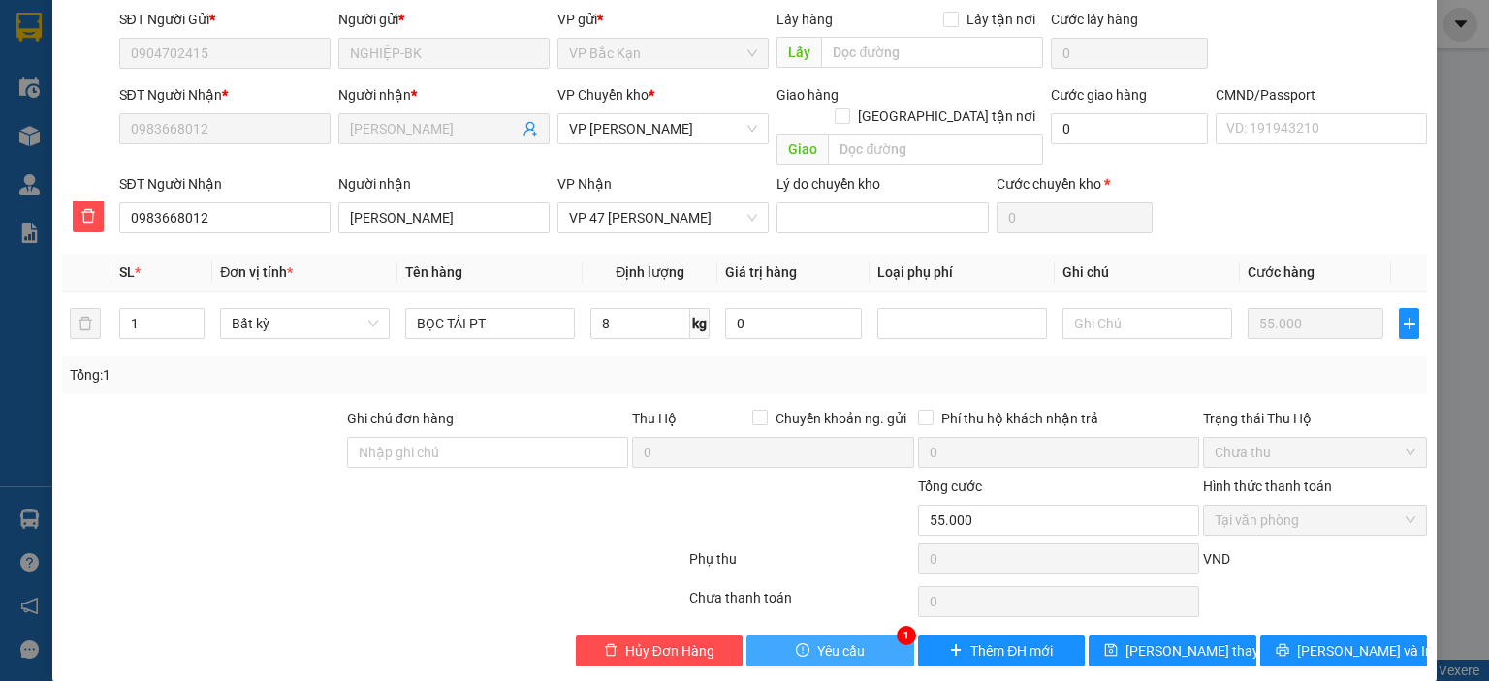
click at [851, 641] on span "Yêu cầu" at bounding box center [840, 651] width 47 height 21
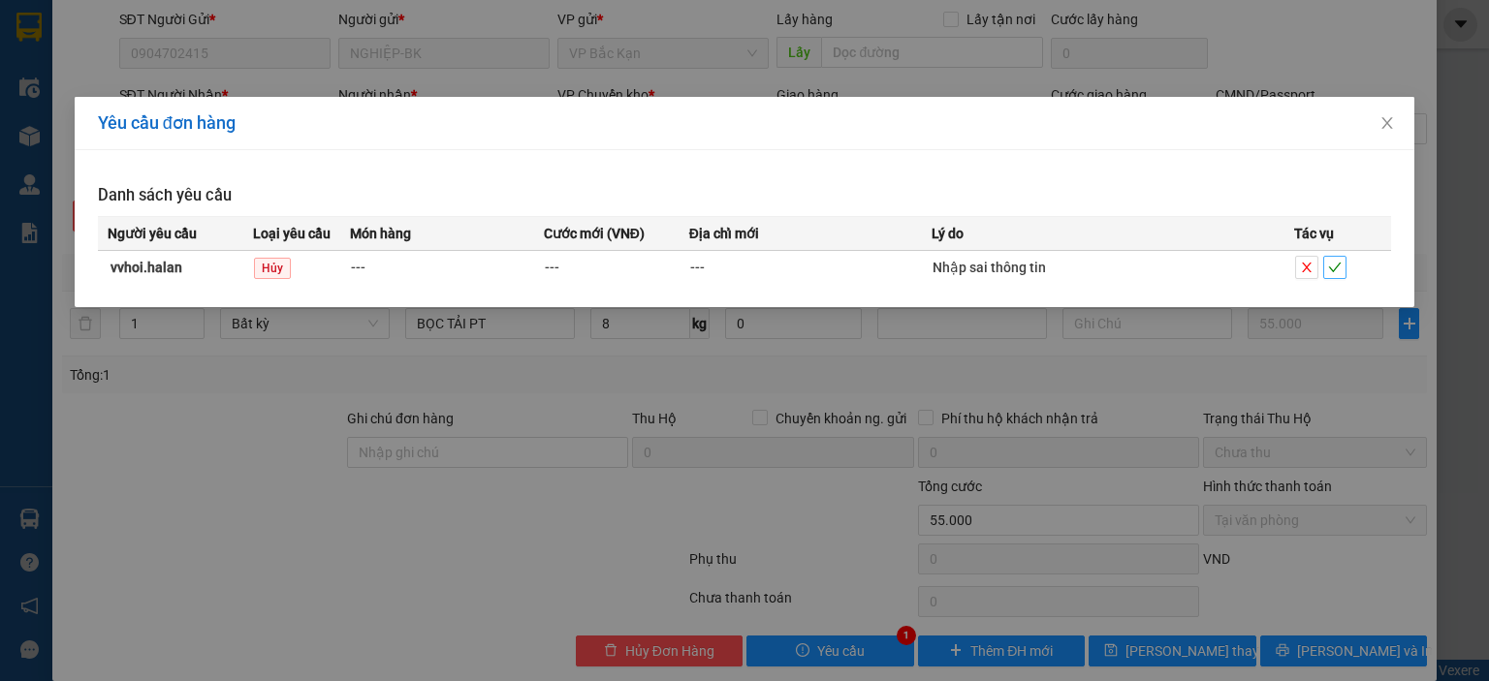
click at [1335, 268] on icon "check" at bounding box center [1335, 268] width 13 height 10
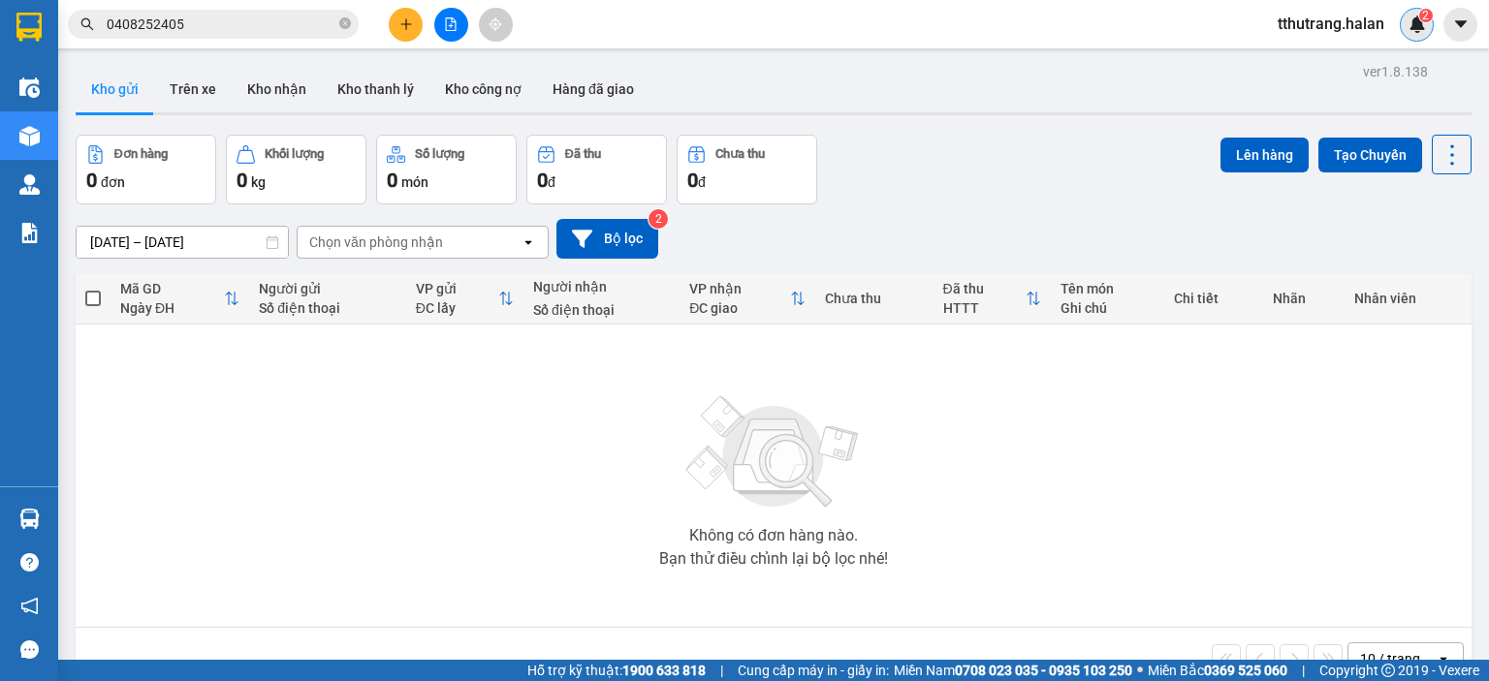
click at [1419, 12] on sup "2" at bounding box center [1426, 16] width 14 height 14
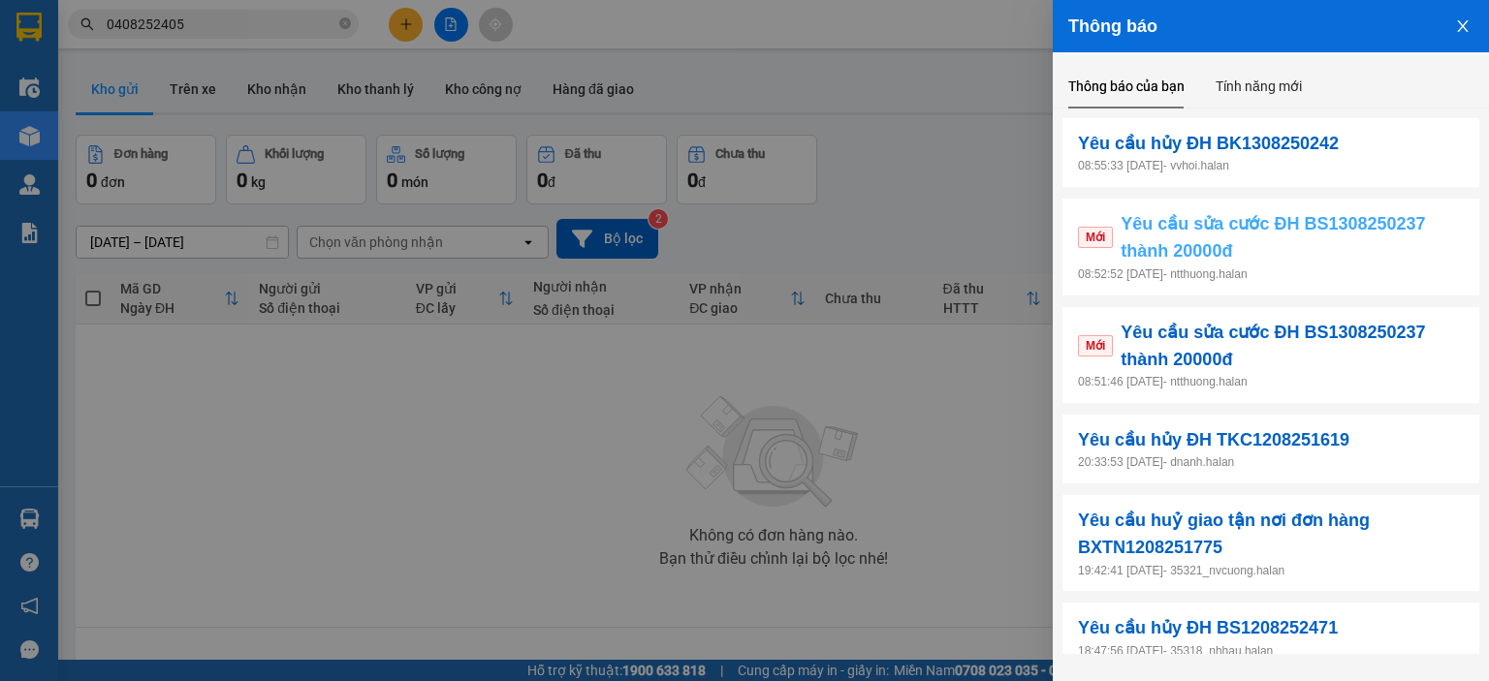
click at [1335, 253] on span "Yêu cầu sửa cước ĐH BS1308250237 thành 20000đ" at bounding box center [1291, 237] width 343 height 55
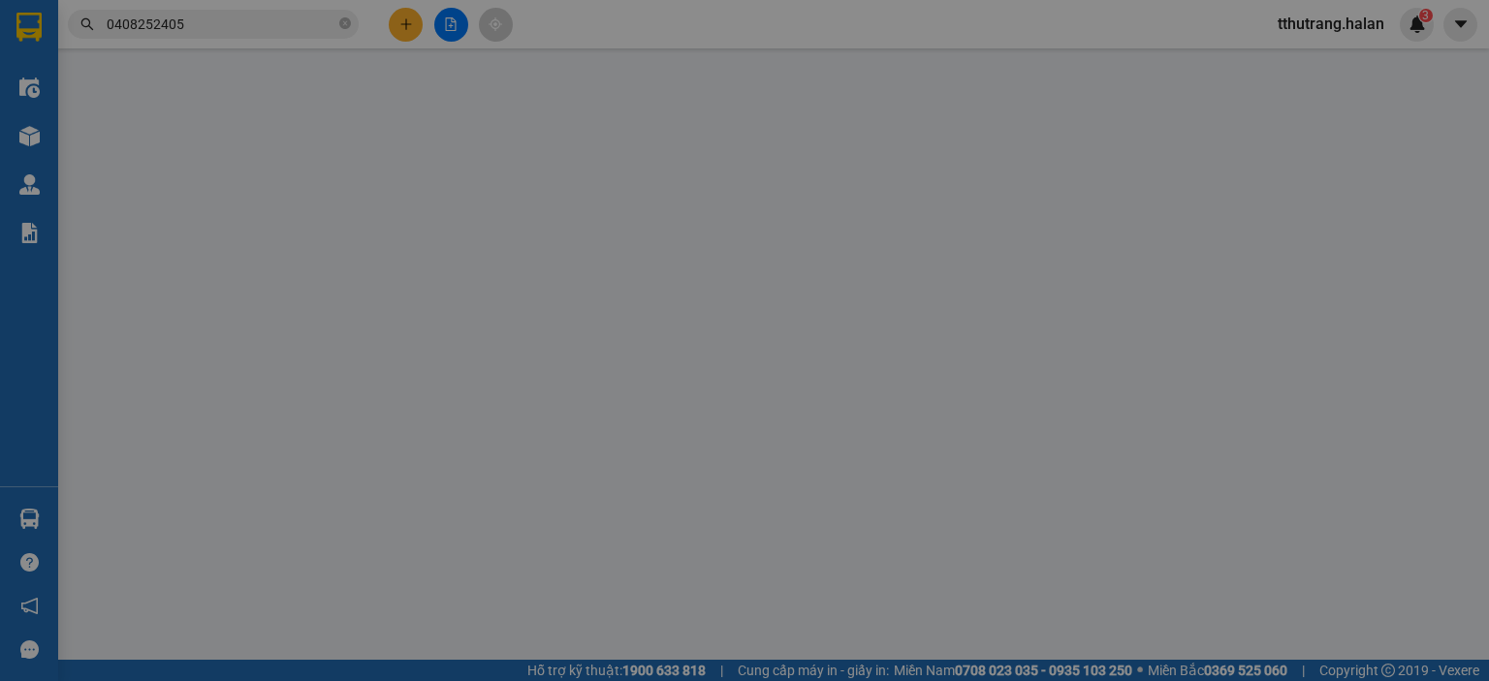
type input "0904264123"
type input "PHƯỢNG"
type input "0977389630"
type input "VĂN"
type input "40.000"
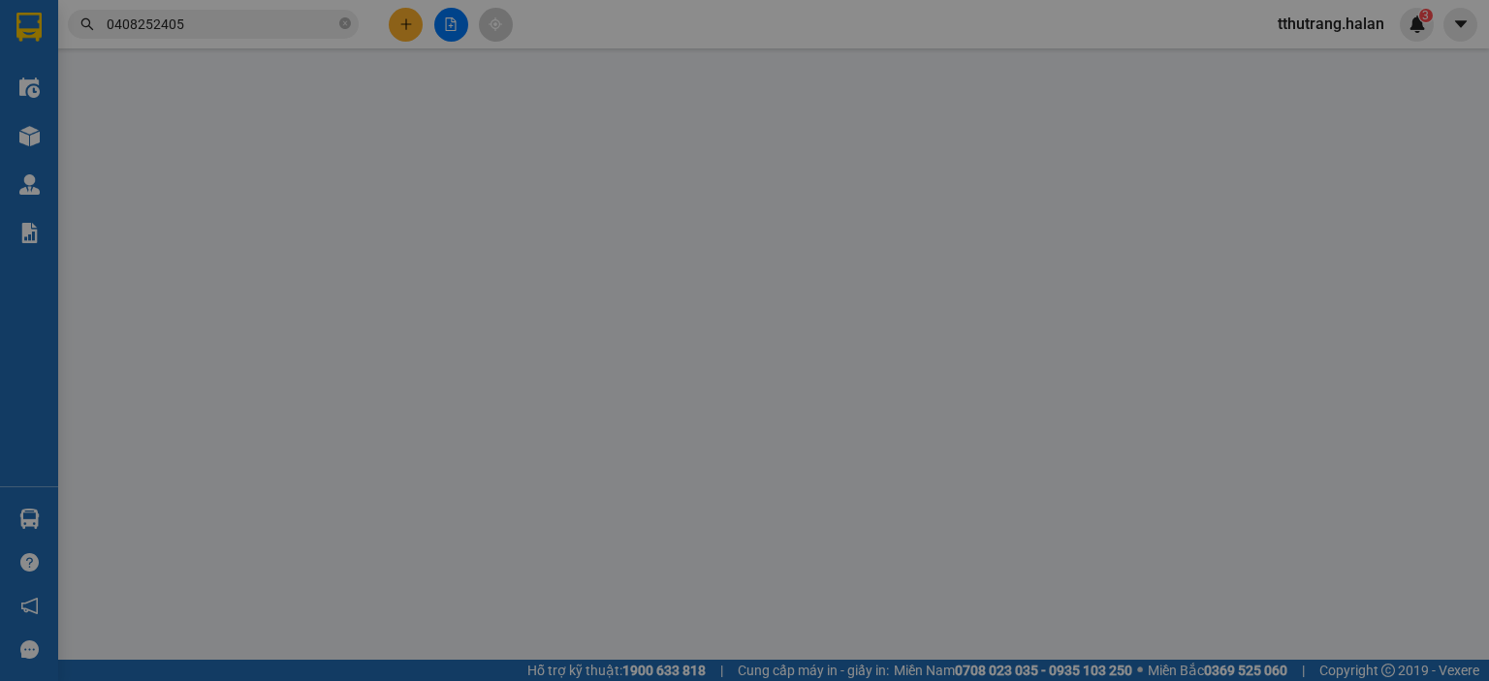
type input "40.000"
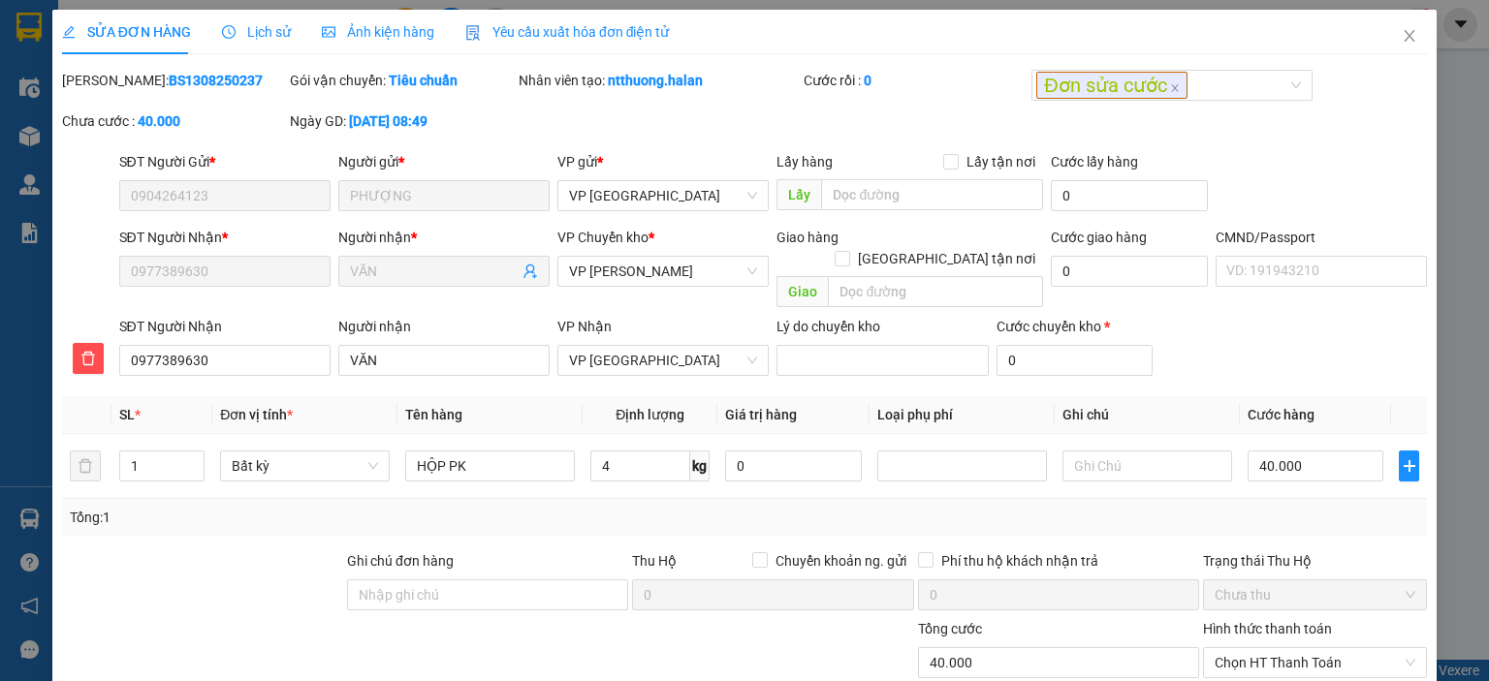
scroll to position [142, 0]
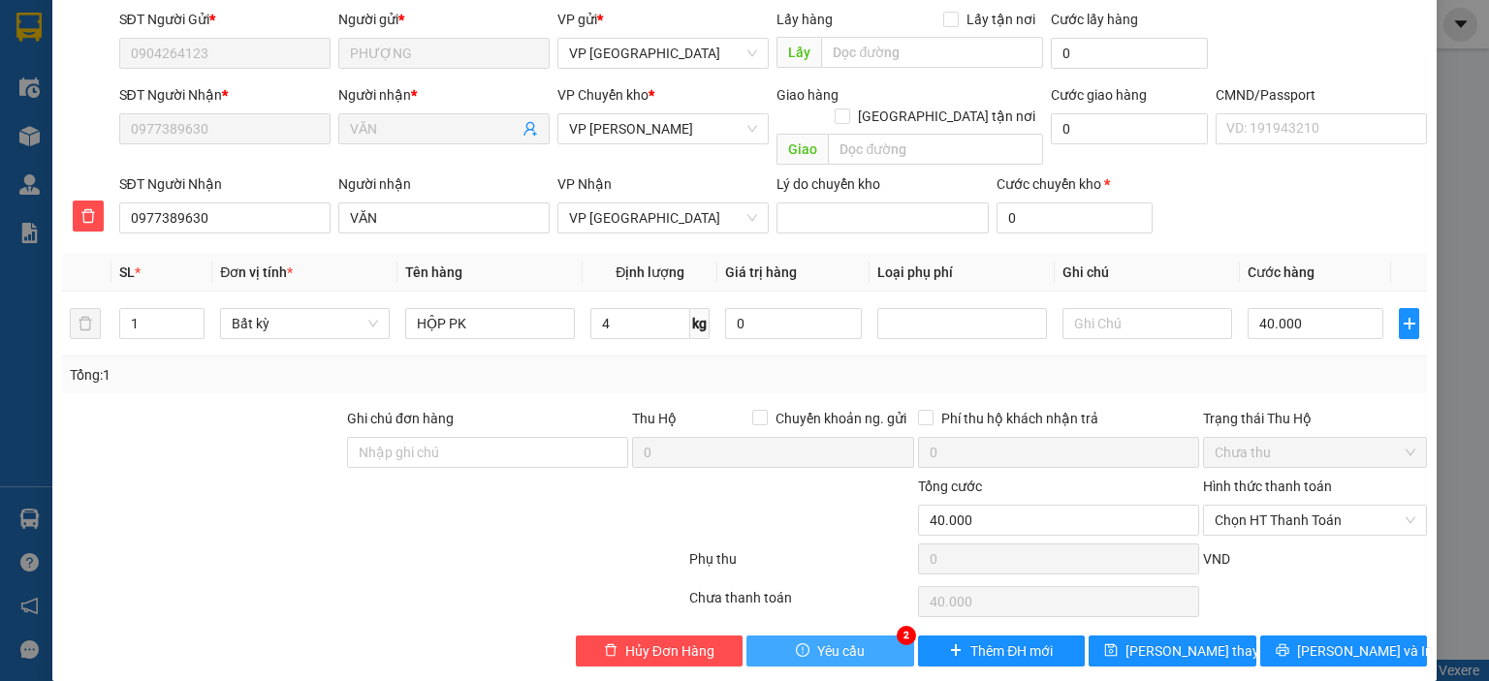
click at [870, 638] on button "Yêu cầu" at bounding box center [830, 651] width 168 height 31
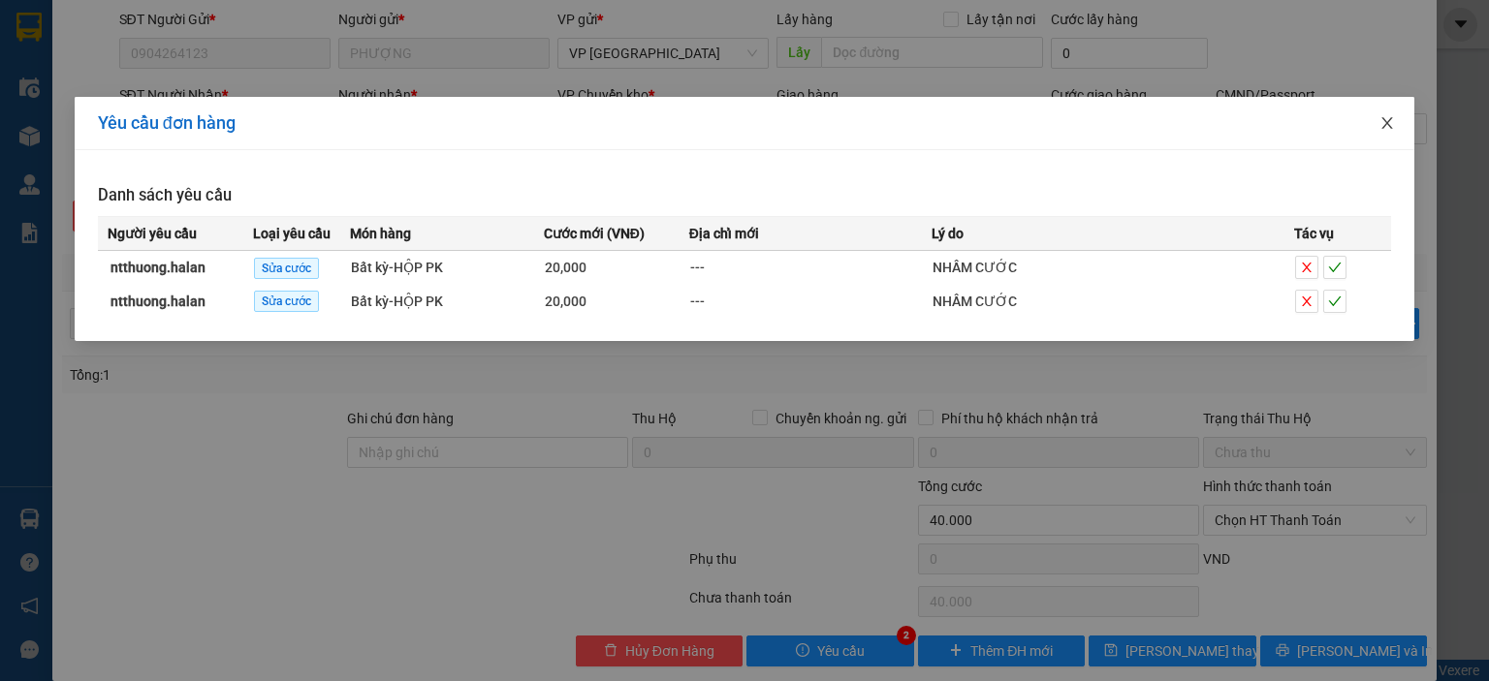
click at [1390, 125] on icon "close" at bounding box center [1387, 123] width 16 height 16
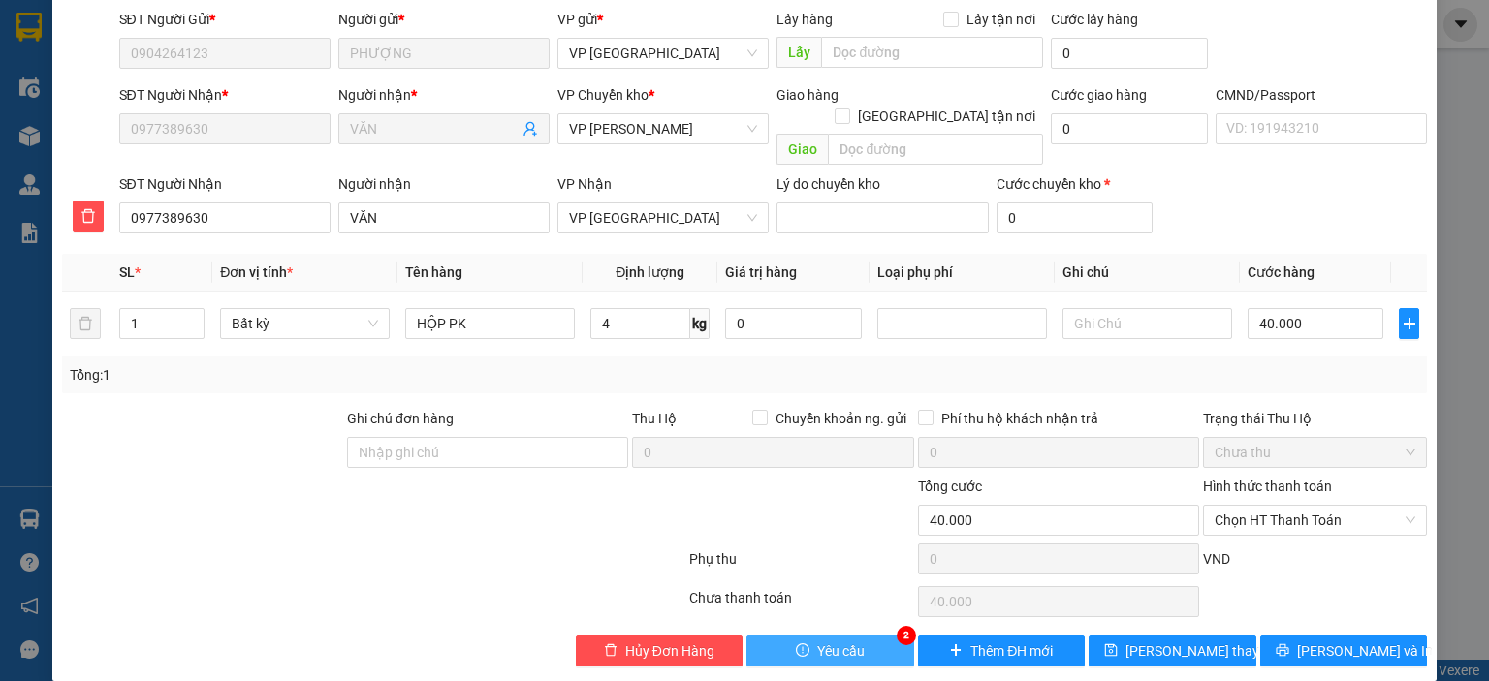
drag, startPoint x: 871, startPoint y: 614, endPoint x: 944, endPoint y: 550, distance: 97.5
click at [870, 636] on button "Yêu cầu" at bounding box center [830, 651] width 168 height 31
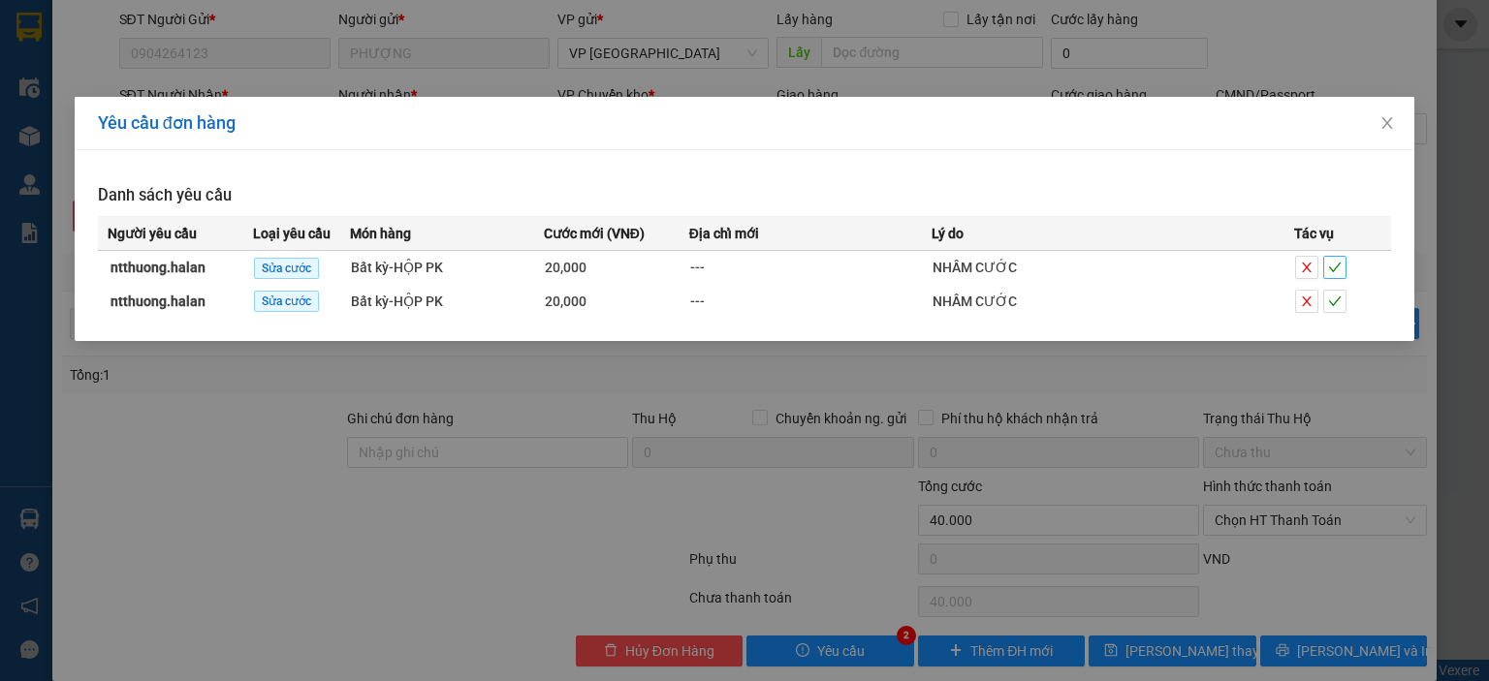
click at [1324, 267] on span "check" at bounding box center [1334, 268] width 21 height 14
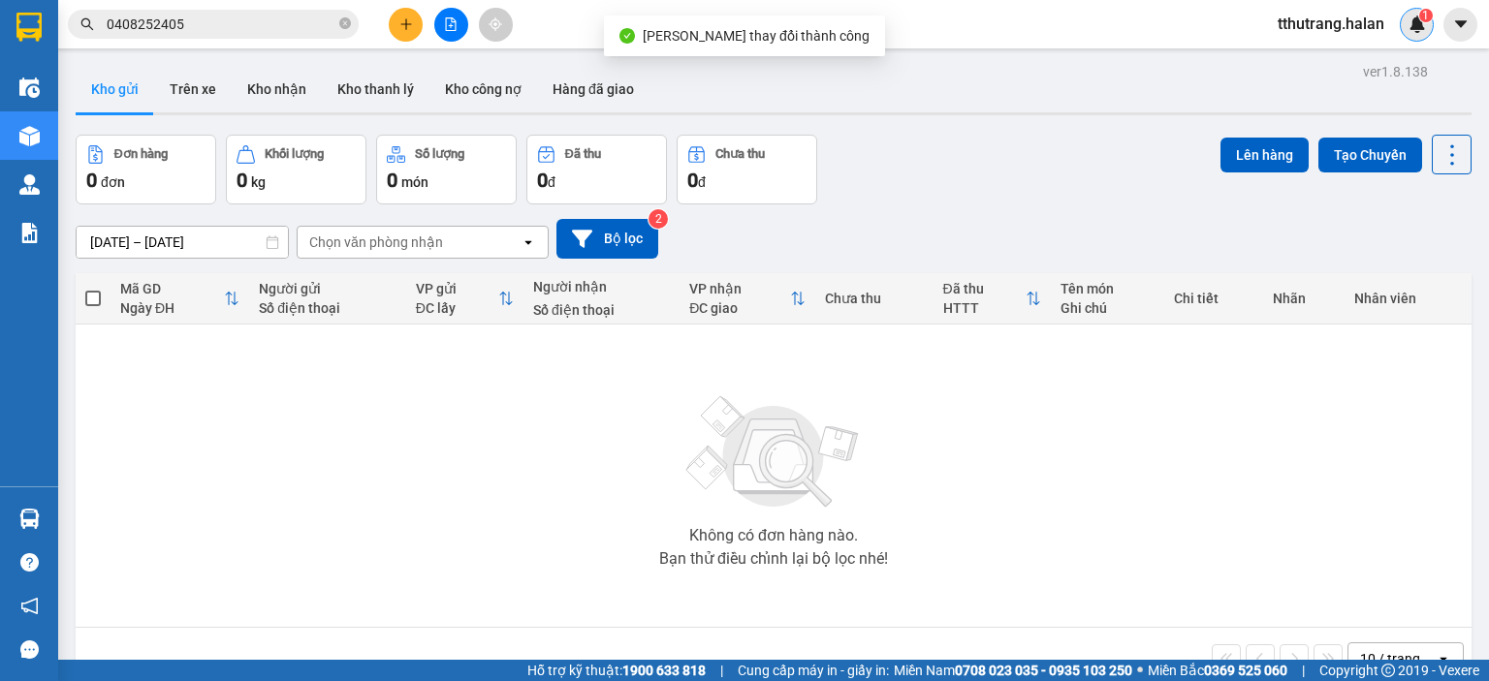
click at [1412, 16] on img at bounding box center [1416, 24] width 17 height 17
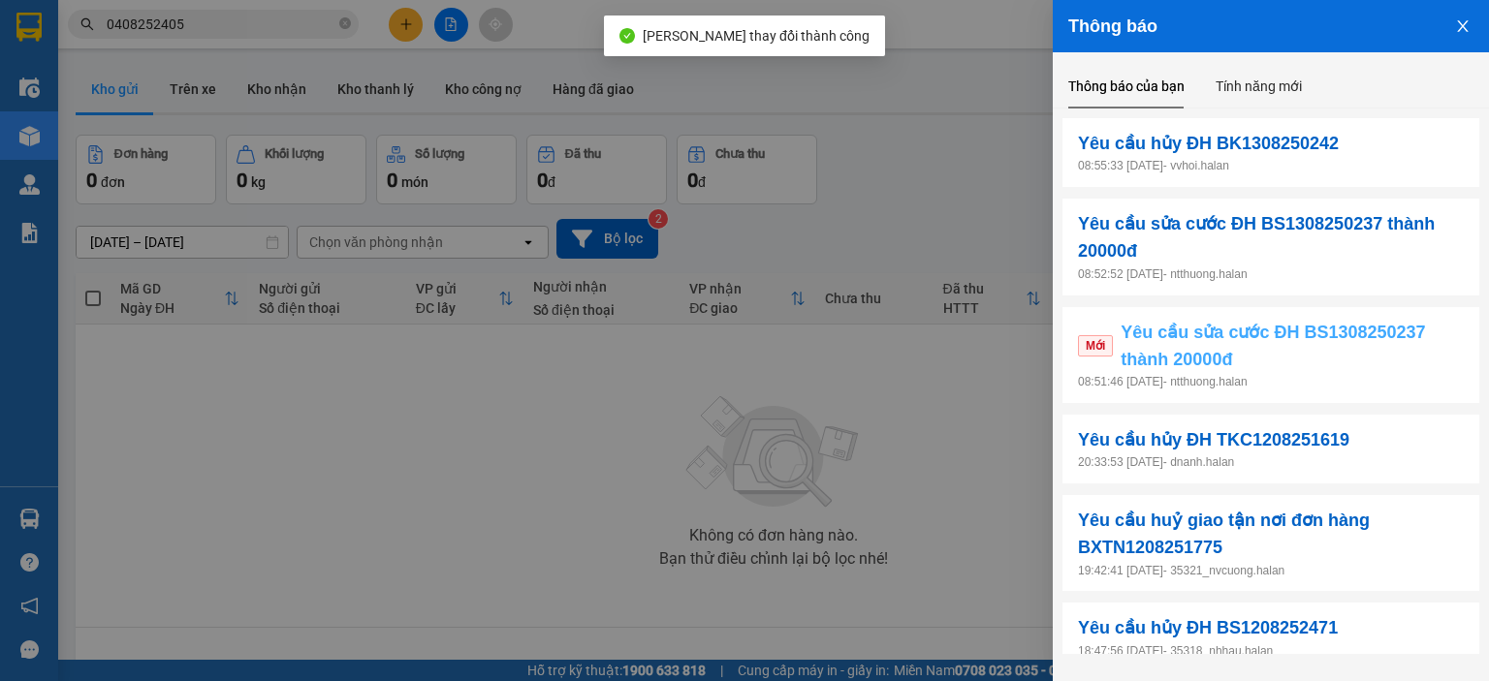
click at [1316, 367] on span "Yêu cầu sửa cước ĐH BS1308250237 thành 20000đ" at bounding box center [1291, 346] width 343 height 55
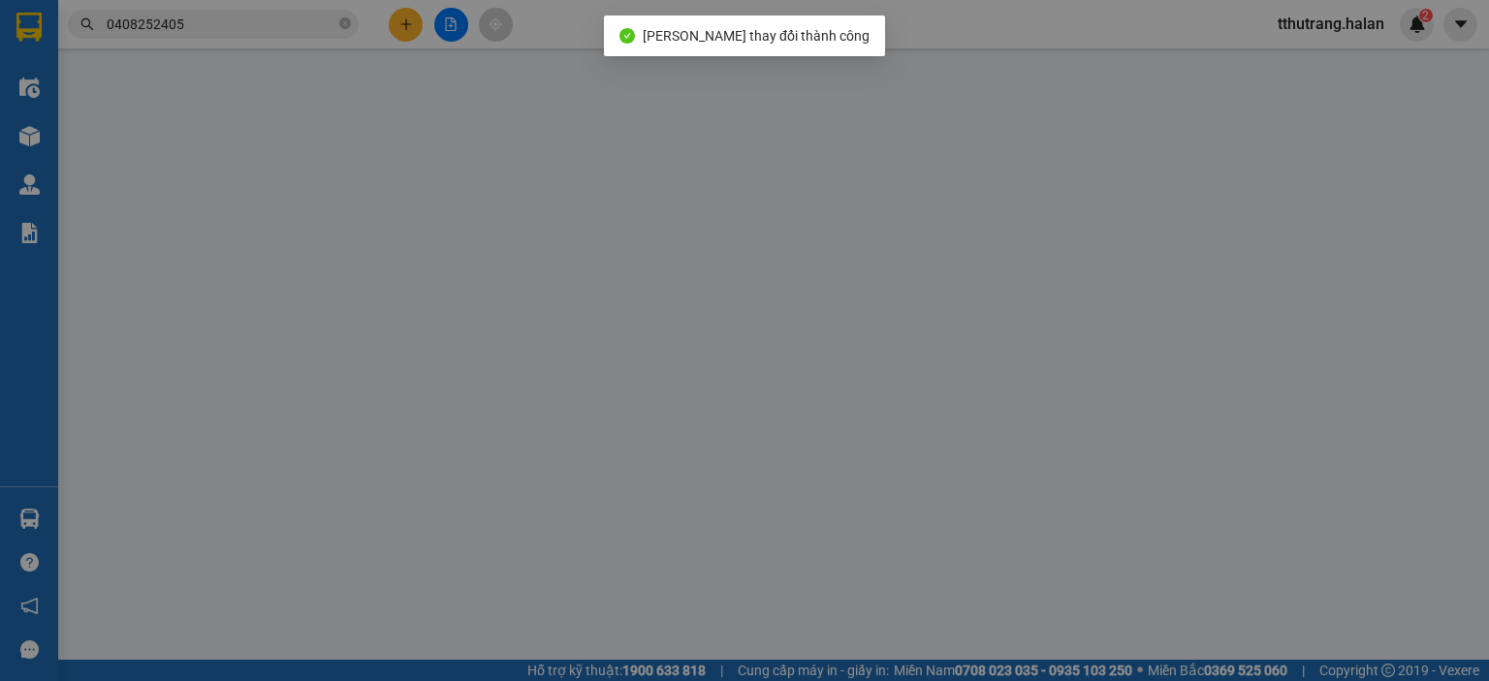
type input "0904264123"
type input "PHƯỢNG"
type input "0977389630"
type input "VĂN"
type input "20.000"
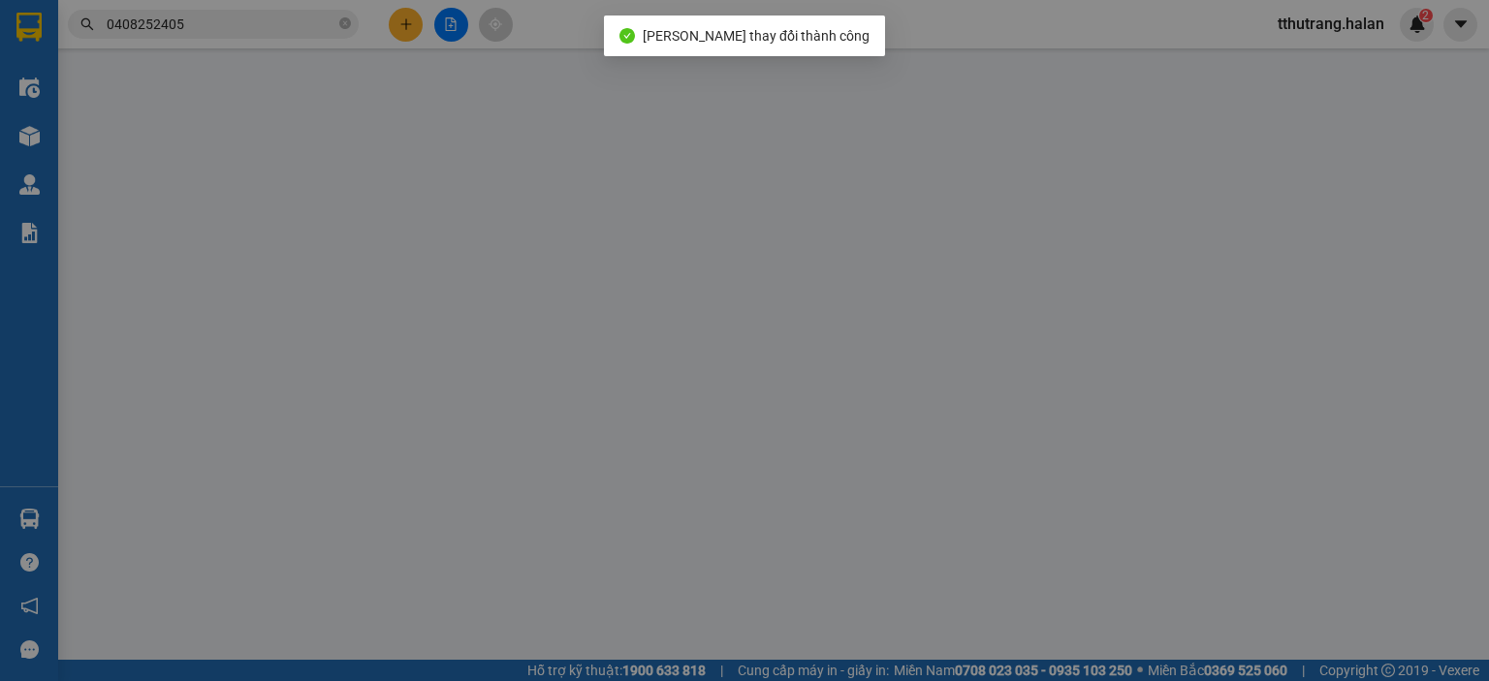
type input "20.000"
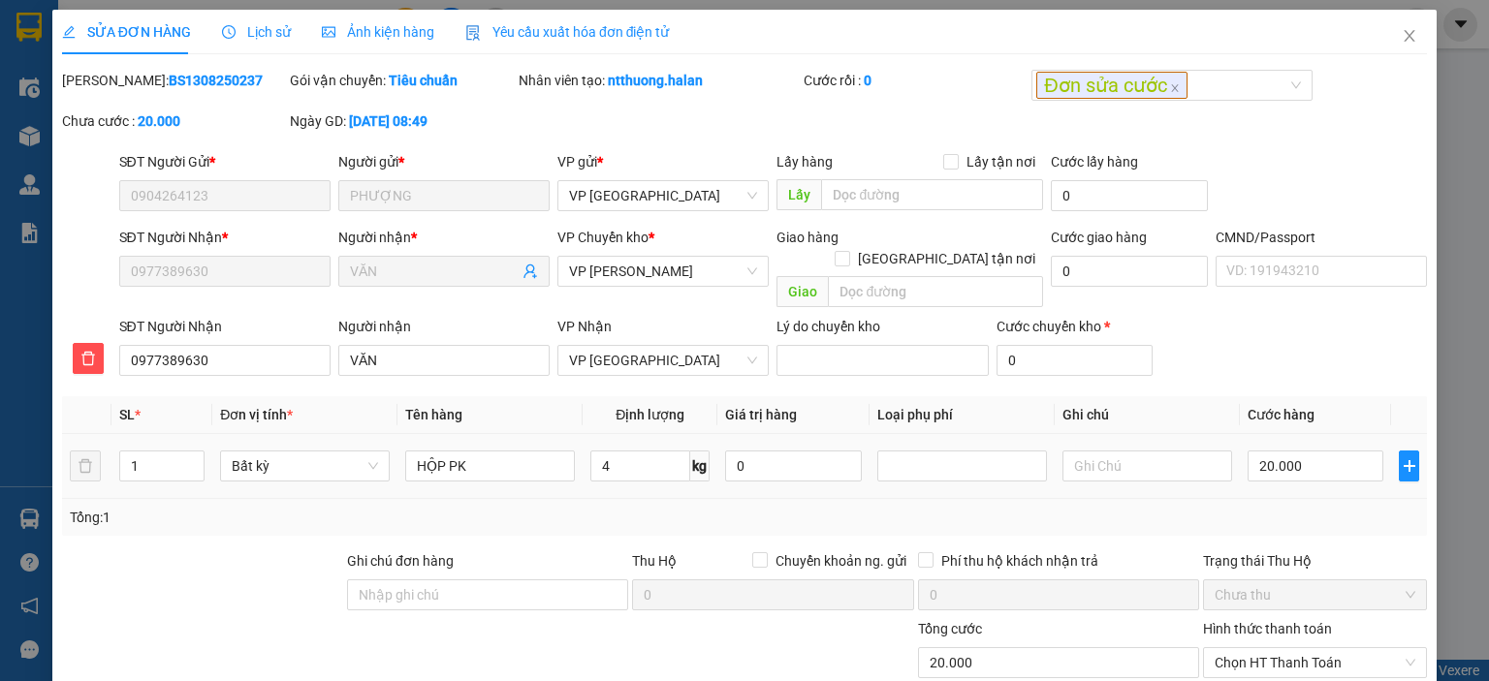
scroll to position [142, 0]
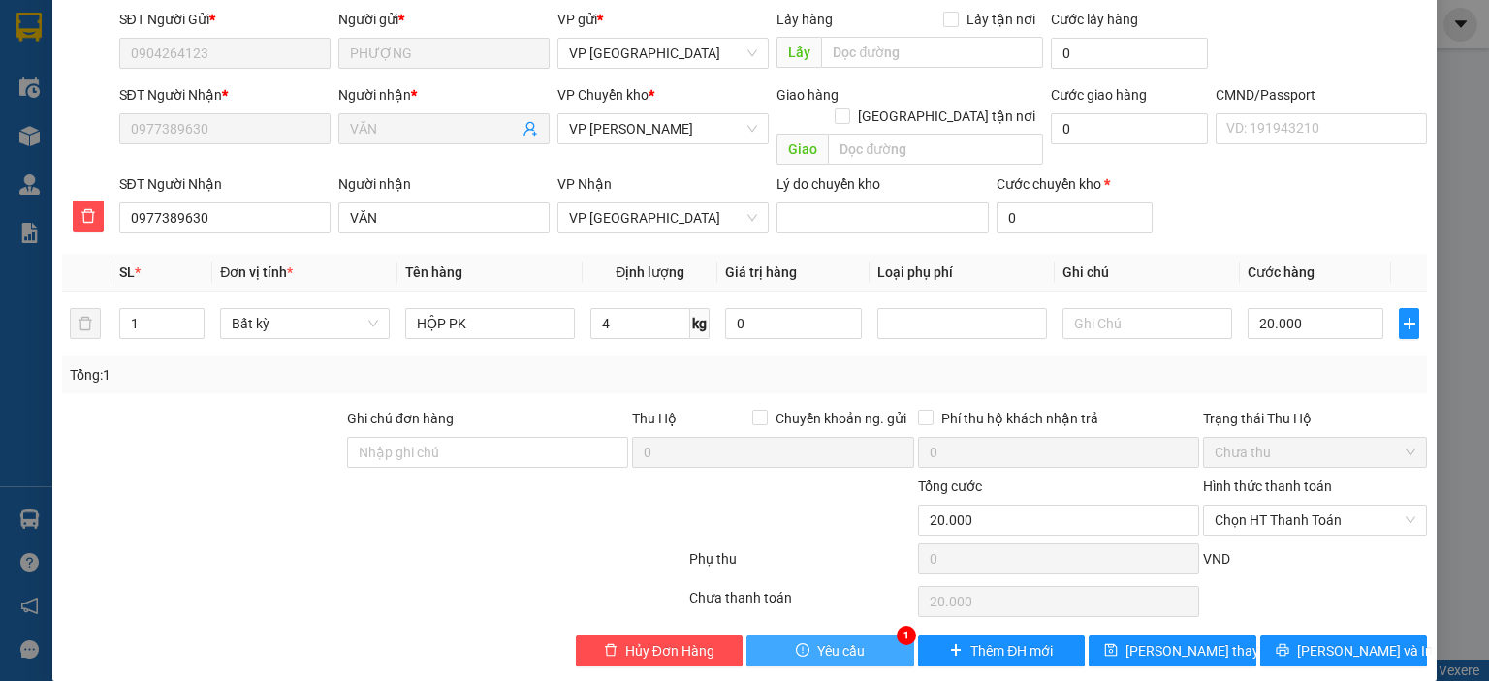
click at [864, 636] on button "Yêu cầu" at bounding box center [830, 651] width 168 height 31
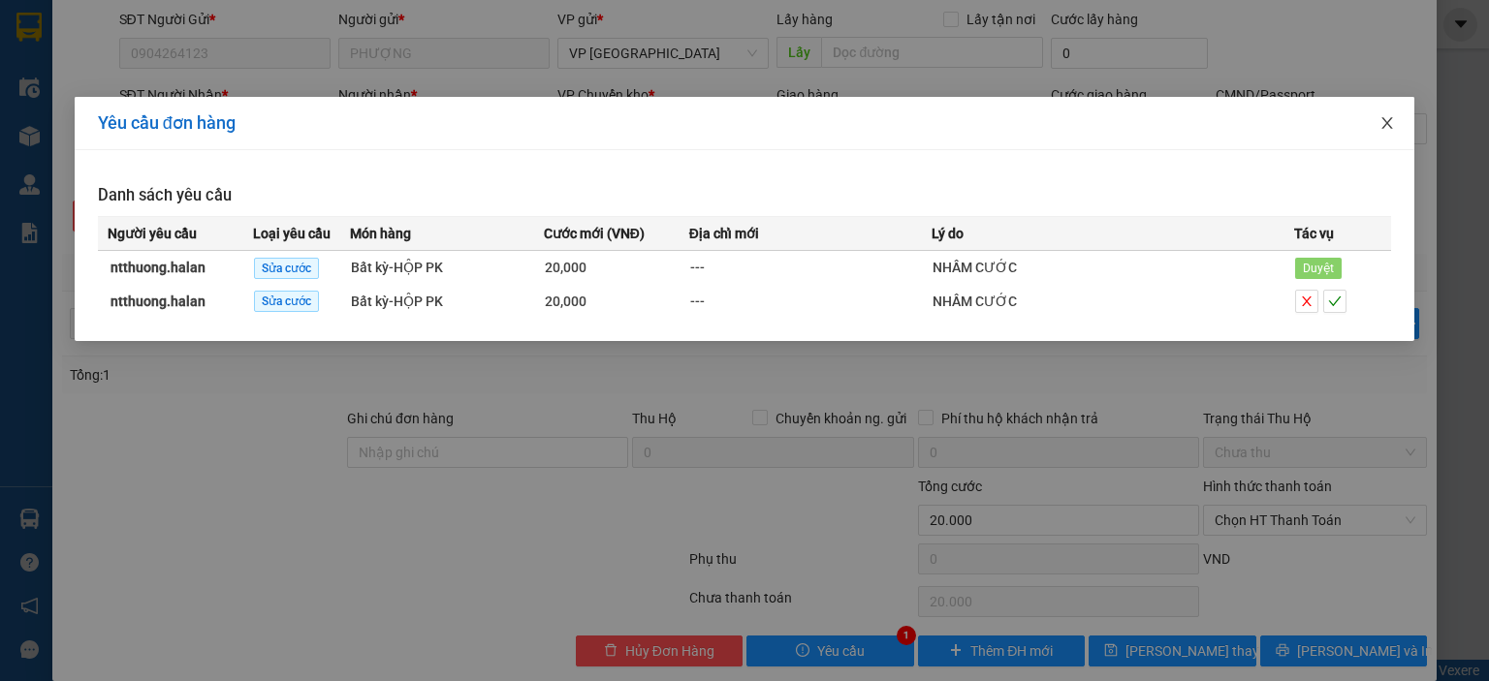
click at [1377, 133] on span "Close" at bounding box center [1387, 124] width 54 height 54
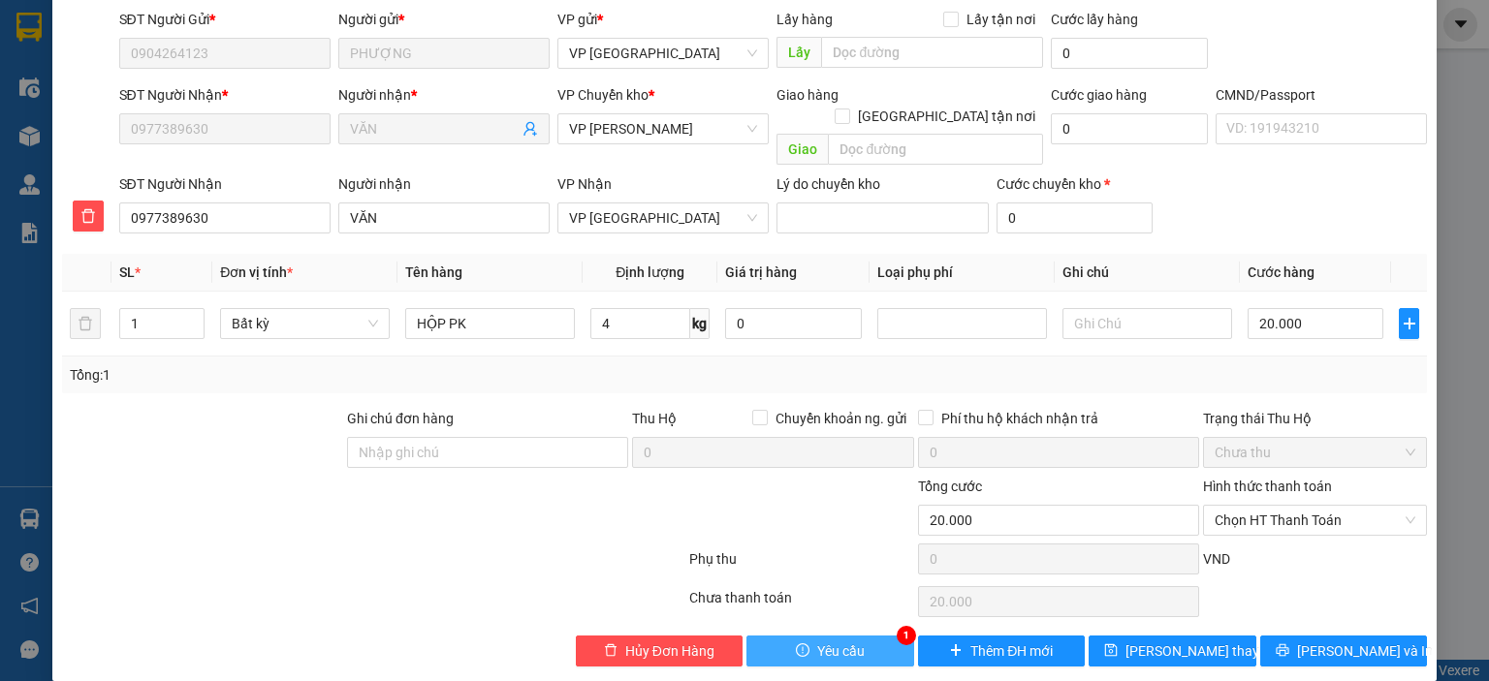
scroll to position [0, 0]
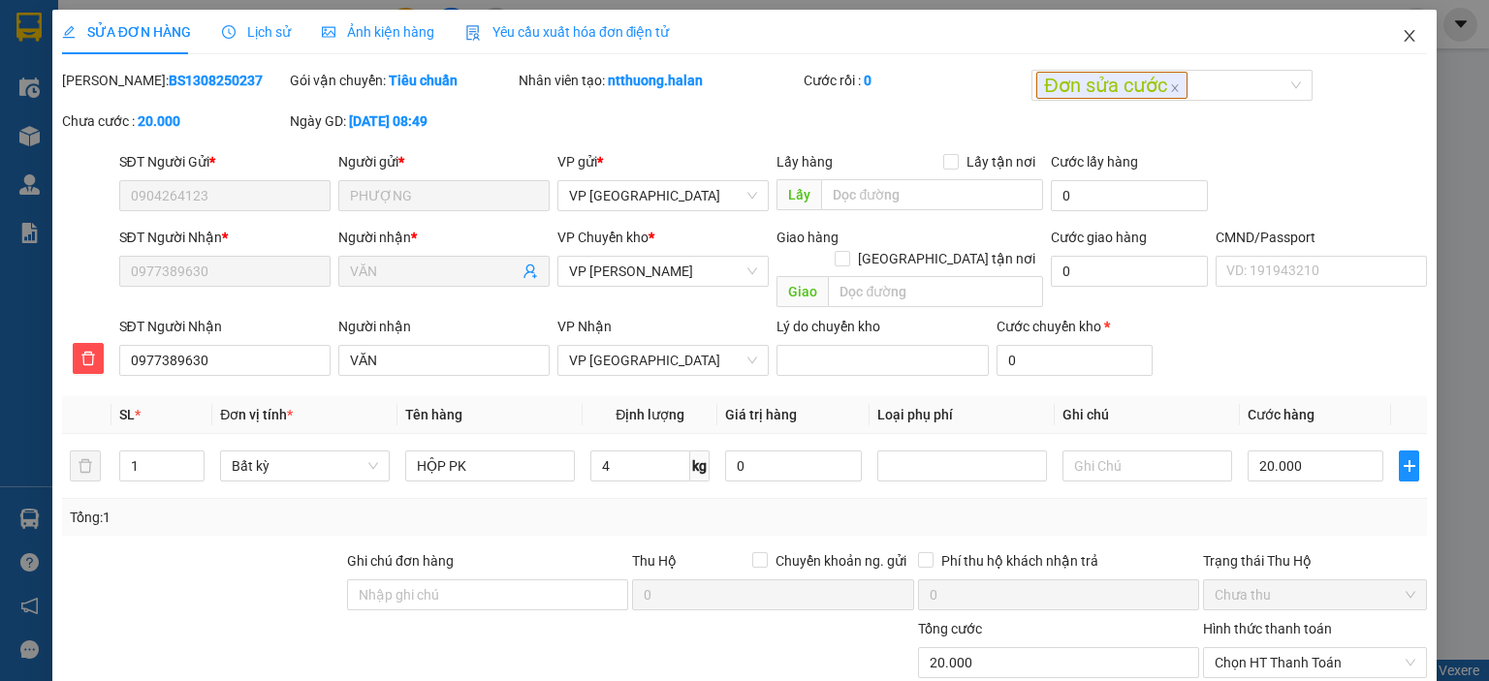
click at [1401, 41] on icon "close" at bounding box center [1409, 36] width 16 height 16
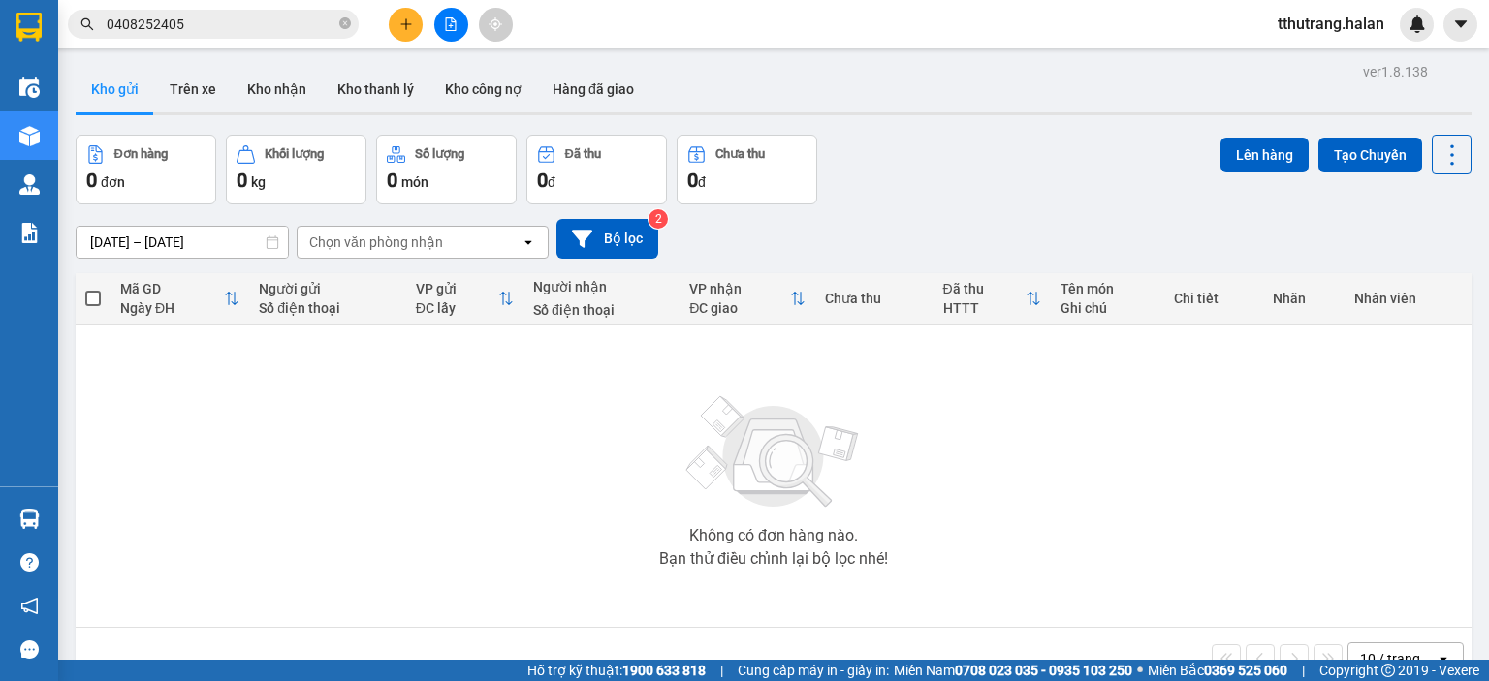
click at [342, 26] on icon "close-circle" at bounding box center [345, 23] width 12 height 12
click at [1416, 38] on div "1" at bounding box center [1416, 25] width 34 height 34
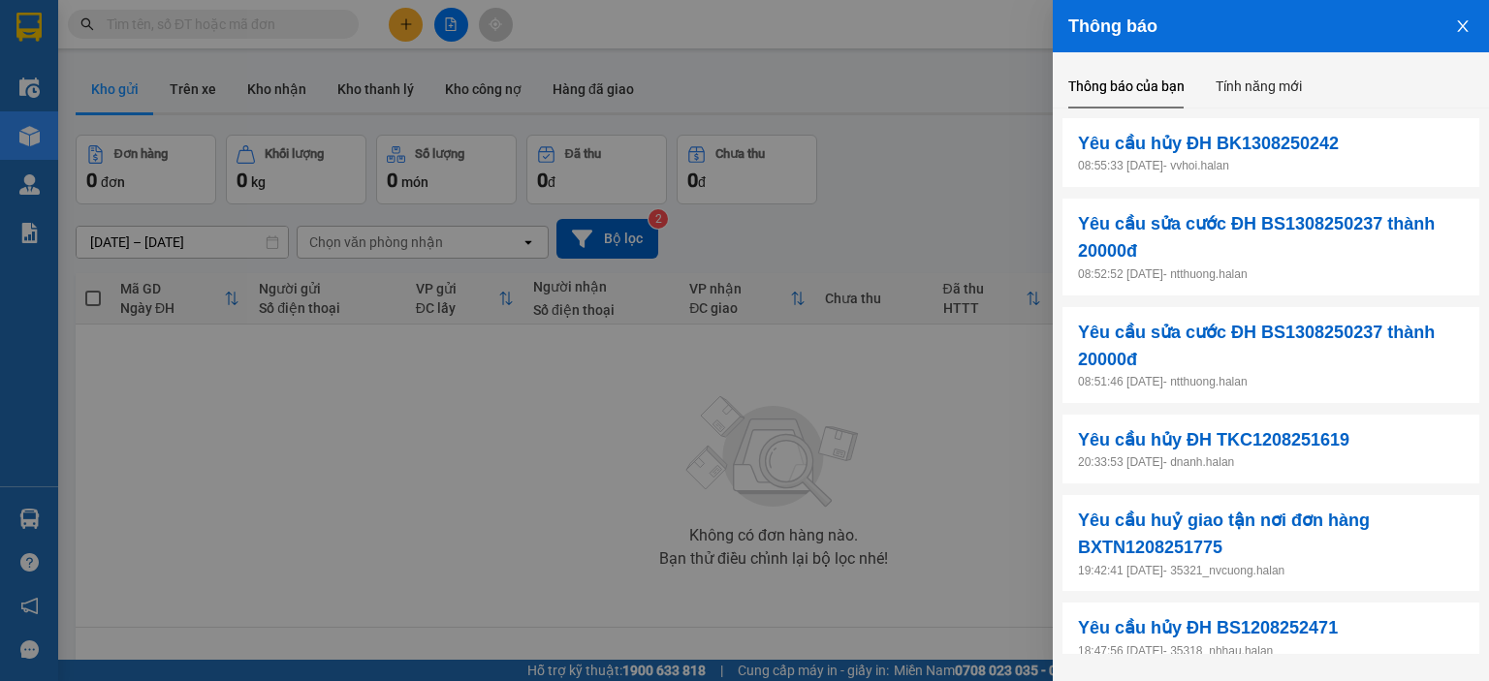
click at [1457, 26] on icon "close" at bounding box center [1463, 26] width 16 height 16
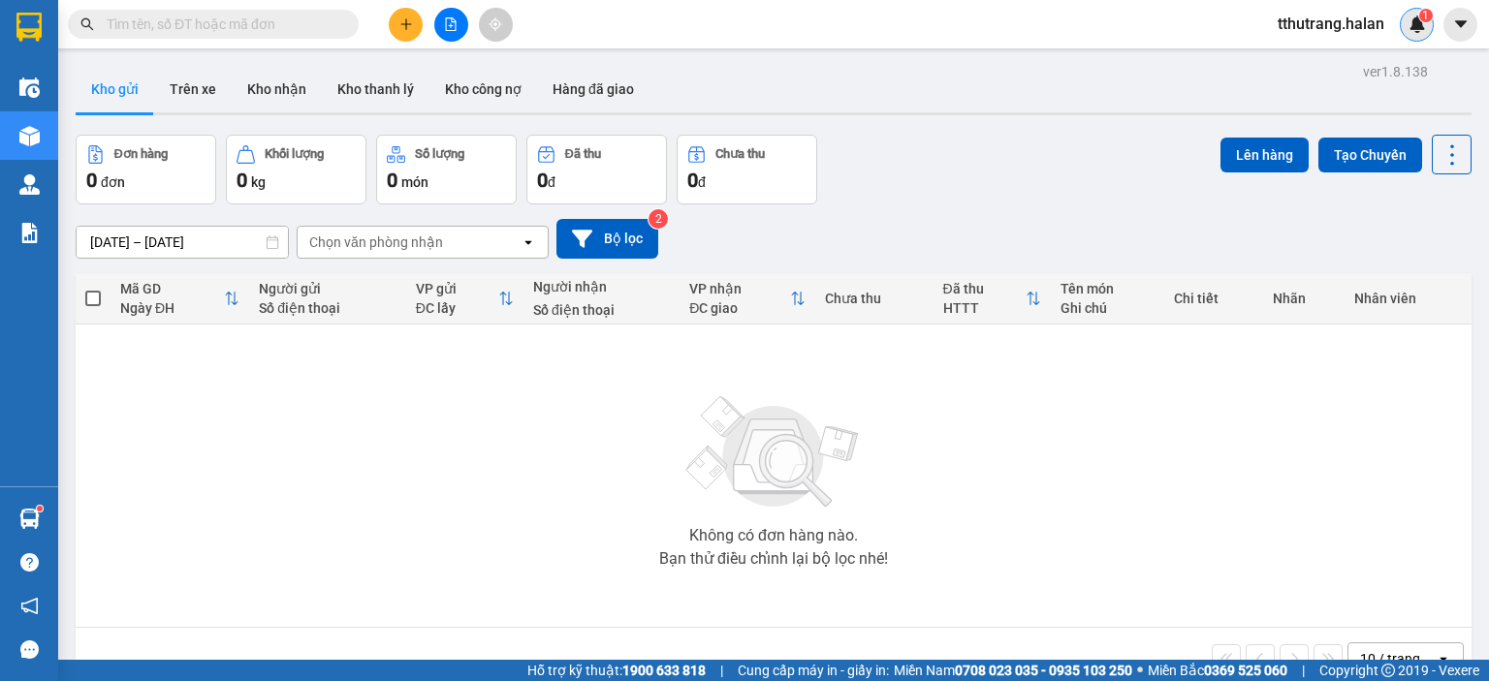
click at [1421, 26] on img at bounding box center [1416, 24] width 17 height 17
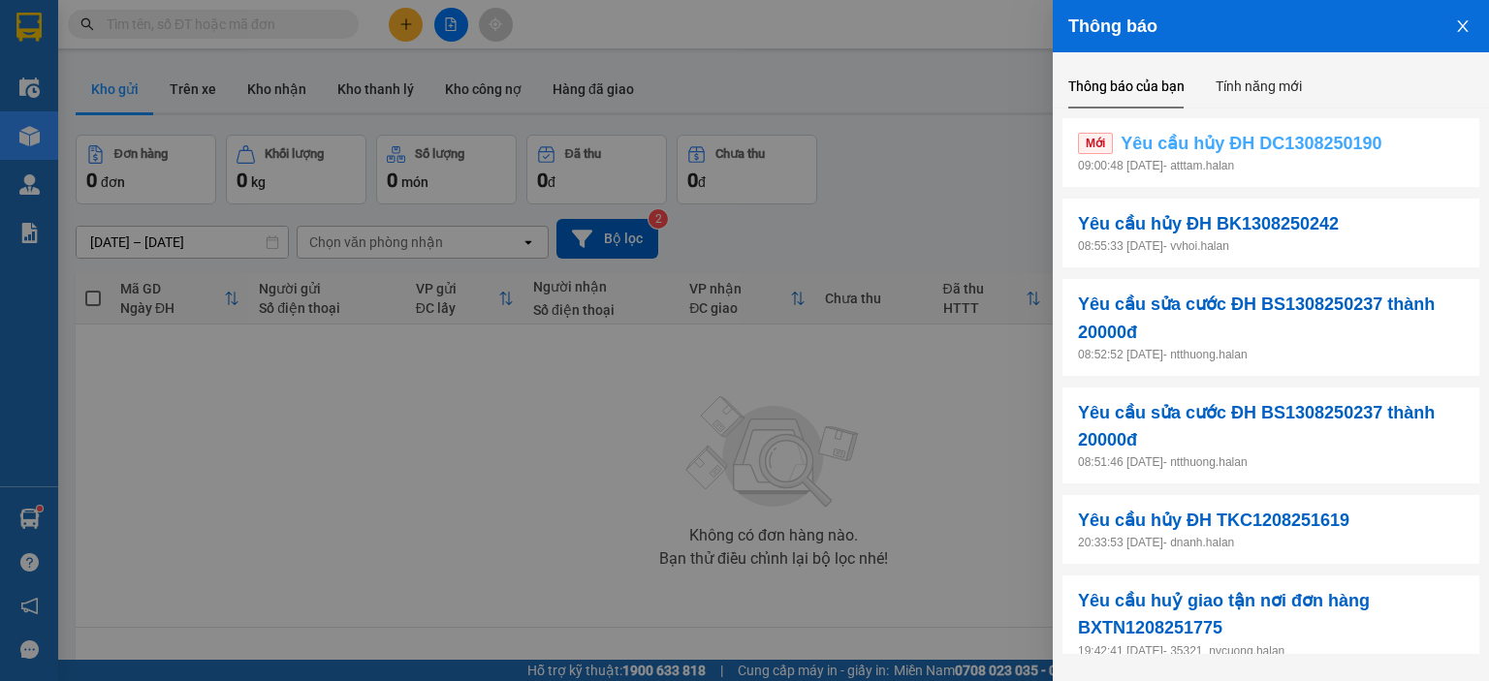
click at [1426, 152] on link "Mới Yêu cầu hủy ĐH DC1308250190" at bounding box center [1271, 143] width 386 height 27
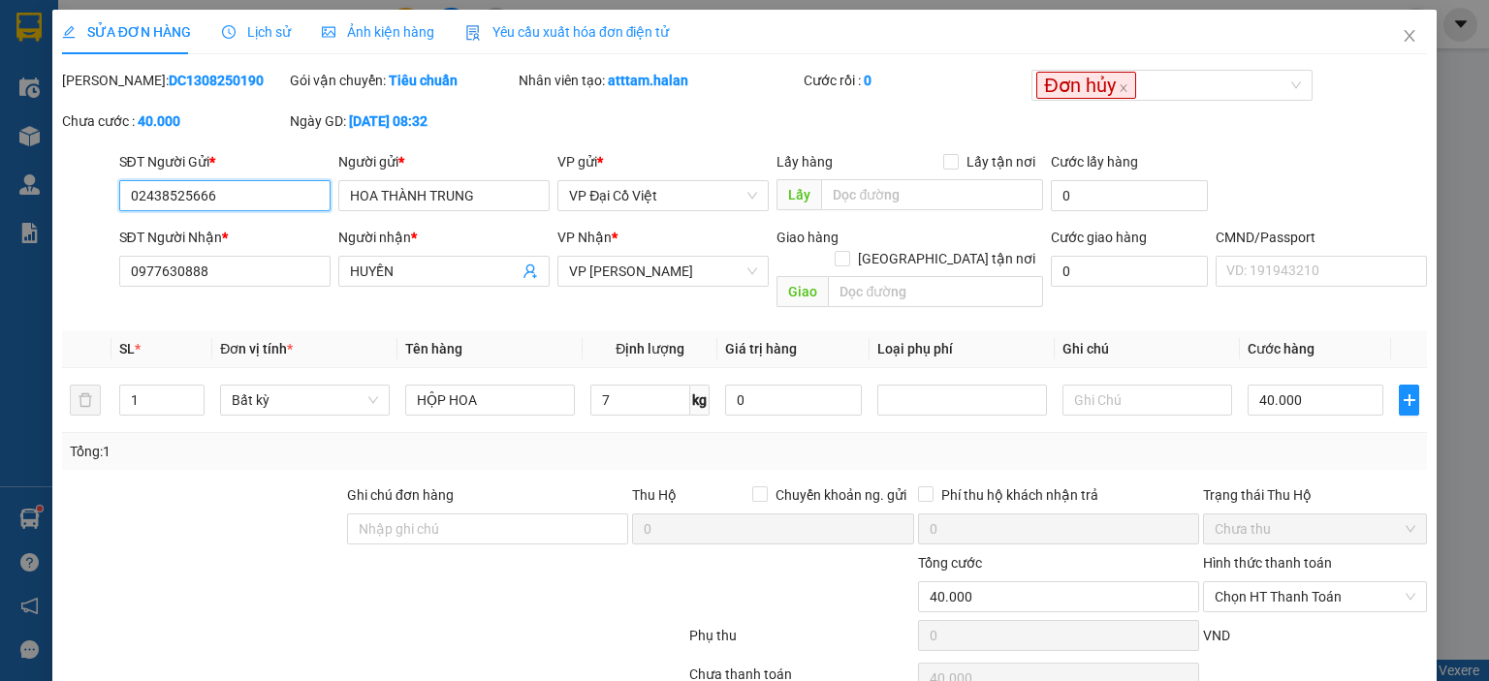
type input "02438525666"
type input "HOA THÀNH TRUNG"
type input "0977630888"
type input "HUYỀN"
type input "40.000"
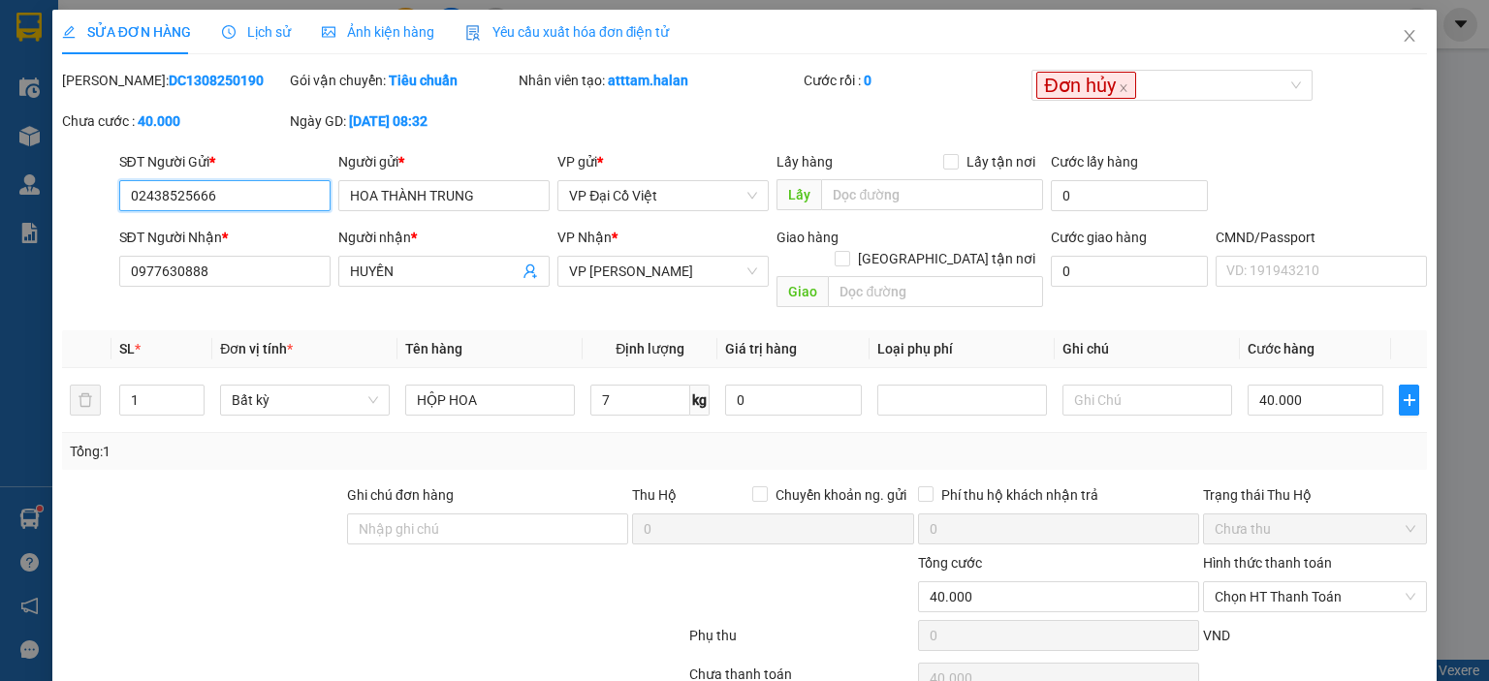
type input "40.000"
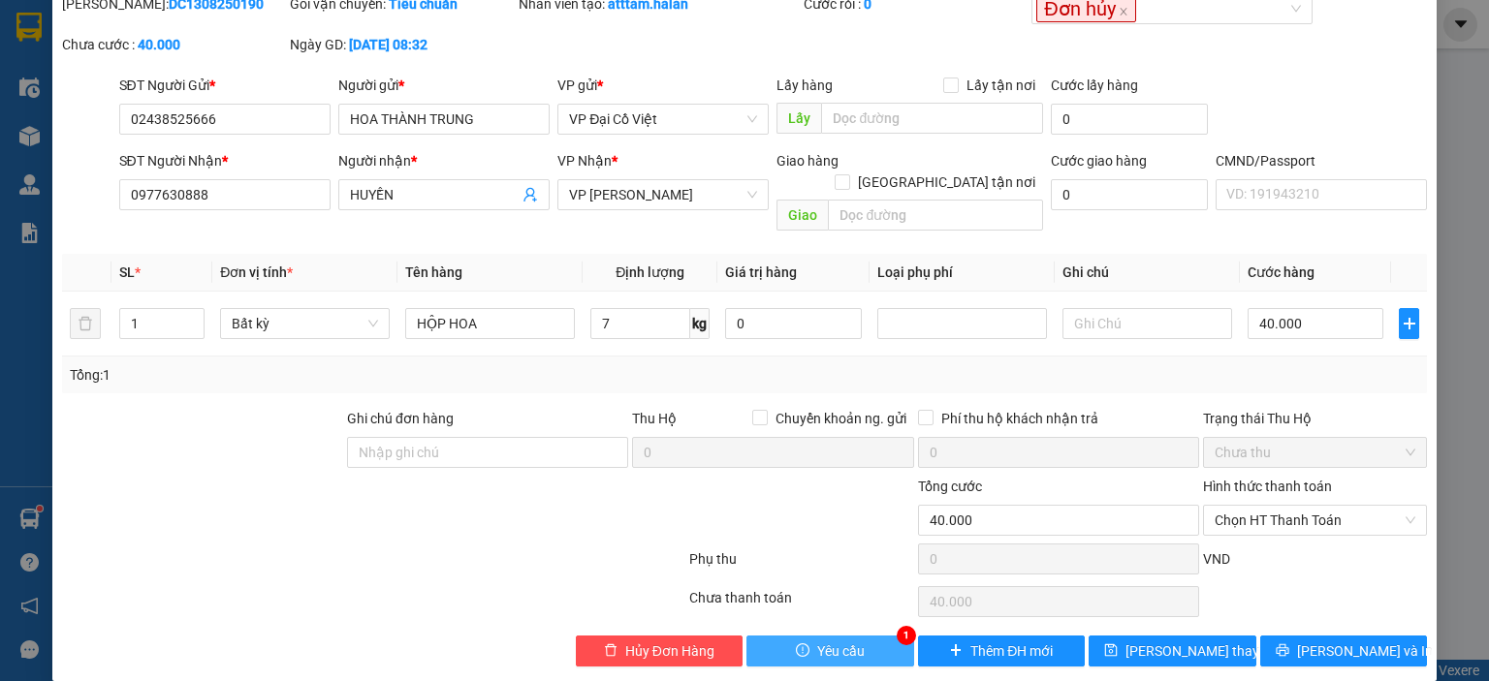
click at [866, 636] on button "Yêu cầu" at bounding box center [830, 651] width 168 height 31
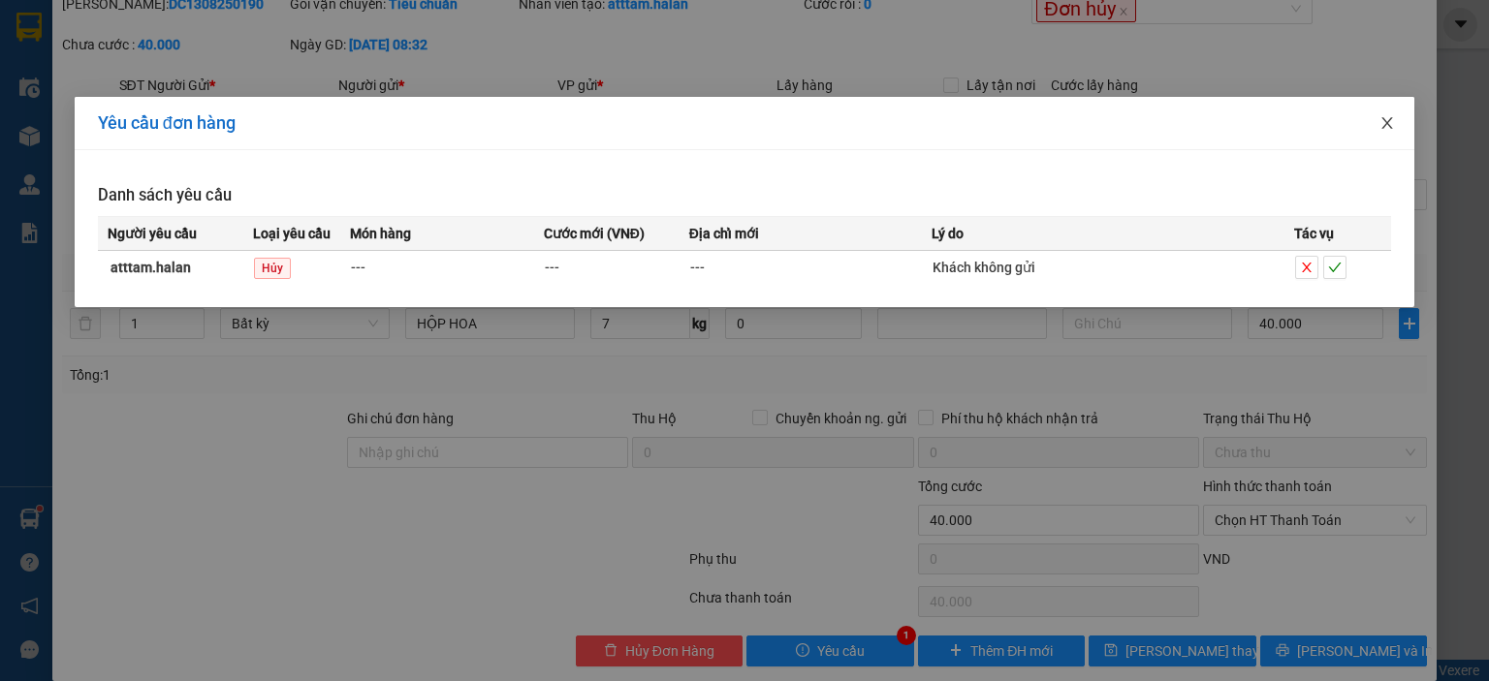
click at [1390, 125] on icon "close" at bounding box center [1387, 123] width 16 height 16
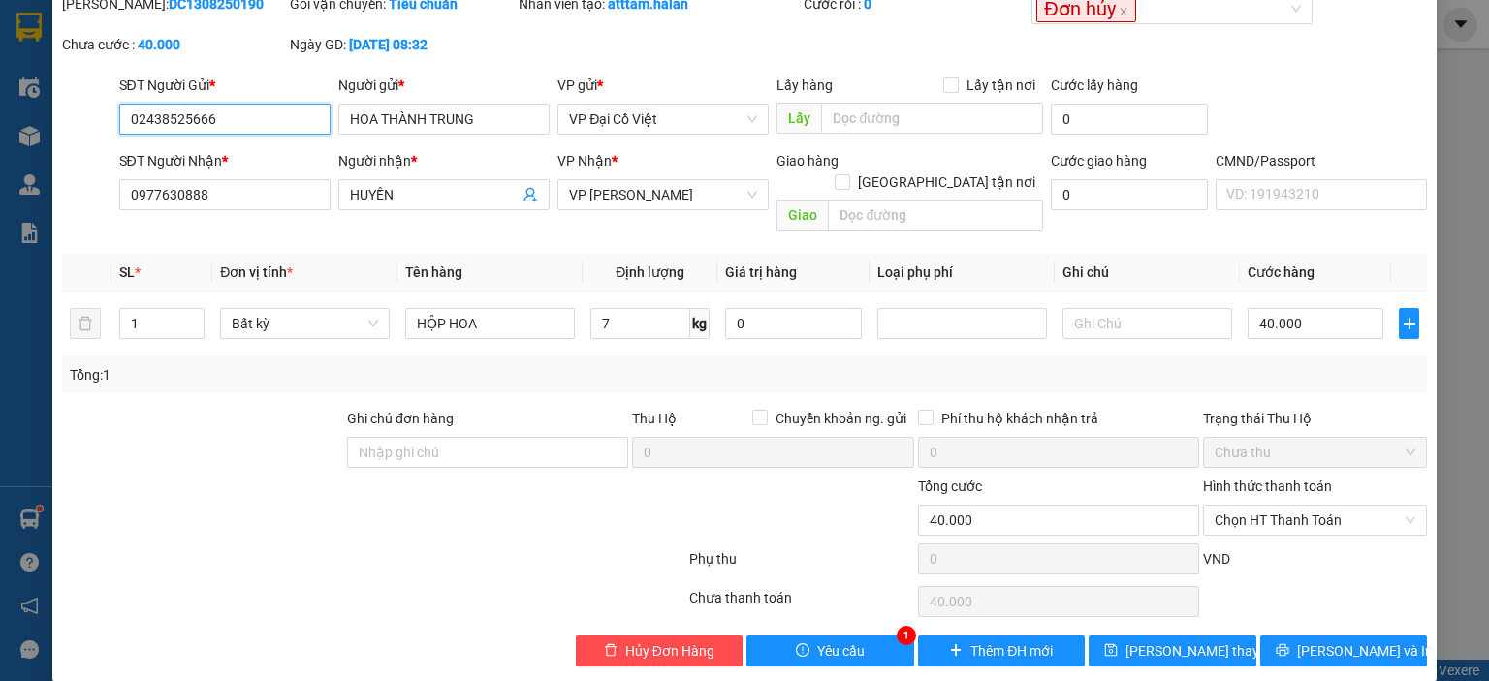
click at [279, 130] on input "02438525666" at bounding box center [224, 119] width 211 height 31
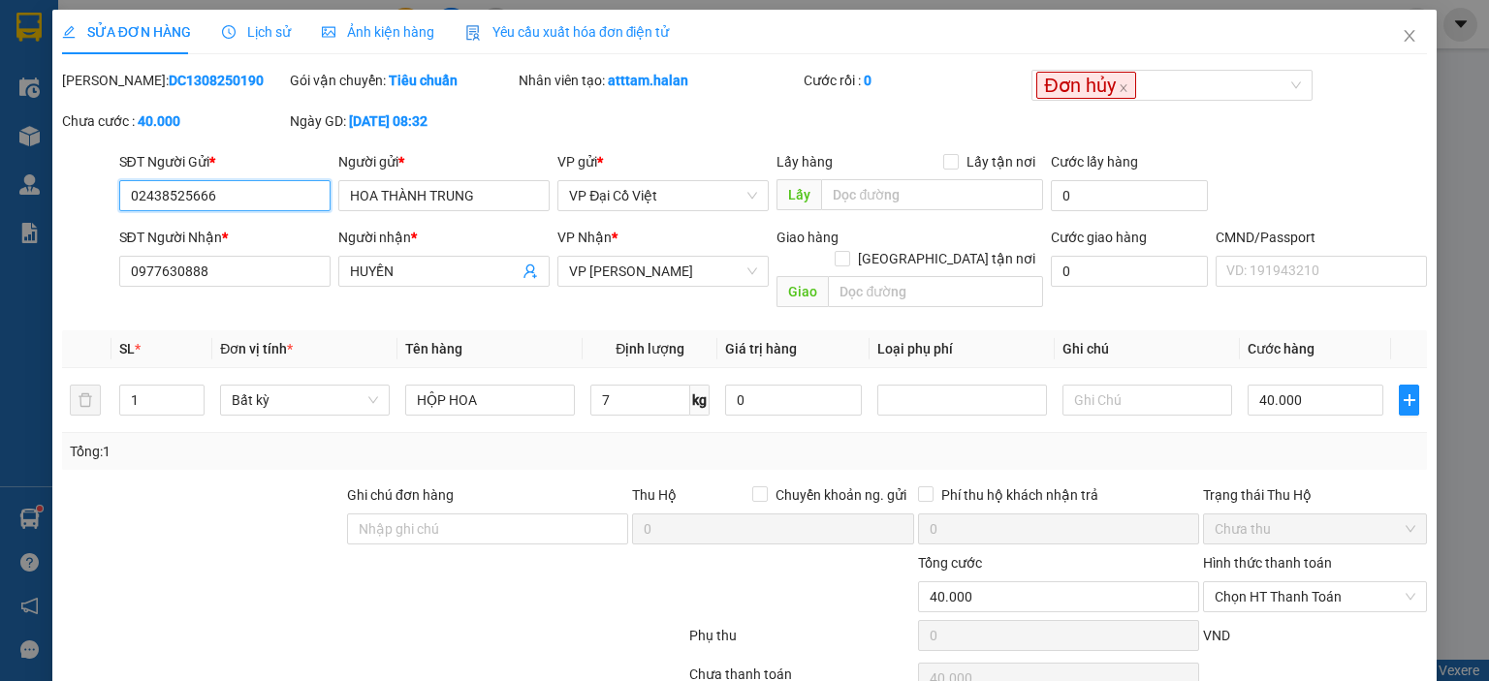
drag, startPoint x: 243, startPoint y: 203, endPoint x: 109, endPoint y: 201, distance: 134.7
click at [109, 201] on div "SĐT Người Gửi * 02438525666 02438525666 Người gửi * HOA THÀNH TRUNG VP gửi * VP…" at bounding box center [744, 185] width 1368 height 68
click at [239, 270] on input "0977630888" at bounding box center [224, 271] width 211 height 31
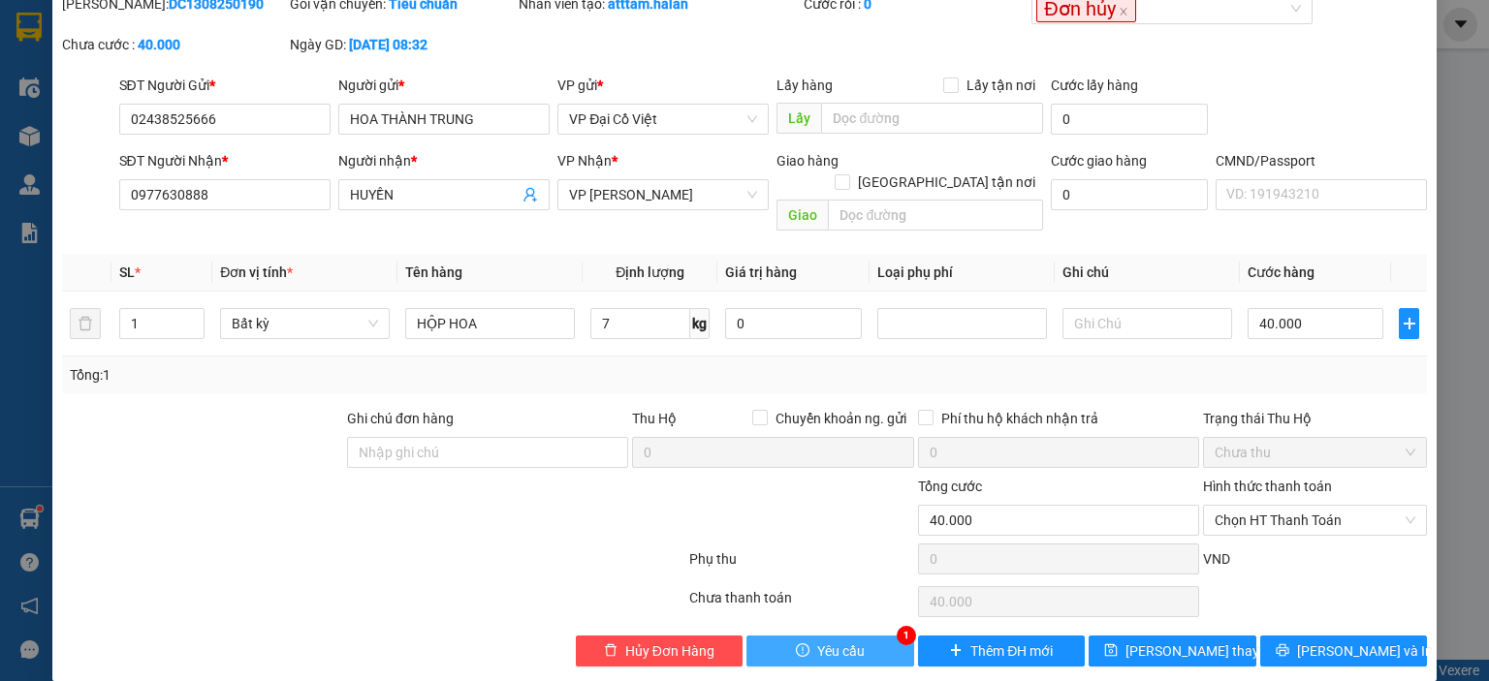
click at [833, 641] on span "Yêu cầu" at bounding box center [840, 651] width 47 height 21
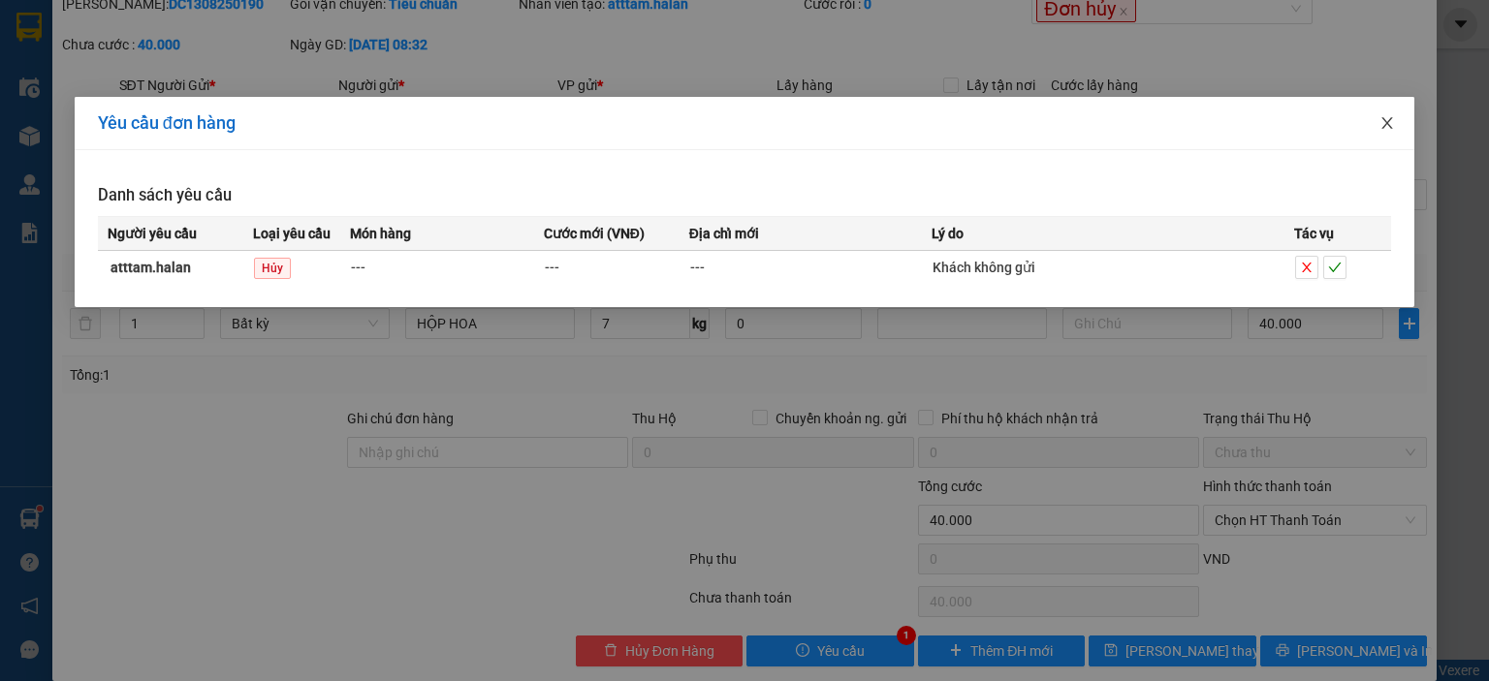
click at [1395, 121] on span "Close" at bounding box center [1387, 124] width 54 height 54
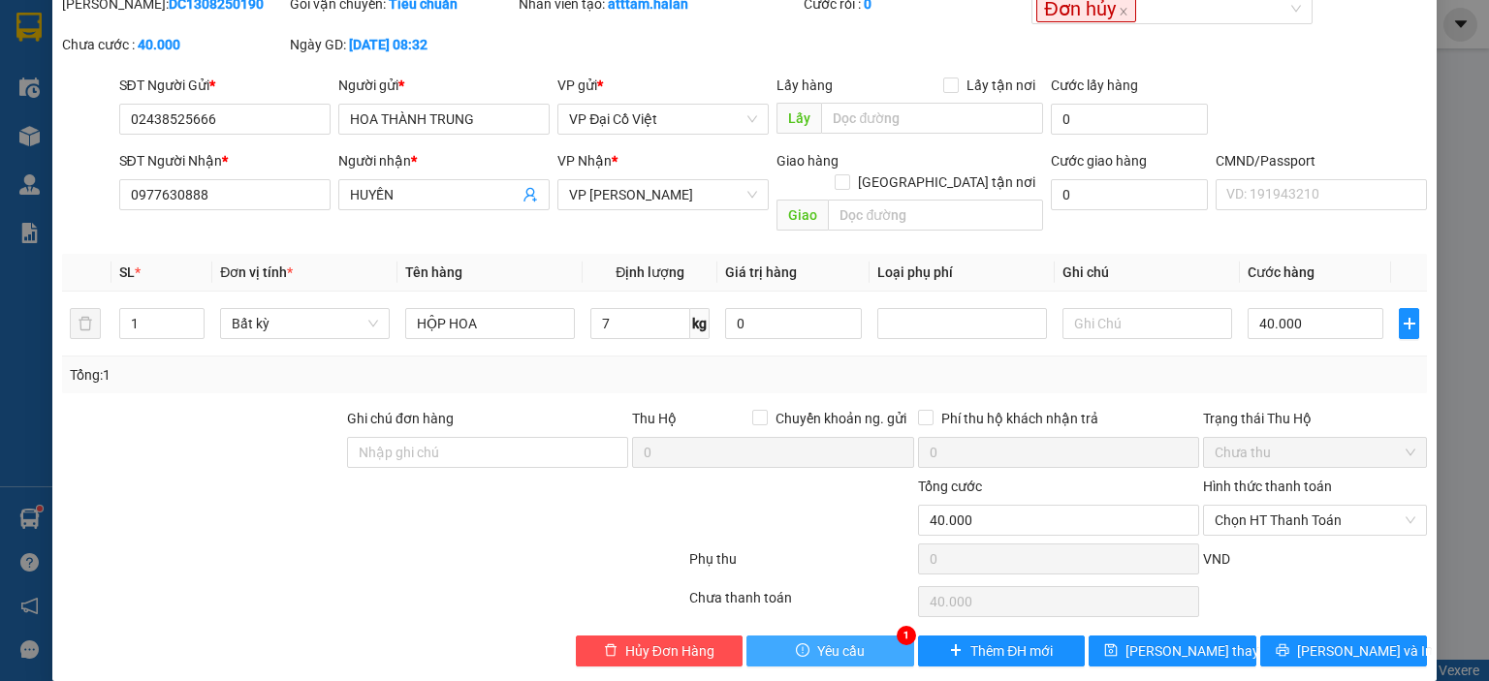
scroll to position [0, 0]
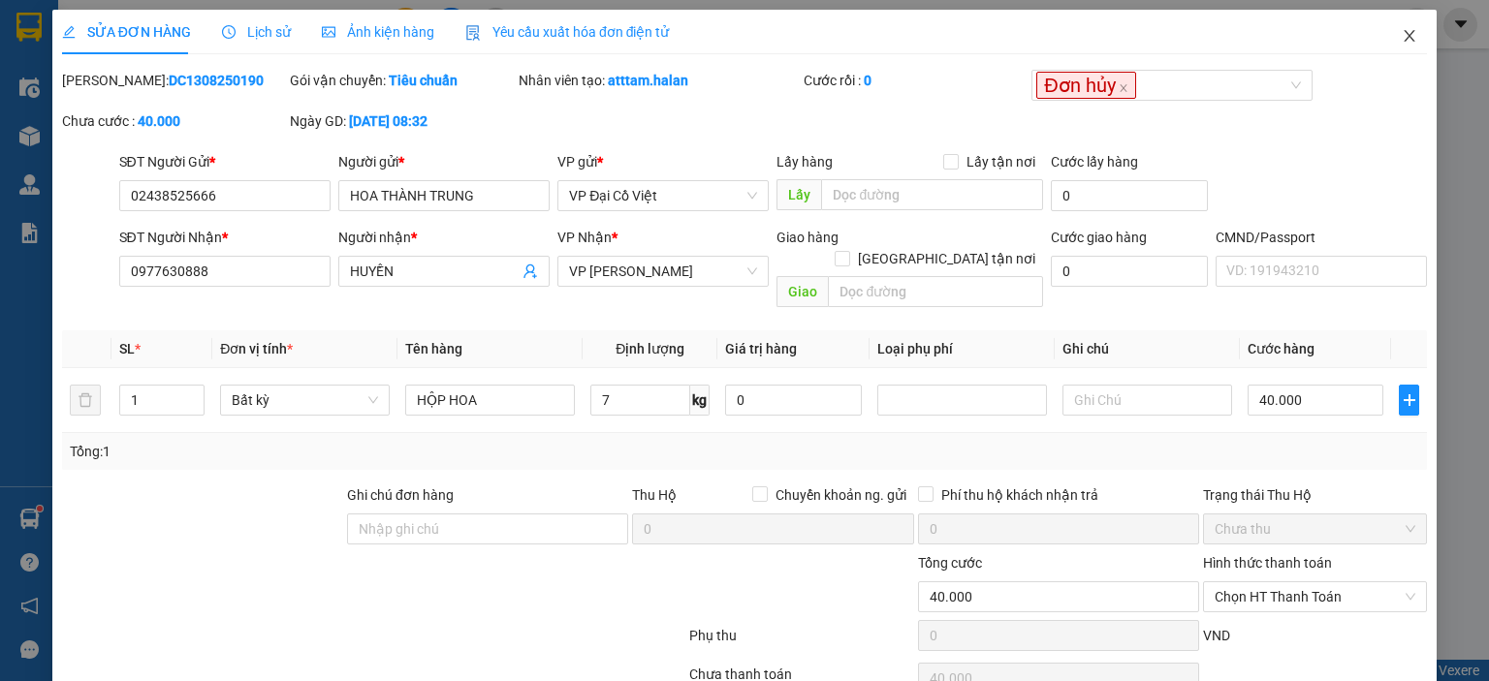
click at [1404, 40] on icon "close" at bounding box center [1409, 36] width 11 height 12
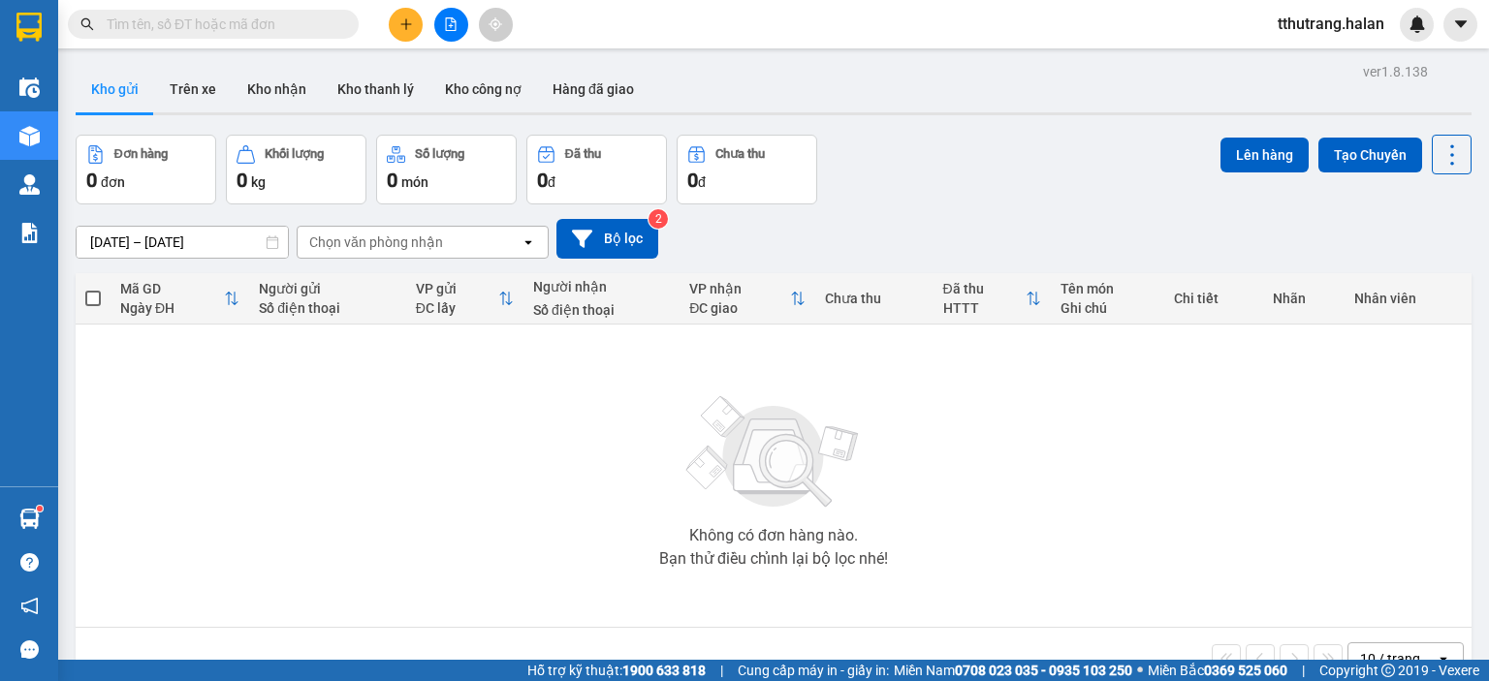
click at [214, 18] on input "text" at bounding box center [221, 24] width 229 height 21
paste input "02438525666"
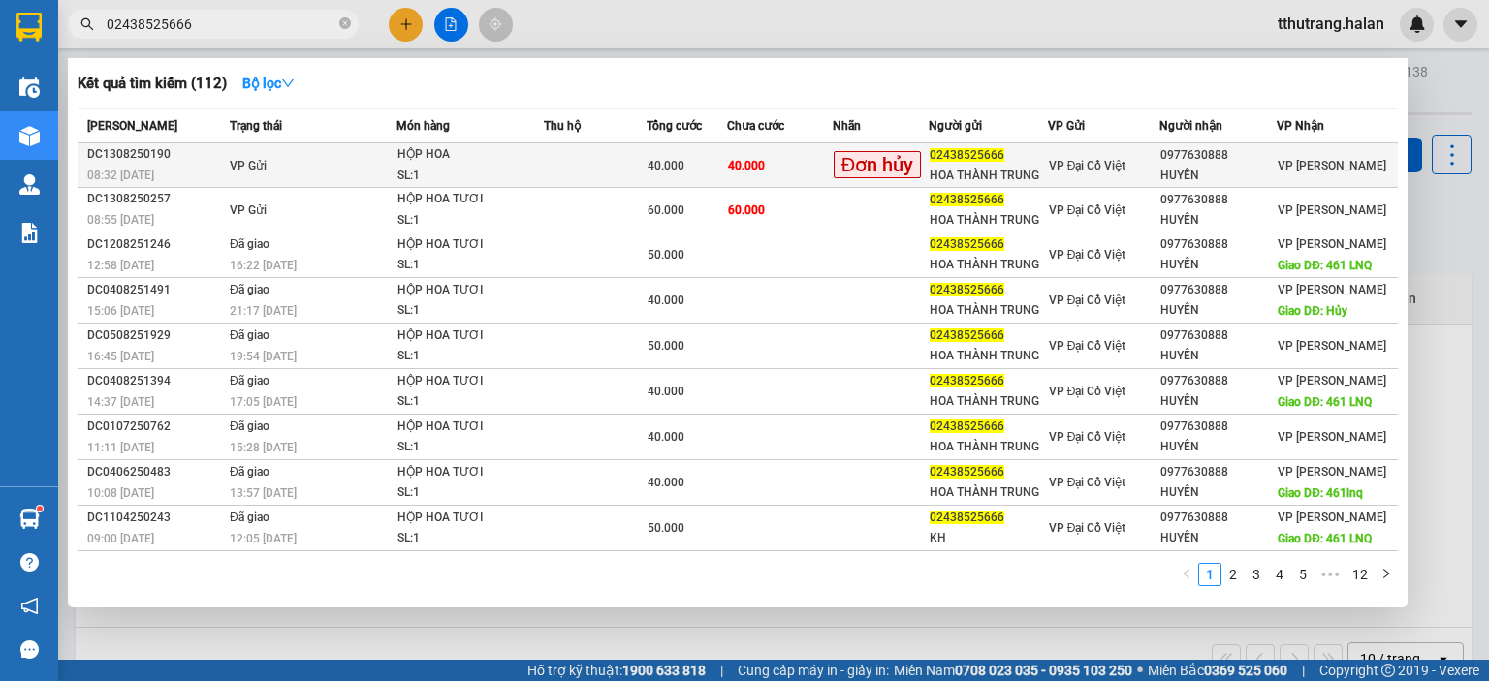
type input "02438525666"
click at [564, 156] on td at bounding box center [595, 165] width 103 height 45
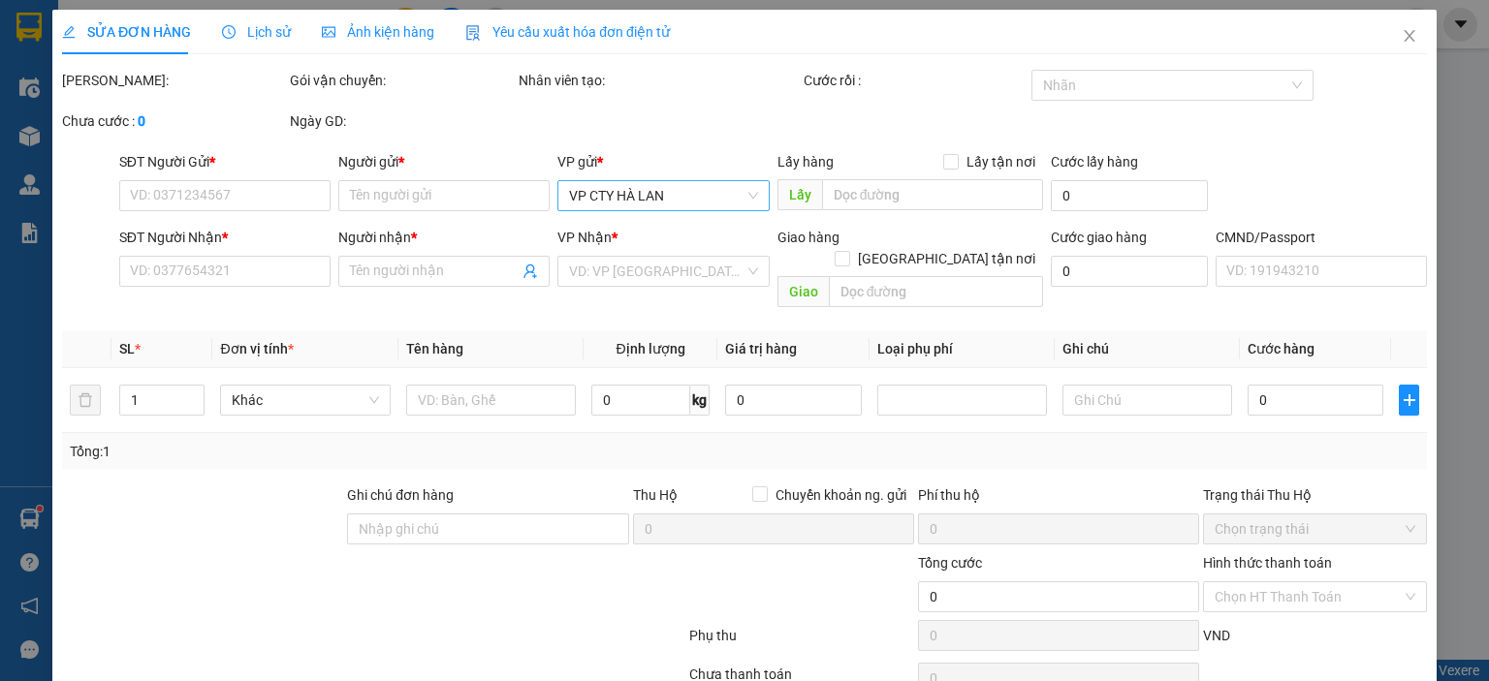
type input "02438525666"
type input "HOA THÀNH TRUNG"
type input "0977630888"
type input "HUYỀN"
type input "40.000"
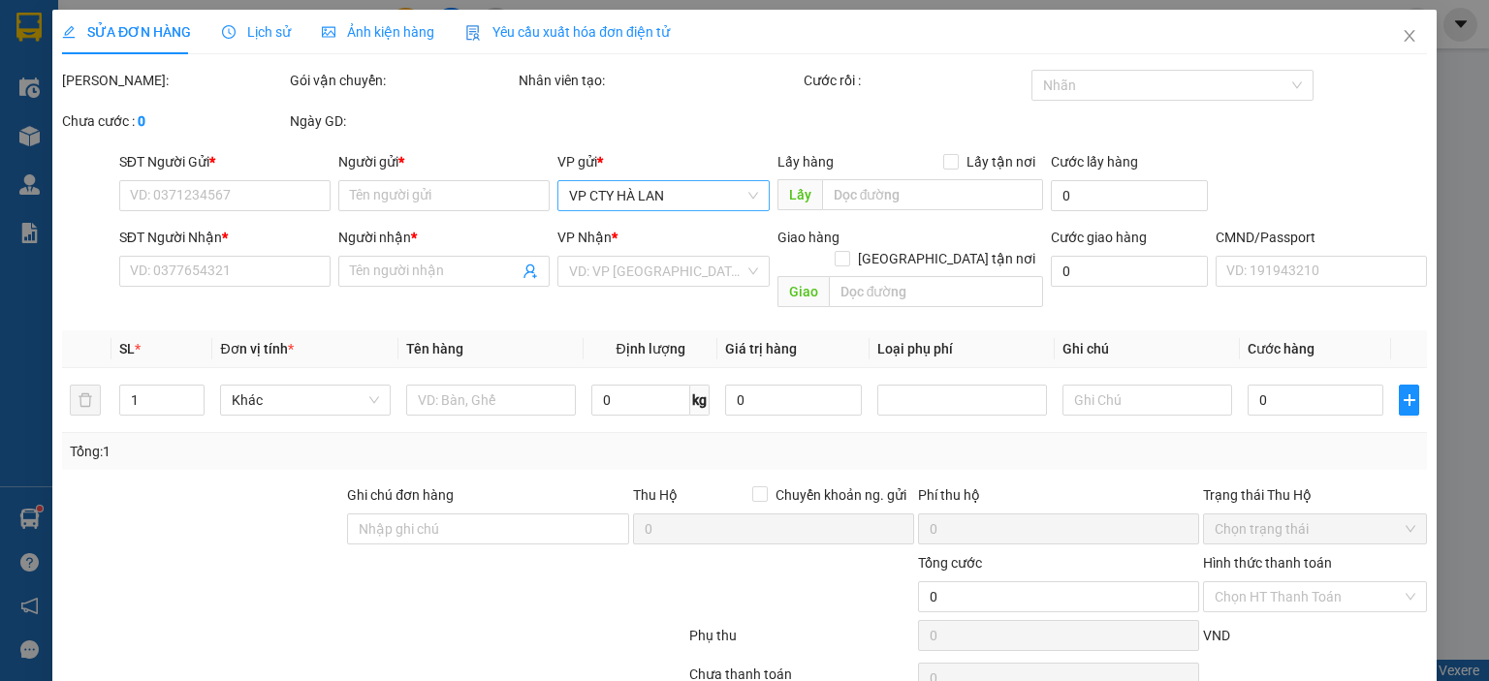
type input "40.000"
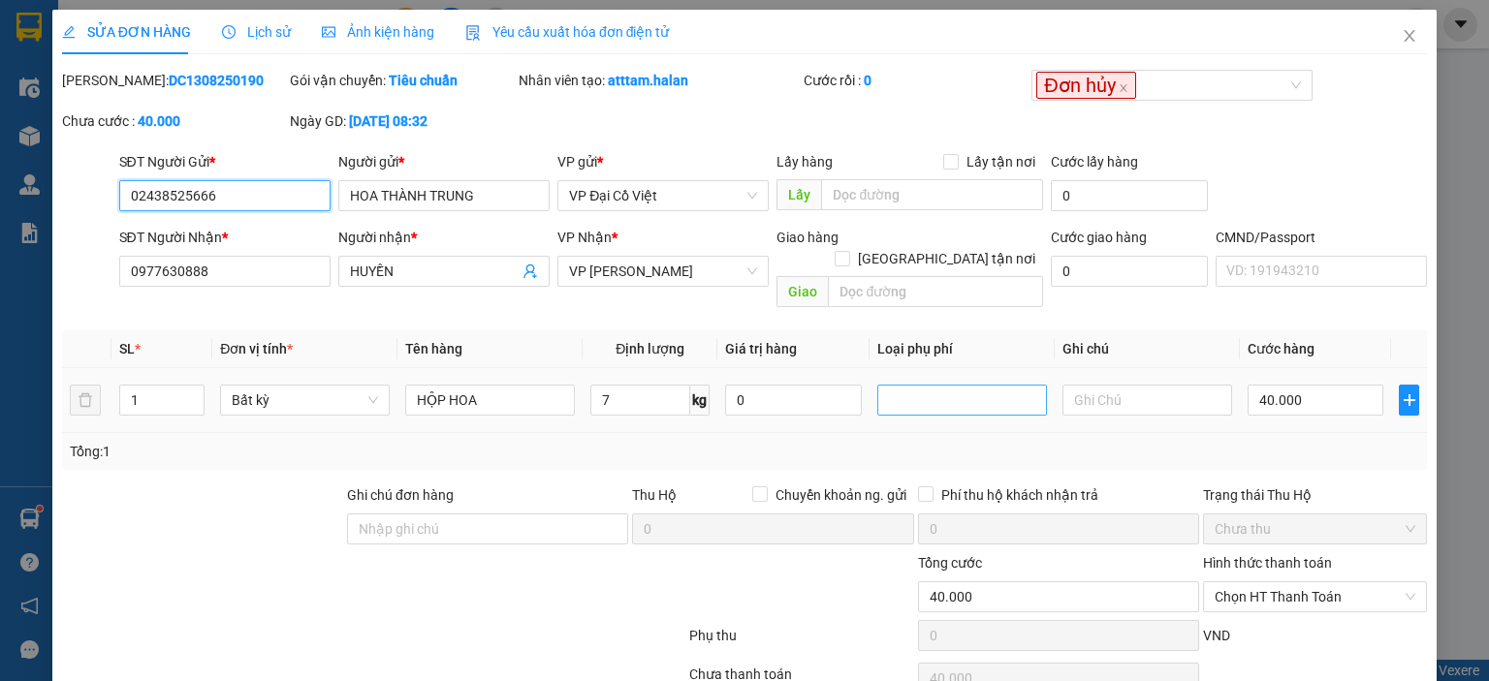
scroll to position [77, 0]
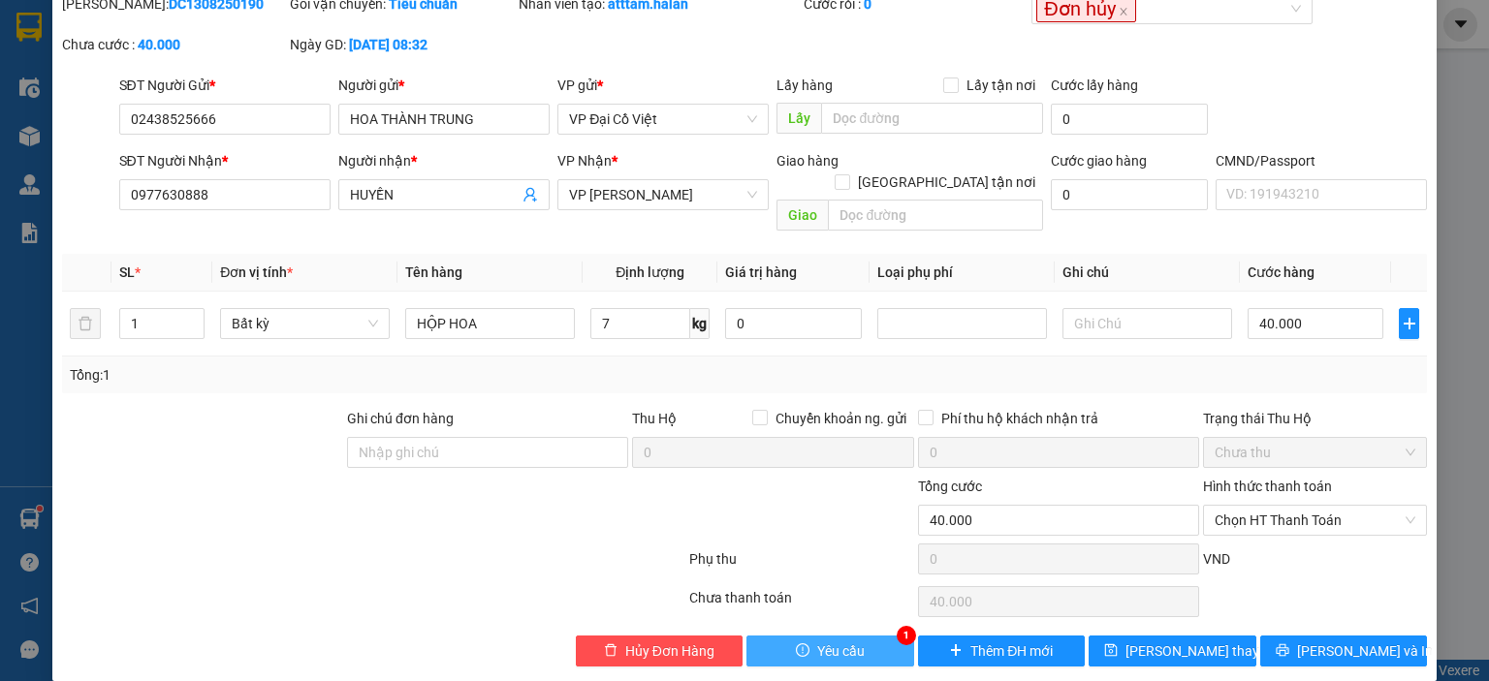
click at [825, 641] on span "Yêu cầu" at bounding box center [840, 651] width 47 height 21
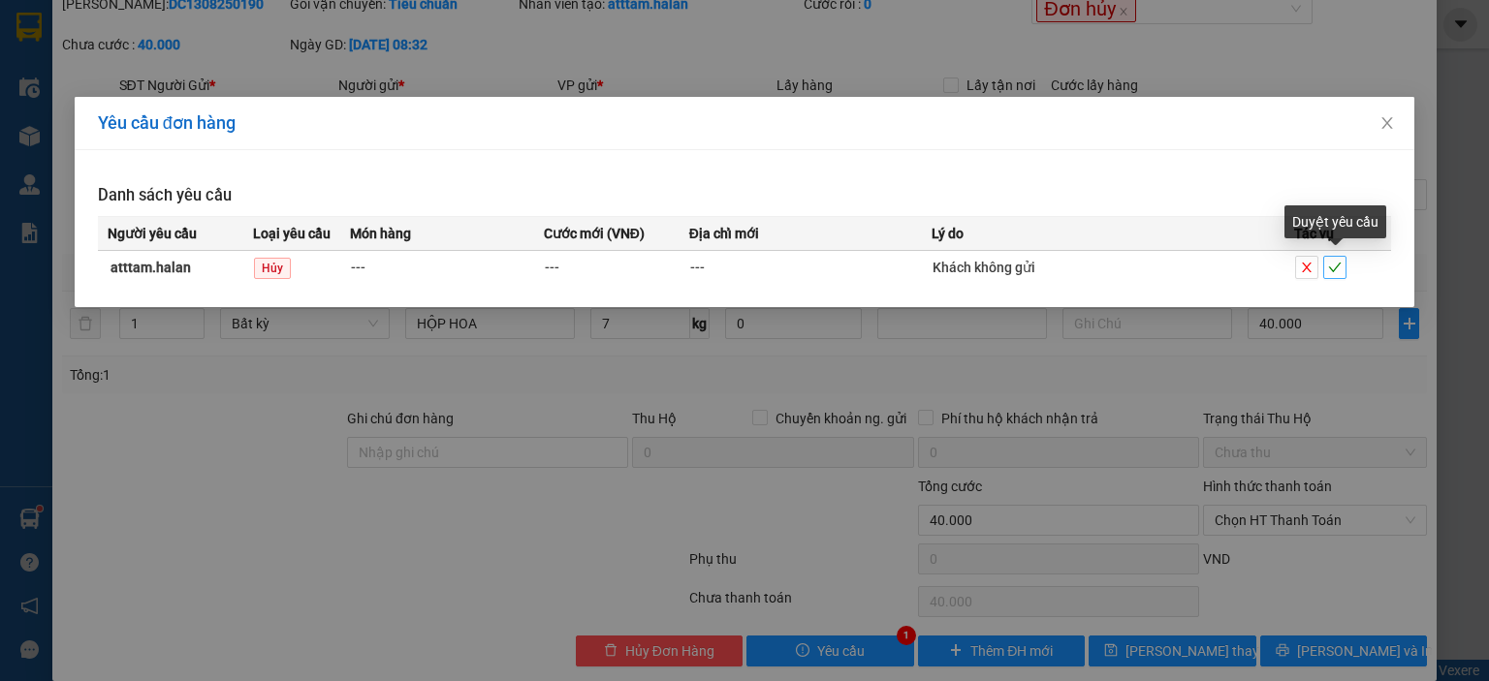
click at [1340, 271] on icon "check" at bounding box center [1335, 268] width 14 height 14
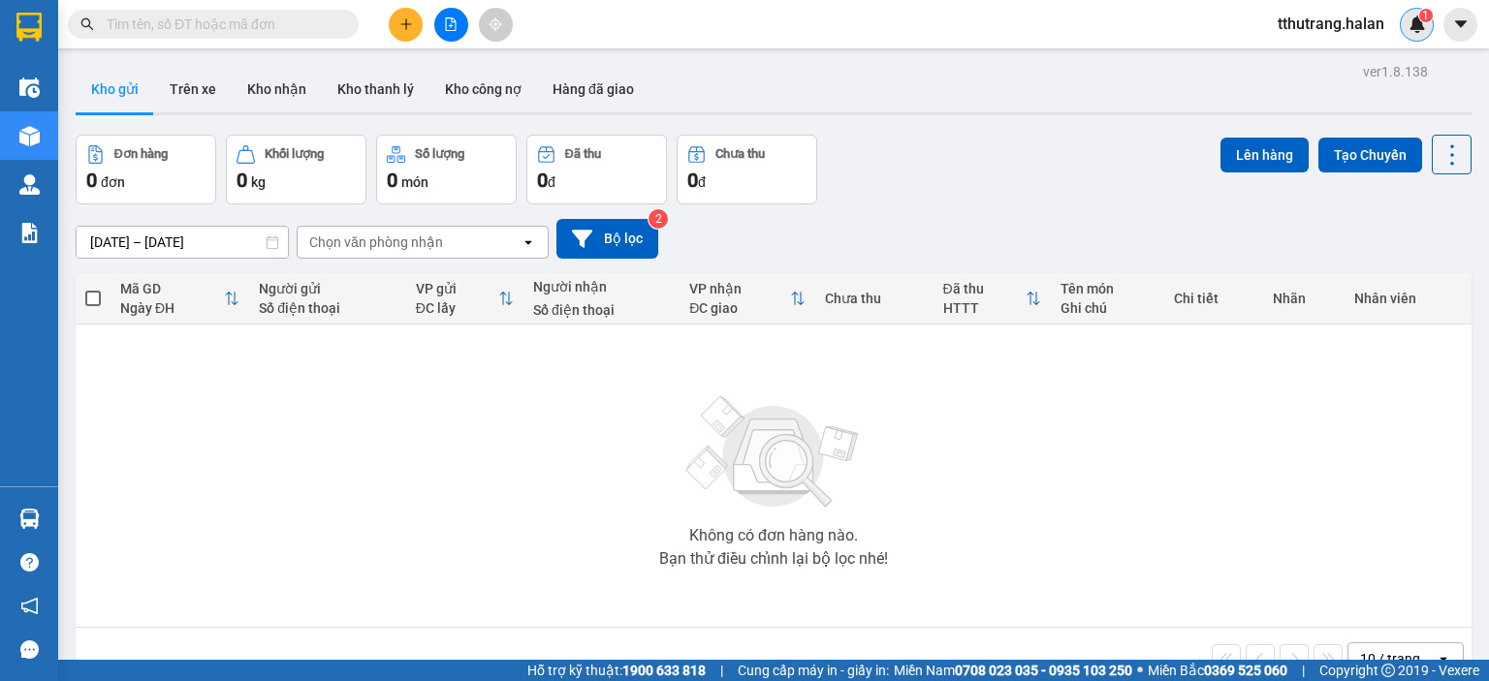
click at [1415, 38] on div "1" at bounding box center [1416, 25] width 34 height 34
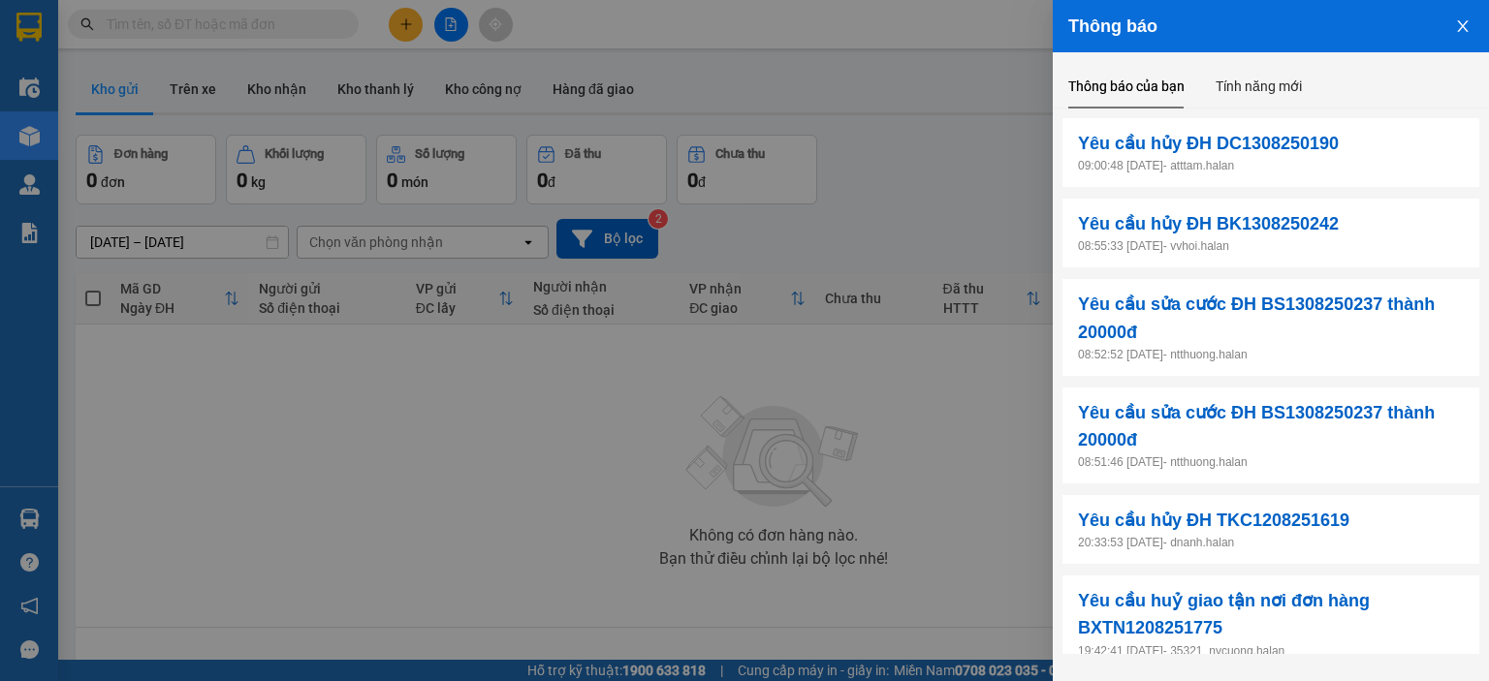
click at [1471, 26] on button "Close" at bounding box center [1462, 24] width 52 height 49
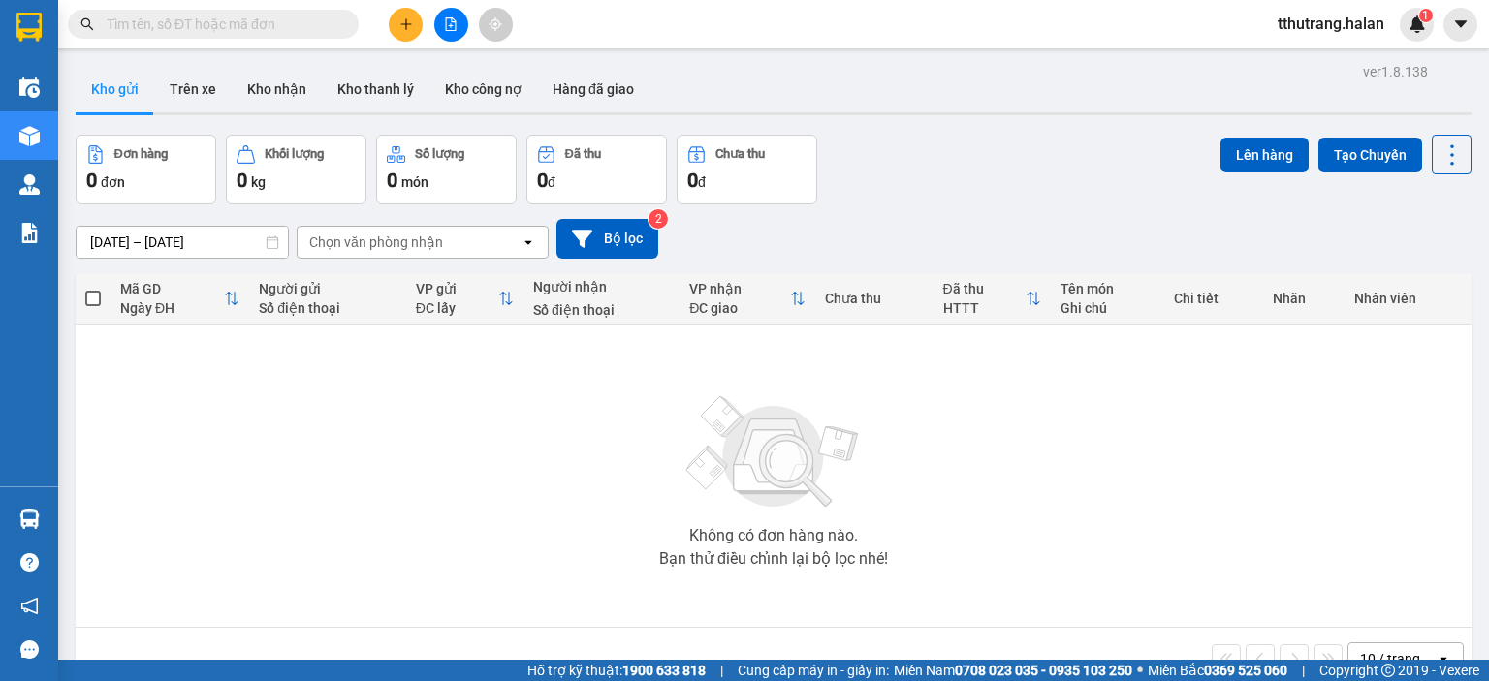
scroll to position [89, 0]
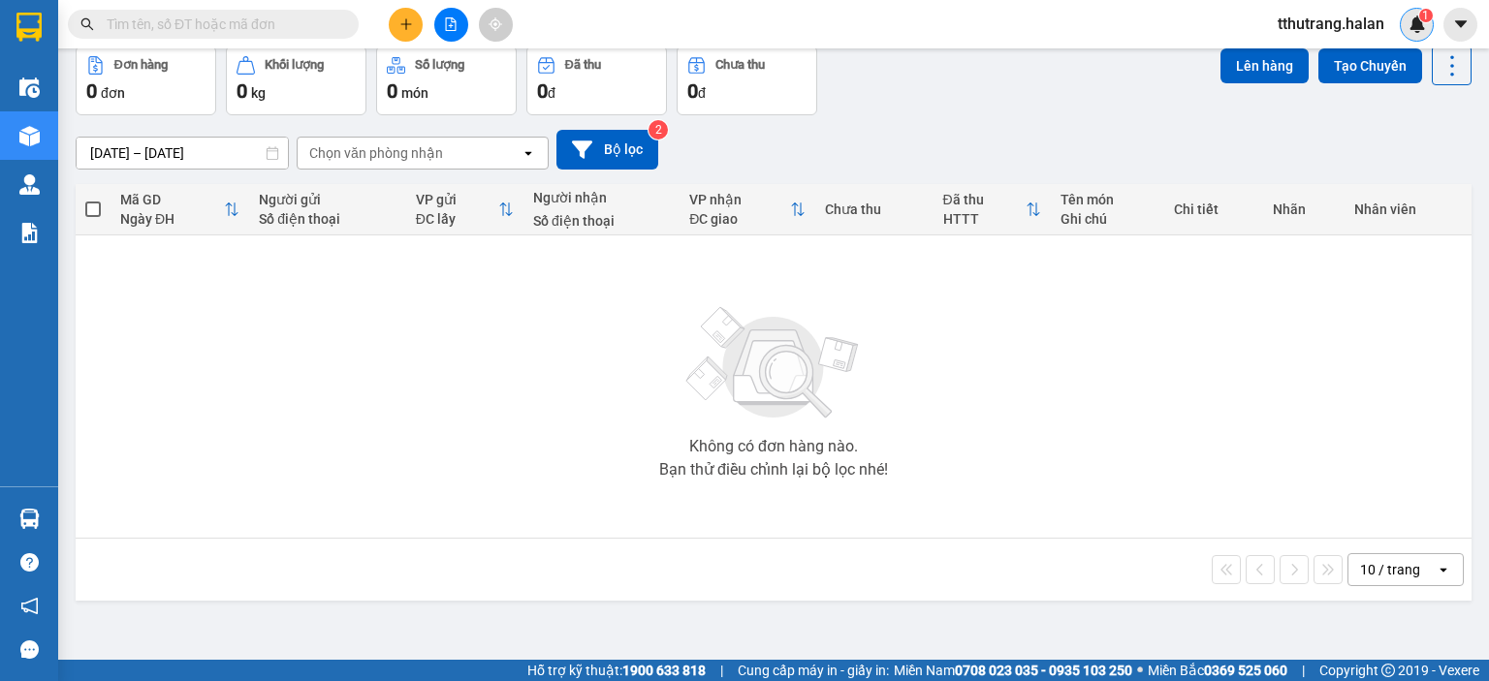
click at [1411, 22] on img at bounding box center [1416, 24] width 17 height 17
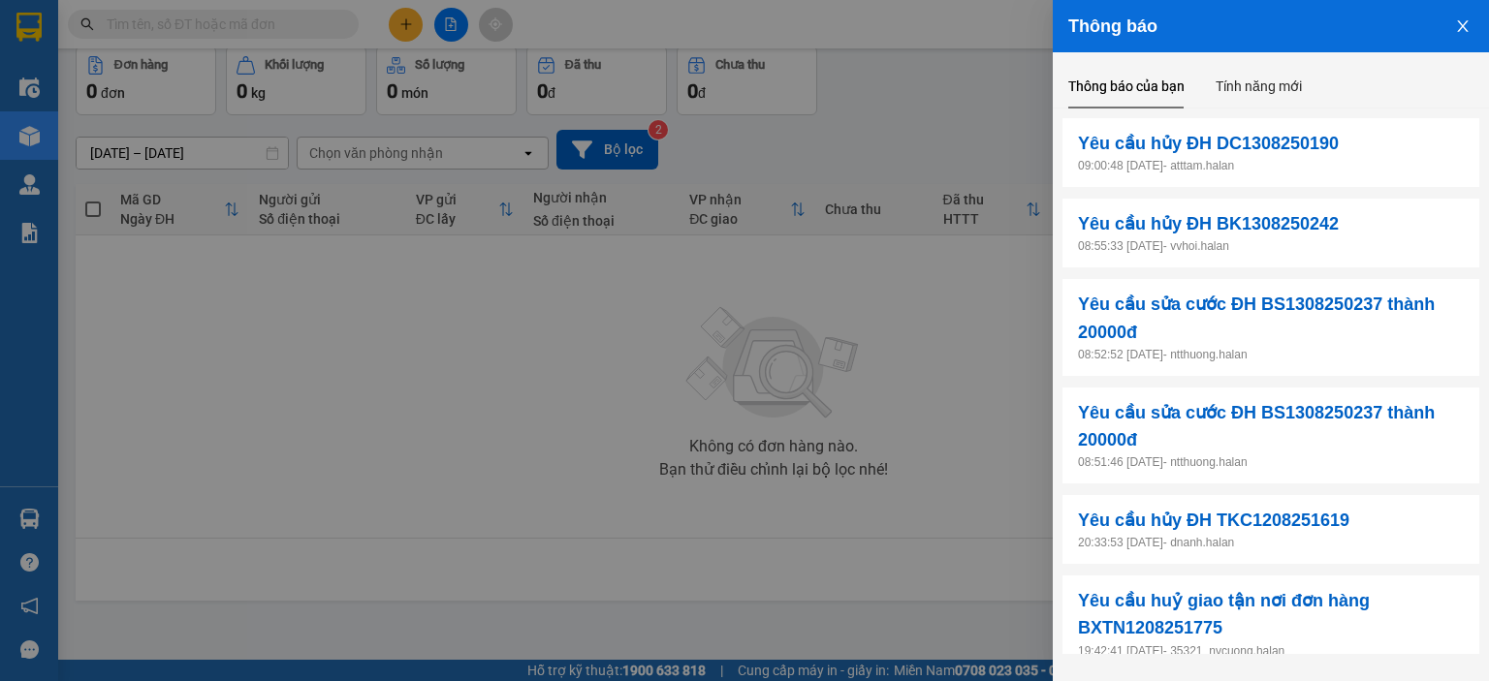
click at [1463, 30] on icon "close" at bounding box center [1463, 26] width 16 height 16
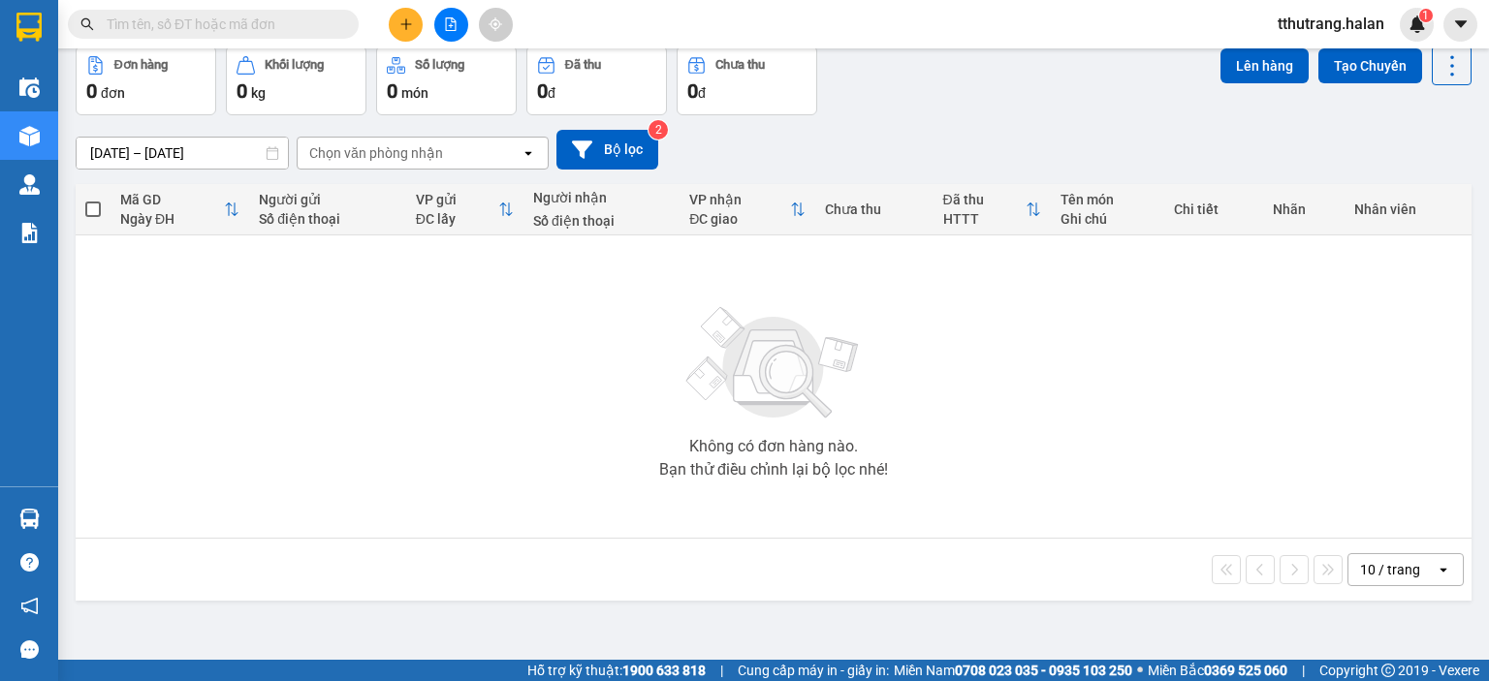
click at [713, 386] on img at bounding box center [773, 364] width 194 height 136
